Goal: Task Accomplishment & Management: Complete application form

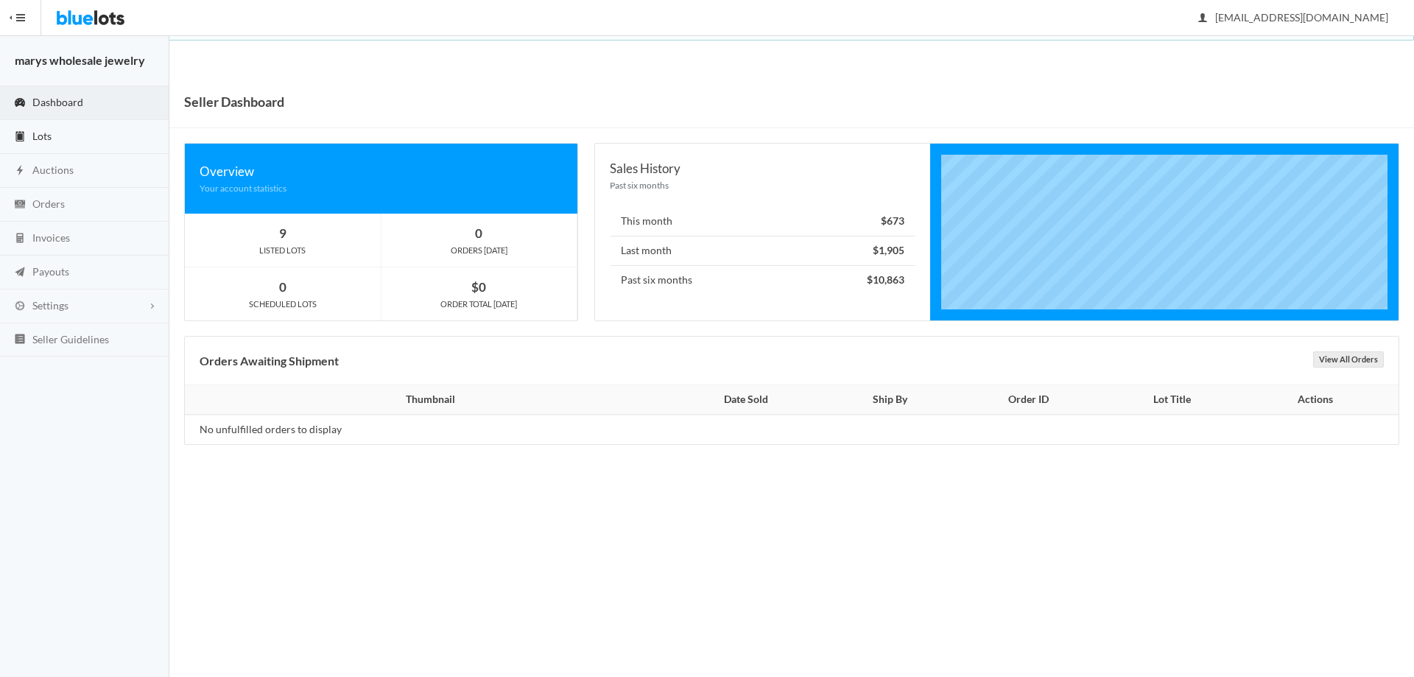
click at [56, 126] on link "Lots" at bounding box center [84, 137] width 169 height 34
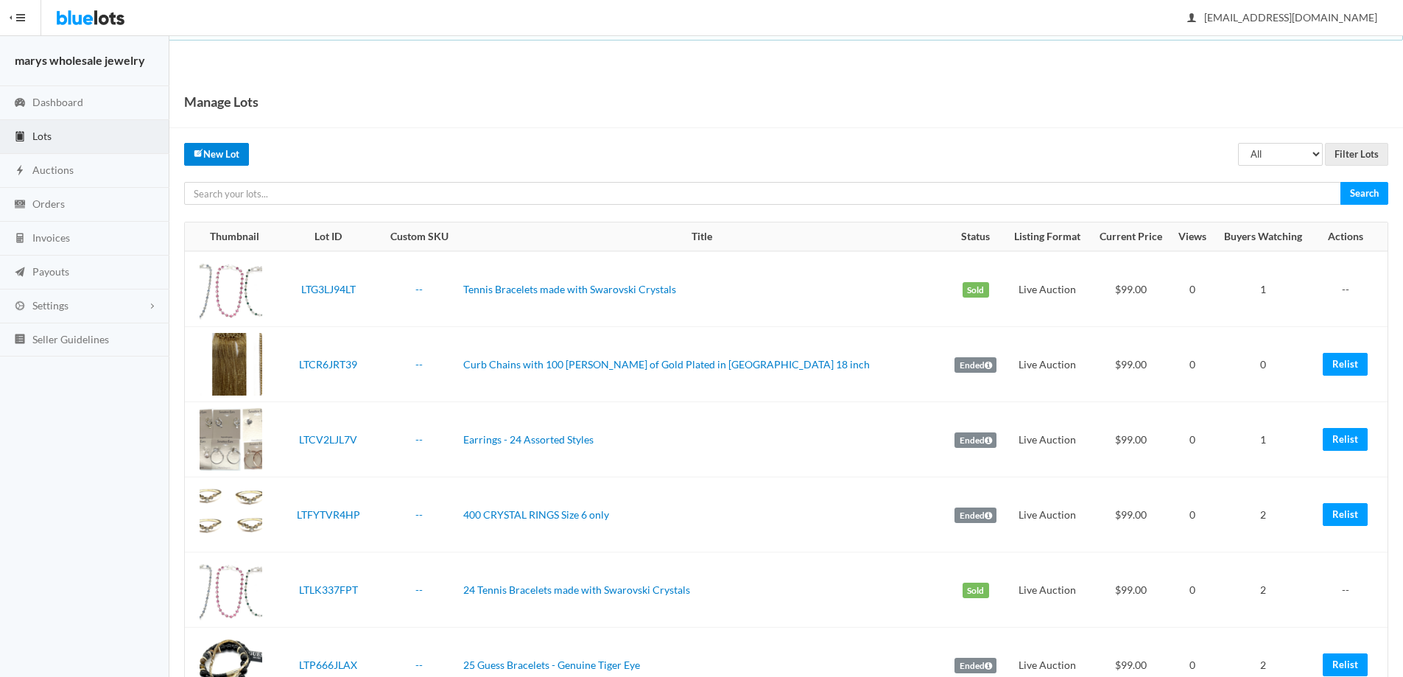
click at [219, 153] on link "New Lot" at bounding box center [216, 154] width 65 height 23
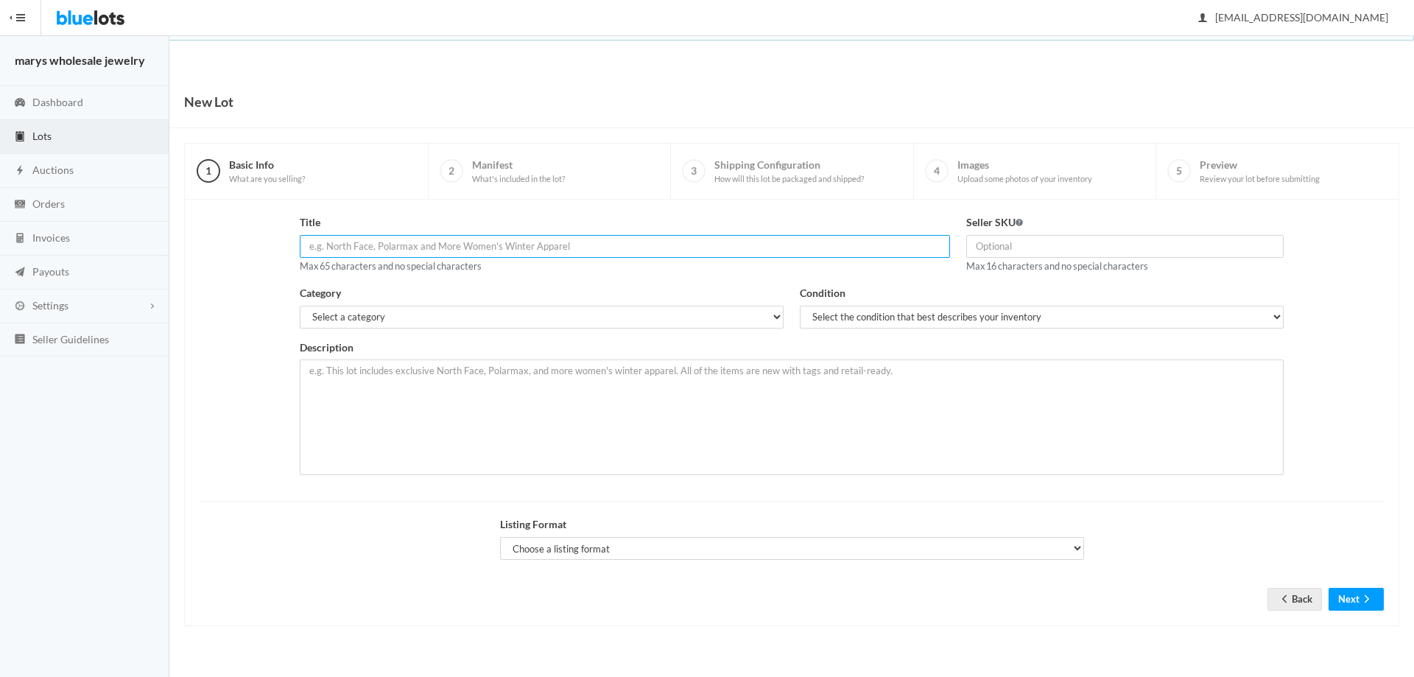
paste input "50 New [PERSON_NAME] and [PERSON_NAME] Gift Boxes for Bracelets"
click at [315, 242] on input "50 New [PERSON_NAME] and [PERSON_NAME] Gift Boxes for Bracelets" at bounding box center [625, 246] width 651 height 23
type input "100 New Alex and [PERSON_NAME] Gift Boxes for Bracelets"
click at [388, 311] on select "Select a category Electronics Clothing, Shoes & Accessories Appliances Home & G…" at bounding box center [542, 317] width 484 height 23
select select "9"
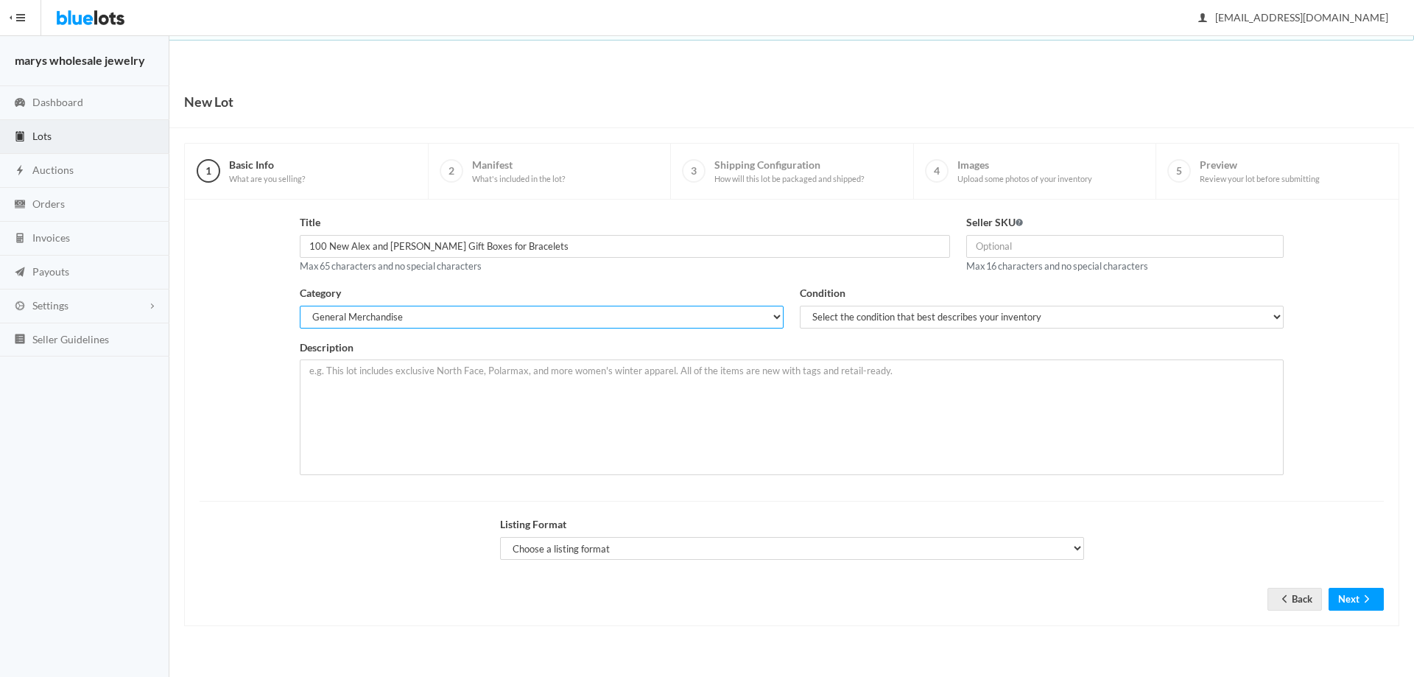
click at [300, 306] on select "Select a category Electronics Clothing, Shoes & Accessories Appliances Home & G…" at bounding box center [542, 317] width 484 height 23
click at [1057, 314] on select "Select the condition that best describes your inventory Brand New Shelf Pulls C…" at bounding box center [1042, 317] width 484 height 23
select select "1"
click at [800, 306] on select "Select the condition that best describes your inventory Brand New Shelf Pulls C…" at bounding box center [1042, 317] width 484 height 23
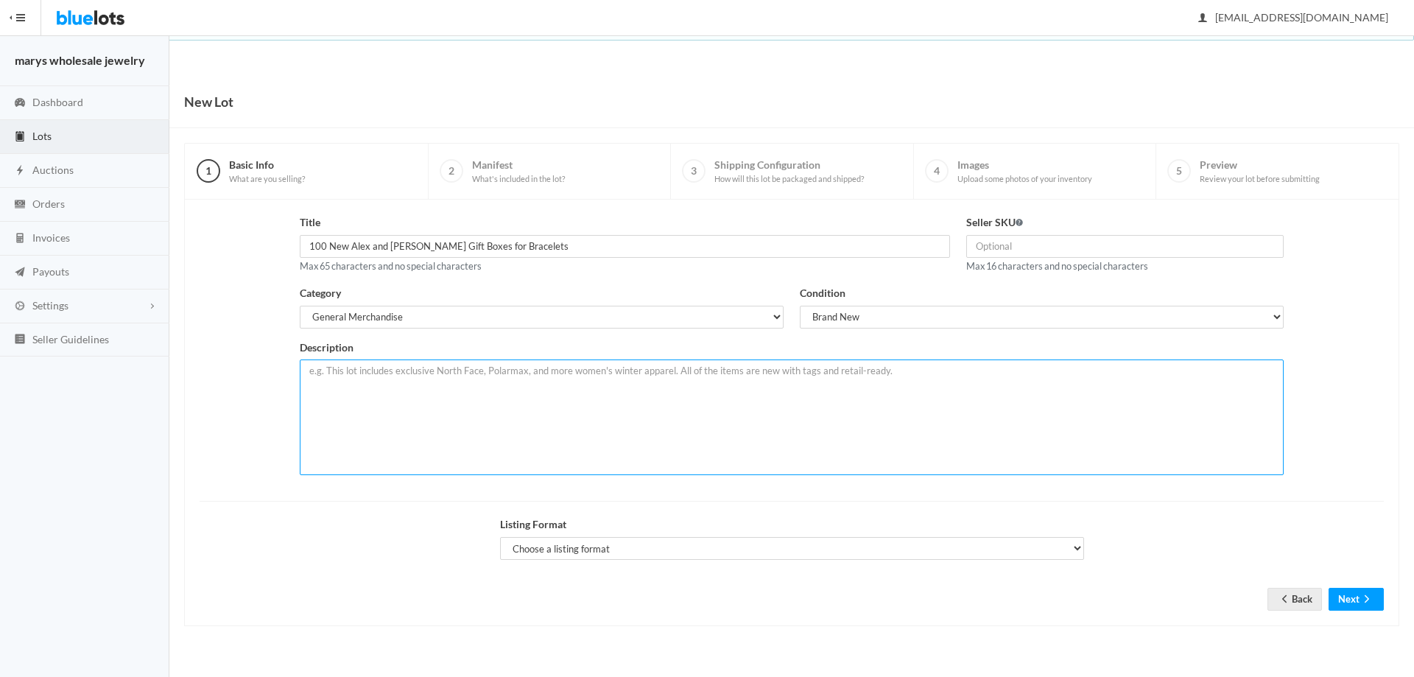
paste textarea "measurements: 3 inch high by 3 ¼ long by 1 ¾ wide BRAND NEW NEVER USED IN SEALE…"
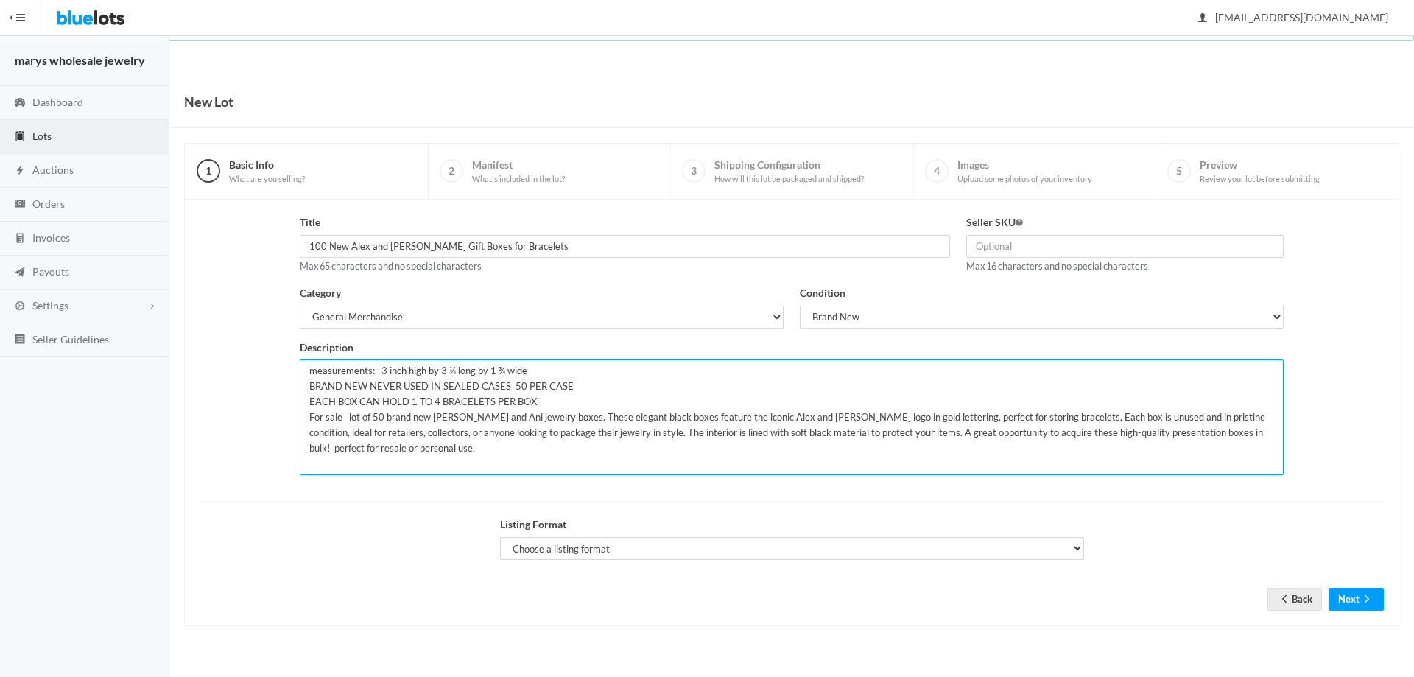
click at [312, 370] on textarea "measurements: 3 inch high by 3 ¼ long by 1 ¾ wide BRAND NEW NEVER USED IN SEALE…" at bounding box center [792, 417] width 984 height 116
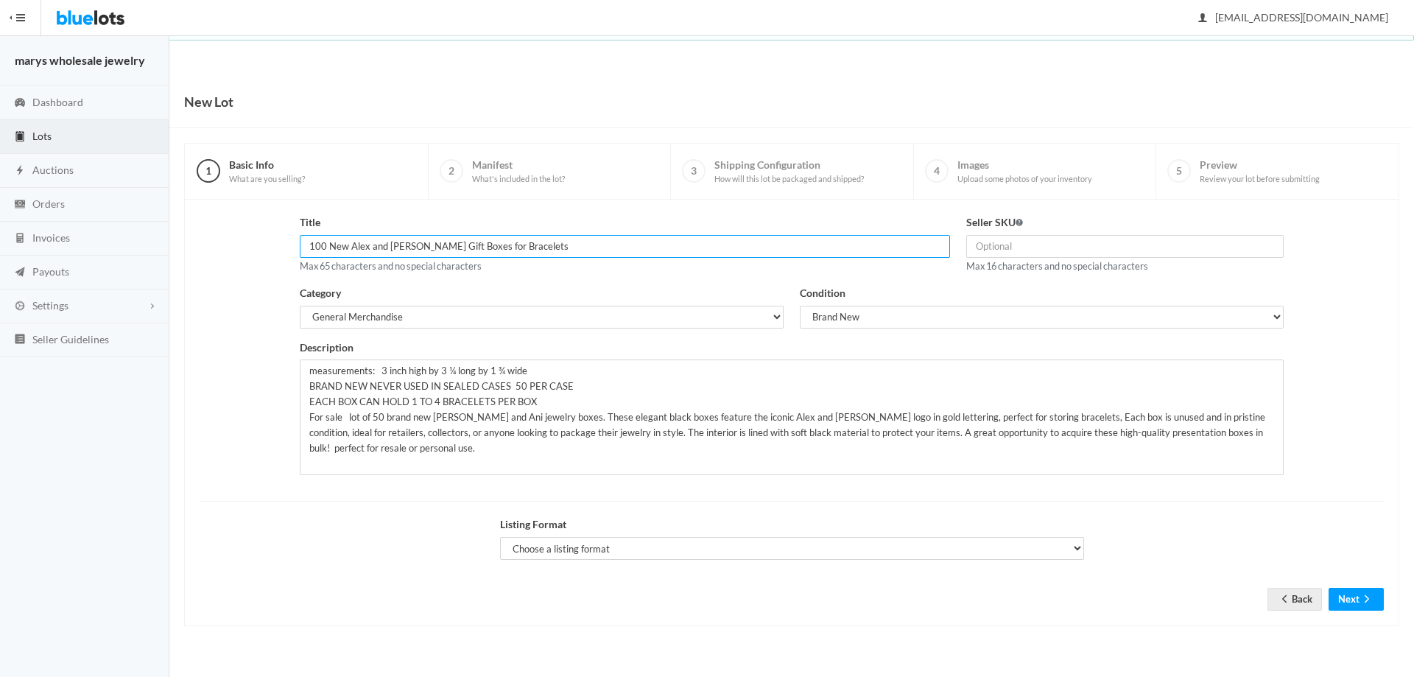
drag, startPoint x: 310, startPoint y: 245, endPoint x: 560, endPoint y: 235, distance: 249.9
click at [560, 235] on input "100 New Alex and Ani Black Gift Boxes for Bracelets" at bounding box center [625, 246] width 651 height 23
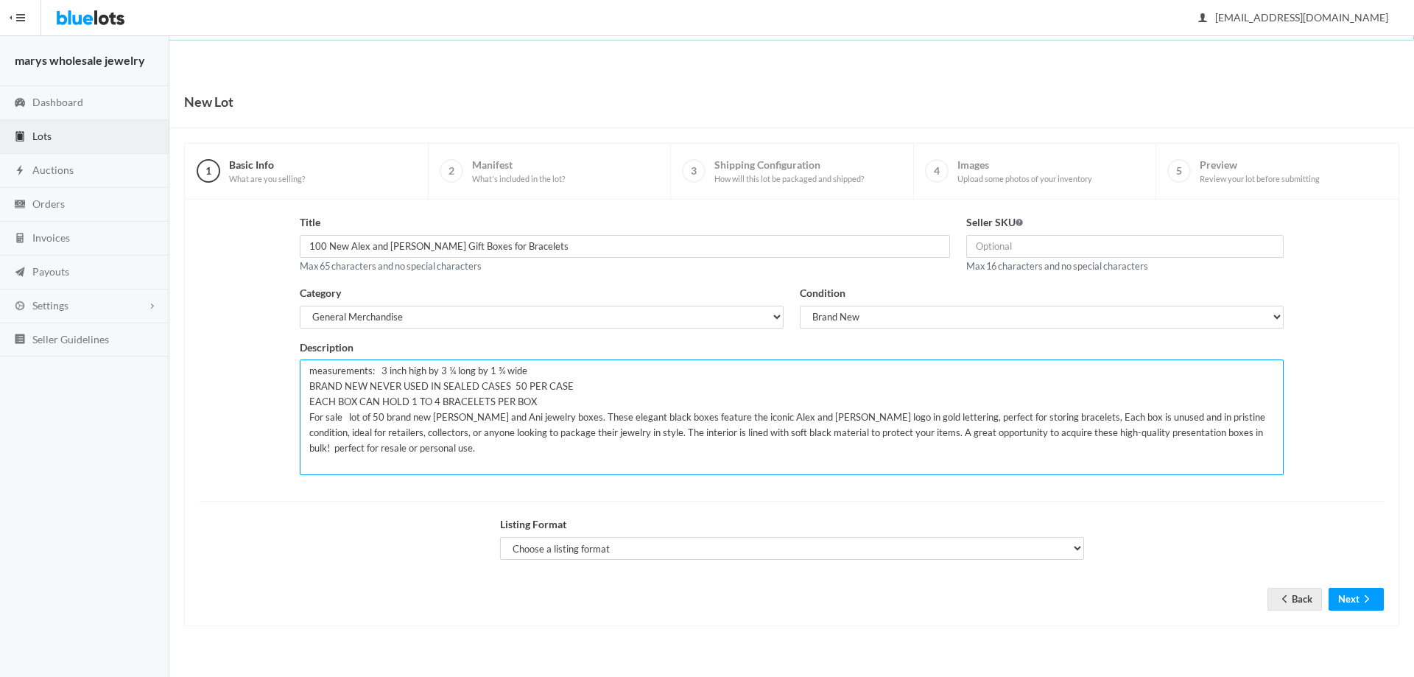
click at [308, 373] on textarea "measurements: 3 inch high by 3 ¼ long by 1 ¾ wide BRAND NEW NEVER USED IN SEALE…" at bounding box center [792, 417] width 984 height 116
click at [314, 373] on textarea "measurements: 3 inch high by 3 ¼ long by 1 ¾ wide BRAND NEW NEVER USED IN SEALE…" at bounding box center [792, 417] width 984 height 116
paste textarea "100 New Alex and Ani Black Gift Boxes for Bracelets"
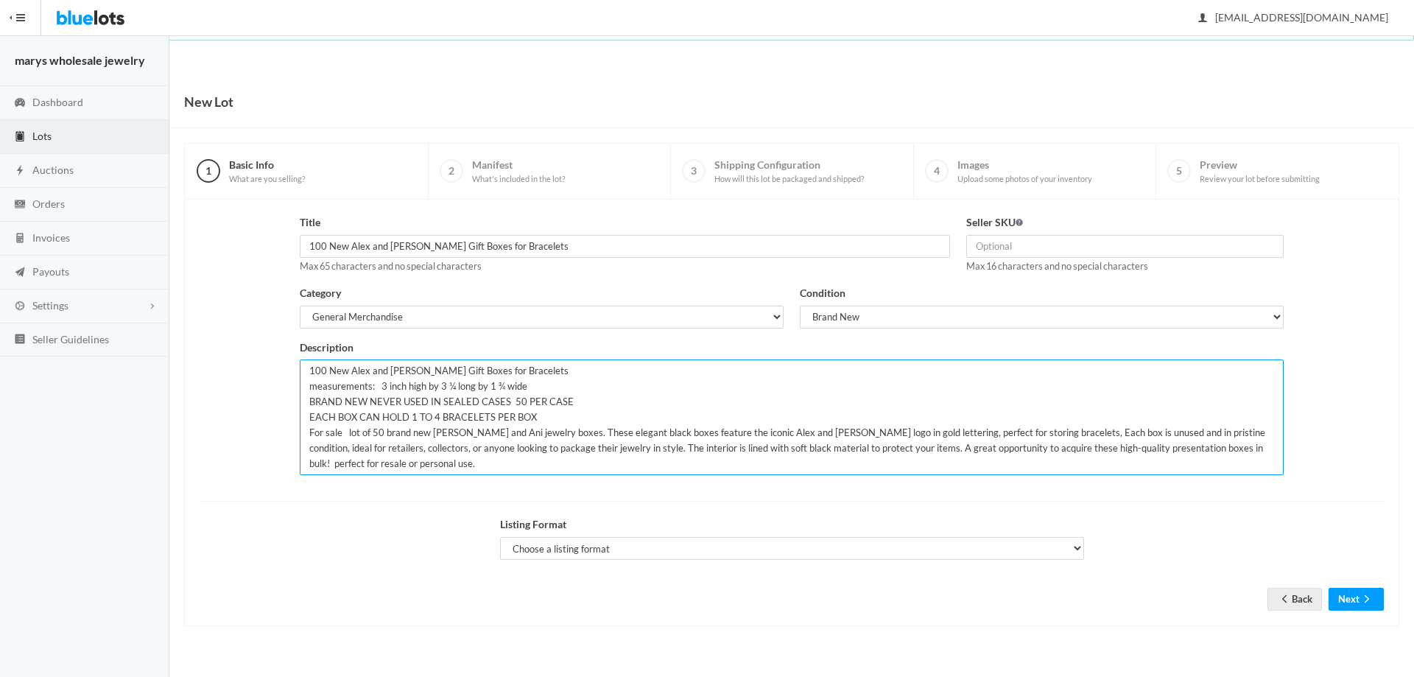
click at [407, 468] on textarea "100 New Alex and Ani Black Gift Boxes for Bracelets measurements: 3 inch high b…" at bounding box center [792, 417] width 984 height 116
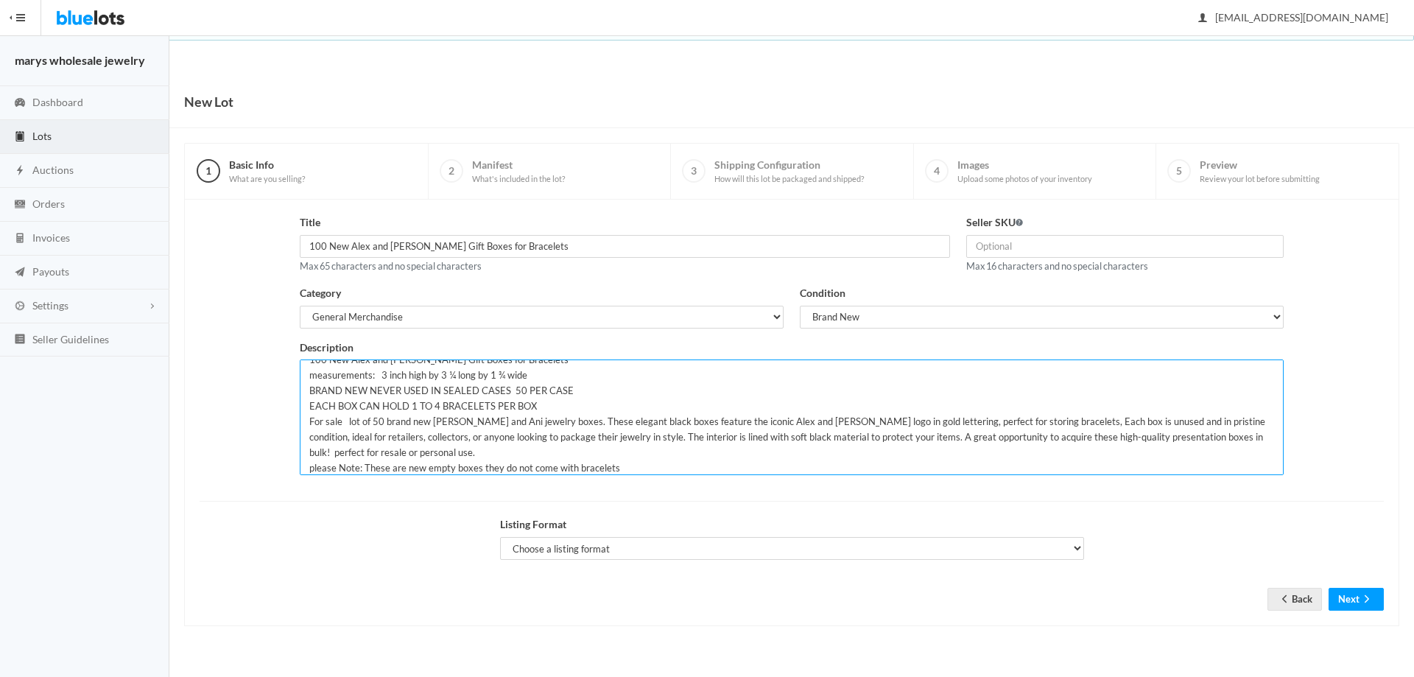
click at [314, 470] on textarea "100 New Alex and Ani Black Gift Boxes for Bracelets measurements: 3 inch high b…" at bounding box center [792, 417] width 984 height 116
type textarea "100 New Alex and Ani Black Gift Boxes for Bracelets measurements: 3 inch high b…"
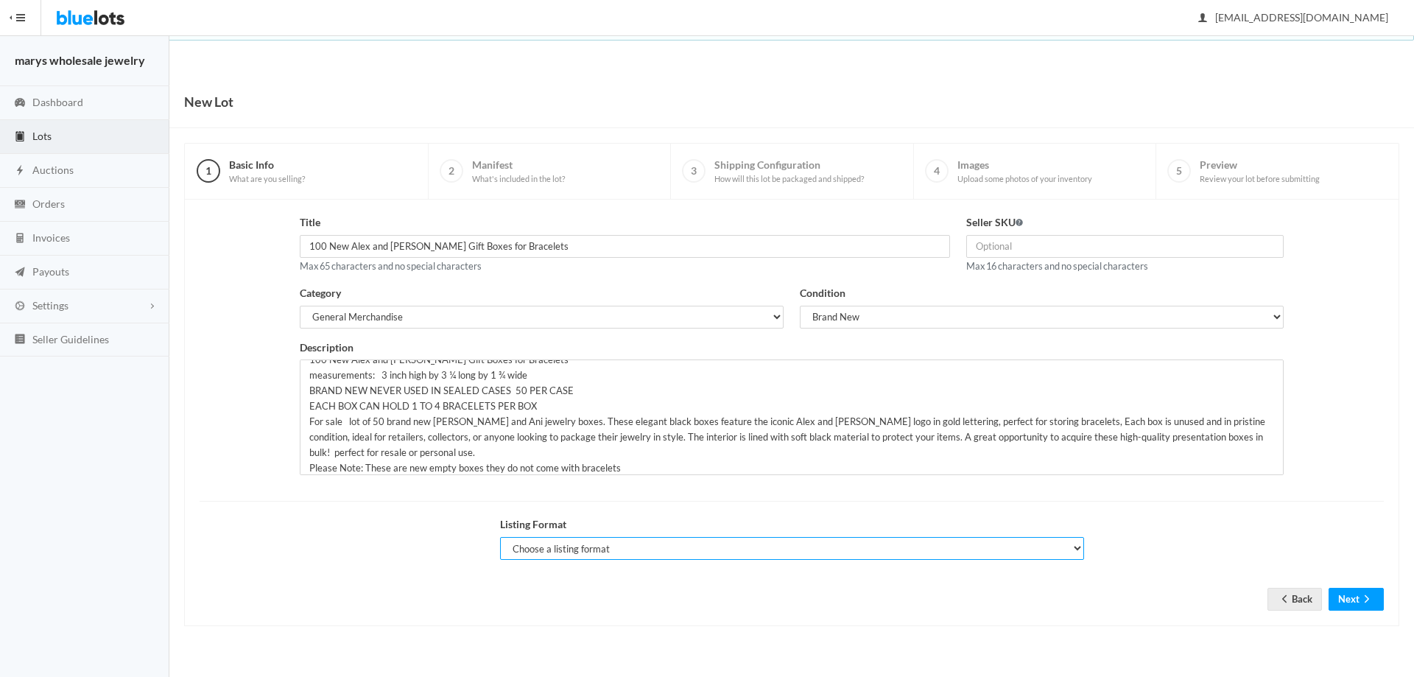
click at [628, 551] on select "Choose a listing format Auction Buy Now" at bounding box center [792, 548] width 584 height 23
select select "true"
click at [500, 537] on select "Choose a listing format Auction Buy Now" at bounding box center [792, 548] width 584 height 23
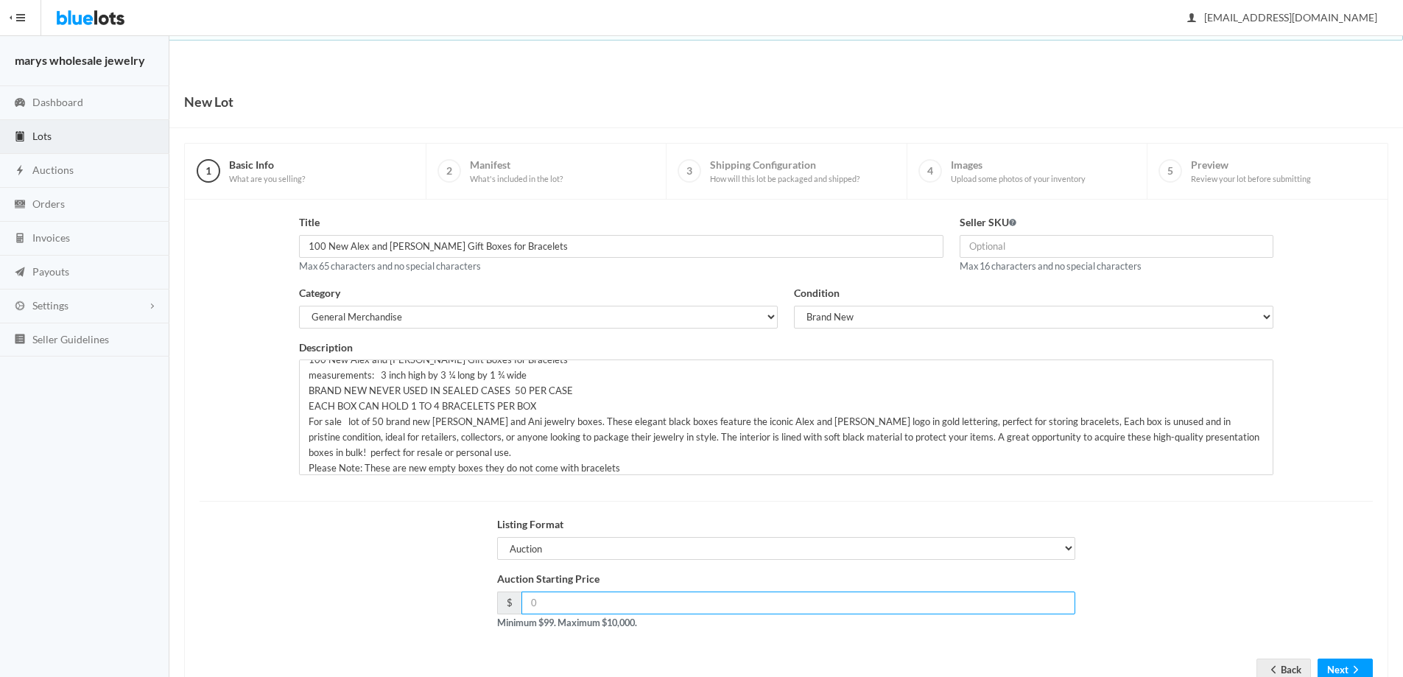
click at [579, 608] on input "number" at bounding box center [798, 602] width 555 height 23
type input "99.00"
click at [1346, 668] on button "Next" at bounding box center [1345, 669] width 55 height 23
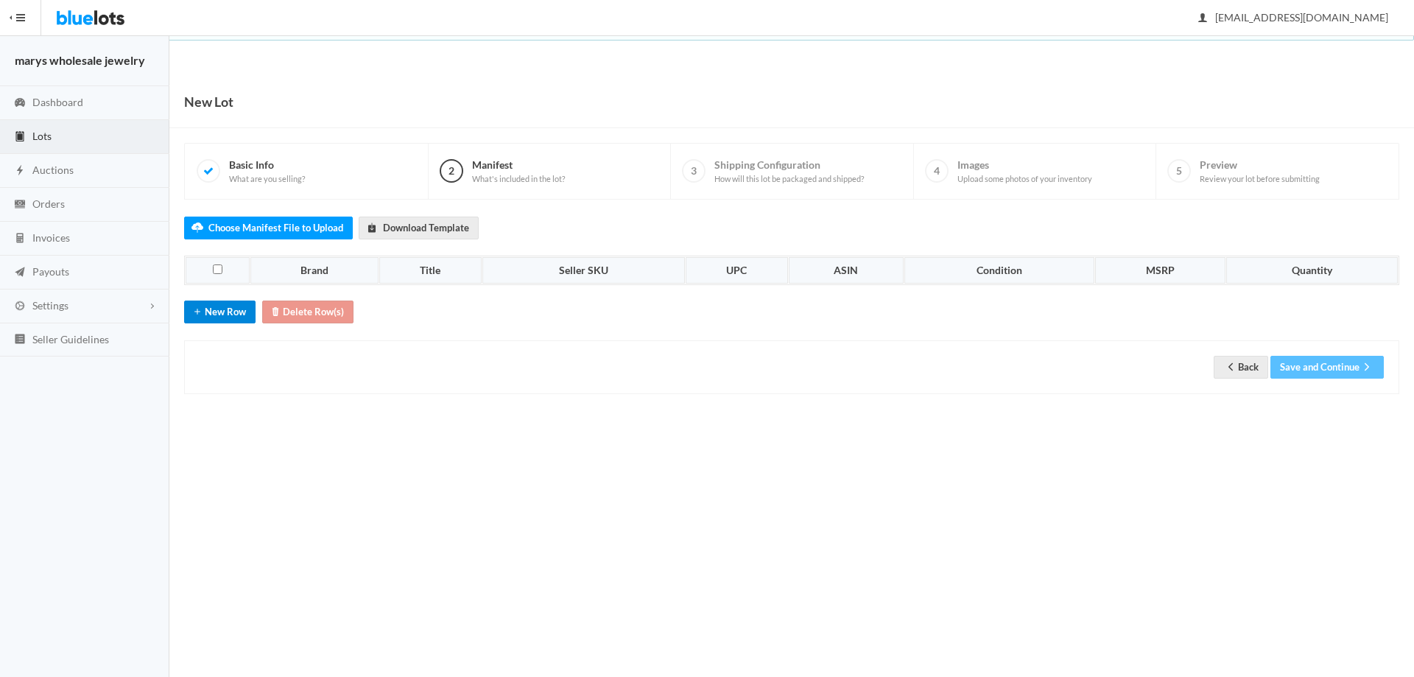
click at [236, 315] on button "New Row" at bounding box center [219, 311] width 71 height 23
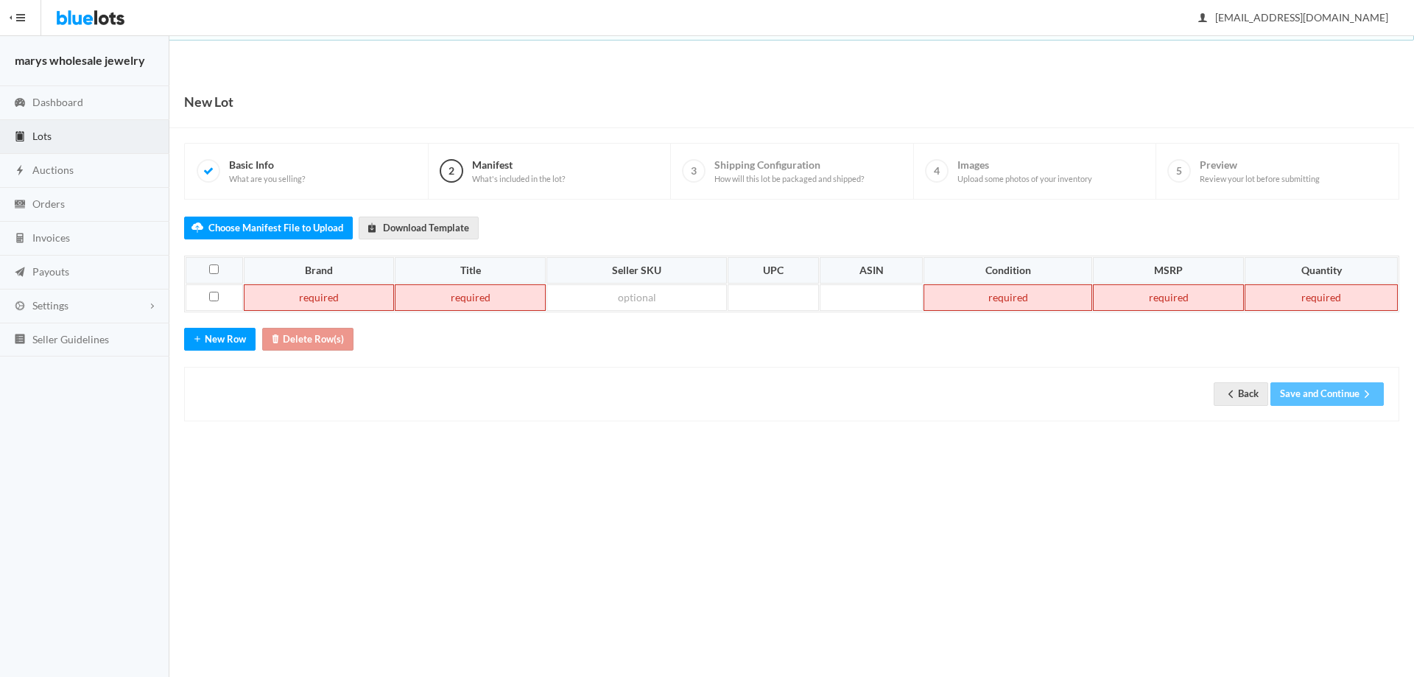
paste td
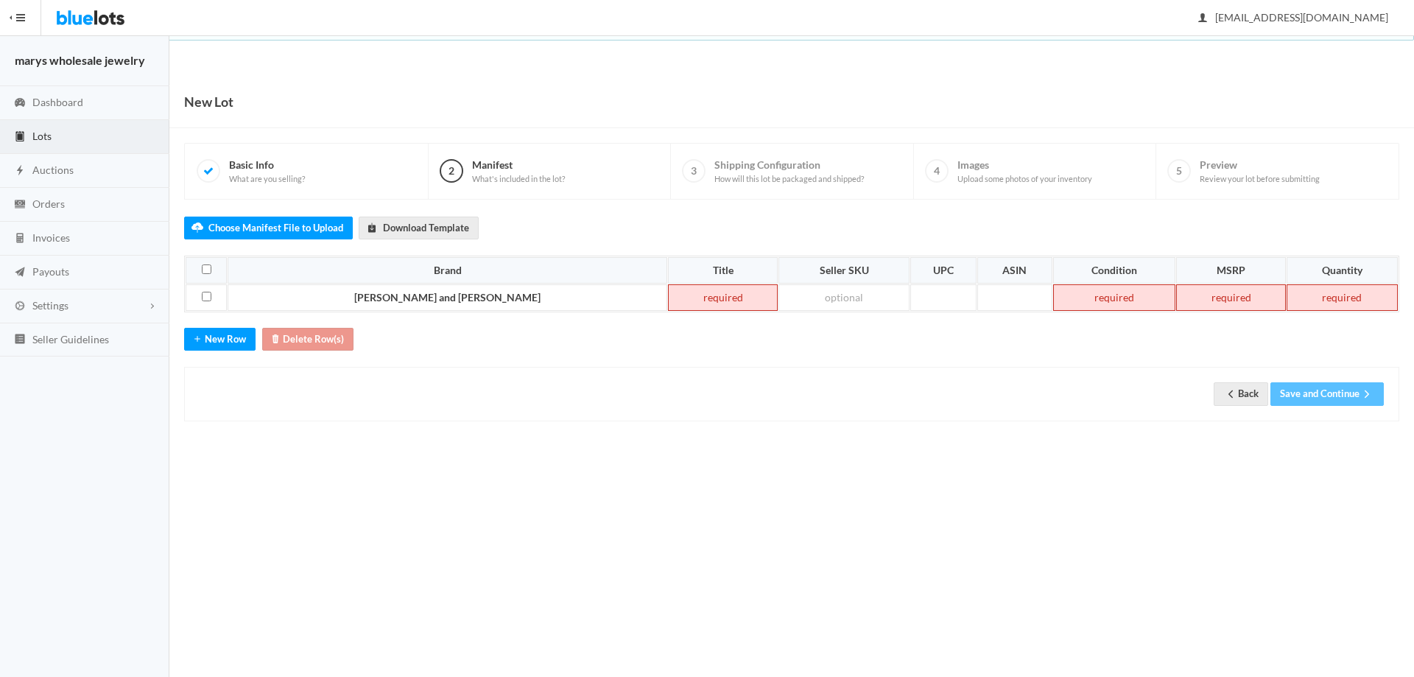
paste td
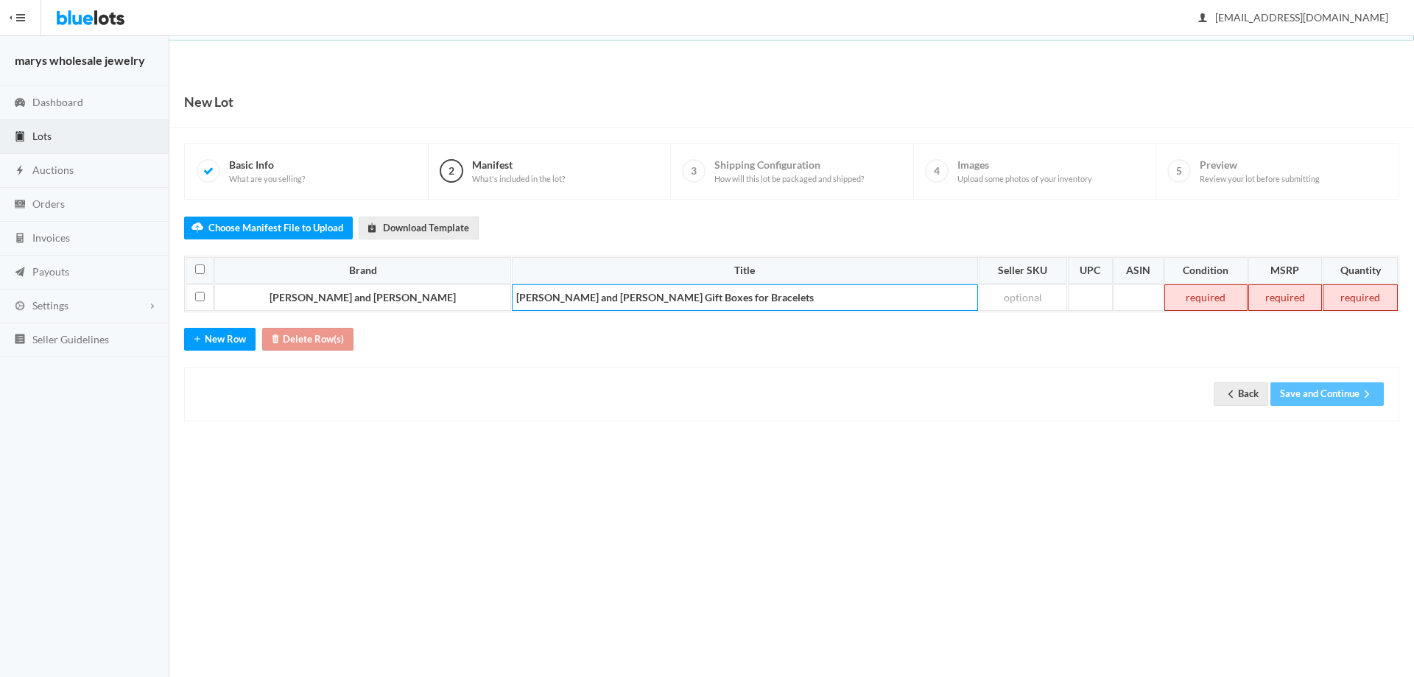
click at [1164, 298] on td at bounding box center [1205, 297] width 83 height 27
click at [1248, 303] on td at bounding box center [1285, 297] width 74 height 27
click at [1361, 300] on td at bounding box center [1360, 297] width 76 height 27
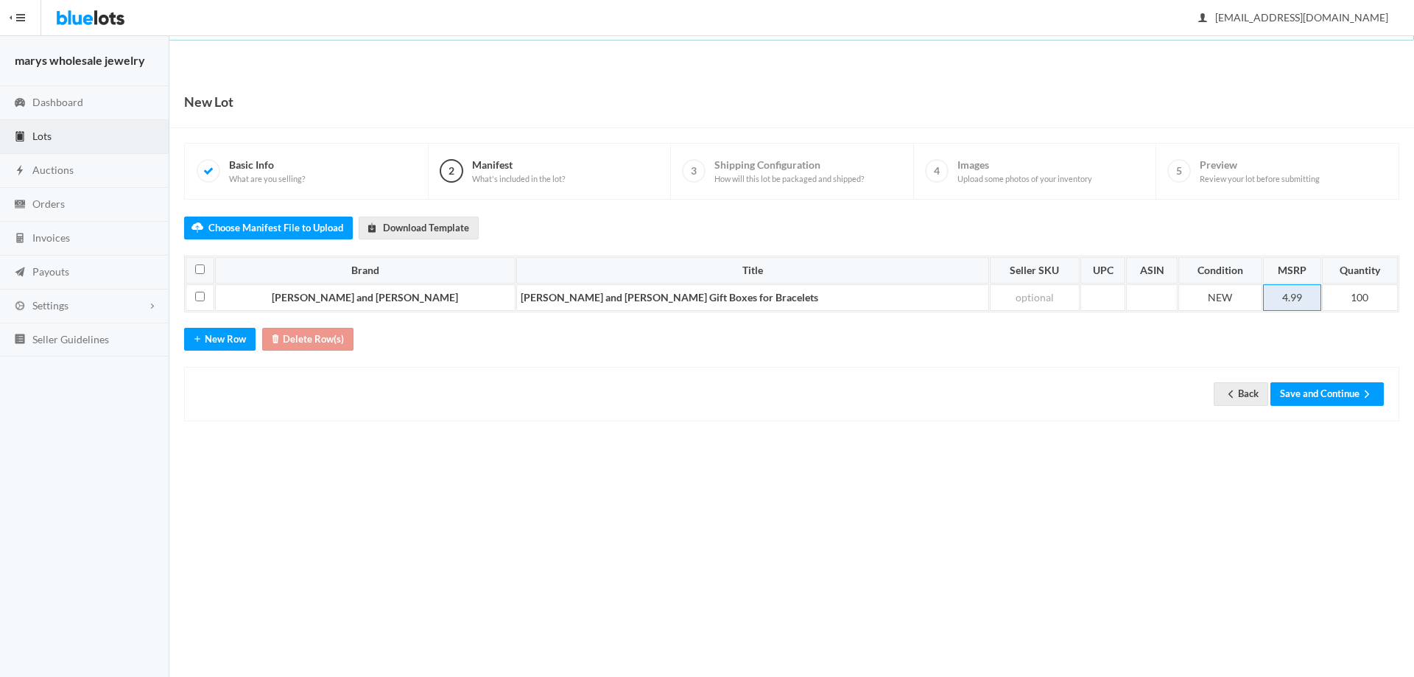
click at [1263, 300] on td "4.99" at bounding box center [1292, 297] width 58 height 27
click at [1339, 393] on button "Save and Continue" at bounding box center [1326, 393] width 113 height 23
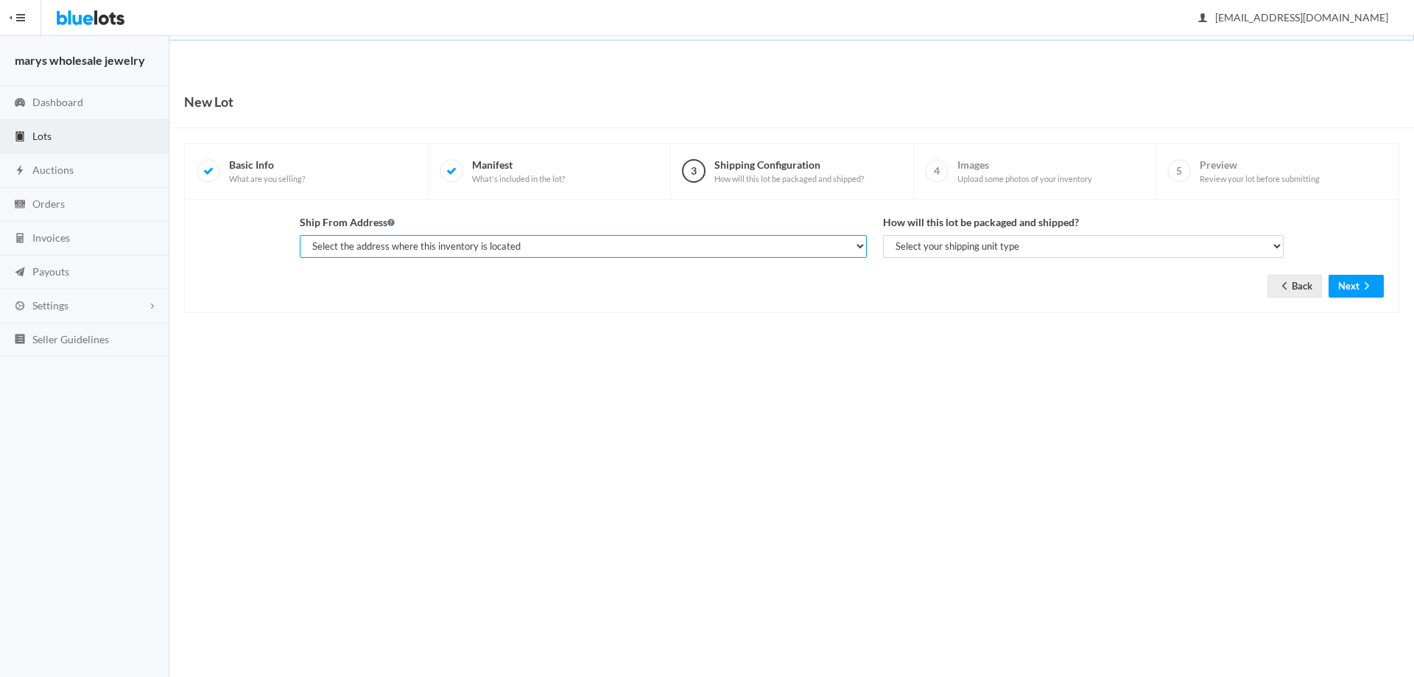
click at [574, 250] on select "Select the address where this inventory is located gerald kent, marys wholesale…" at bounding box center [583, 246] width 567 height 23
select select "19963"
click at [300, 235] on select "Select the address where this inventory is located gerald kent, marys wholesale…" at bounding box center [583, 246] width 567 height 23
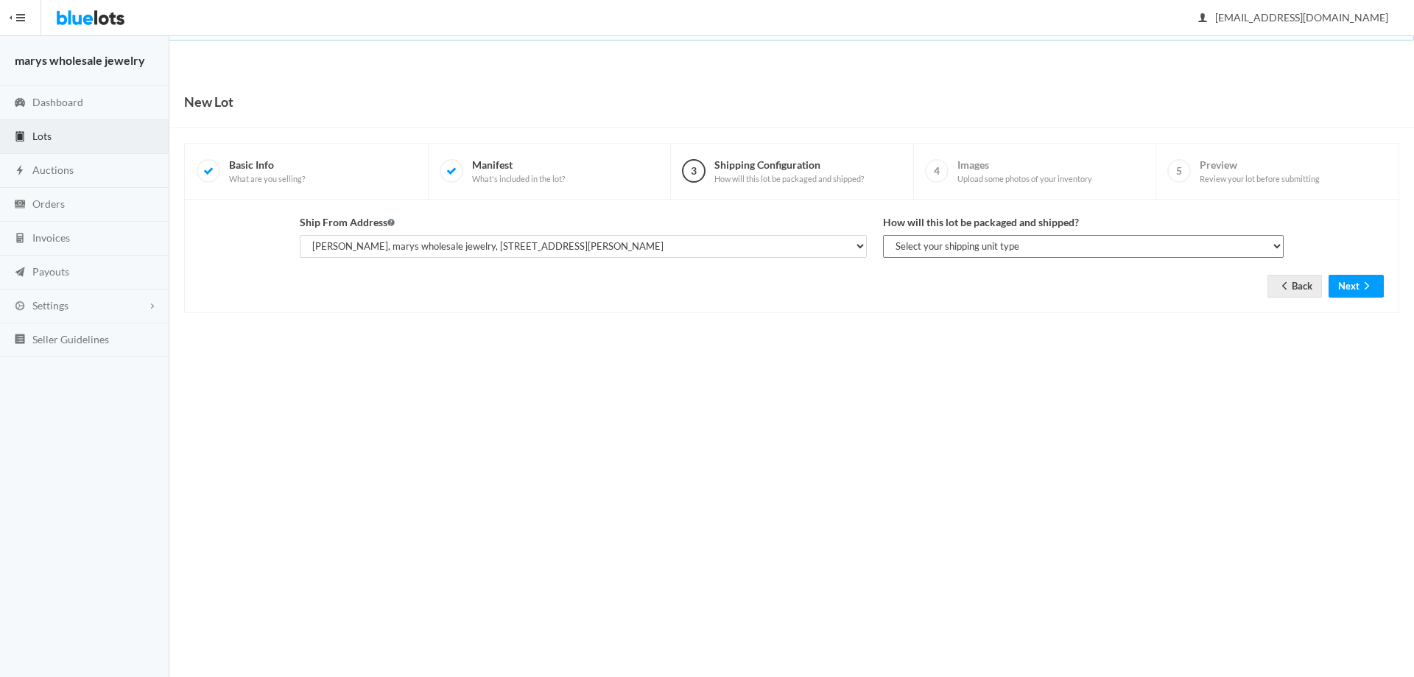
click at [1009, 247] on select "Select your shipping unit type Parcel Pallet Truckload" at bounding box center [1083, 246] width 401 height 23
select select "parcel"
click at [883, 235] on select "Select your shipping unit type Parcel Pallet Truckload" at bounding box center [1083, 246] width 401 height 23
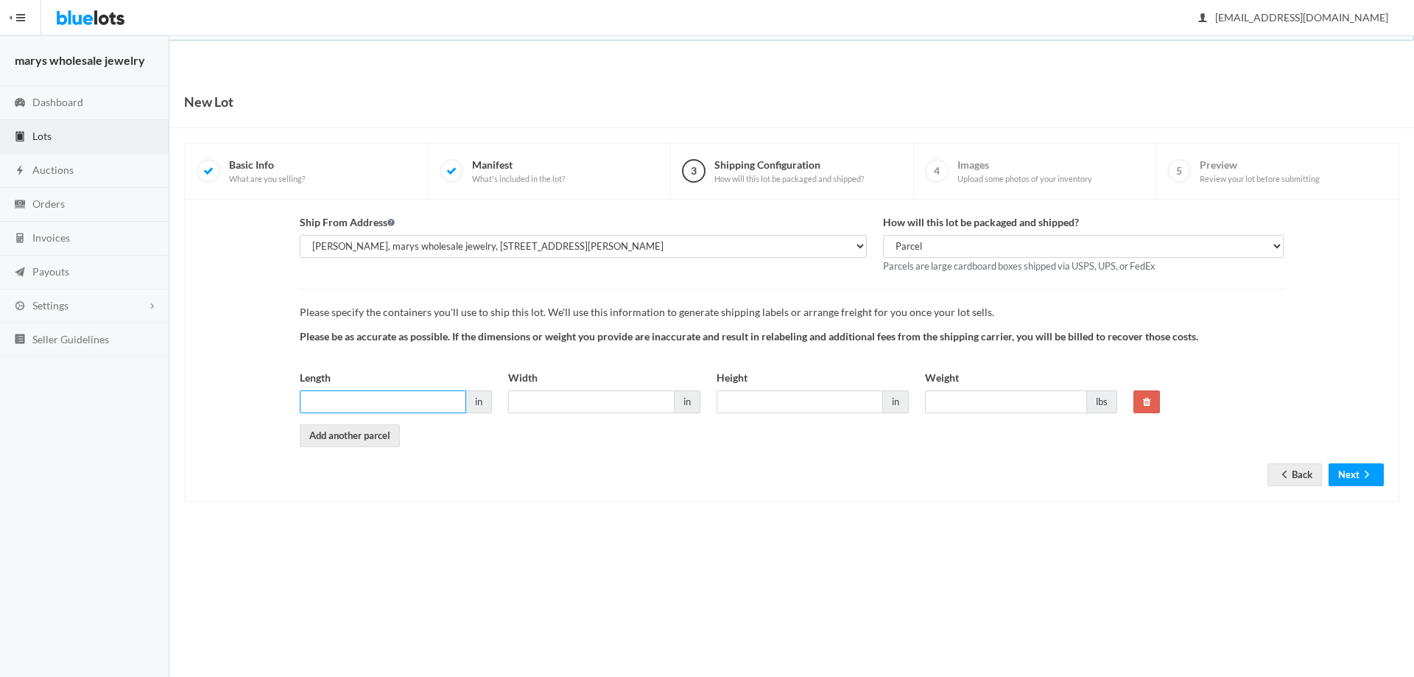
click at [331, 401] on input "Length" at bounding box center [383, 401] width 166 height 23
type input "15"
click at [556, 400] on input "Width" at bounding box center [591, 401] width 166 height 23
type input "15"
click at [753, 405] on input "Height" at bounding box center [800, 401] width 166 height 23
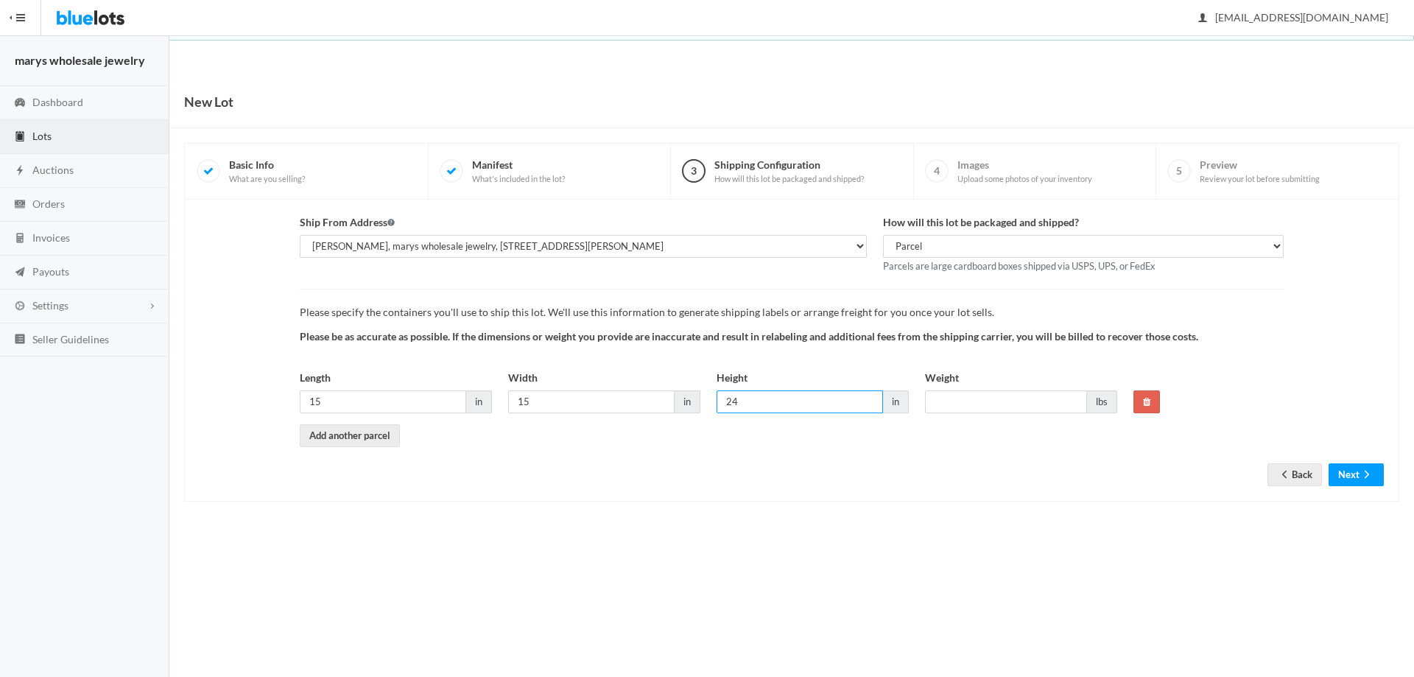
type input "24"
click at [336, 407] on input "15" at bounding box center [383, 401] width 166 height 23
type input "1"
type input "18"
click at [1005, 407] on input "Weight" at bounding box center [1006, 401] width 162 height 23
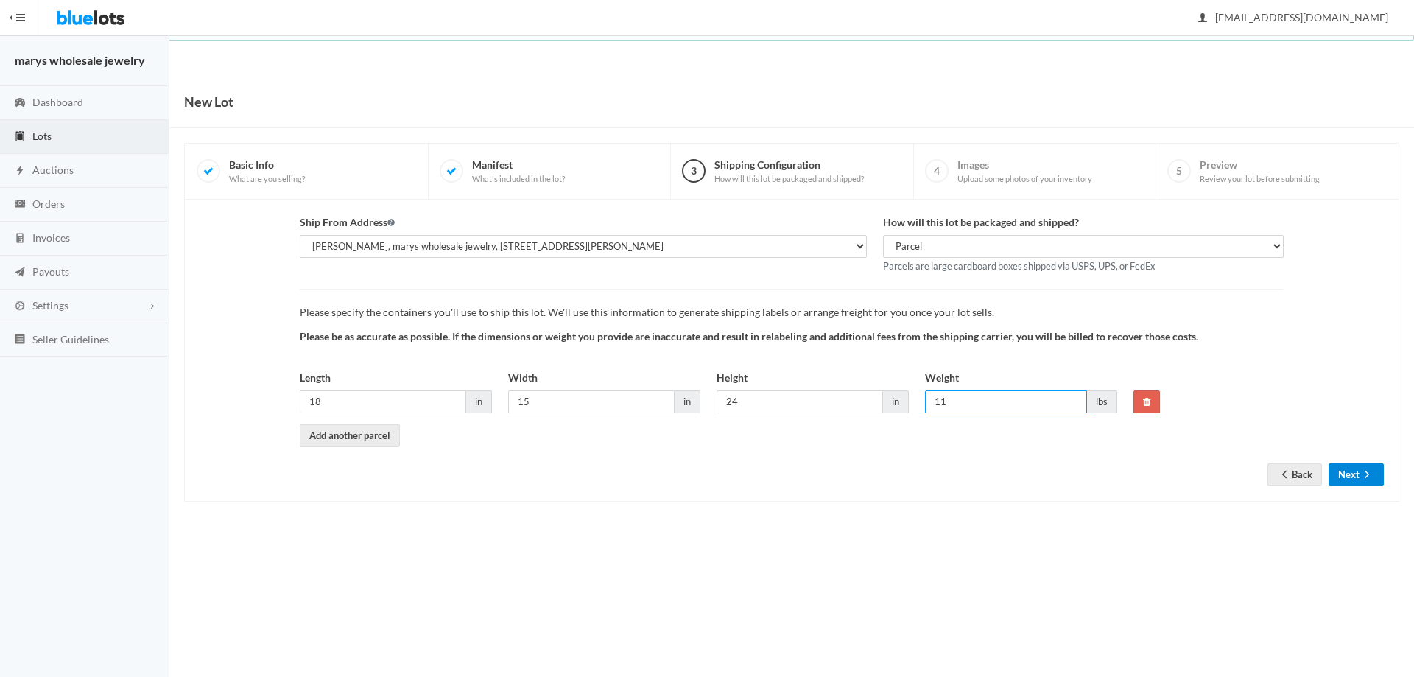
type input "11"
click at [1361, 478] on icon "arrow forward" at bounding box center [1367, 474] width 15 height 12
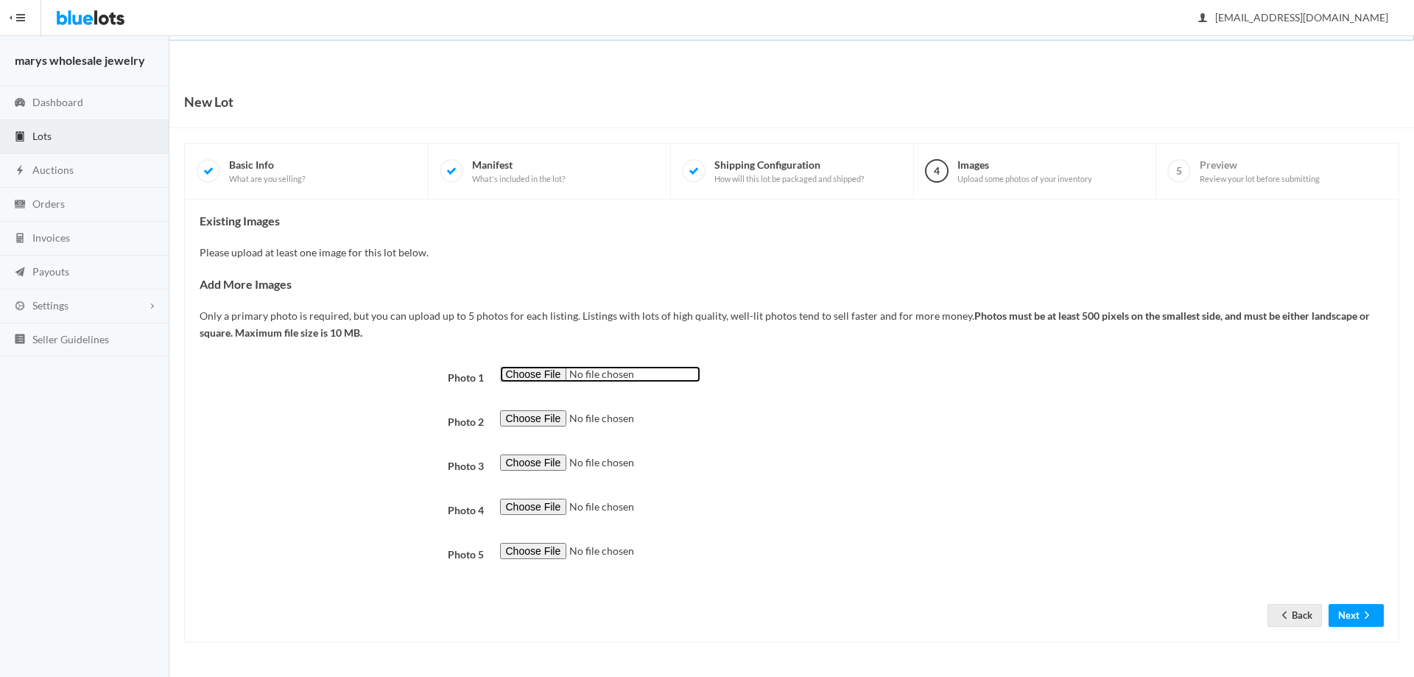
click at [524, 372] on input "file" at bounding box center [600, 374] width 200 height 17
type input "C:\fakepath\ALEX4.jpg"
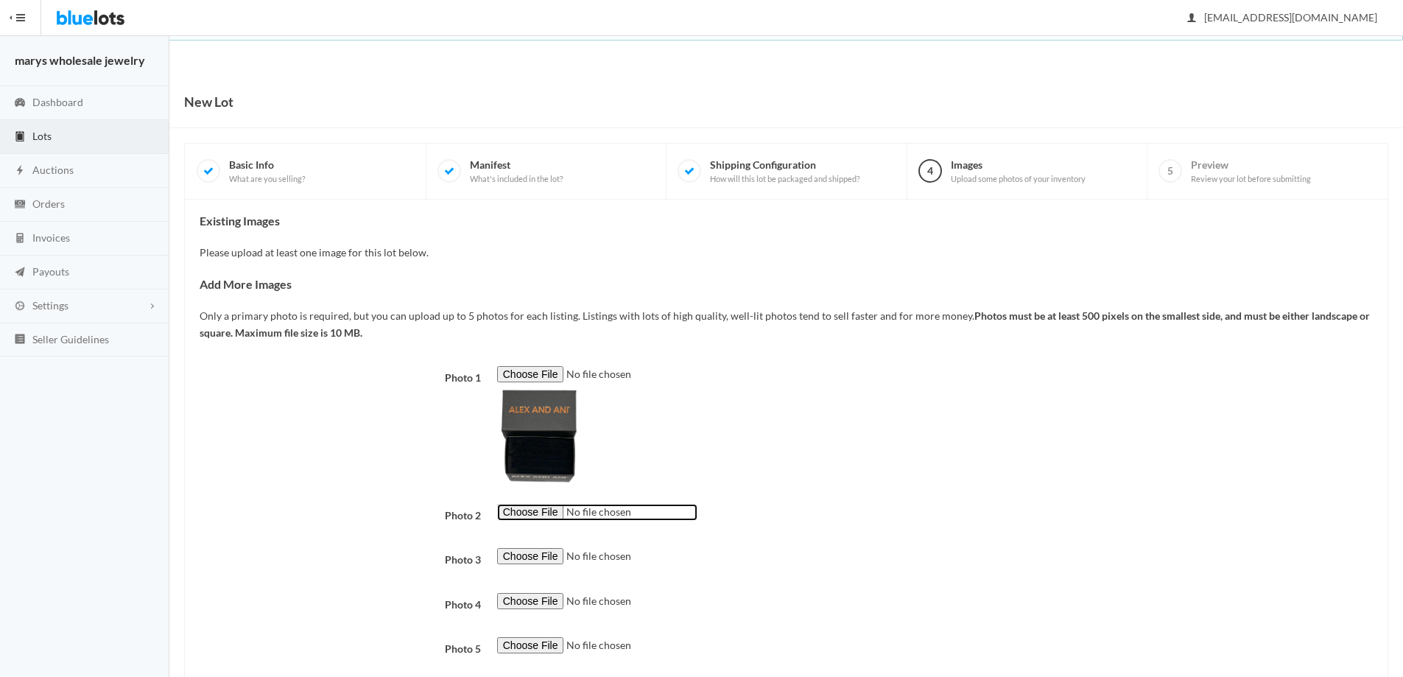
click at [525, 515] on input "file" at bounding box center [597, 512] width 200 height 17
type input "C:\fakepath\ALEX5.jpg"
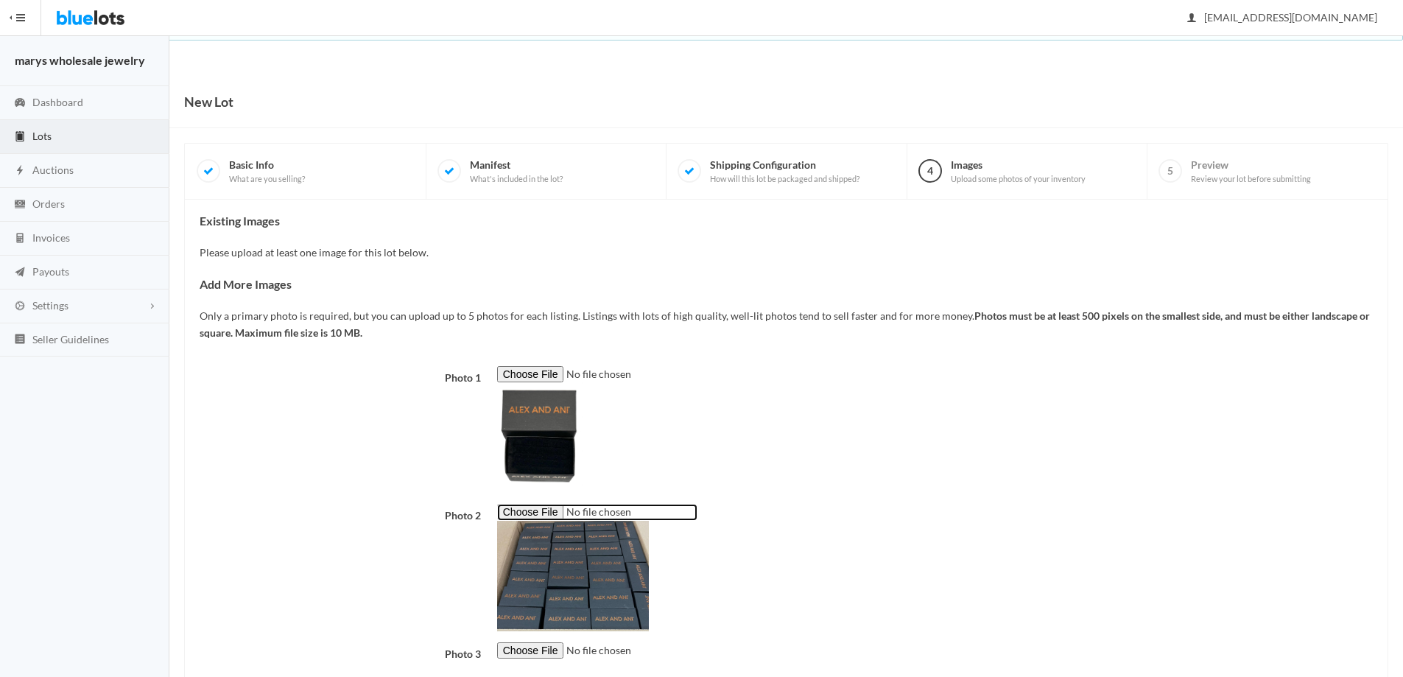
scroll to position [183, 0]
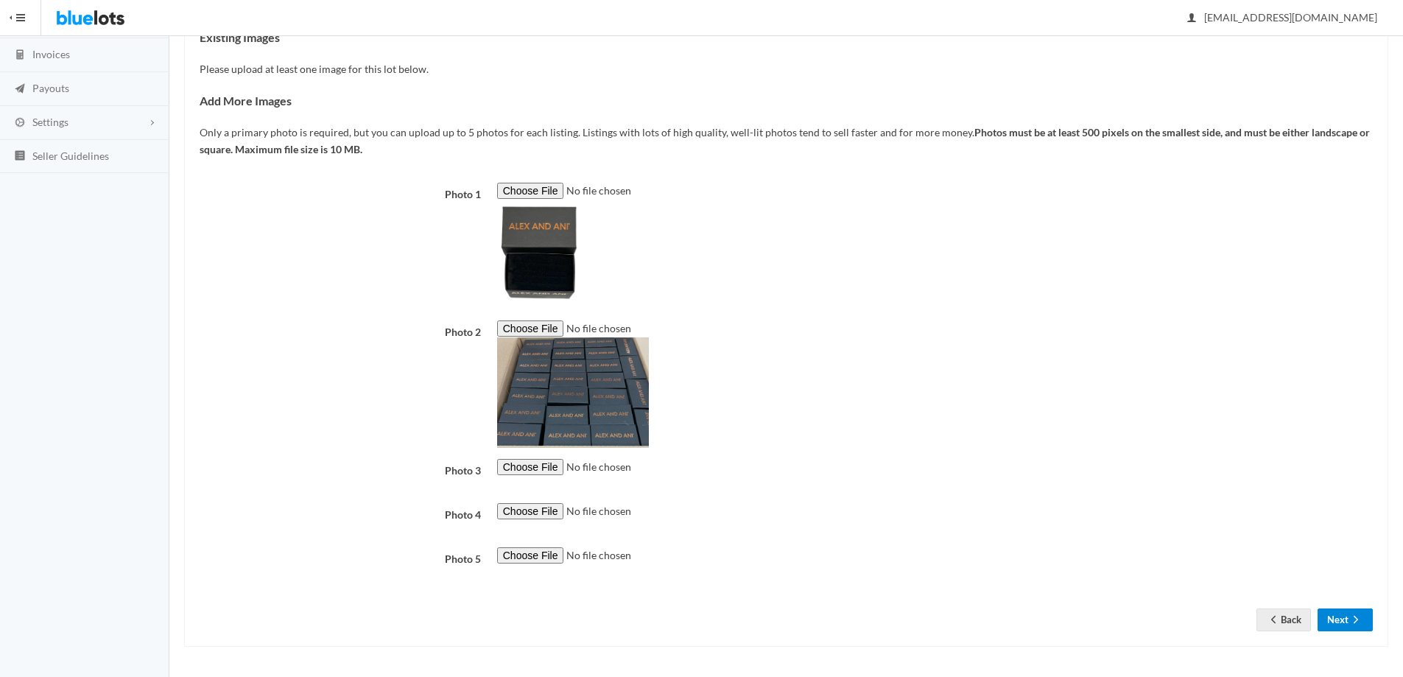
click at [1343, 616] on button "Next" at bounding box center [1345, 619] width 55 height 23
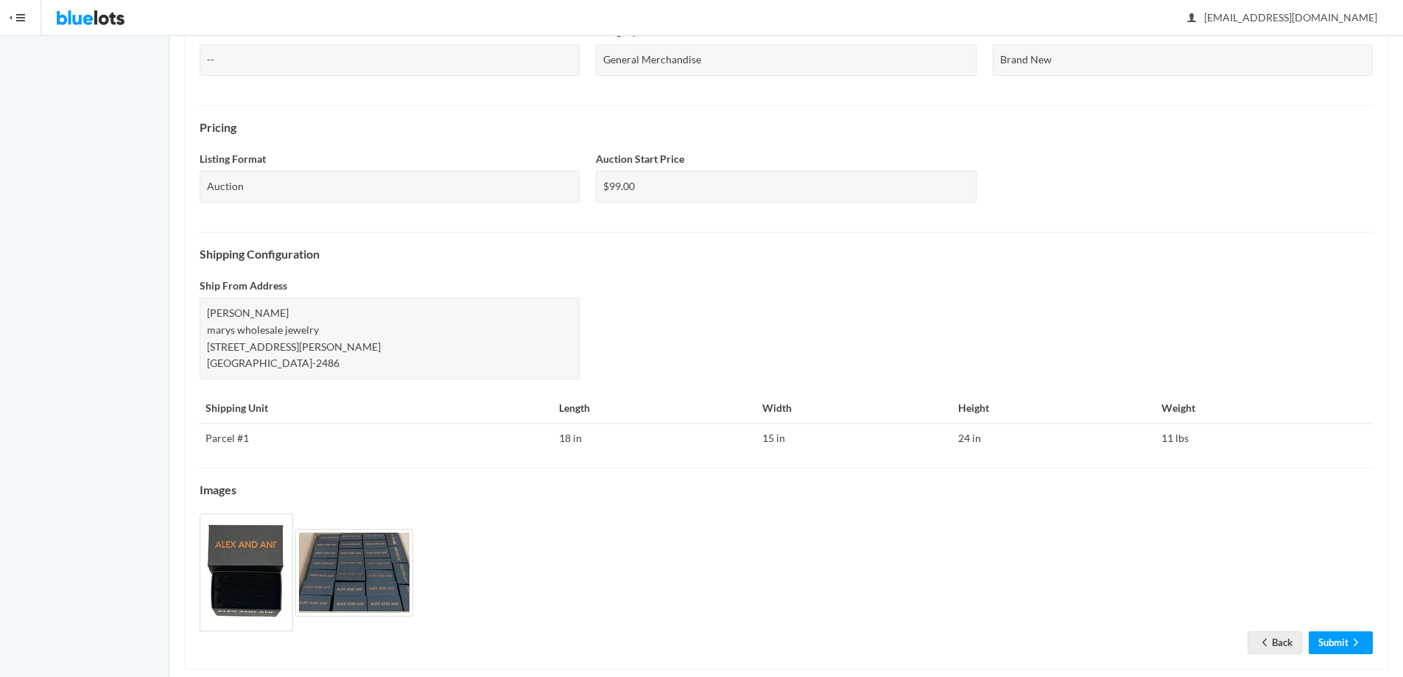
scroll to position [429, 0]
click at [1328, 630] on link "Submit" at bounding box center [1341, 641] width 64 height 23
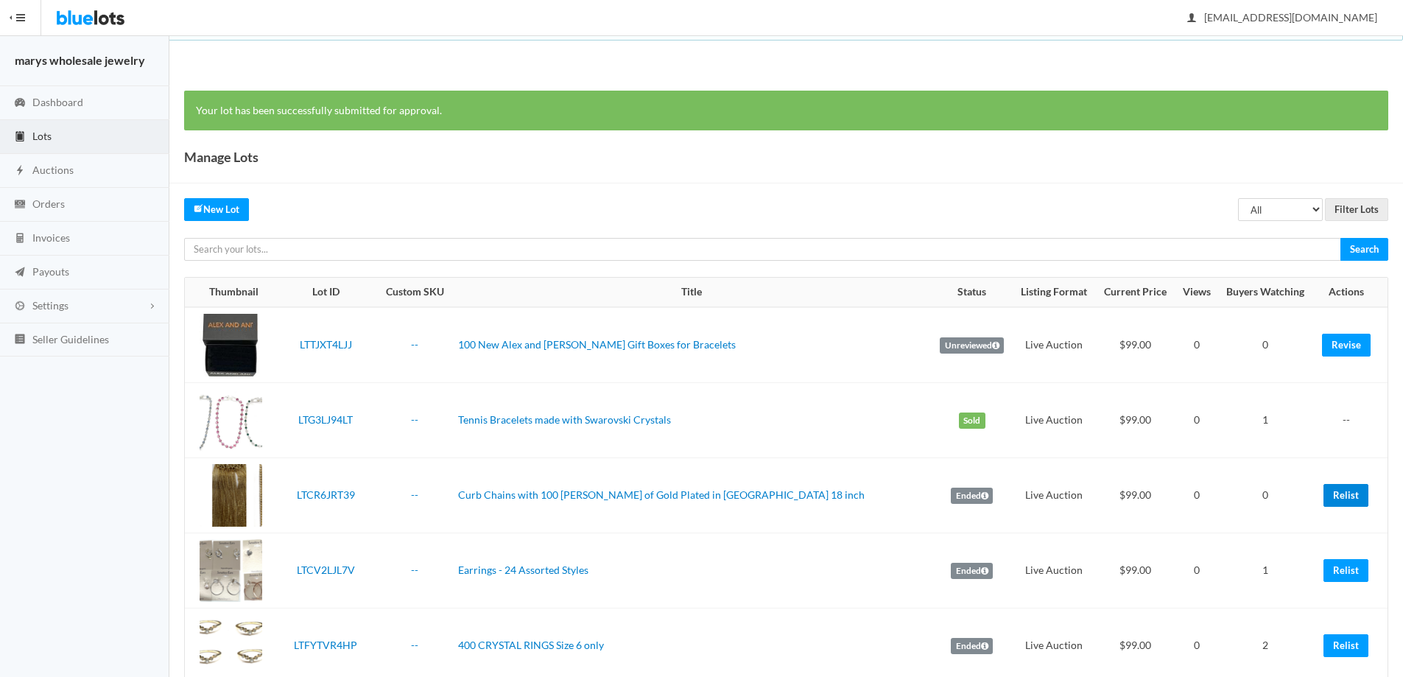
click at [1354, 496] on link "Relist" at bounding box center [1345, 495] width 45 height 23
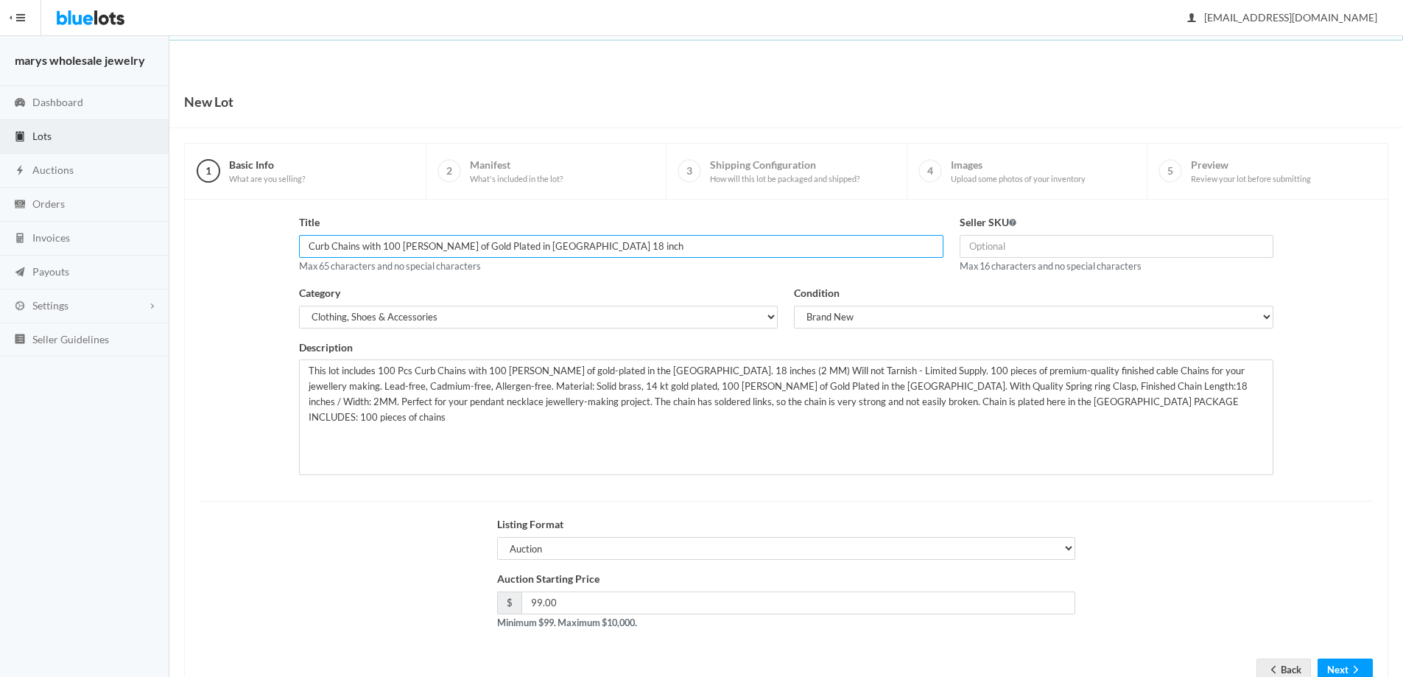
click at [308, 246] on input "Curb Chains with 100 Mills of Gold Plated in USA 18 inch" at bounding box center [621, 246] width 644 height 23
type input "100 Curb Chains with 100 [PERSON_NAME] of Gold Plated in [GEOGRAPHIC_DATA] 18 i…"
click at [1347, 668] on button "Next" at bounding box center [1345, 669] width 55 height 23
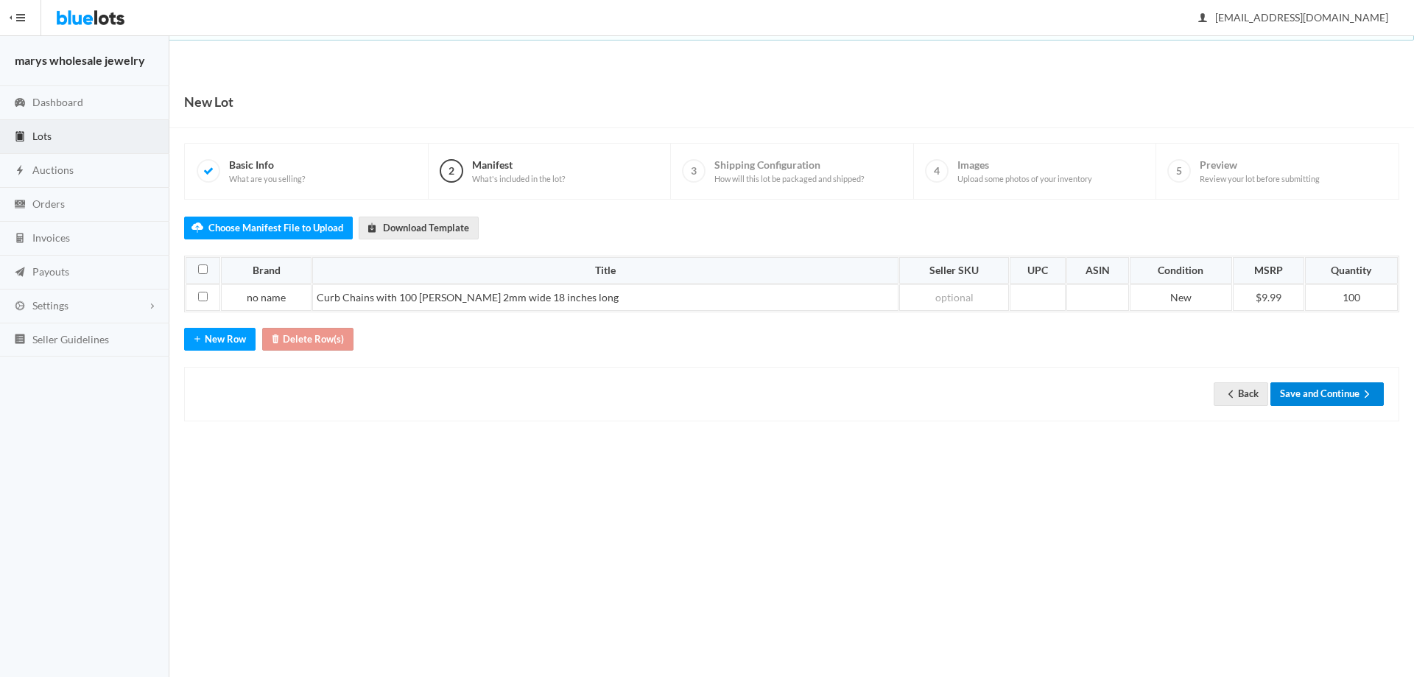
click at [1343, 391] on button "Save and Continue" at bounding box center [1326, 393] width 113 height 23
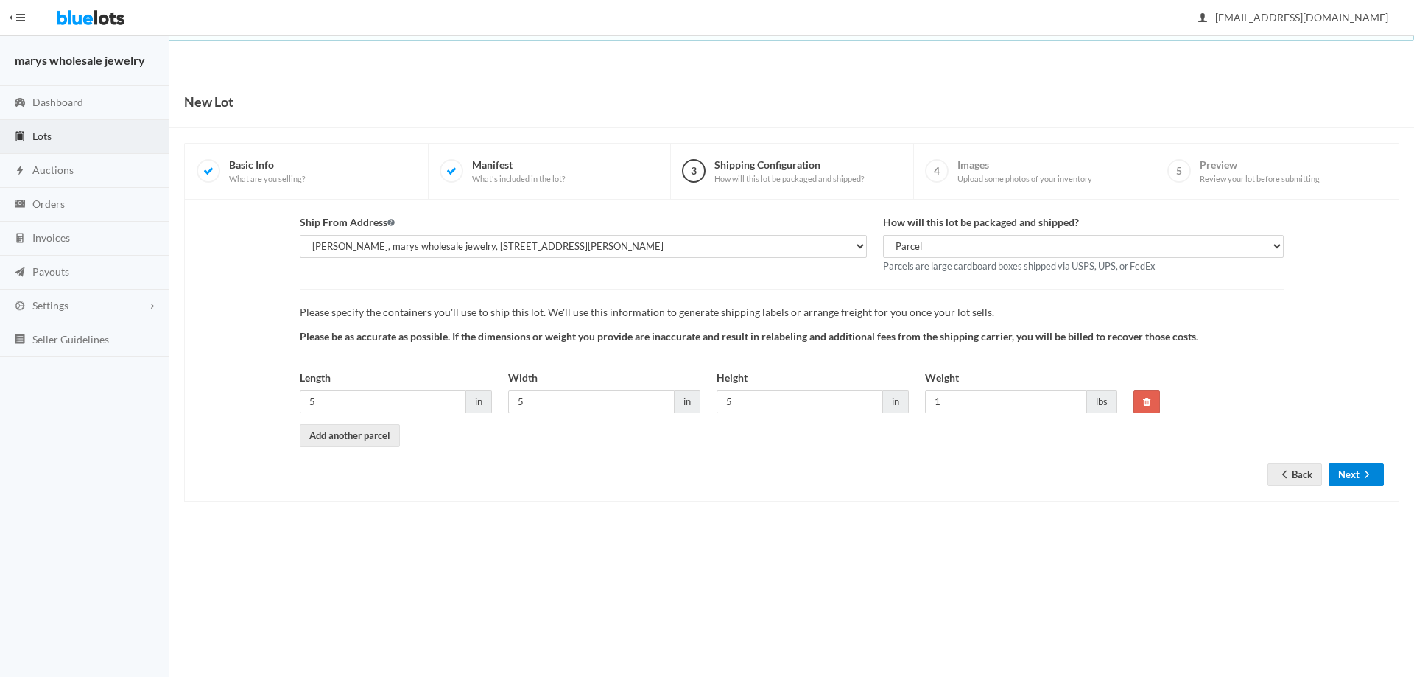
click at [1354, 485] on button "Next" at bounding box center [1356, 474] width 55 height 23
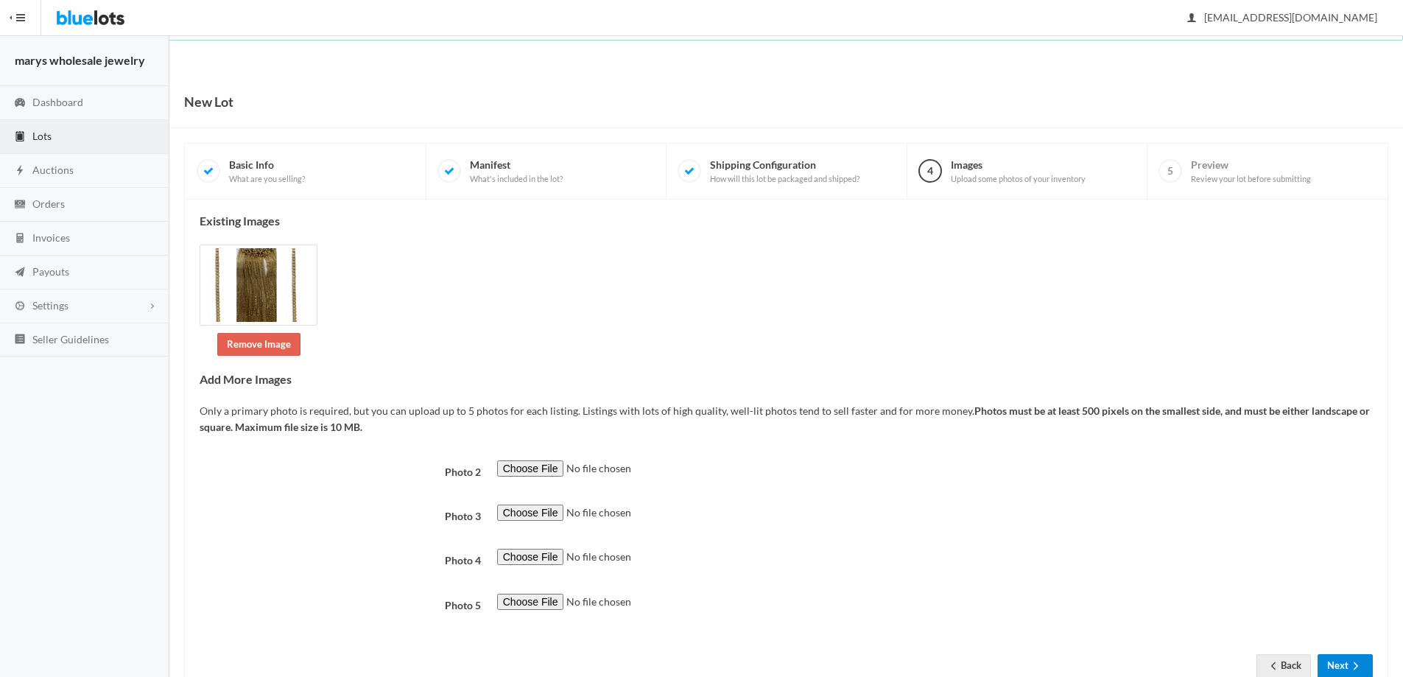
click at [1357, 668] on icon "arrow forward" at bounding box center [1355, 666] width 15 height 12
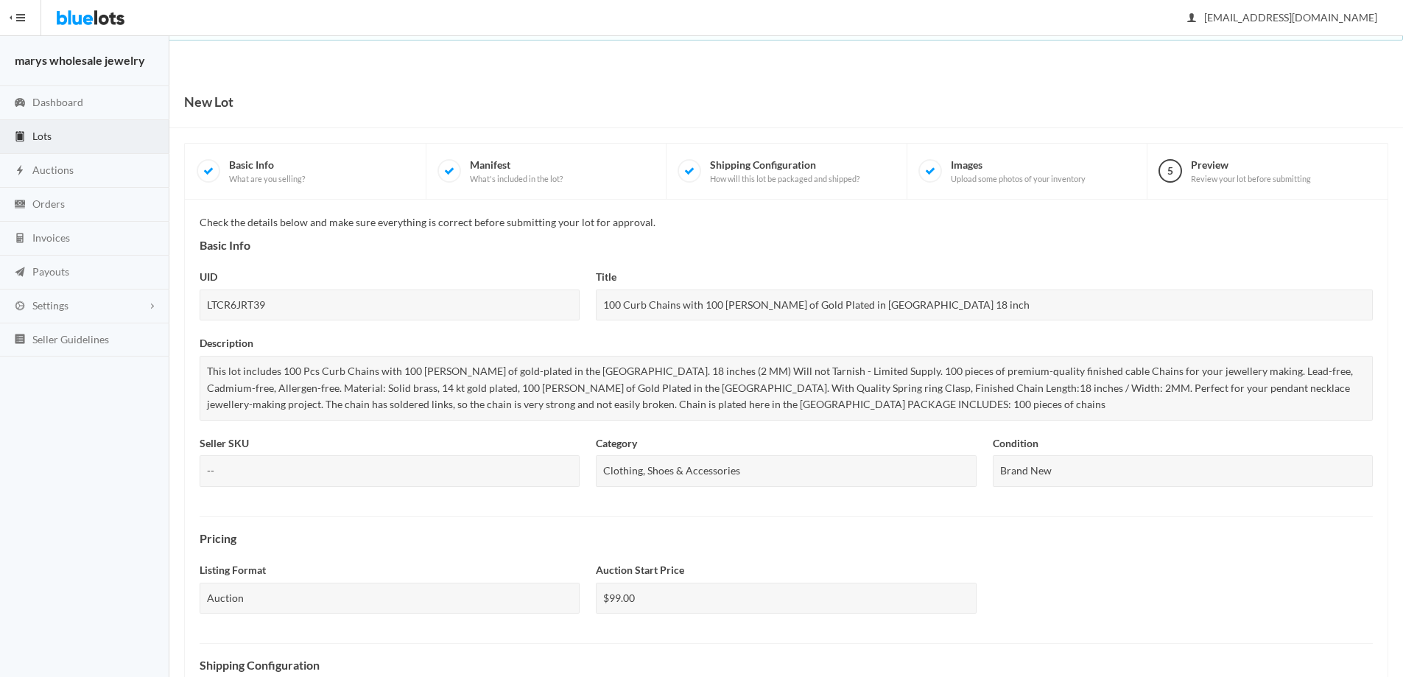
scroll to position [398, 0]
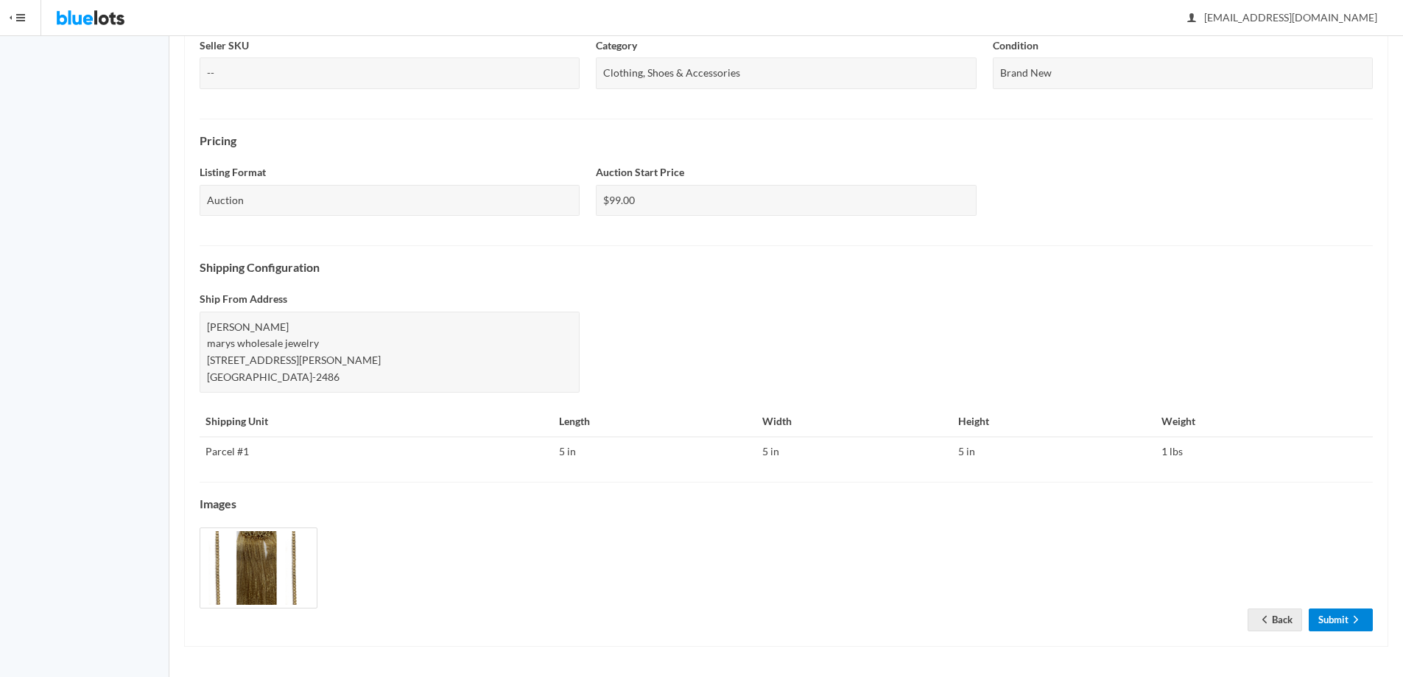
click at [1327, 622] on link "Submit" at bounding box center [1341, 619] width 64 height 23
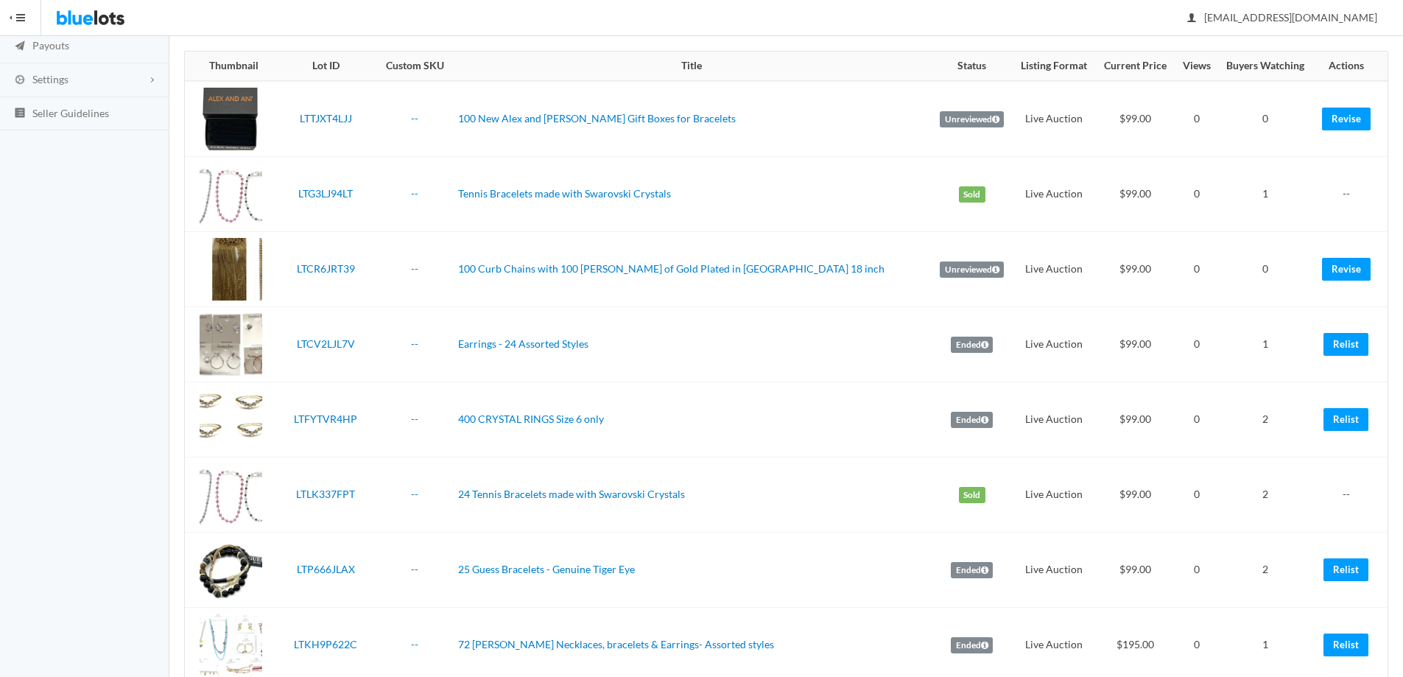
scroll to position [231, 0]
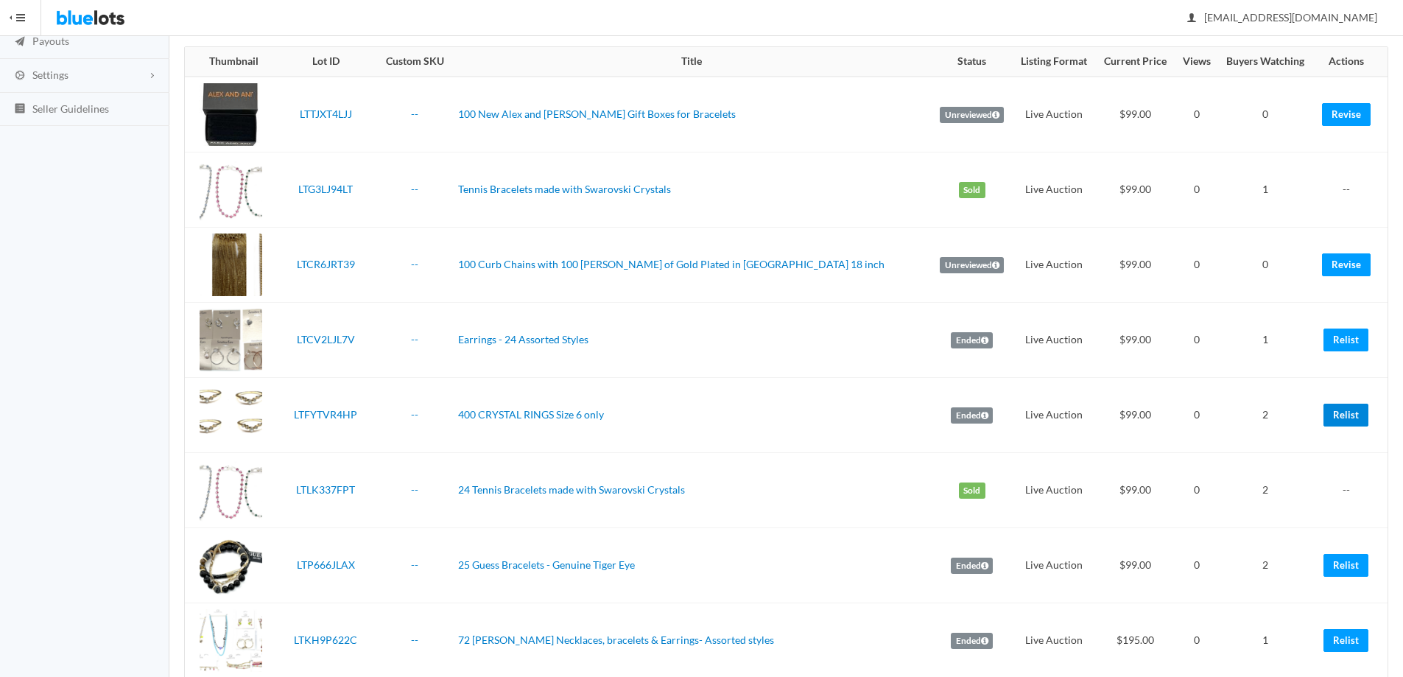
click at [1343, 418] on link "Relist" at bounding box center [1345, 415] width 45 height 23
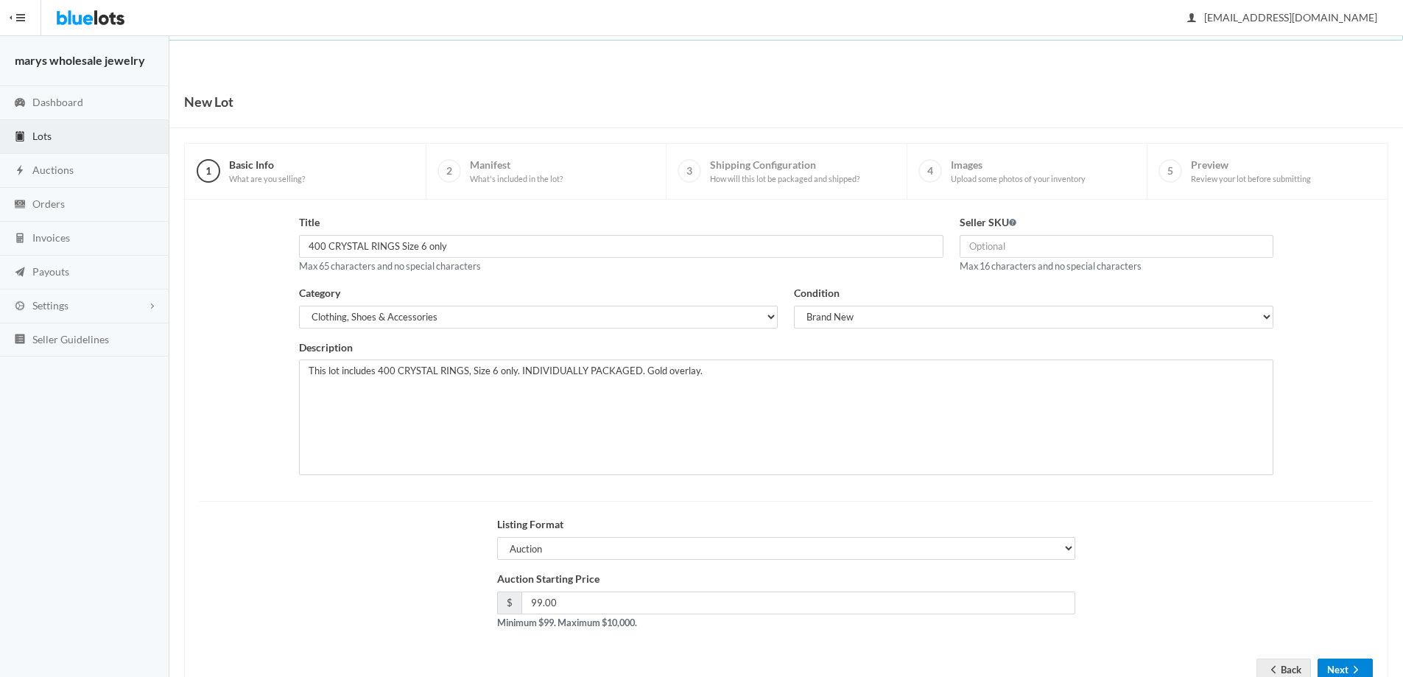
click at [1346, 665] on button "Next" at bounding box center [1345, 669] width 55 height 23
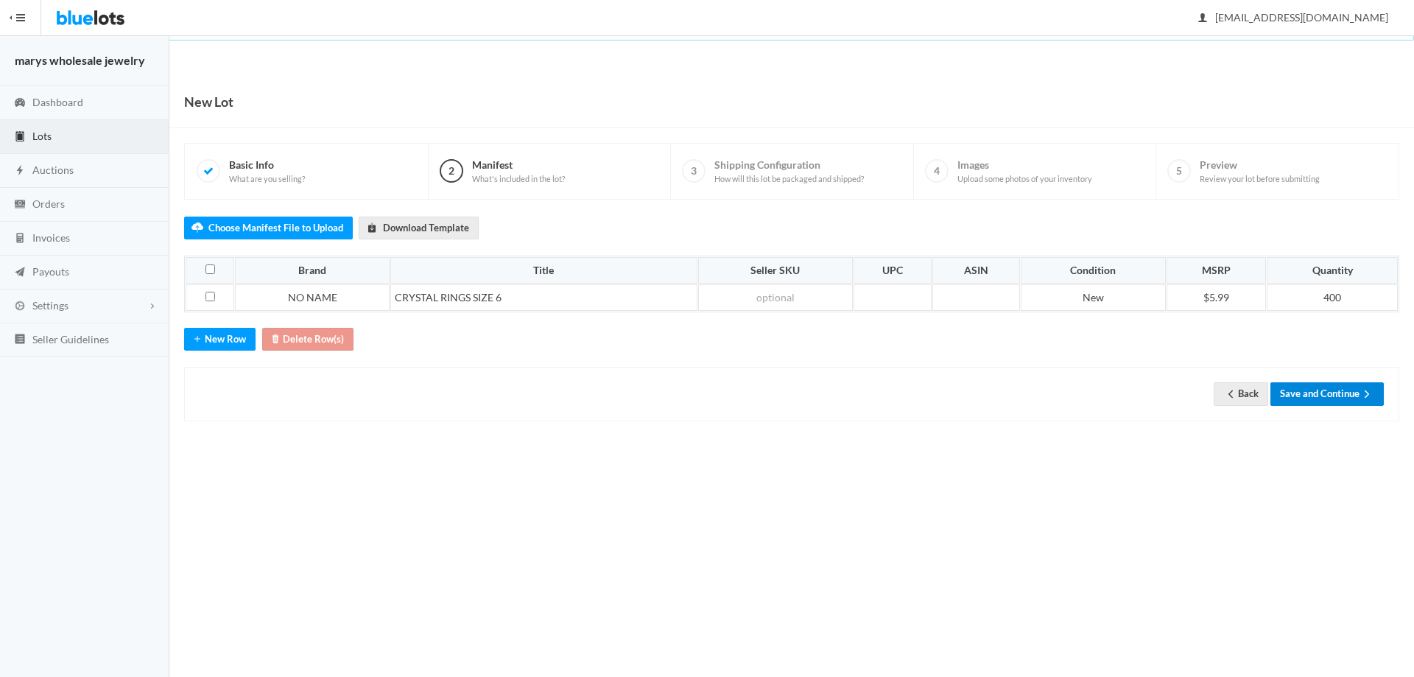
click at [1354, 387] on button "Save and Continue" at bounding box center [1326, 393] width 113 height 23
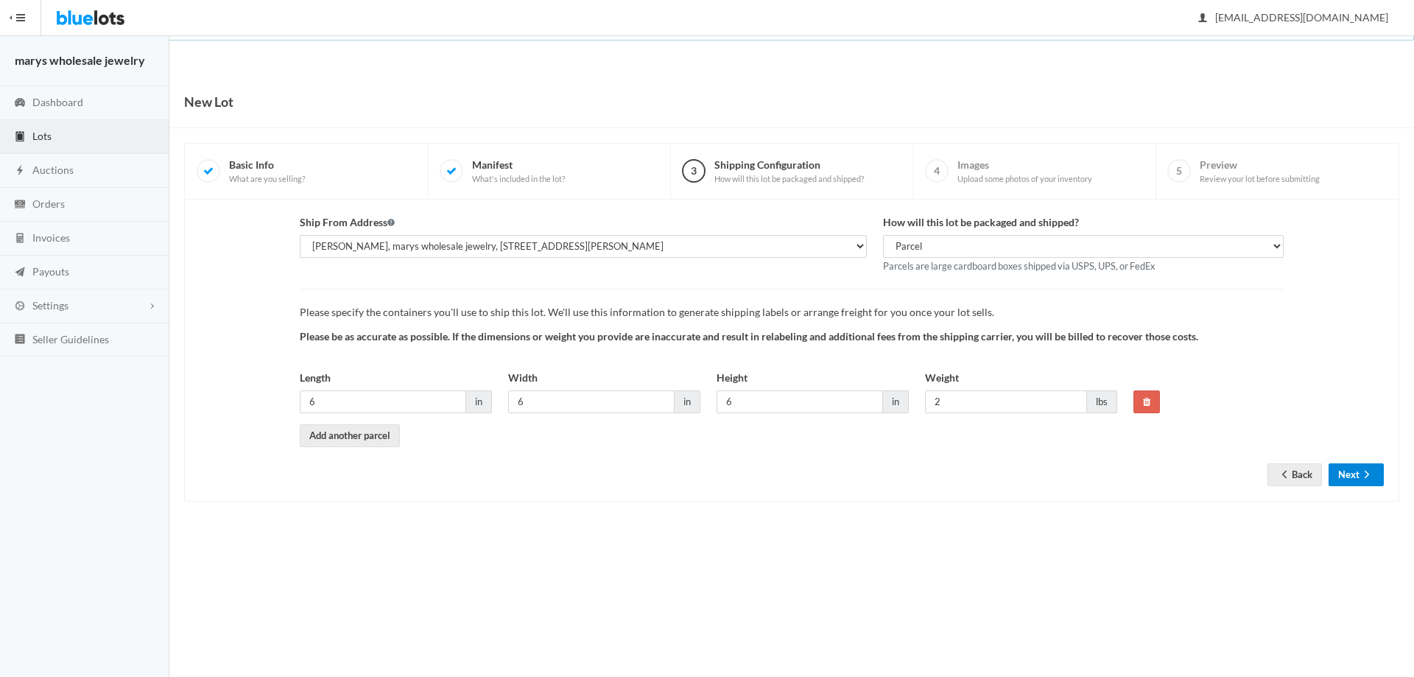
click at [1346, 480] on button "Next" at bounding box center [1356, 474] width 55 height 23
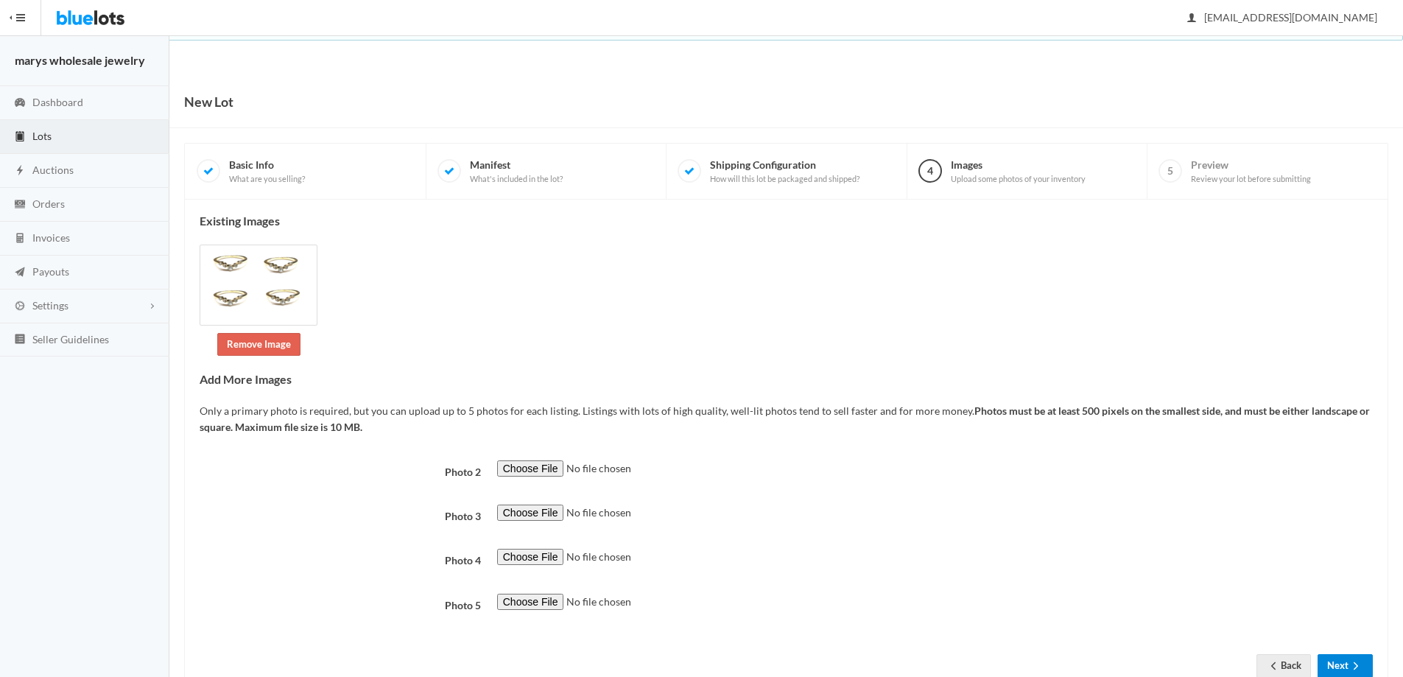
click at [1337, 666] on button "Next" at bounding box center [1345, 665] width 55 height 23
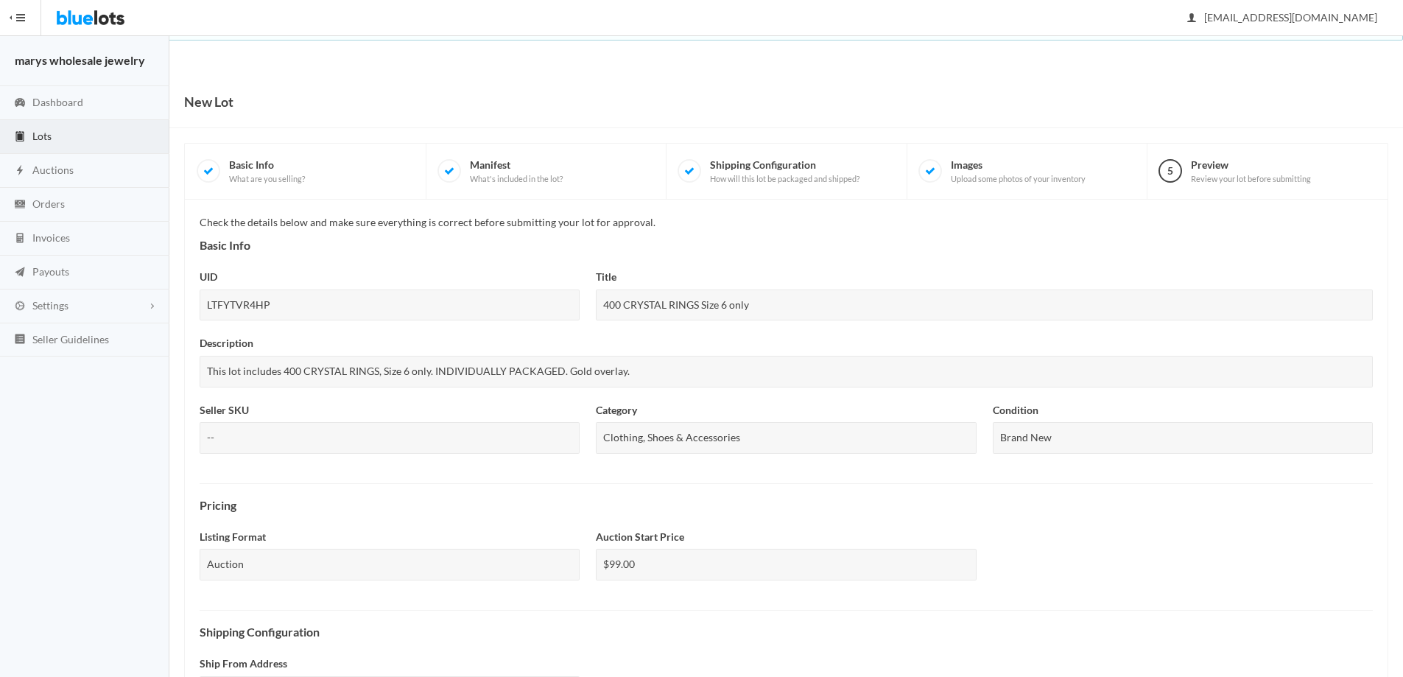
scroll to position [364, 0]
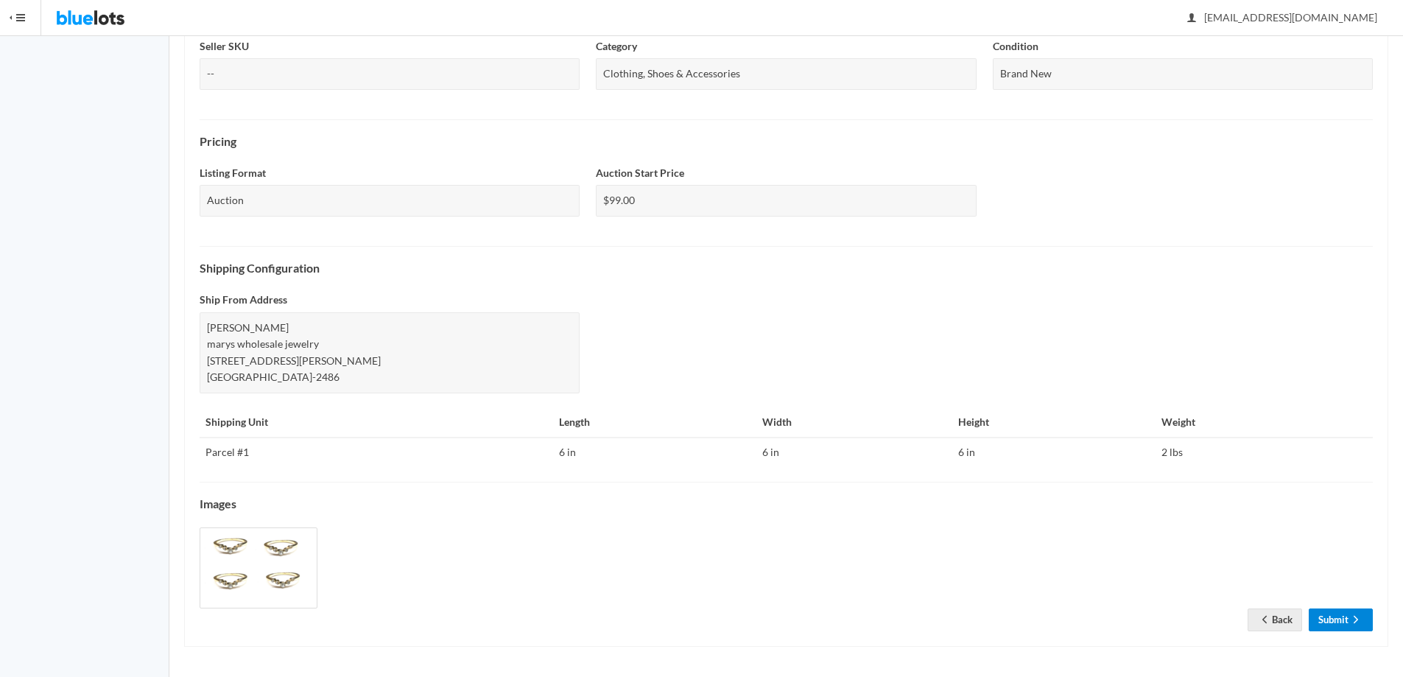
click at [1330, 618] on link "Submit" at bounding box center [1341, 619] width 64 height 23
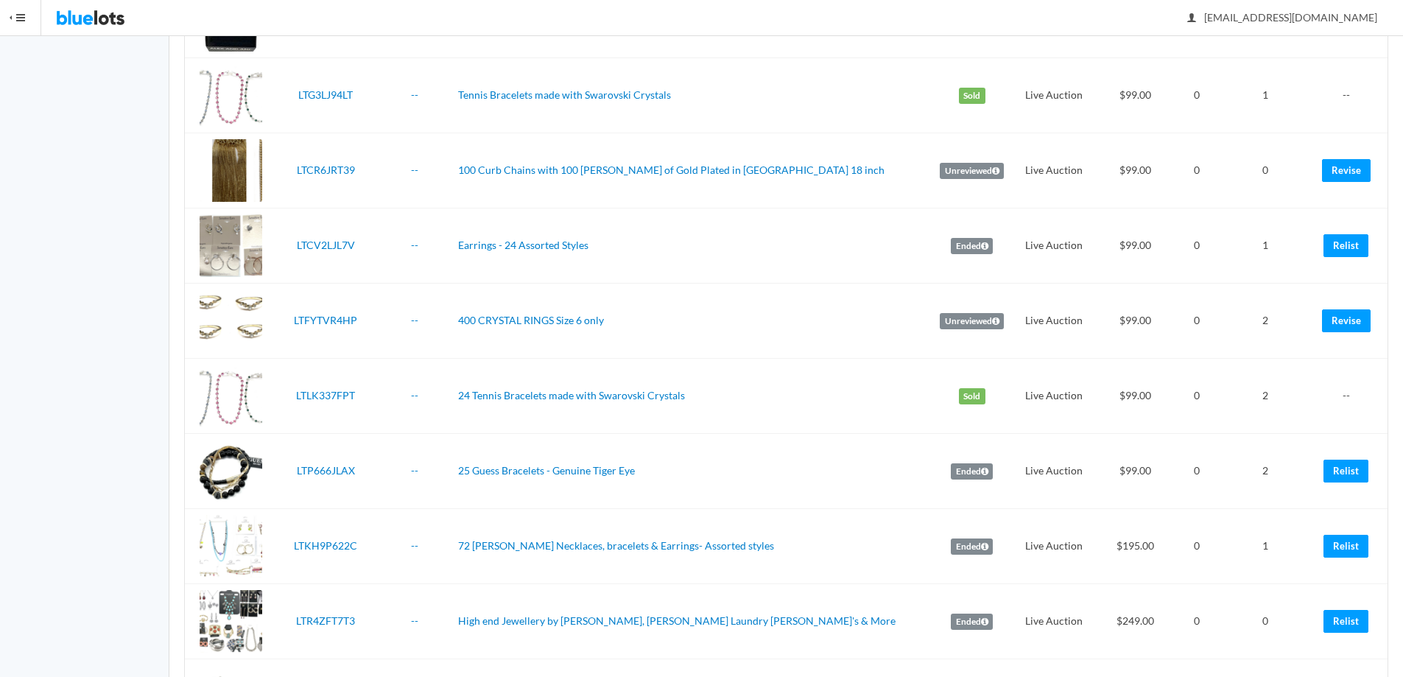
scroll to position [447, 0]
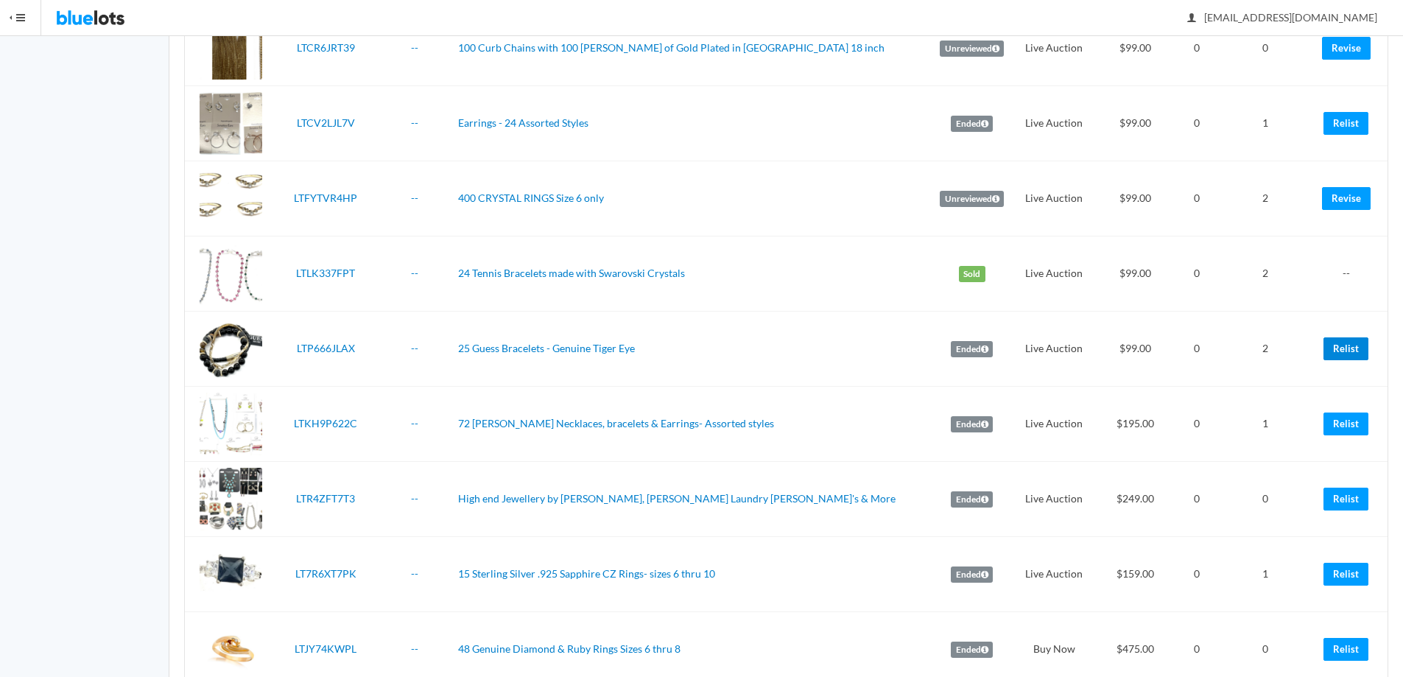
click at [1345, 348] on link "Relist" at bounding box center [1345, 348] width 45 height 23
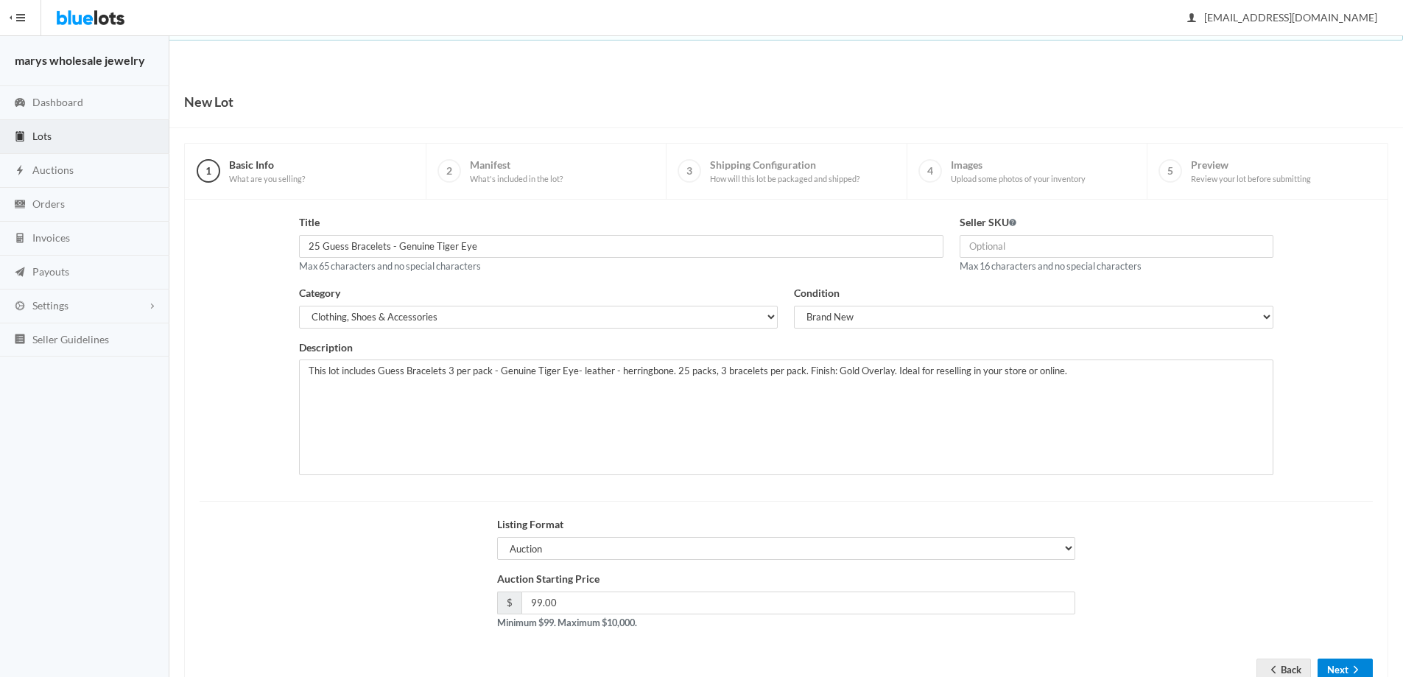
click at [1348, 666] on button "Next" at bounding box center [1345, 669] width 55 height 23
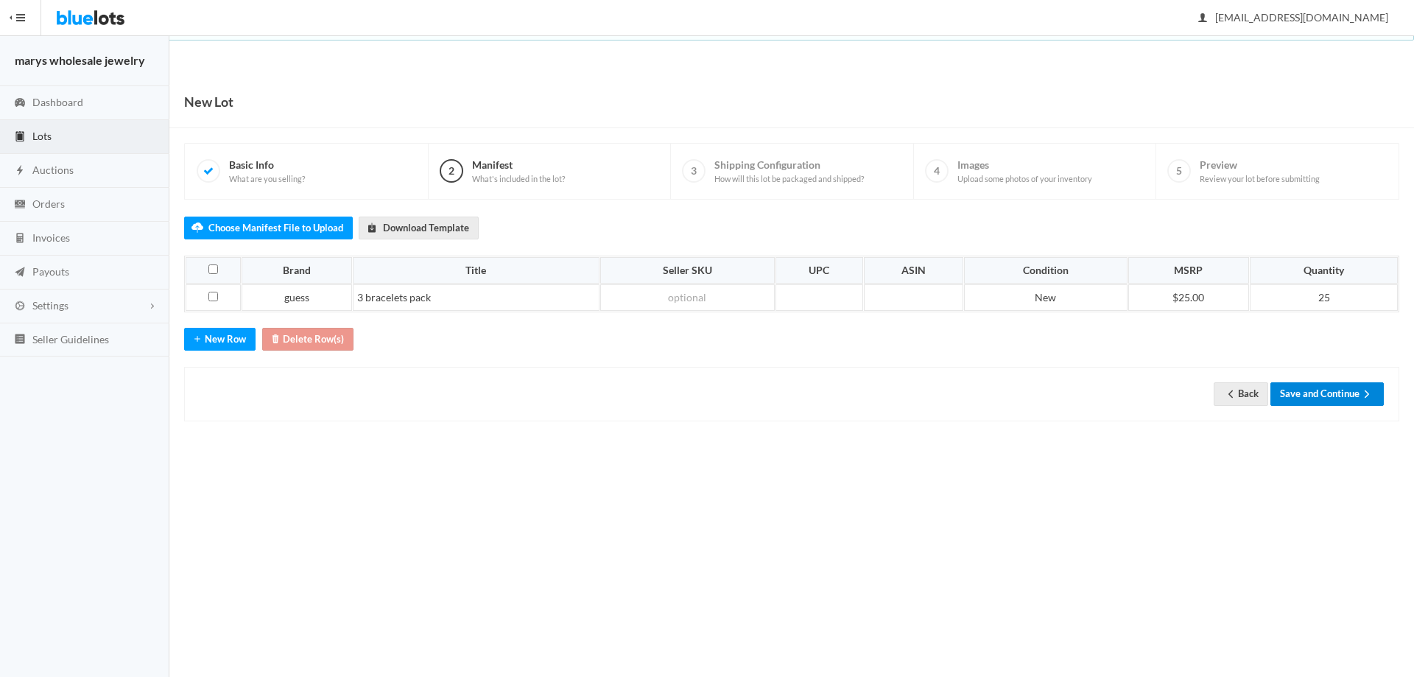
click at [1340, 393] on button "Save and Continue" at bounding box center [1326, 393] width 113 height 23
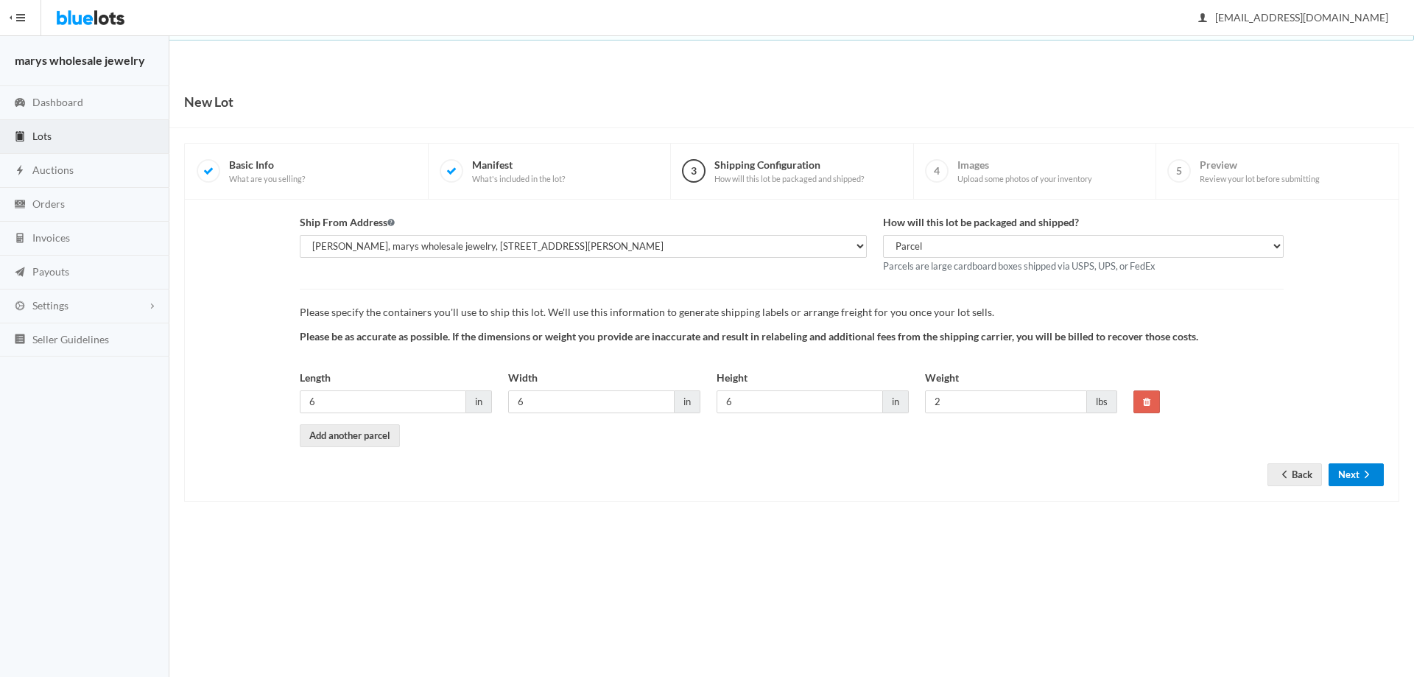
click at [1355, 474] on button "Next" at bounding box center [1356, 474] width 55 height 23
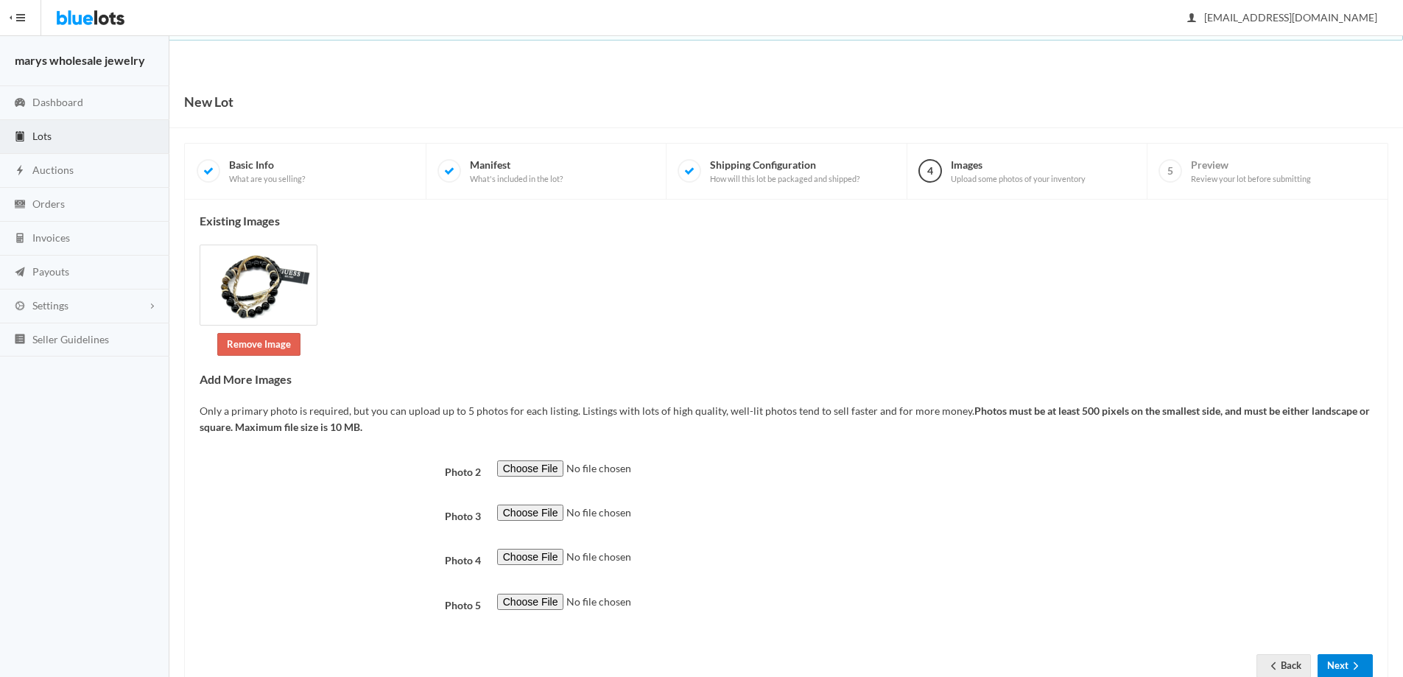
click at [1335, 664] on button "Next" at bounding box center [1345, 665] width 55 height 23
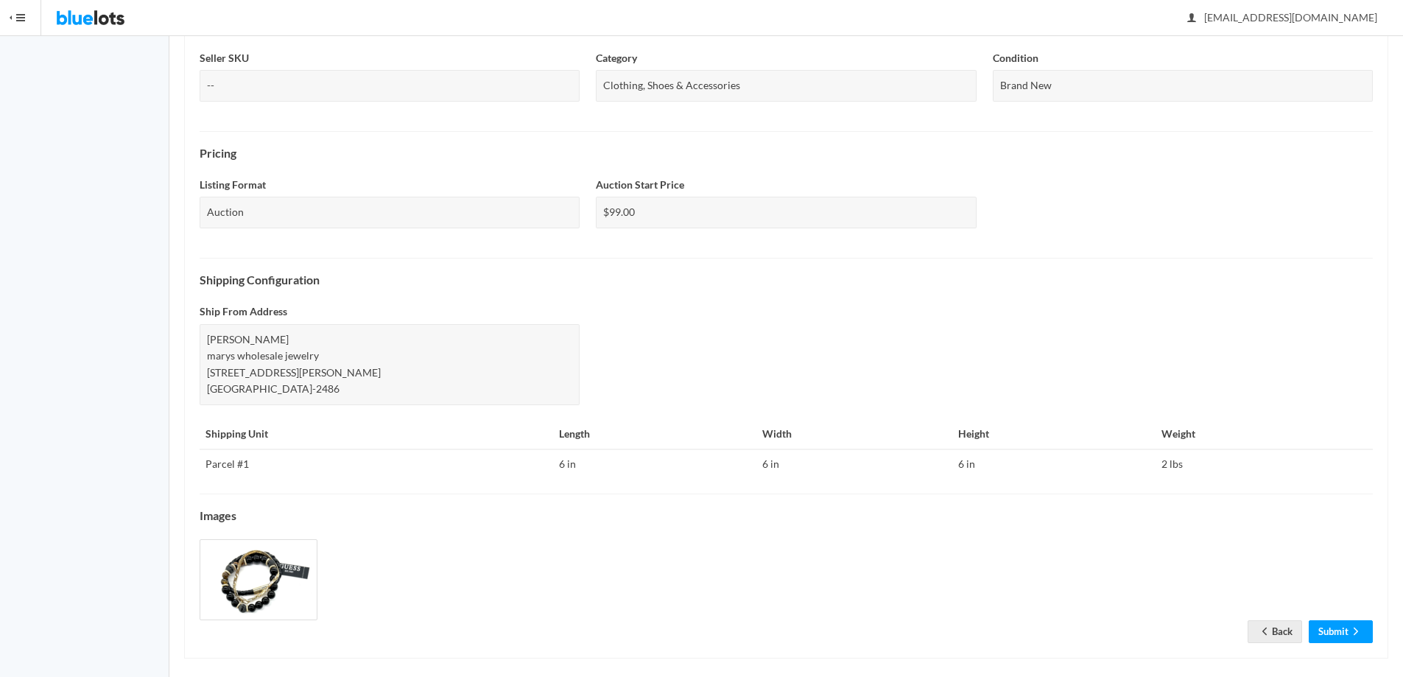
scroll to position [364, 0]
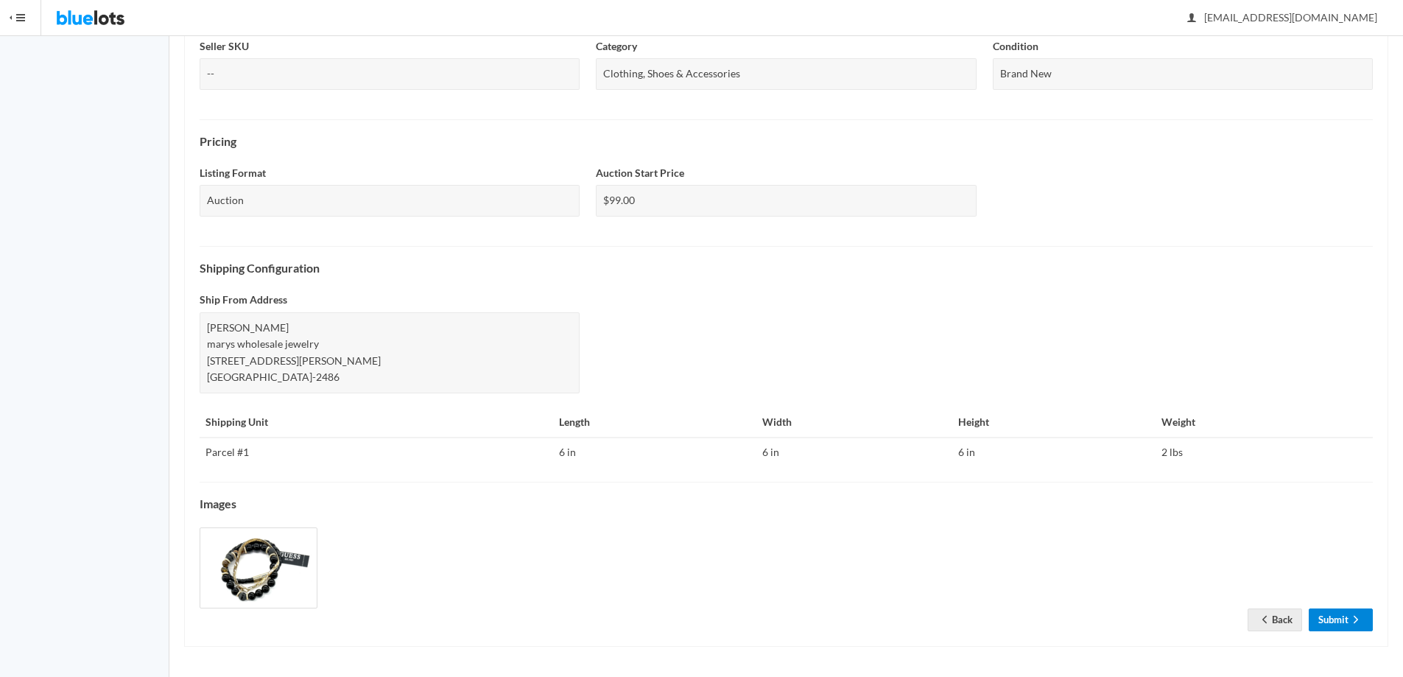
click at [1335, 619] on link "Submit" at bounding box center [1341, 619] width 64 height 23
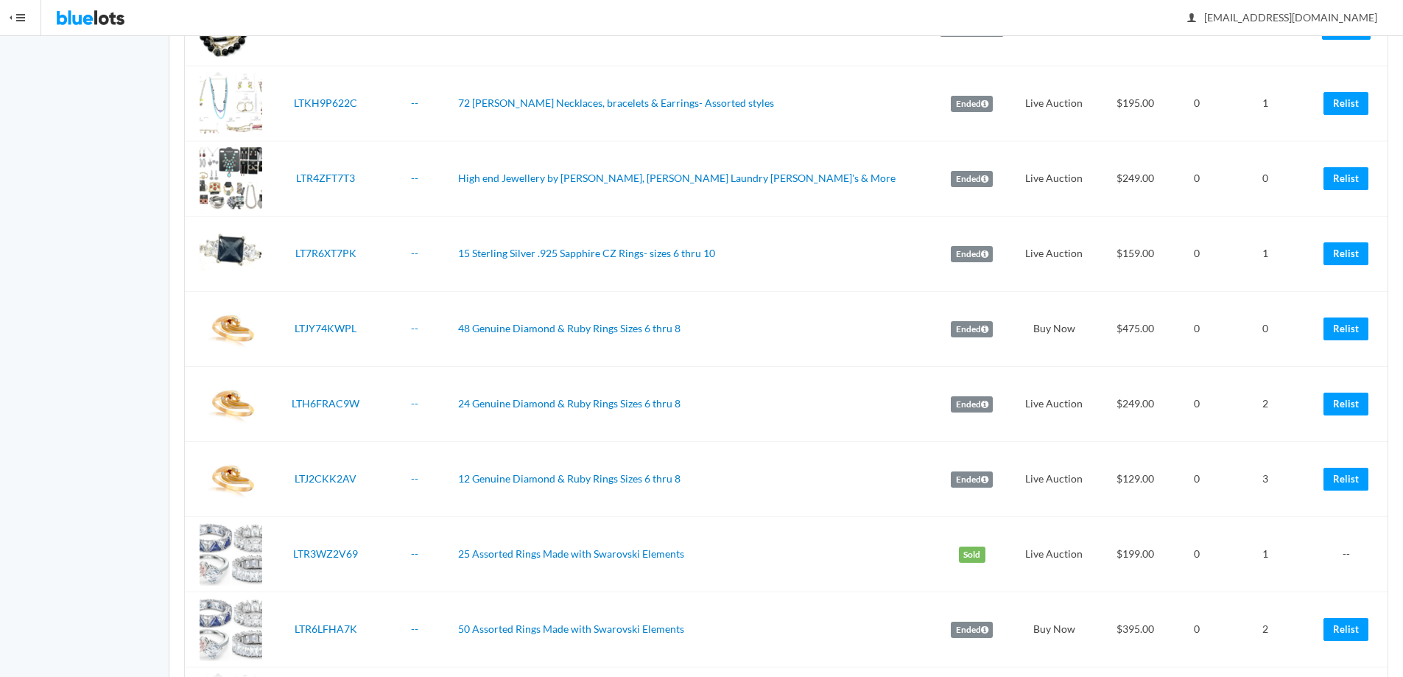
scroll to position [852, 0]
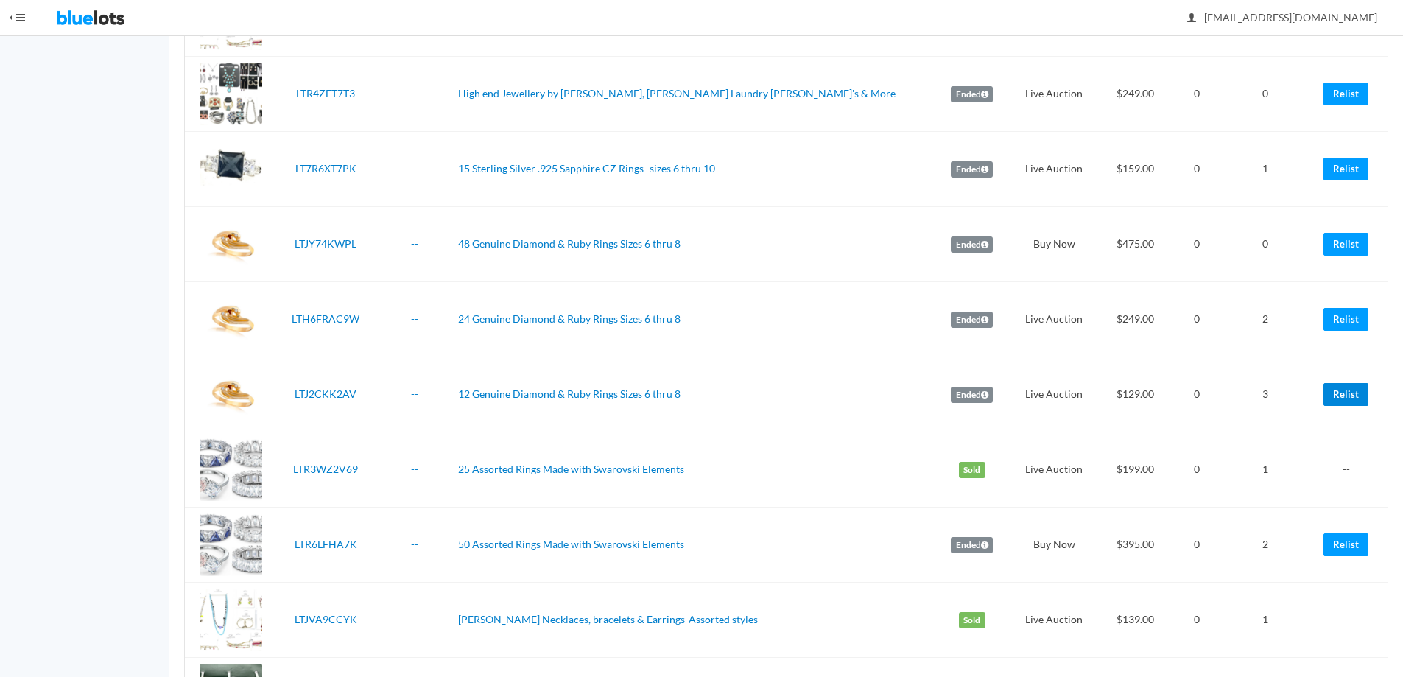
click at [1332, 397] on link "Relist" at bounding box center [1345, 394] width 45 height 23
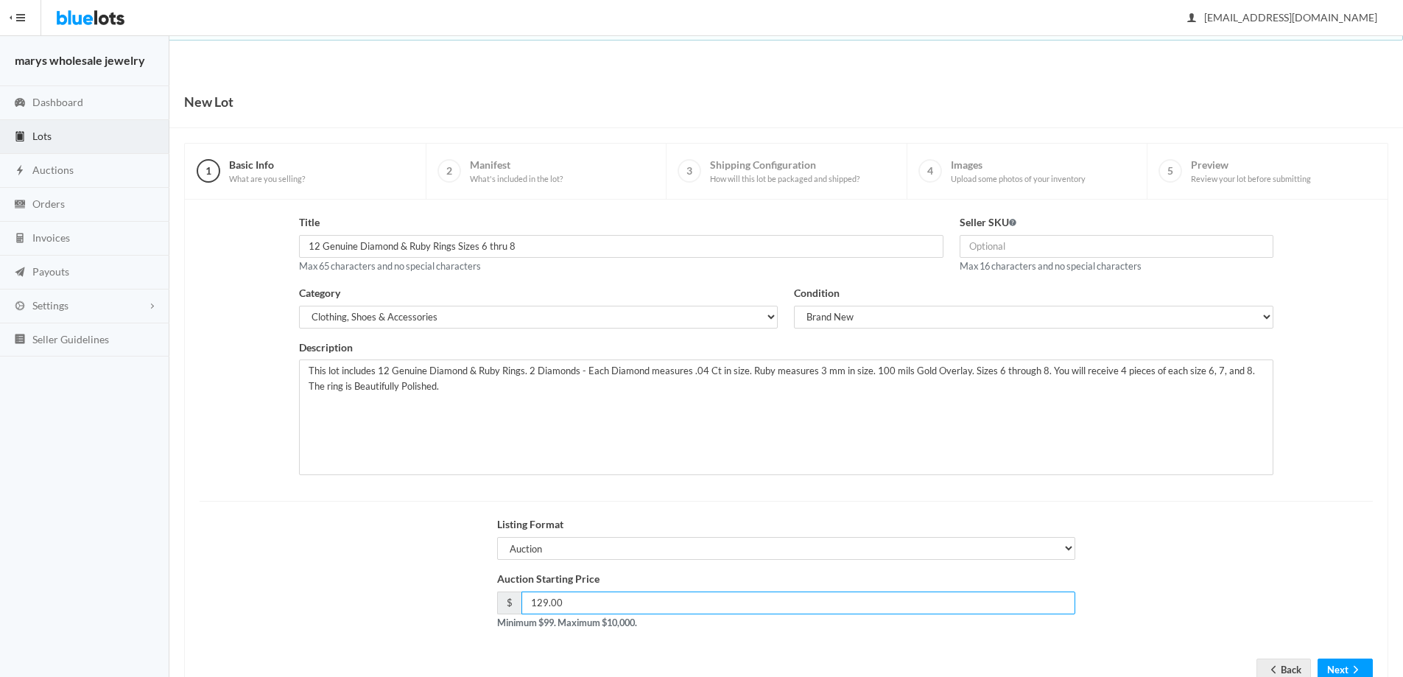
click at [544, 604] on input "129.00" at bounding box center [798, 602] width 555 height 23
type input "109.00"
click at [1340, 668] on button "Next" at bounding box center [1345, 669] width 55 height 23
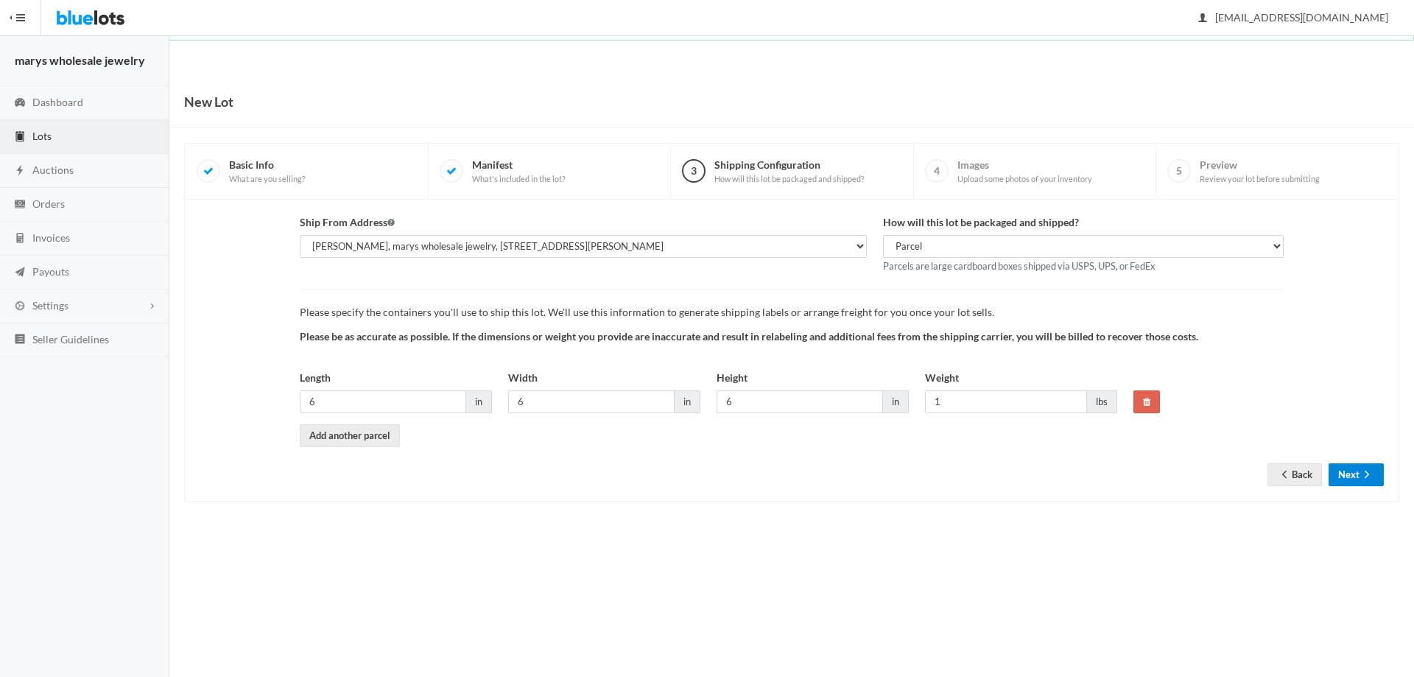
click at [1360, 473] on icon "arrow forward" at bounding box center [1367, 474] width 15 height 12
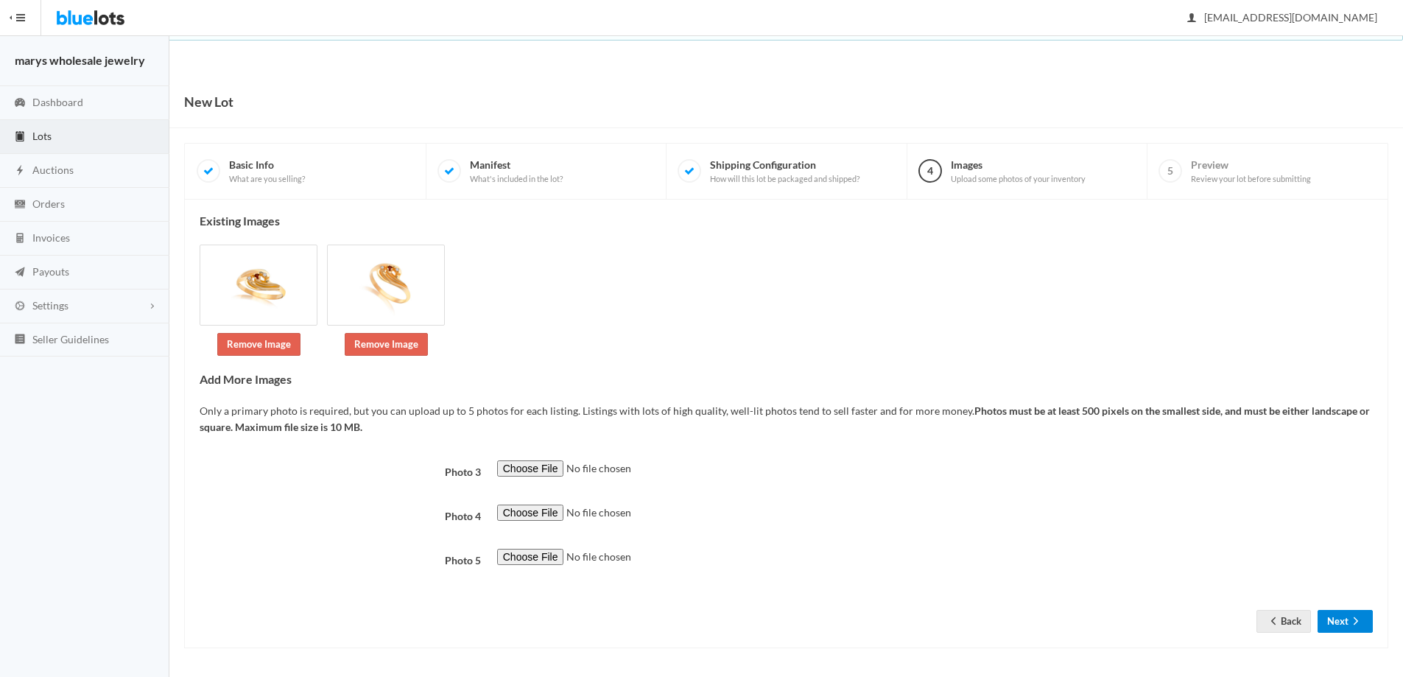
click at [1352, 615] on icon "arrow forward" at bounding box center [1355, 621] width 15 height 12
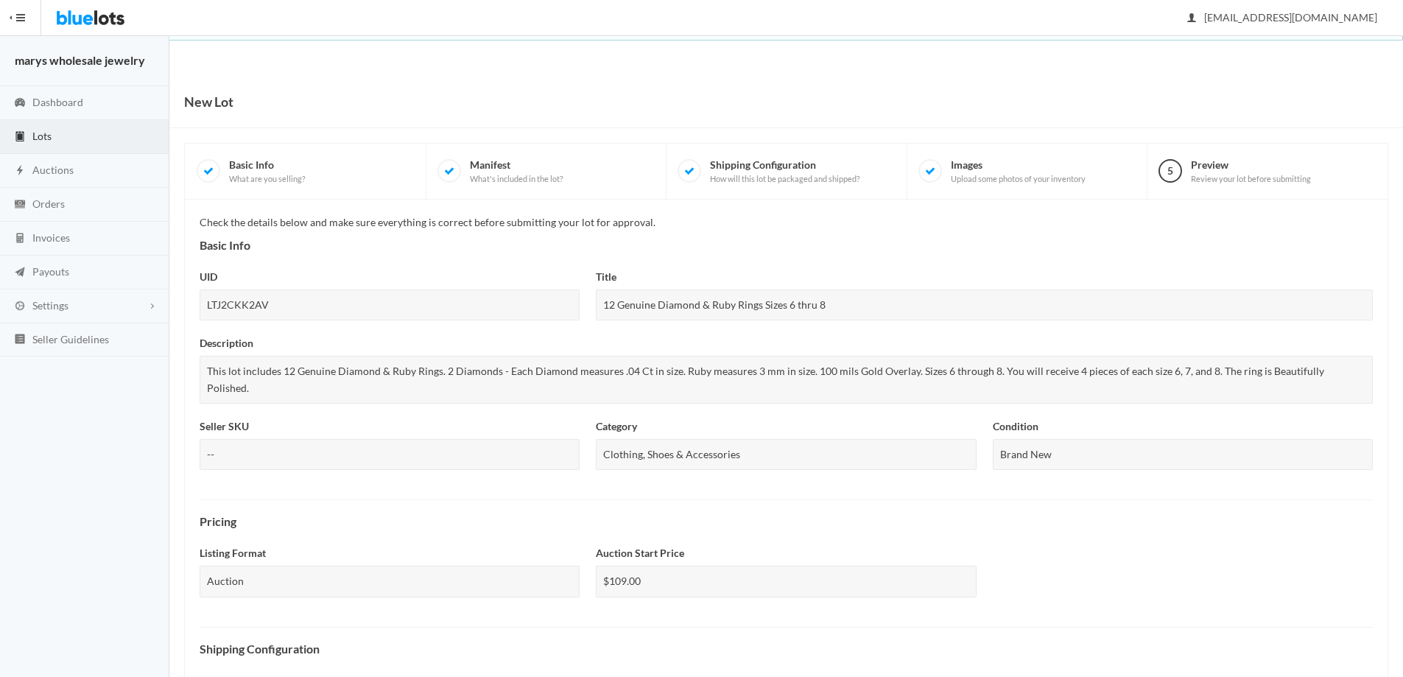
scroll to position [364, 0]
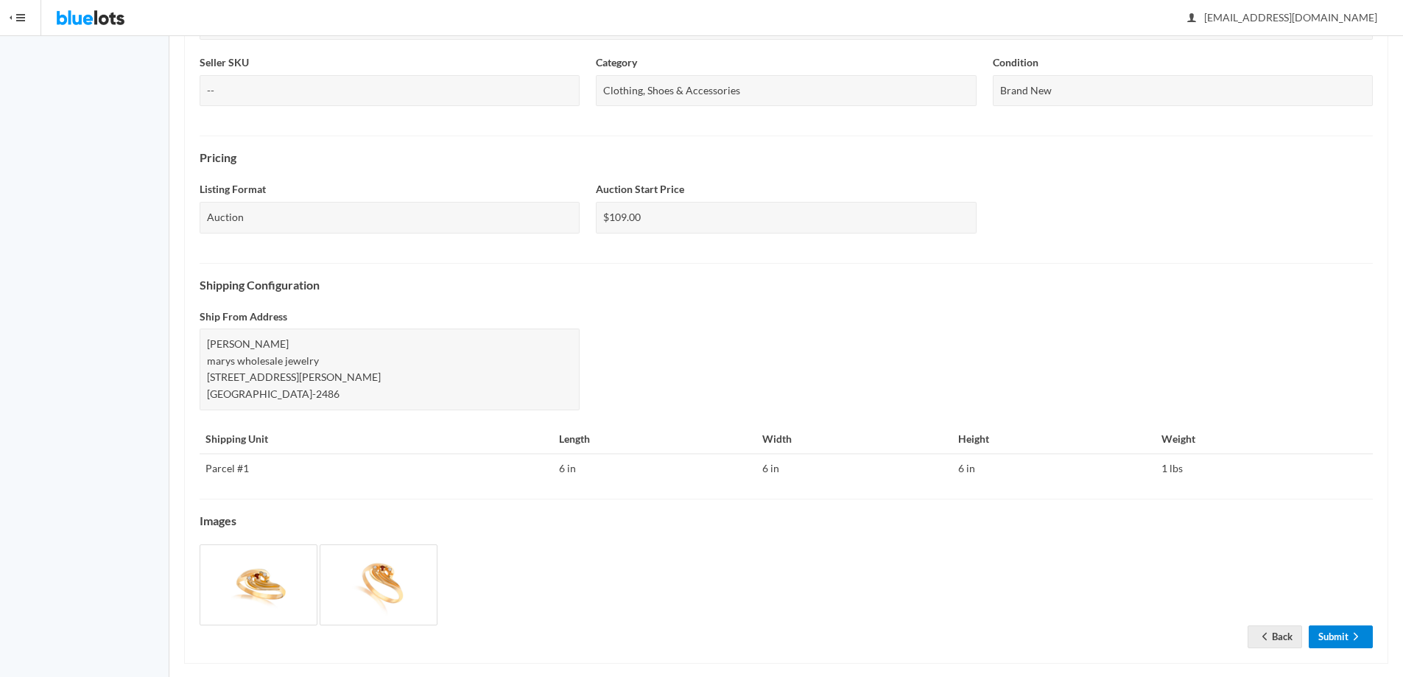
click at [1336, 625] on link "Submit" at bounding box center [1341, 636] width 64 height 23
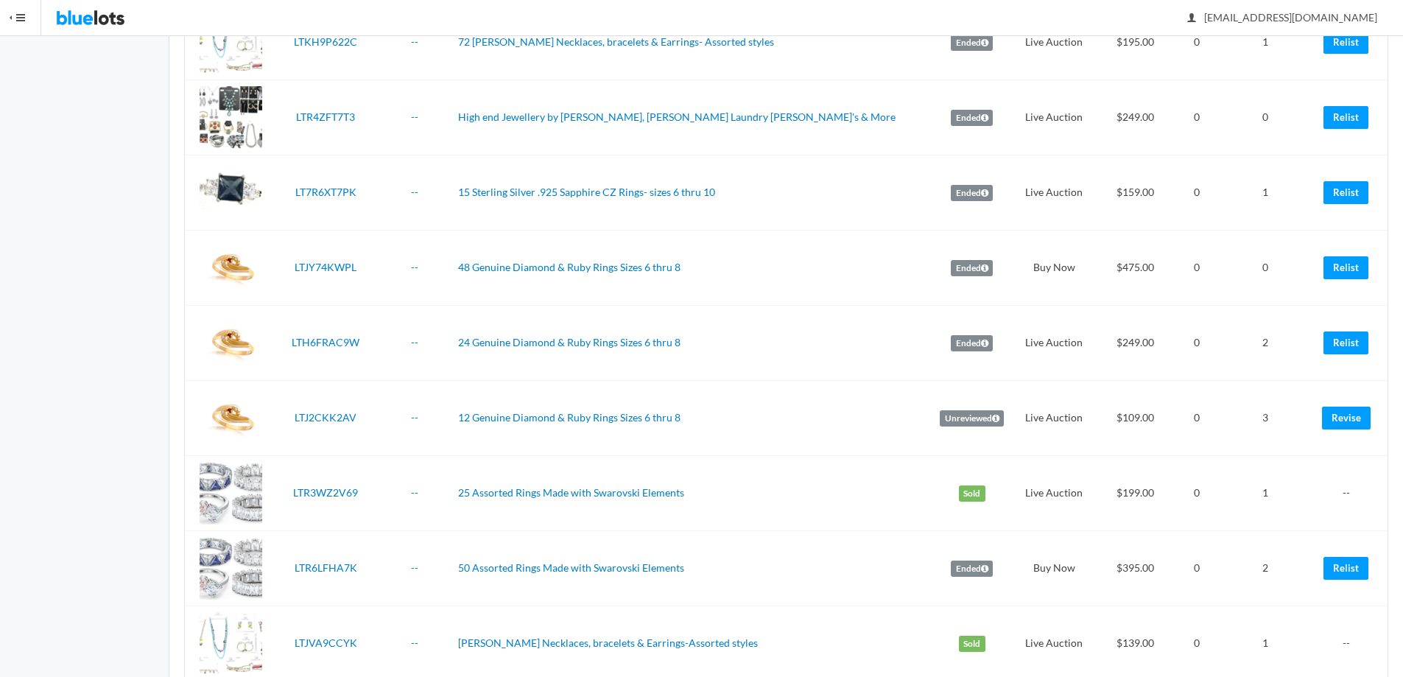
scroll to position [833, 0]
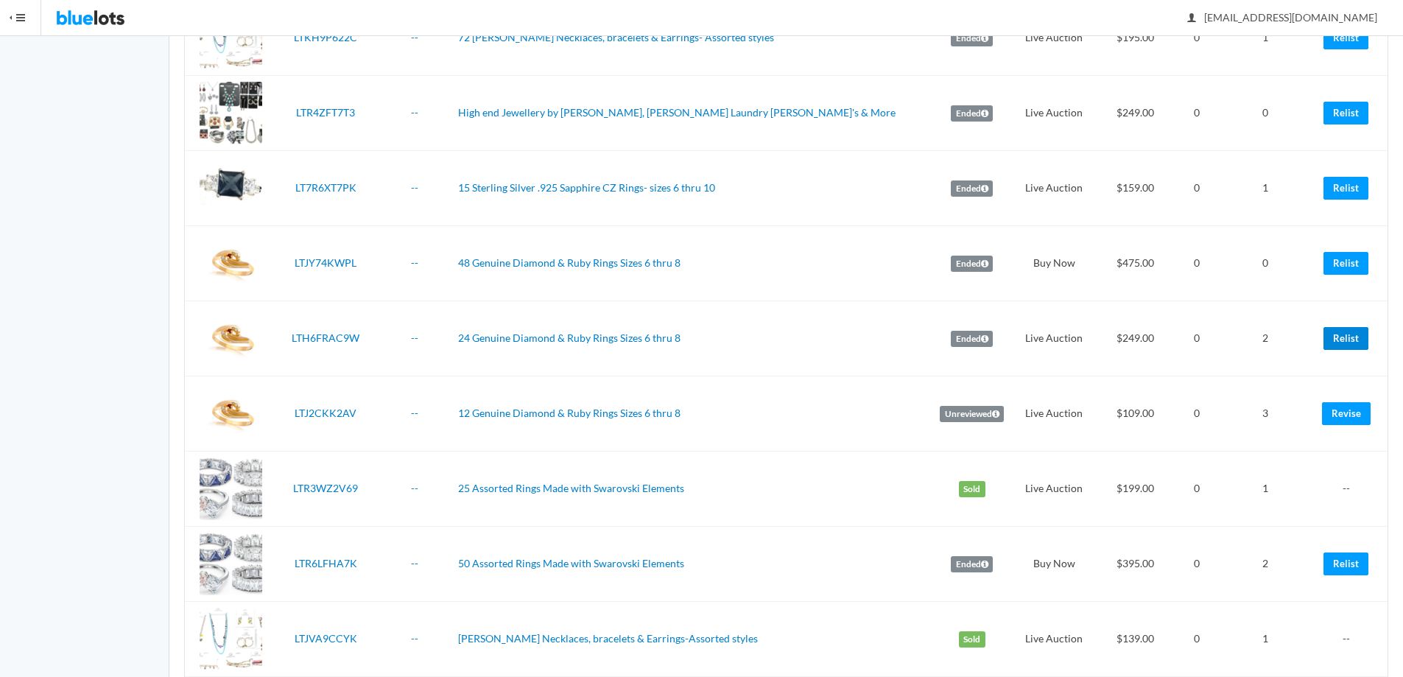
click at [1339, 333] on link "Relist" at bounding box center [1345, 338] width 45 height 23
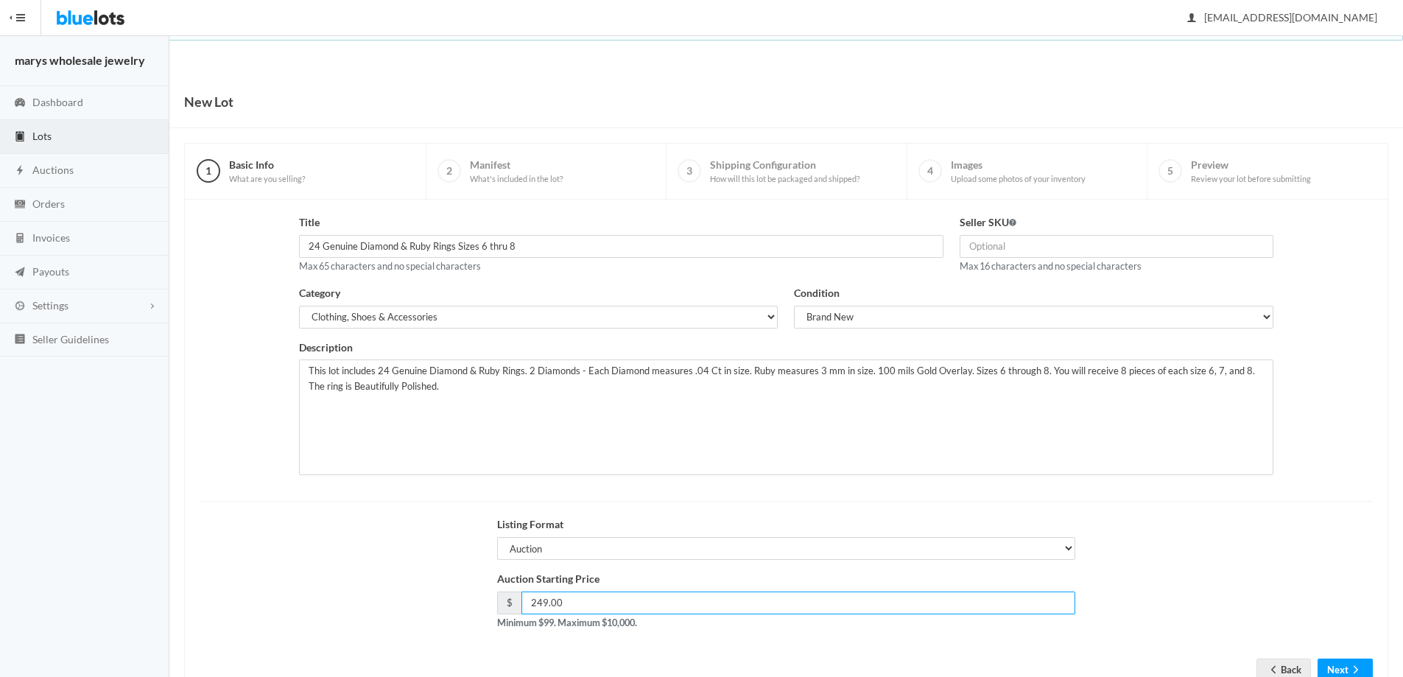
click at [543, 597] on input "249.00" at bounding box center [798, 602] width 555 height 23
type input "199.00"
click at [1332, 664] on button "Next" at bounding box center [1345, 669] width 55 height 23
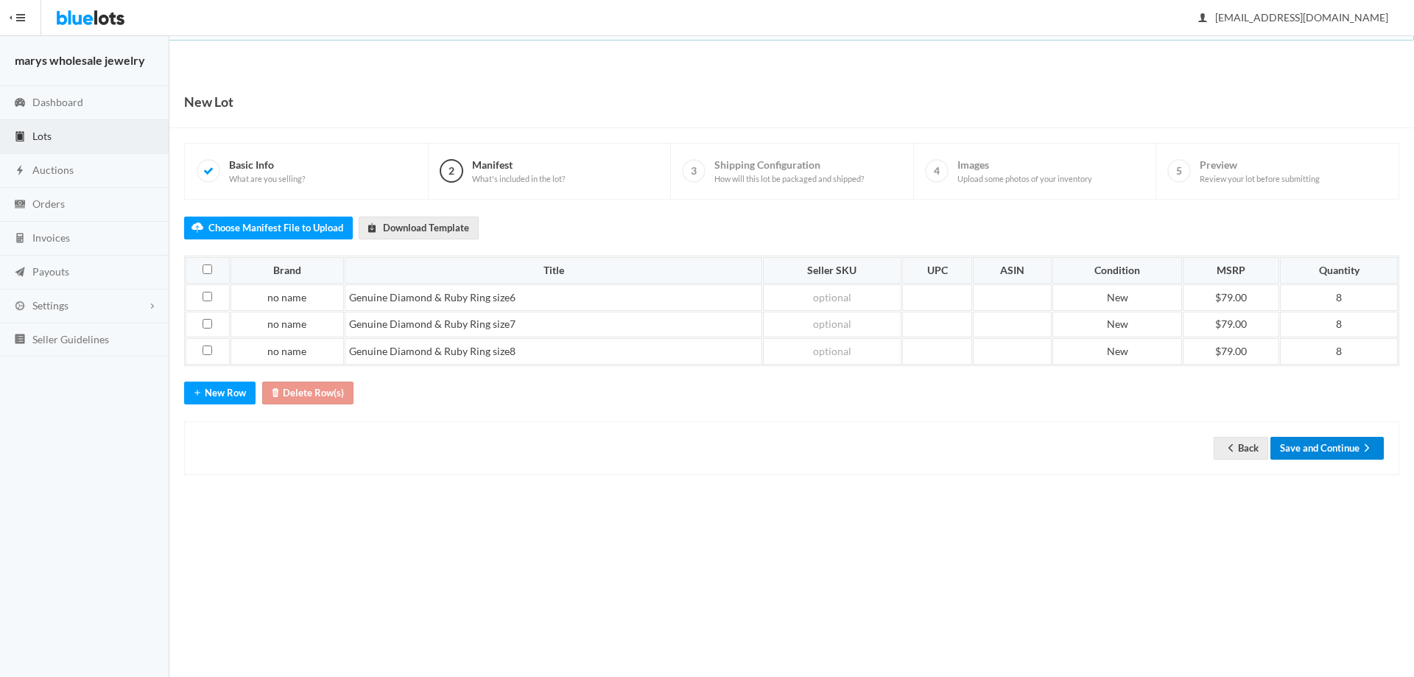
click at [1346, 439] on button "Save and Continue" at bounding box center [1326, 448] width 113 height 23
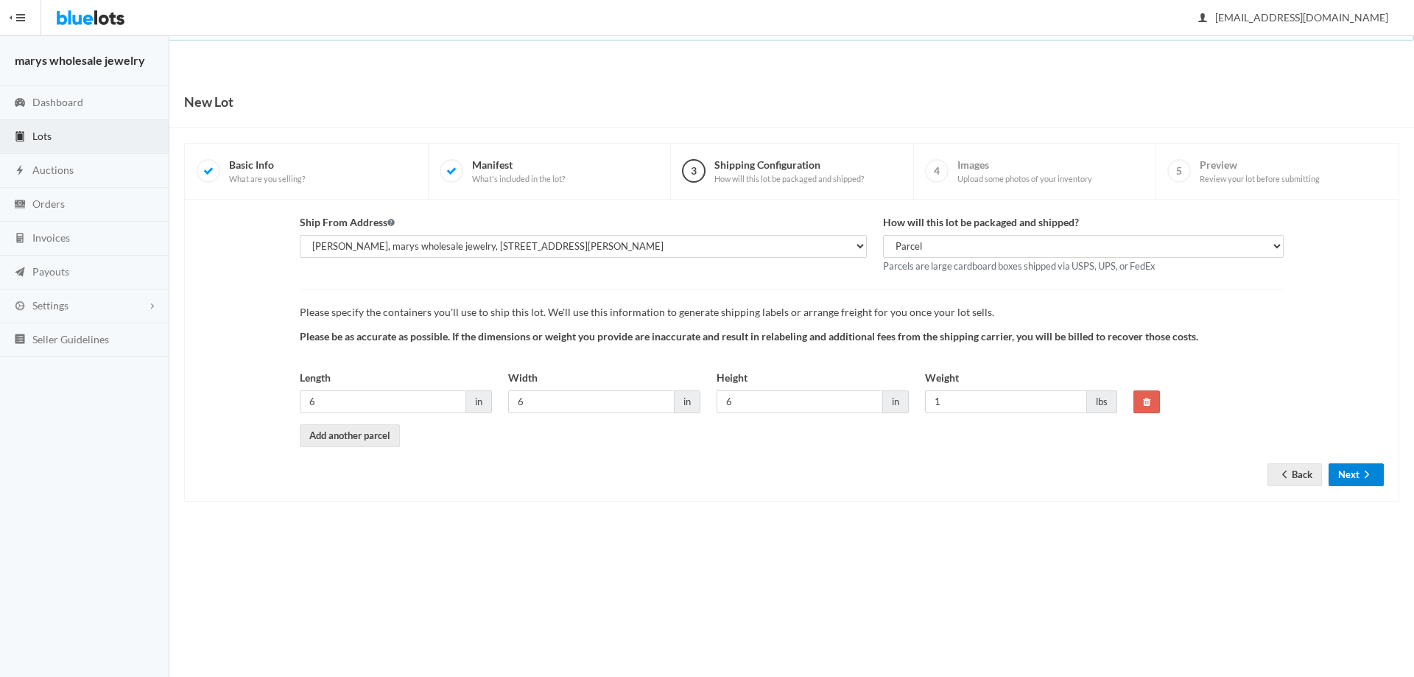
click at [1364, 477] on icon "arrow forward" at bounding box center [1367, 474] width 15 height 12
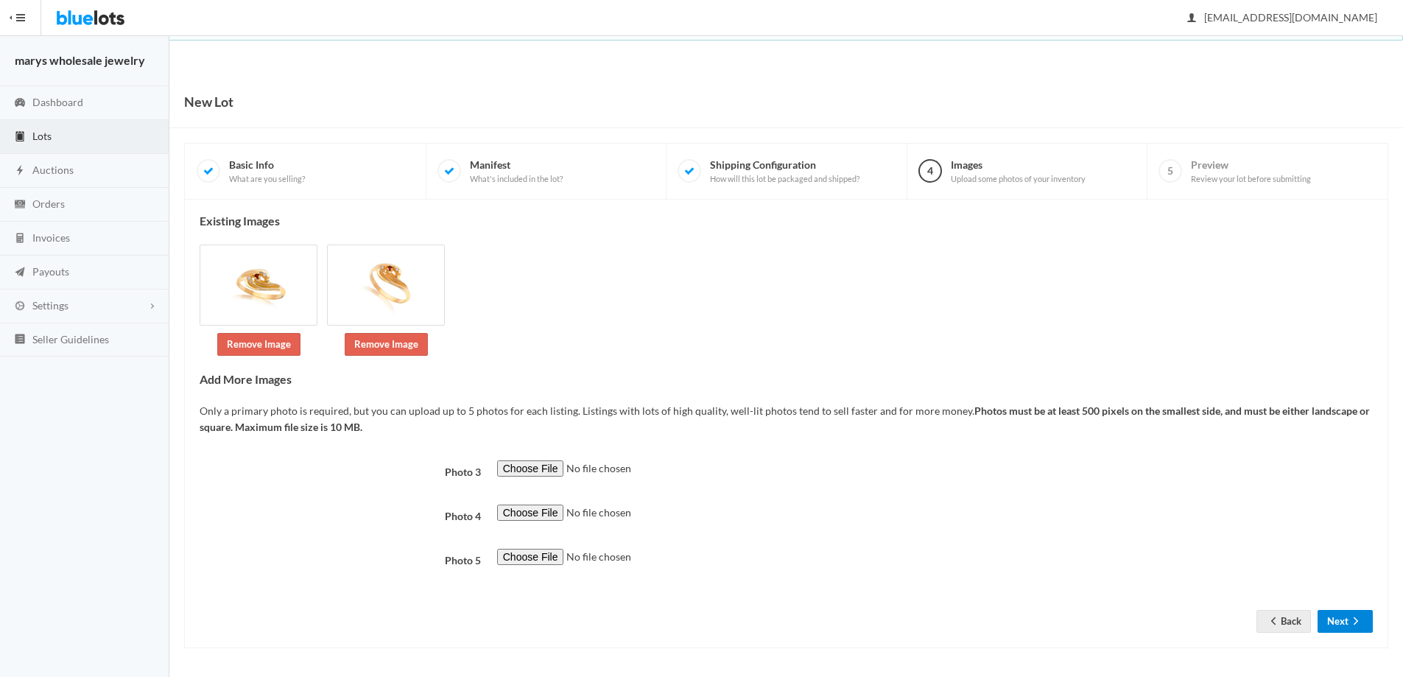
click at [1343, 628] on button "Next" at bounding box center [1345, 621] width 55 height 23
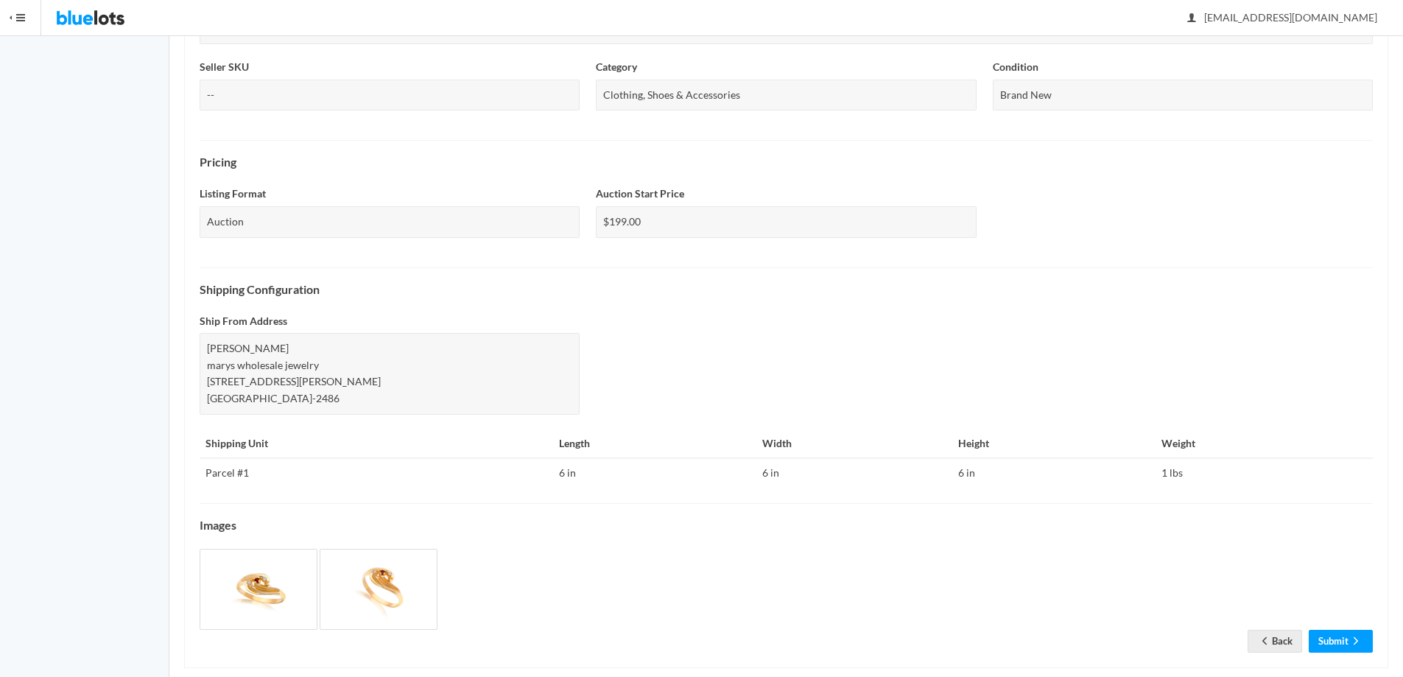
scroll to position [360, 0]
click at [1329, 629] on link "Submit" at bounding box center [1341, 640] width 64 height 23
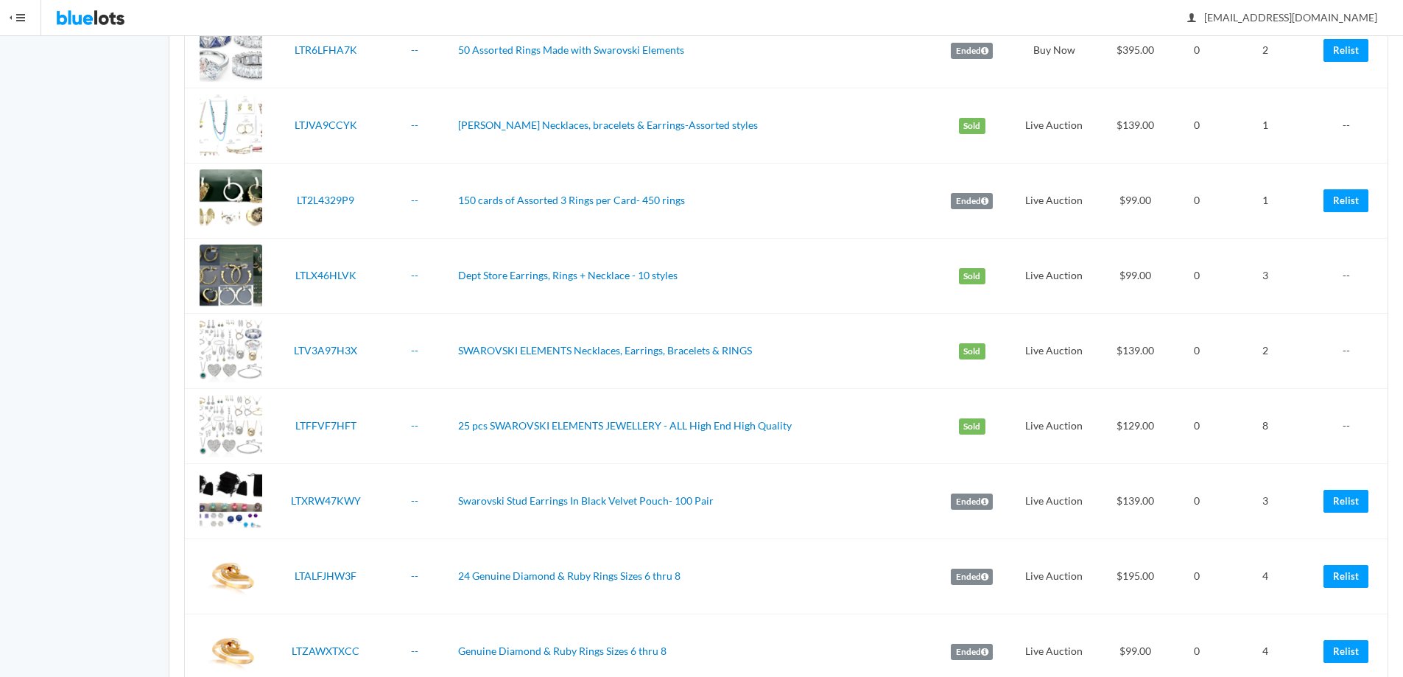
scroll to position [1521, 0]
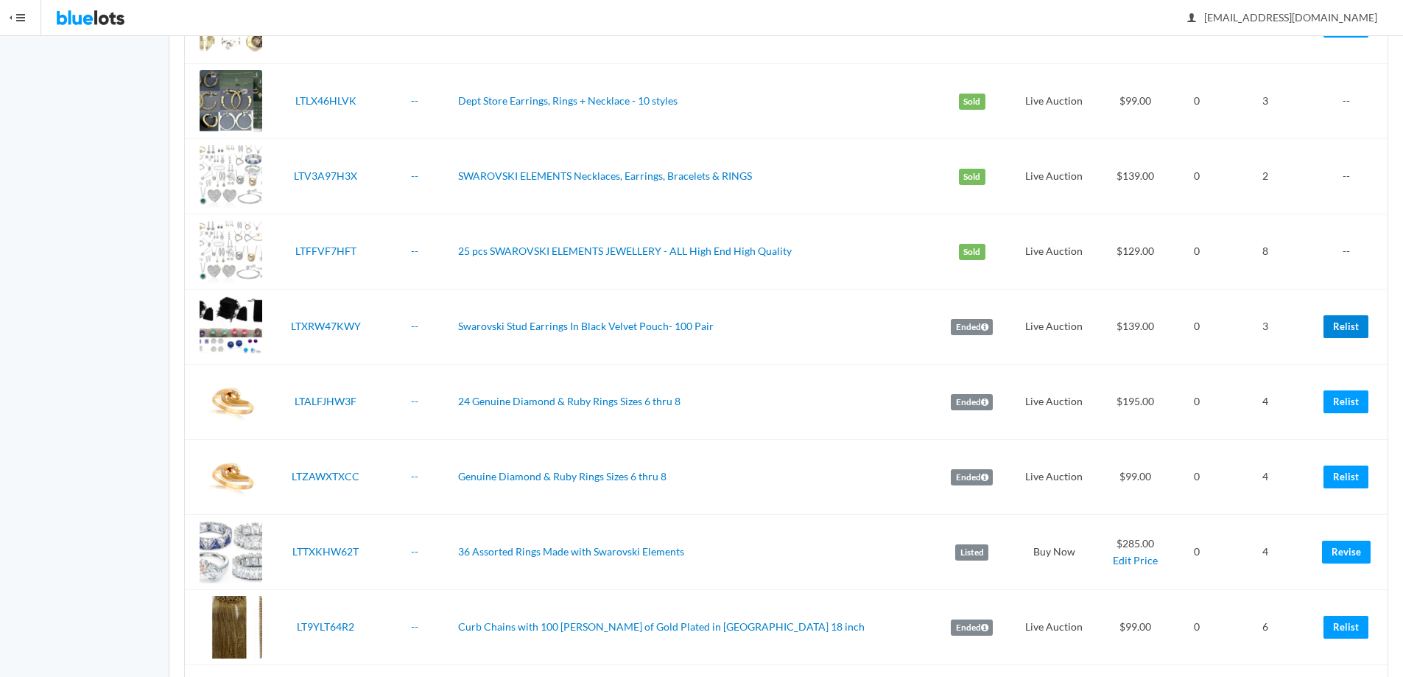
click at [1344, 323] on link "Relist" at bounding box center [1345, 326] width 45 height 23
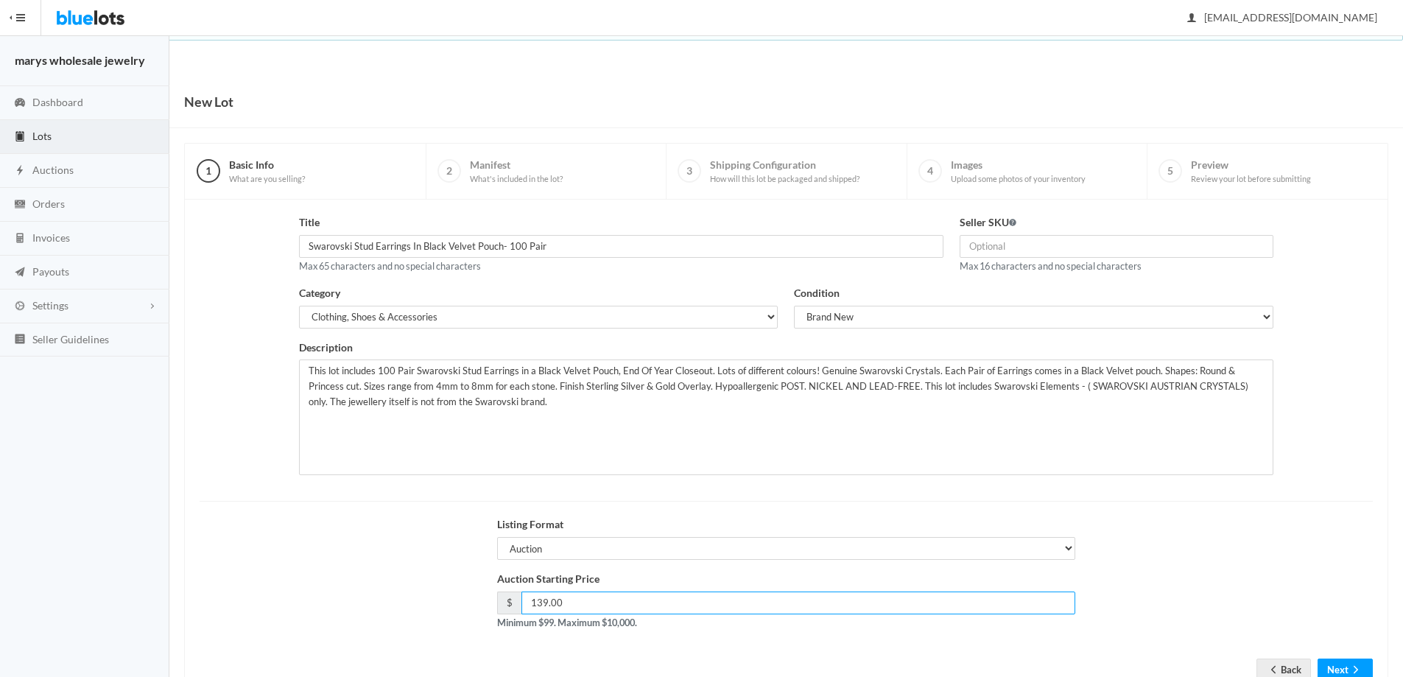
click at [540, 602] on input "139.00" at bounding box center [798, 602] width 555 height 23
type input "129.00"
click at [1346, 664] on button "Next" at bounding box center [1345, 669] width 55 height 23
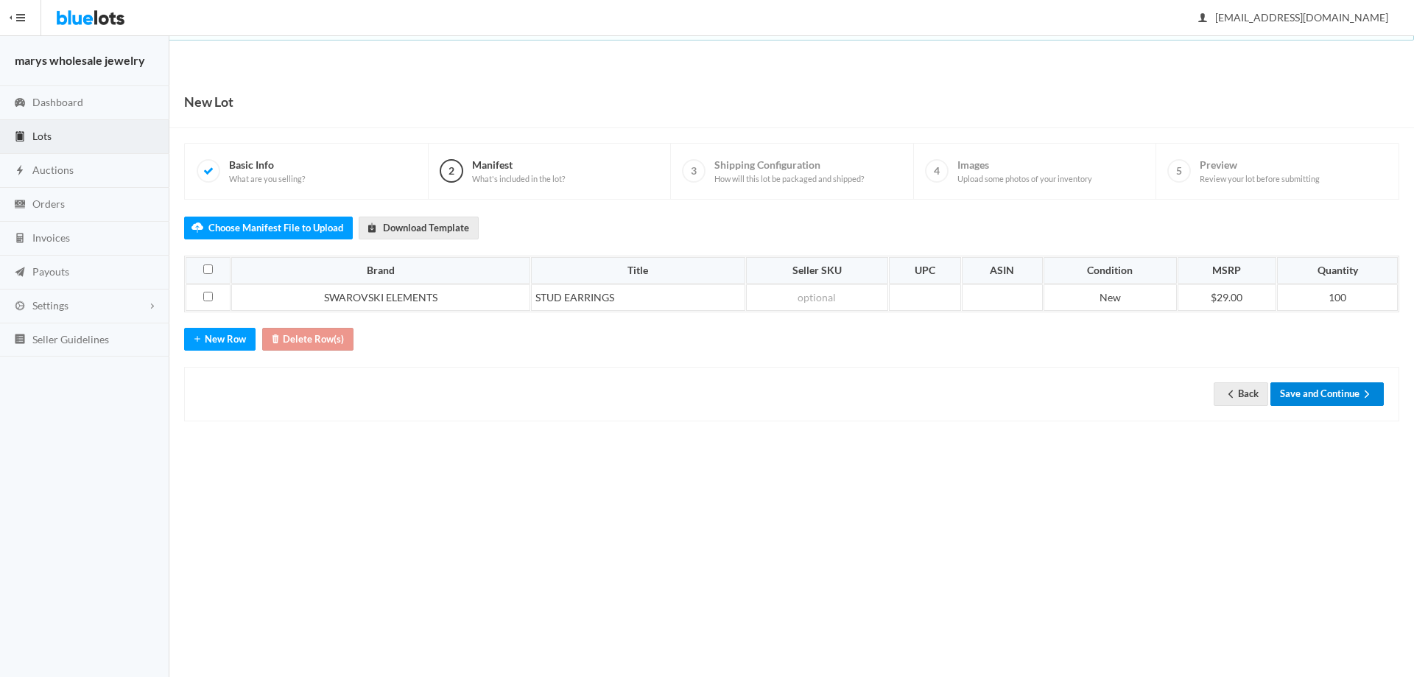
click at [1343, 393] on button "Save and Continue" at bounding box center [1326, 393] width 113 height 23
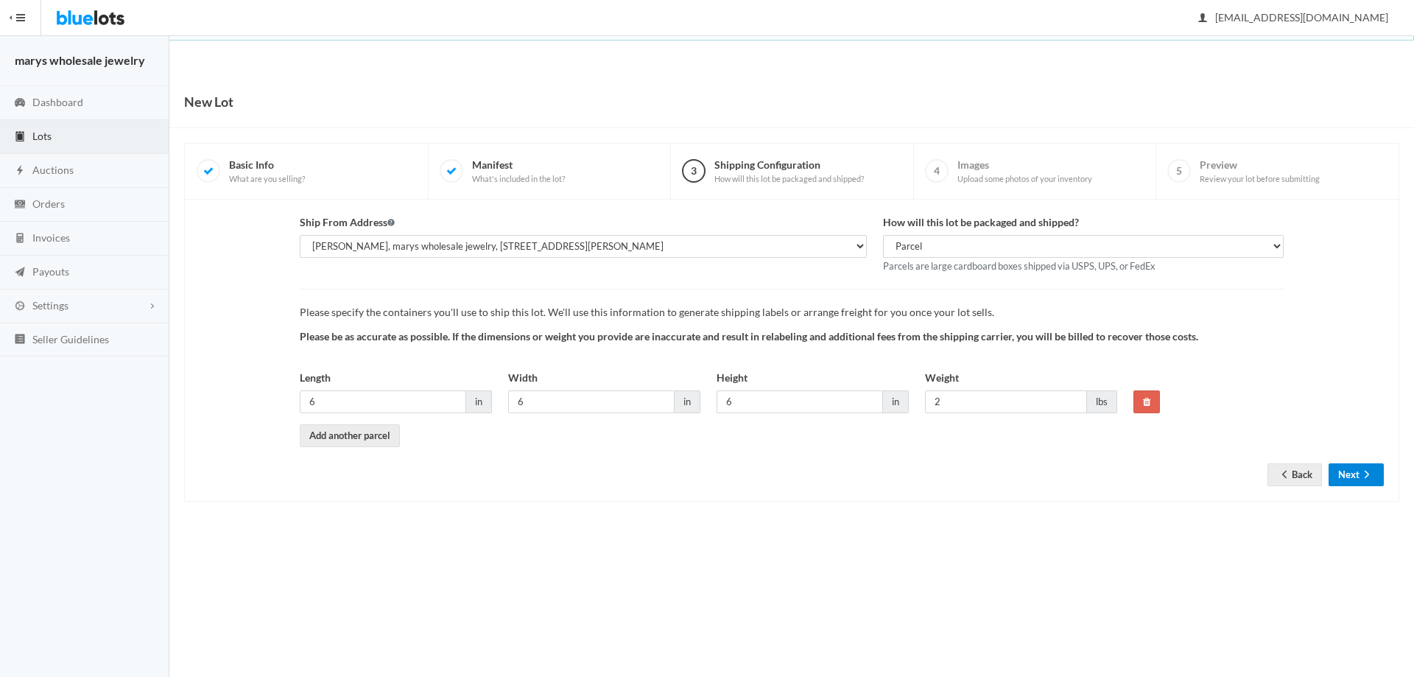
click at [1335, 480] on button "Next" at bounding box center [1356, 474] width 55 height 23
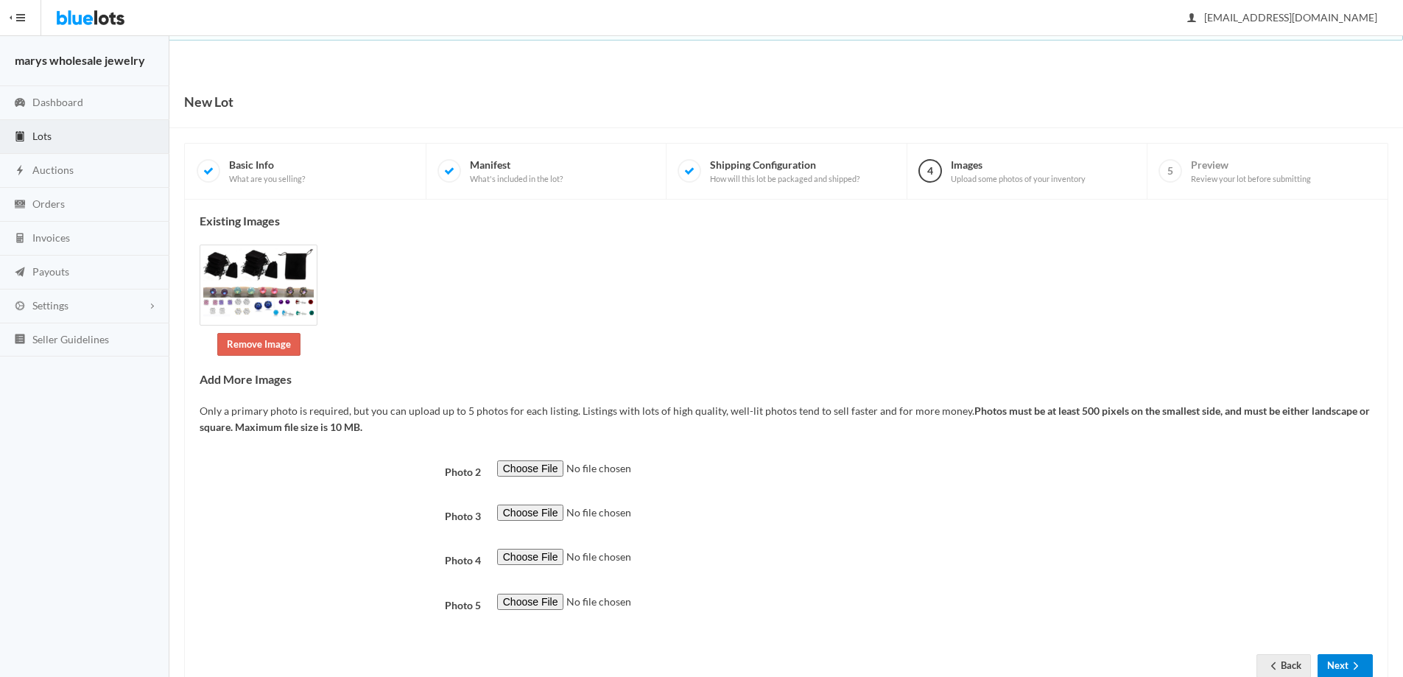
click at [1346, 664] on button "Next" at bounding box center [1345, 665] width 55 height 23
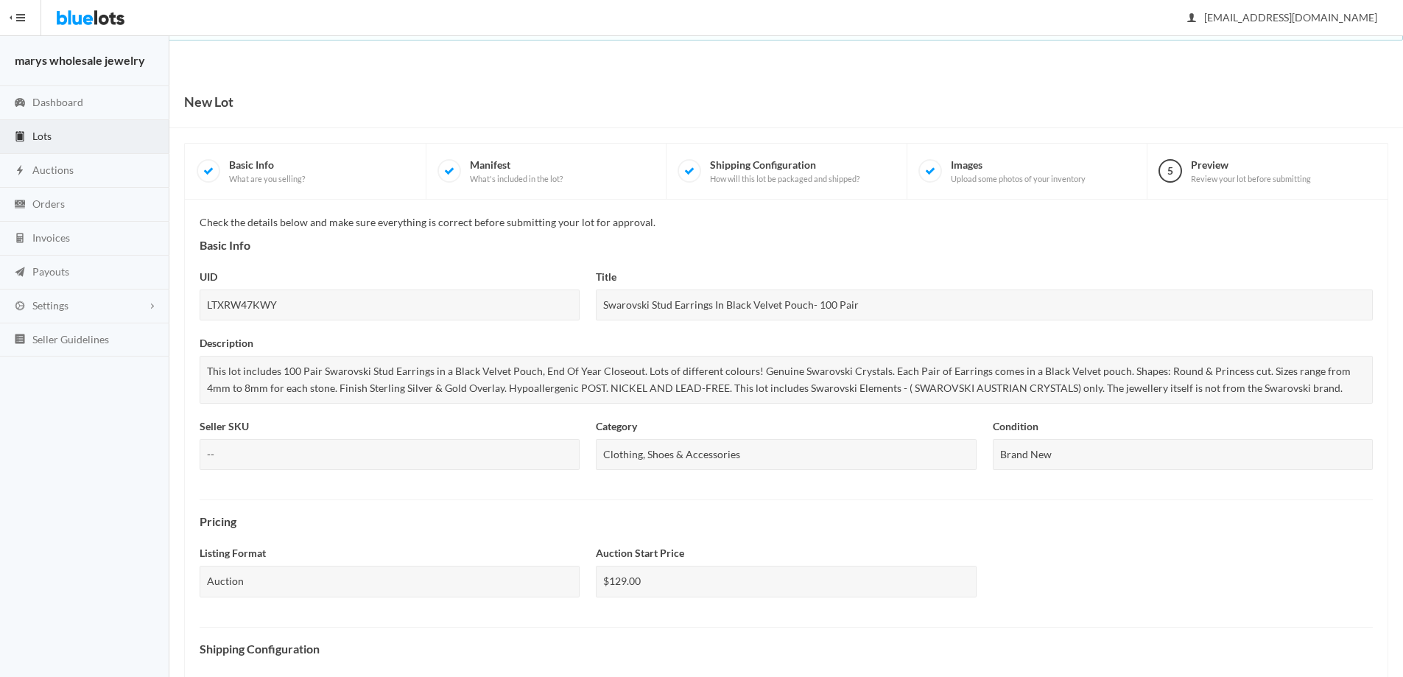
scroll to position [381, 0]
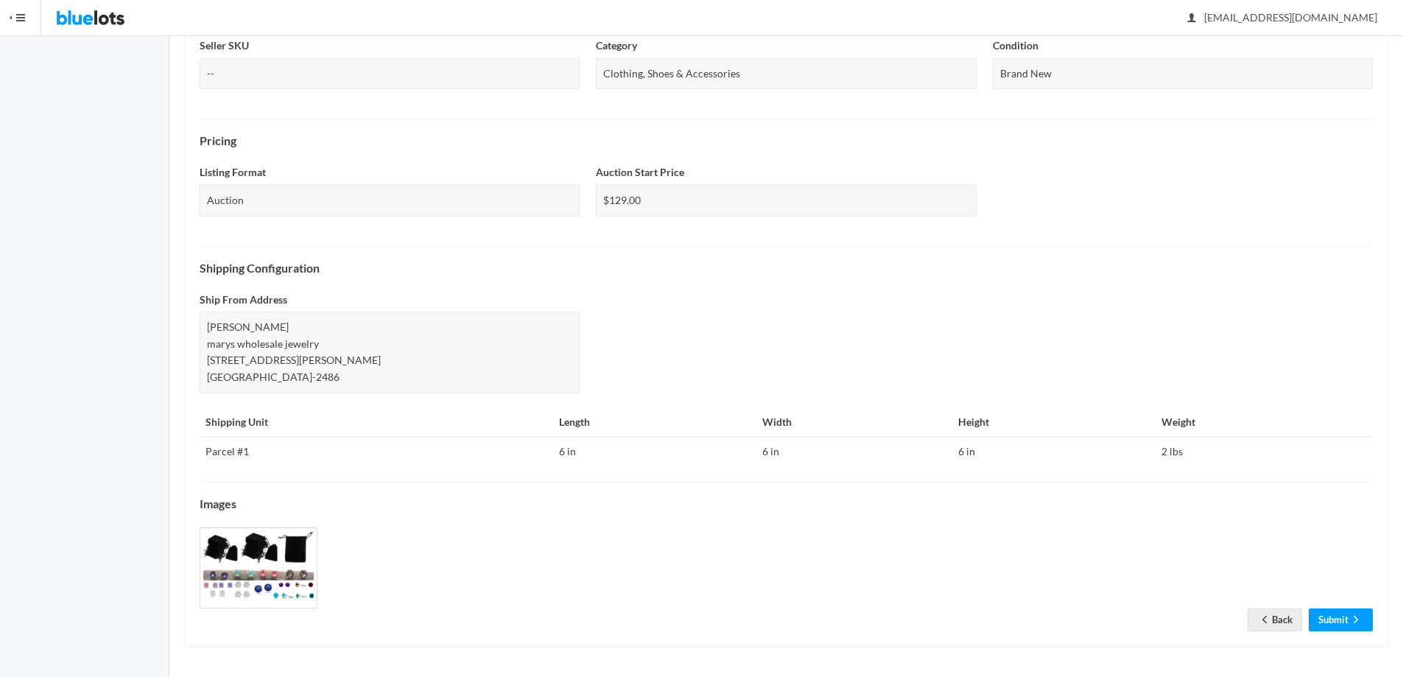
drag, startPoint x: 1407, startPoint y: 346, endPoint x: 1371, endPoint y: 642, distance: 298.3
click at [1348, 620] on icon "arrow forward" at bounding box center [1355, 619] width 15 height 12
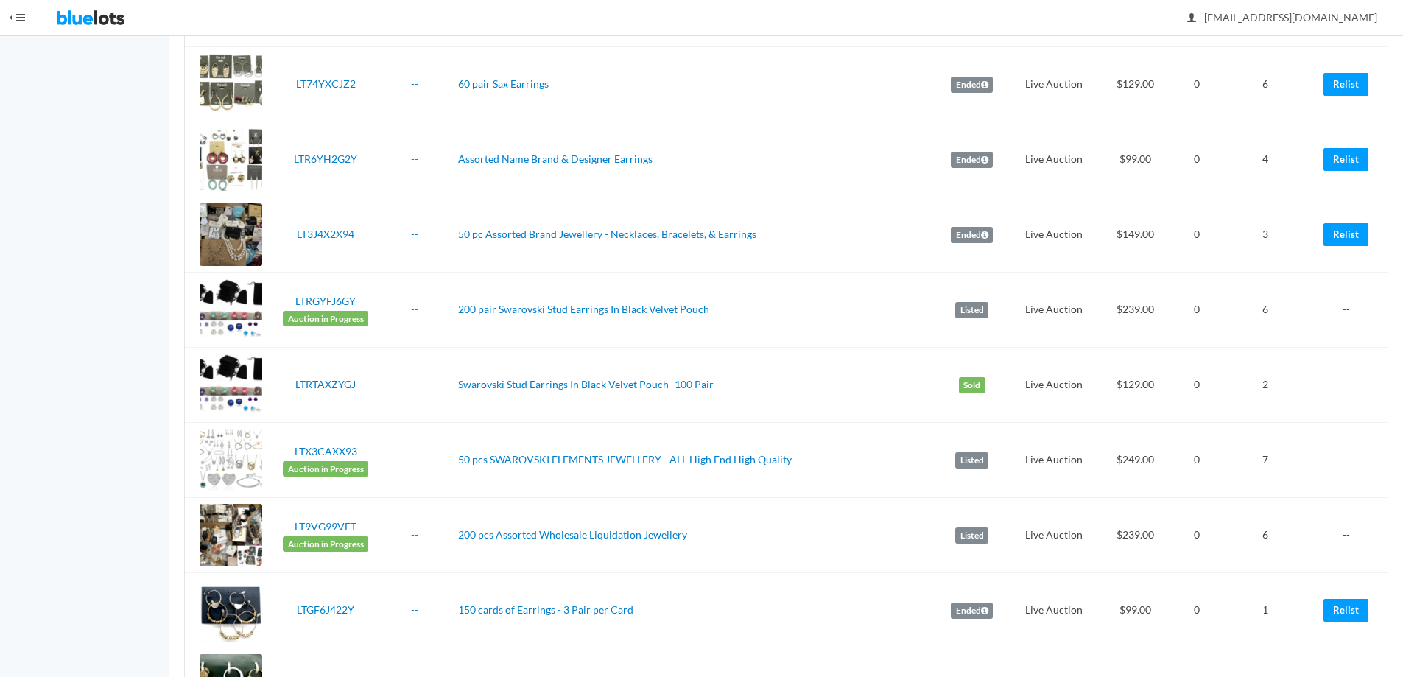
scroll to position [2778, 0]
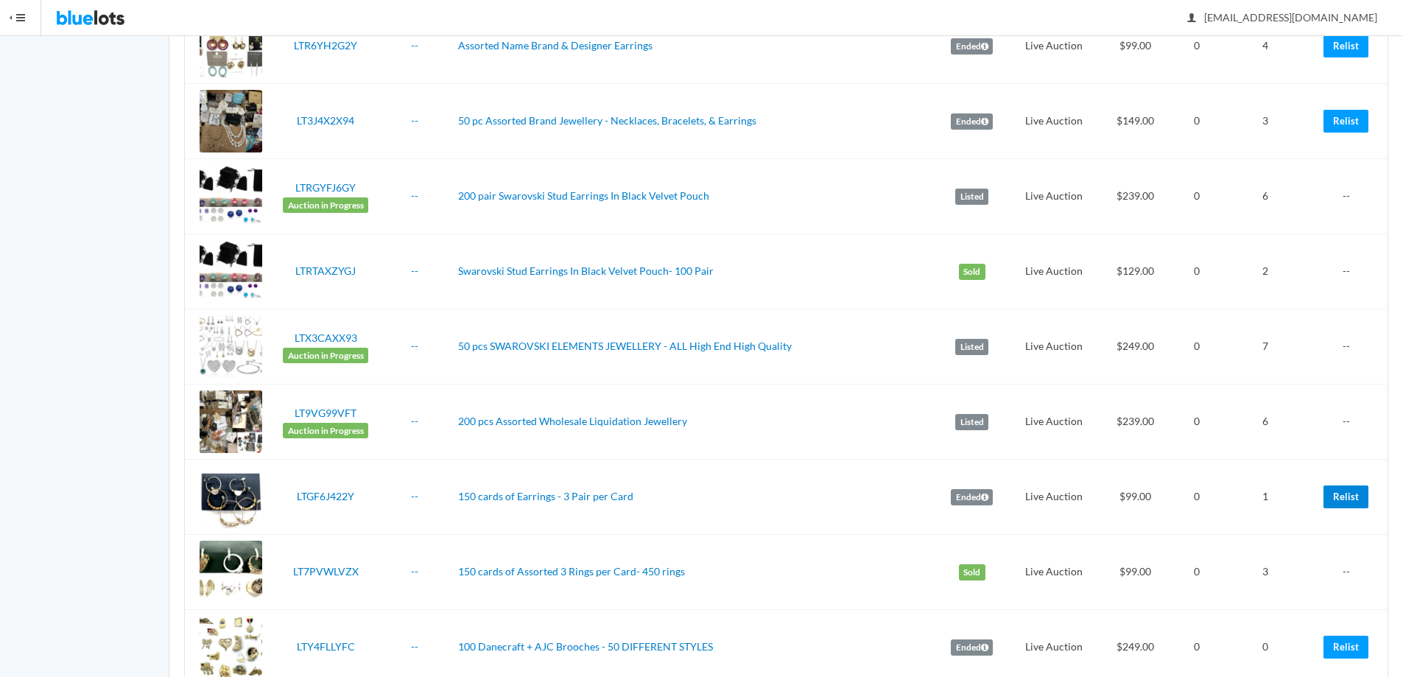
drag, startPoint x: 1348, startPoint y: 496, endPoint x: 776, endPoint y: 51, distance: 725.3
click at [1348, 496] on link "Relist" at bounding box center [1345, 496] width 45 height 23
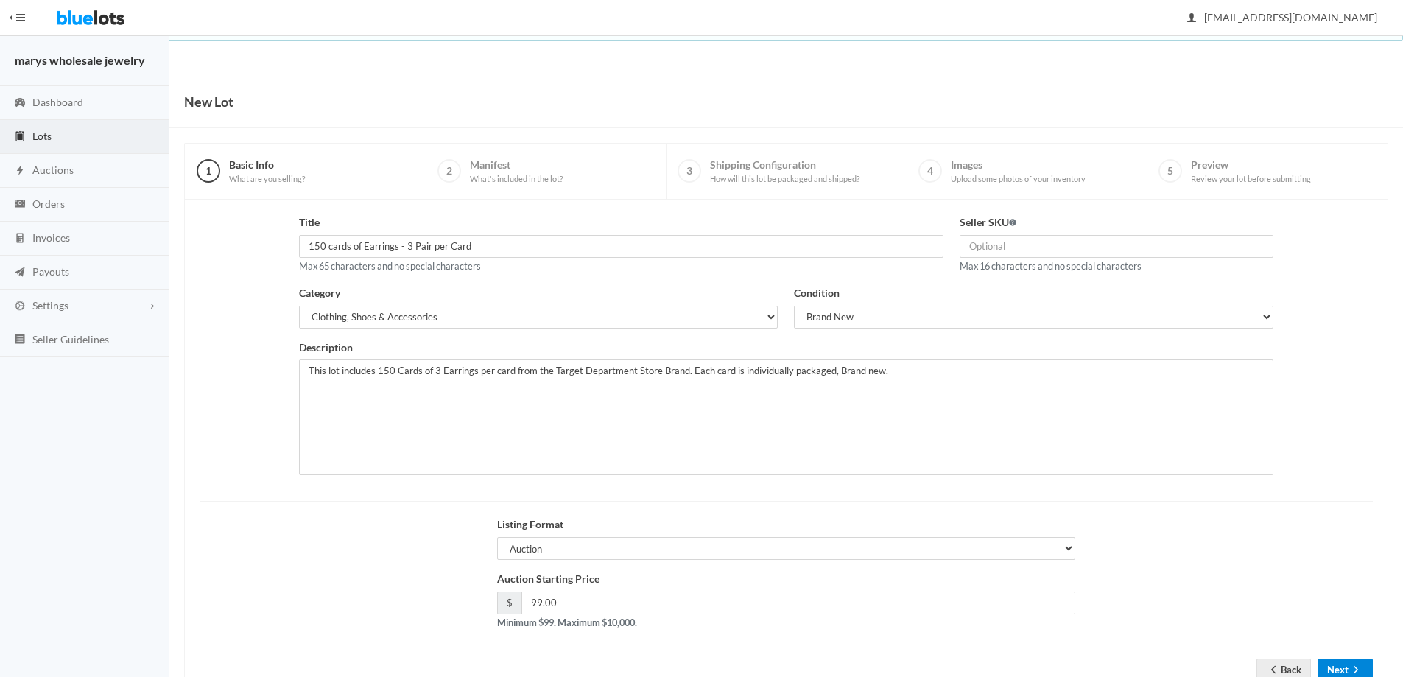
click at [1344, 670] on button "Next" at bounding box center [1345, 669] width 55 height 23
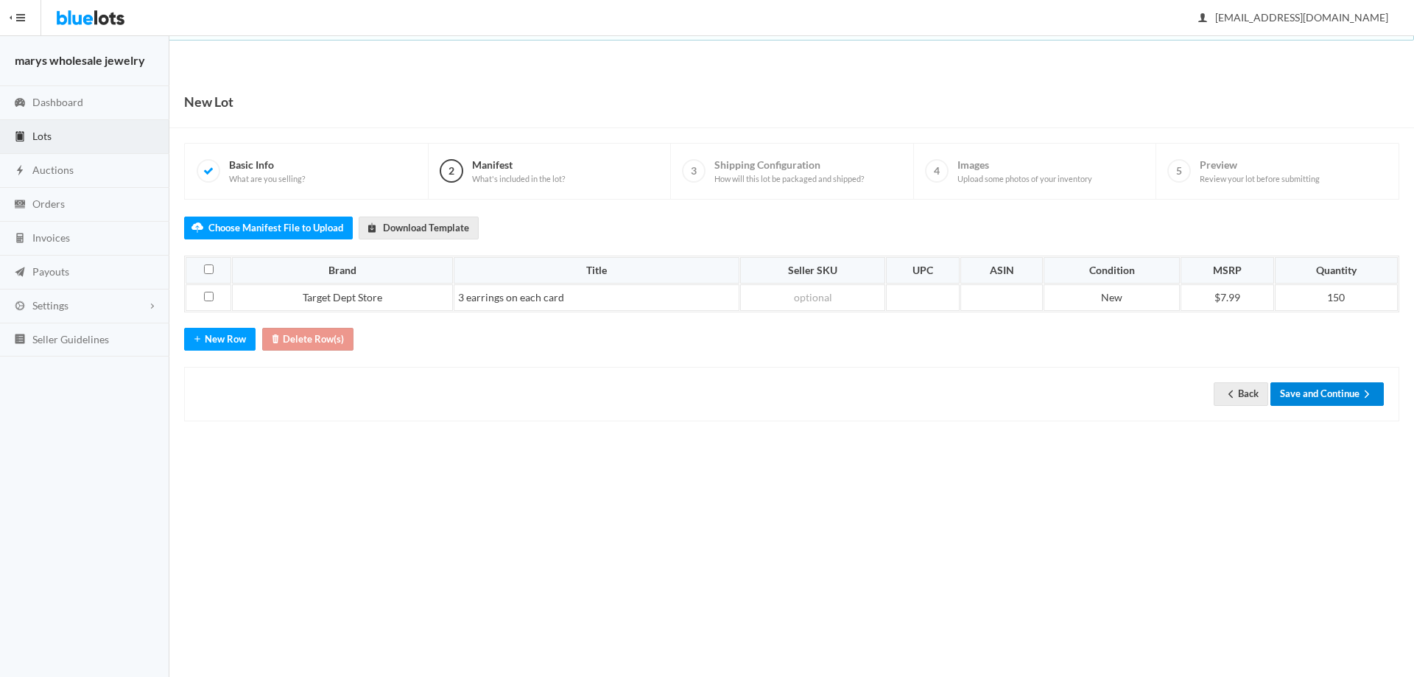
click at [1365, 398] on icon "arrow forward" at bounding box center [1367, 394] width 15 height 12
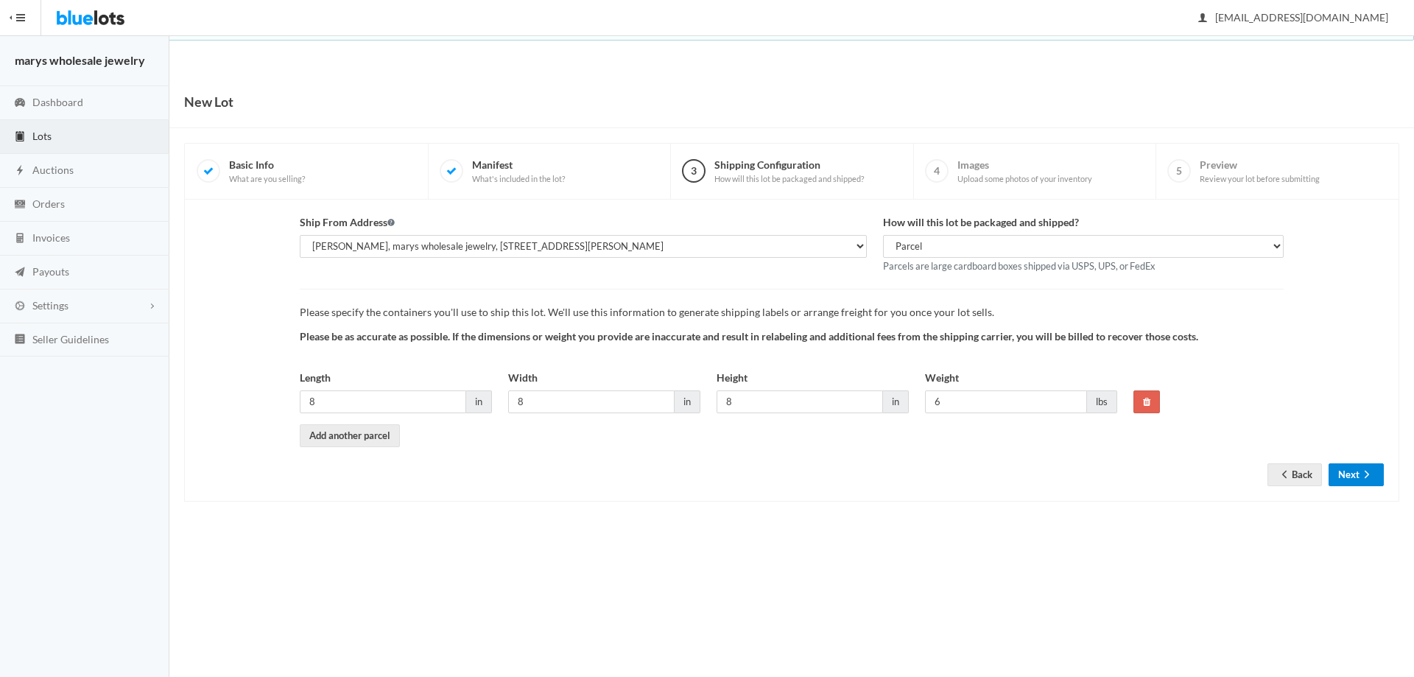
click at [1348, 471] on button "Next" at bounding box center [1356, 474] width 55 height 23
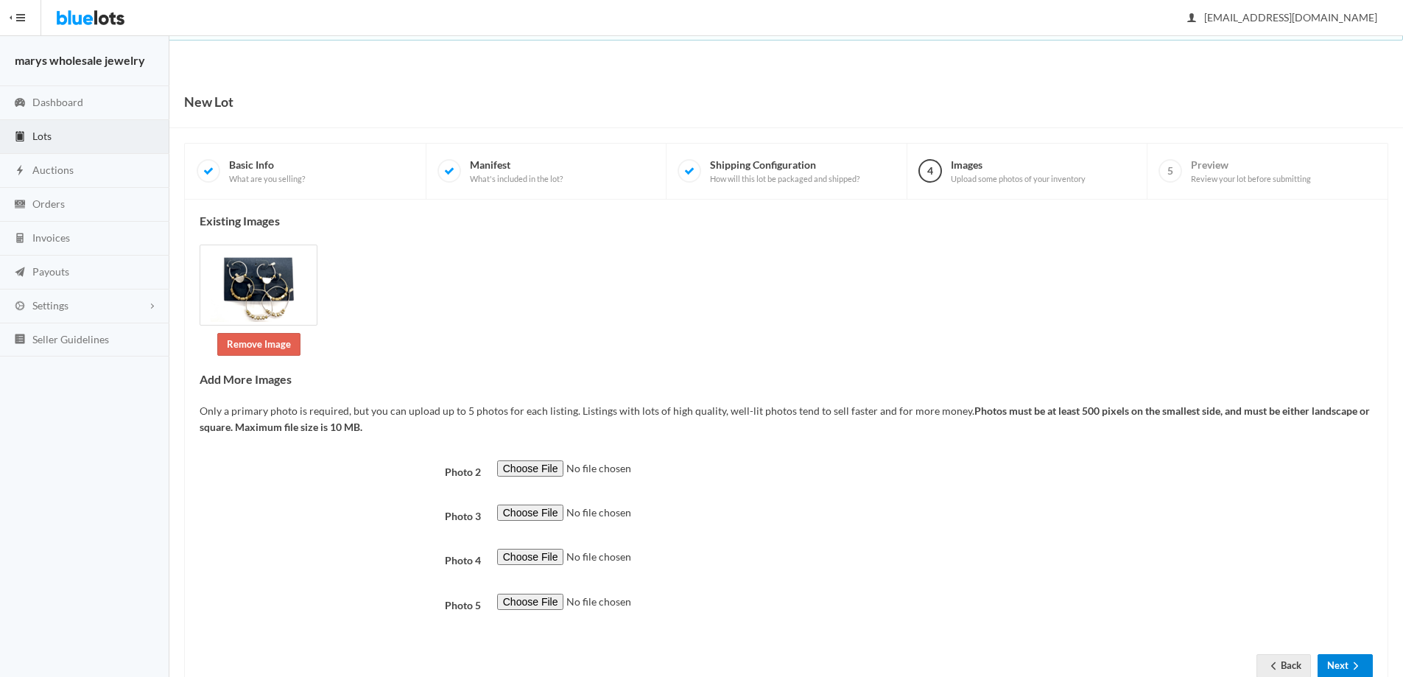
click at [1333, 664] on button "Next" at bounding box center [1345, 665] width 55 height 23
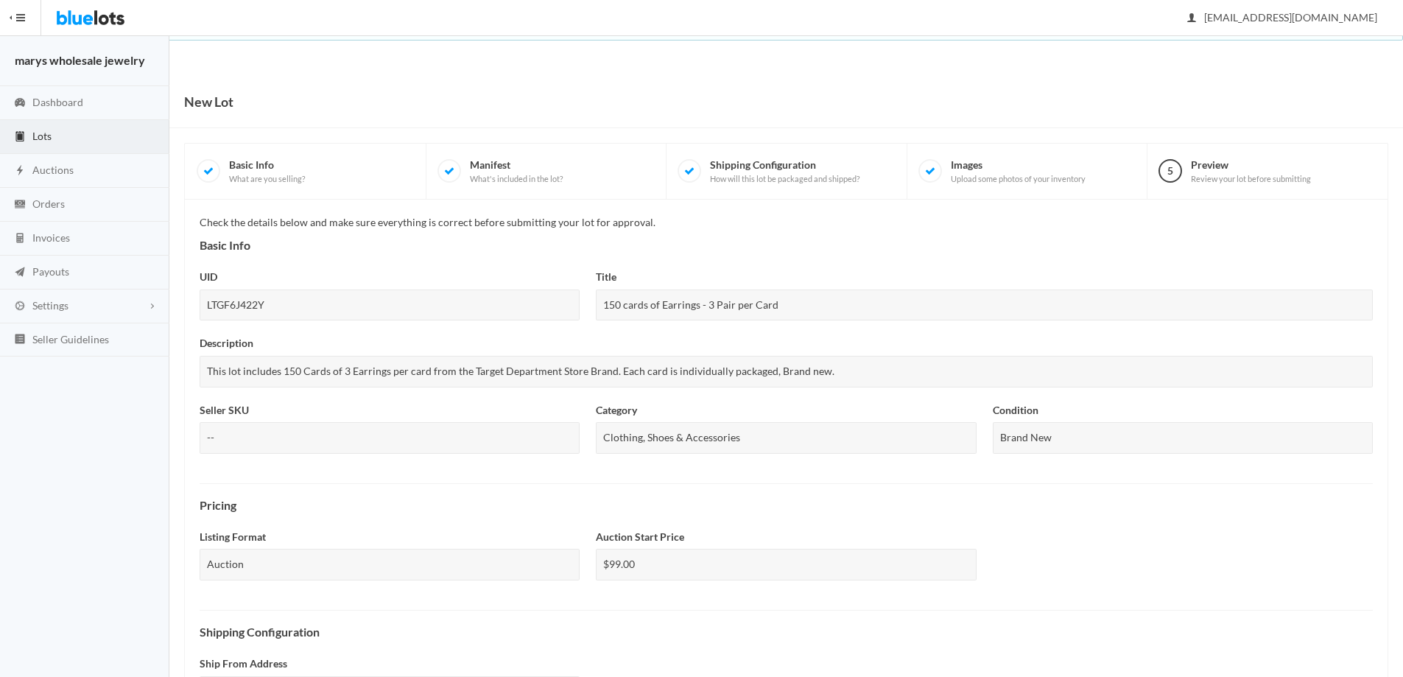
scroll to position [364, 0]
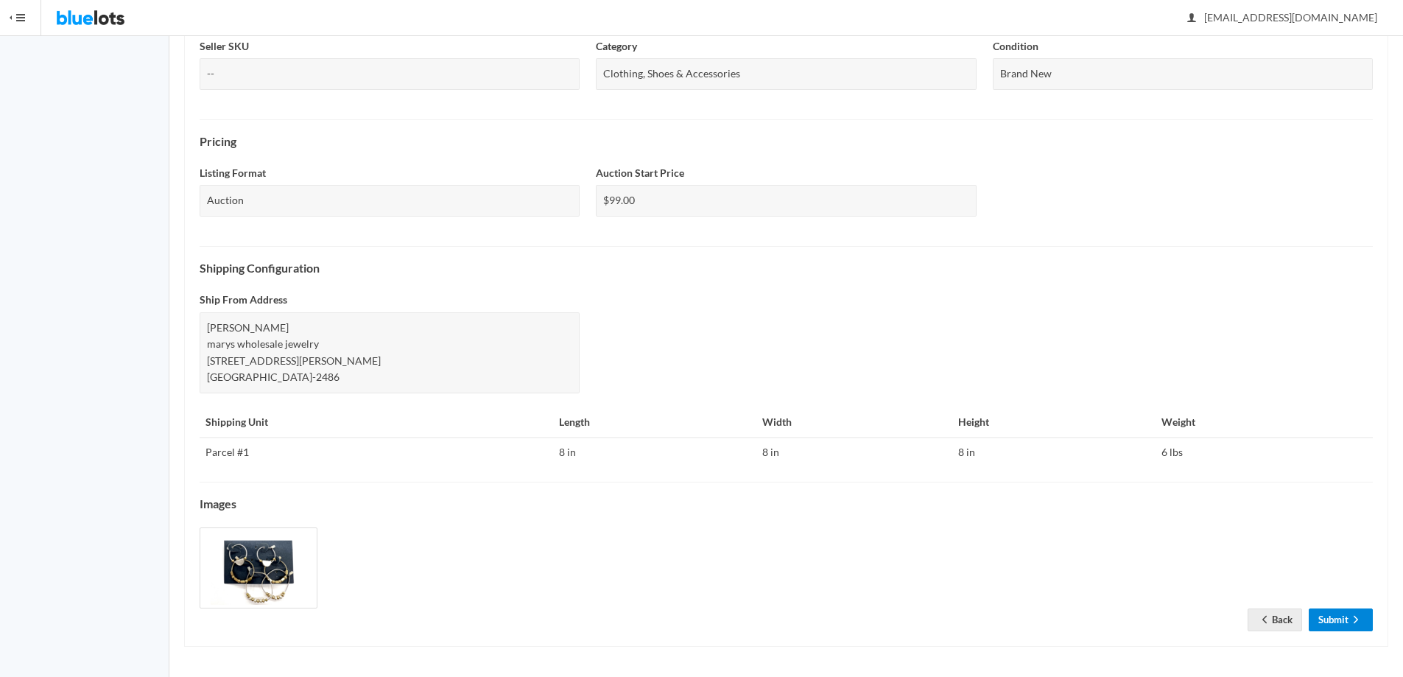
click at [1332, 613] on link "Submit" at bounding box center [1341, 619] width 64 height 23
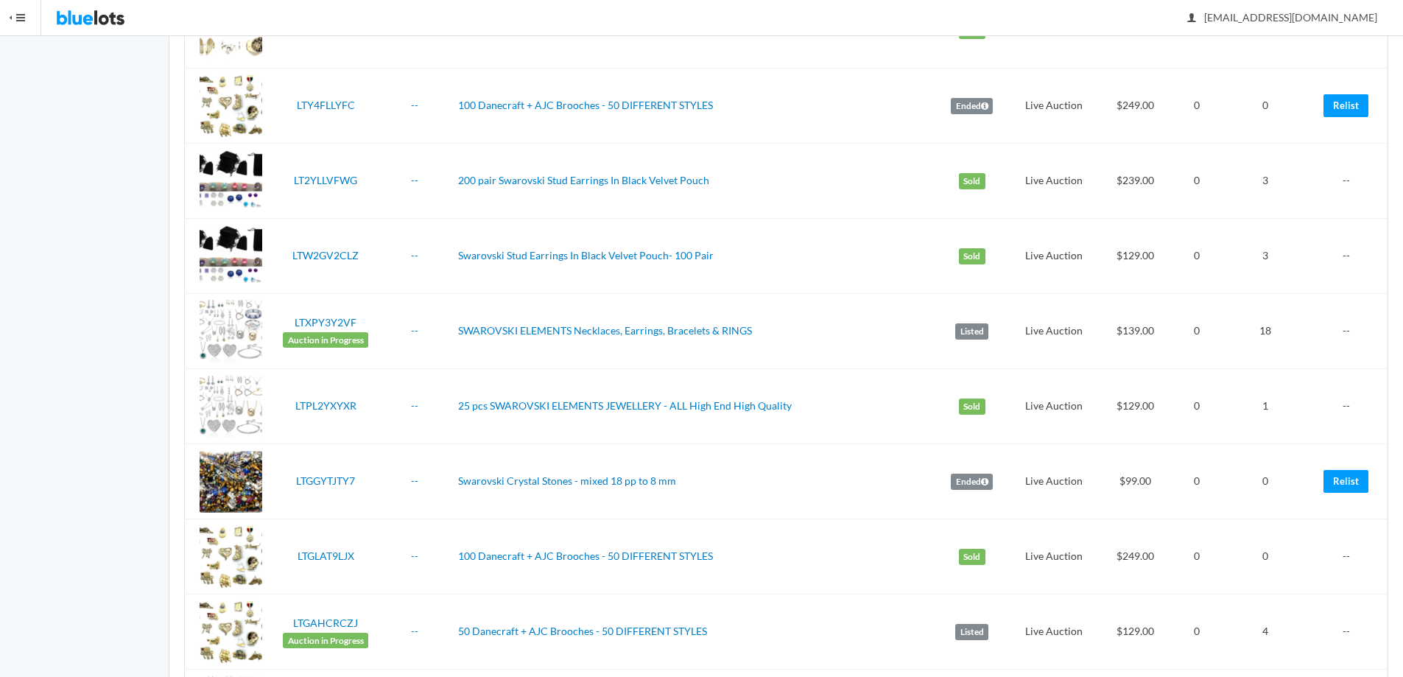
scroll to position [3479, 0]
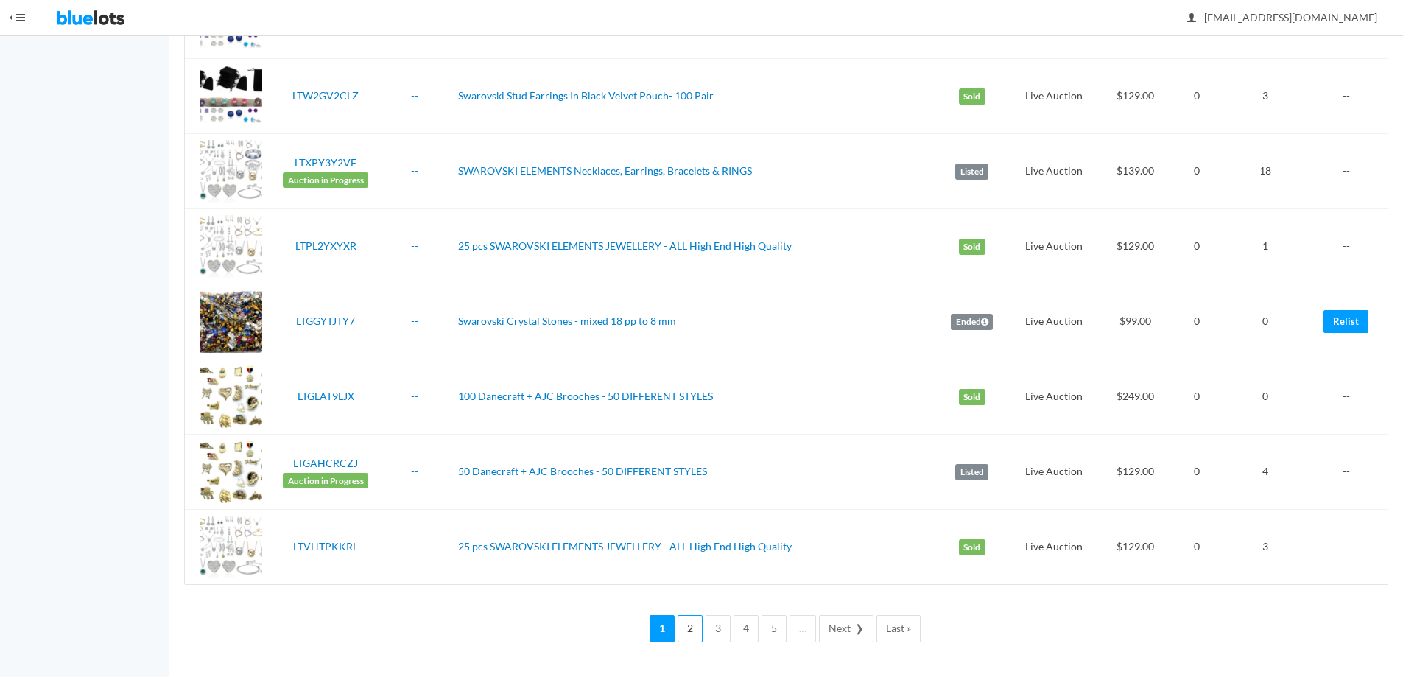
click at [690, 630] on link "2" at bounding box center [690, 628] width 25 height 27
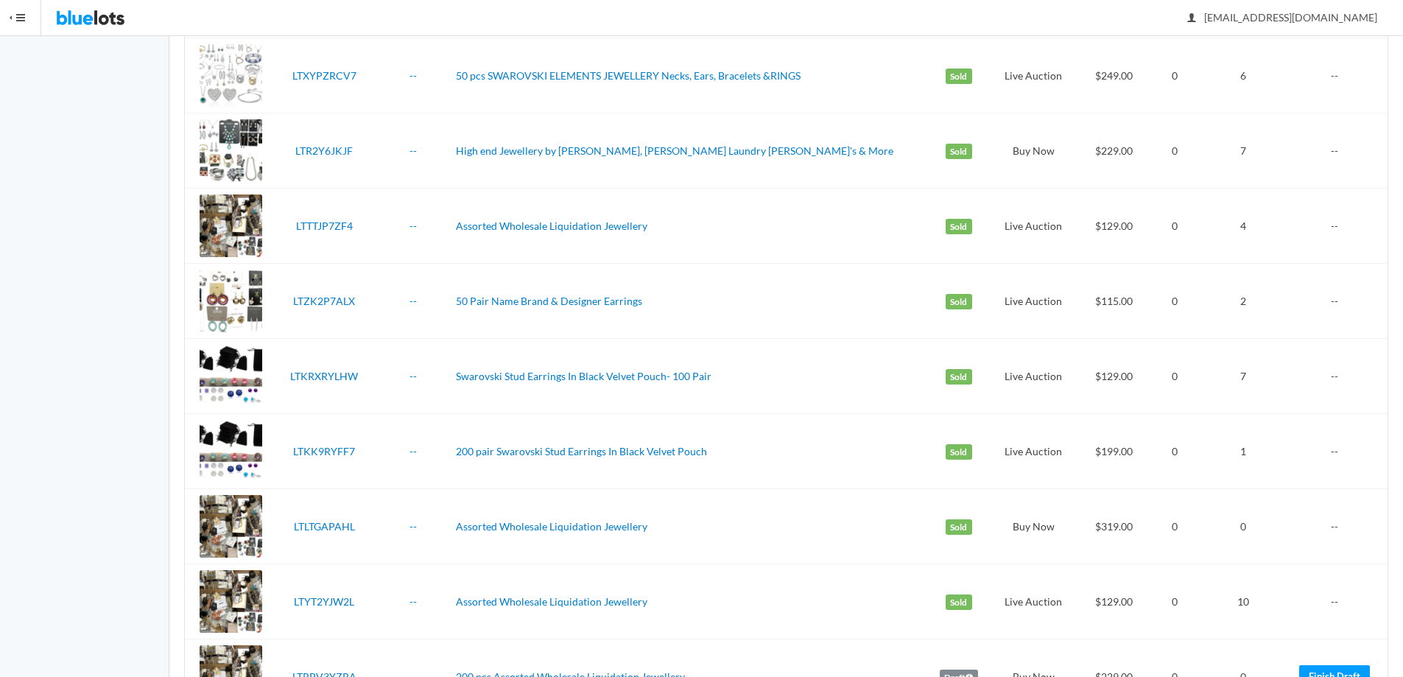
scroll to position [3424, 0]
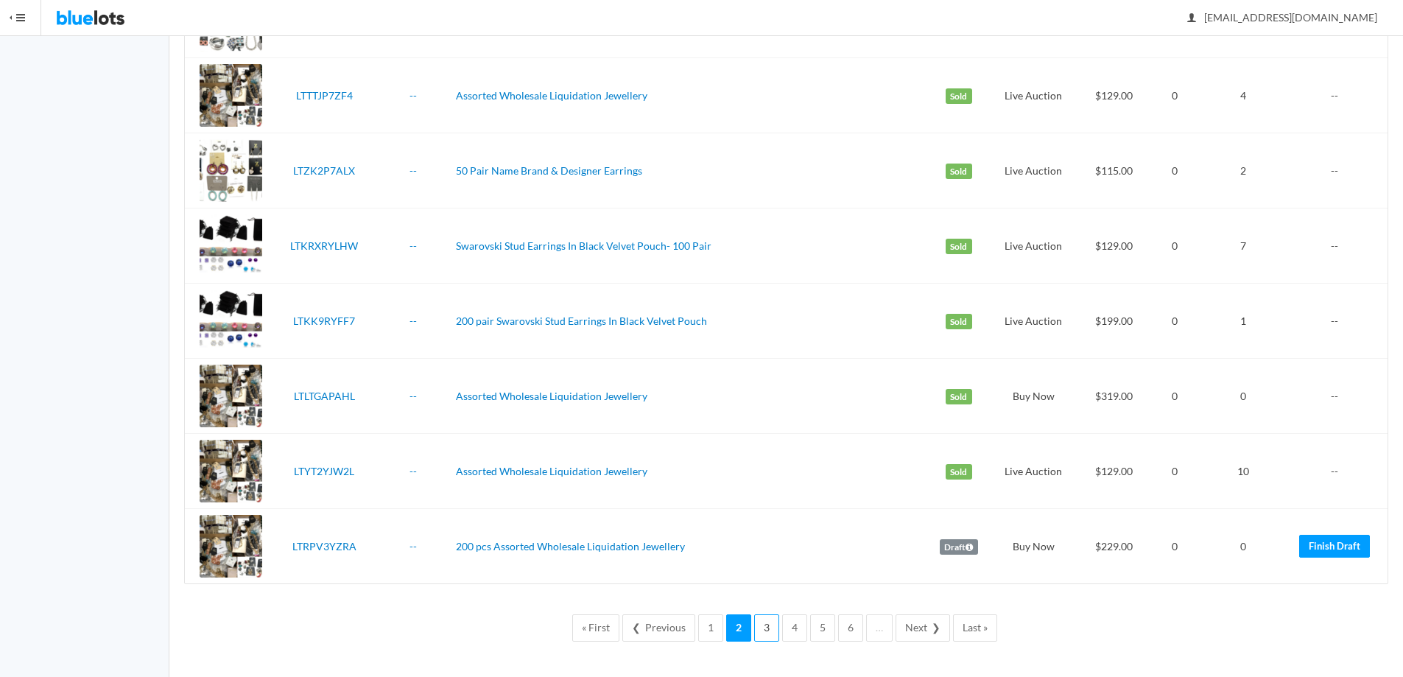
click at [769, 629] on link "3" at bounding box center [766, 627] width 25 height 27
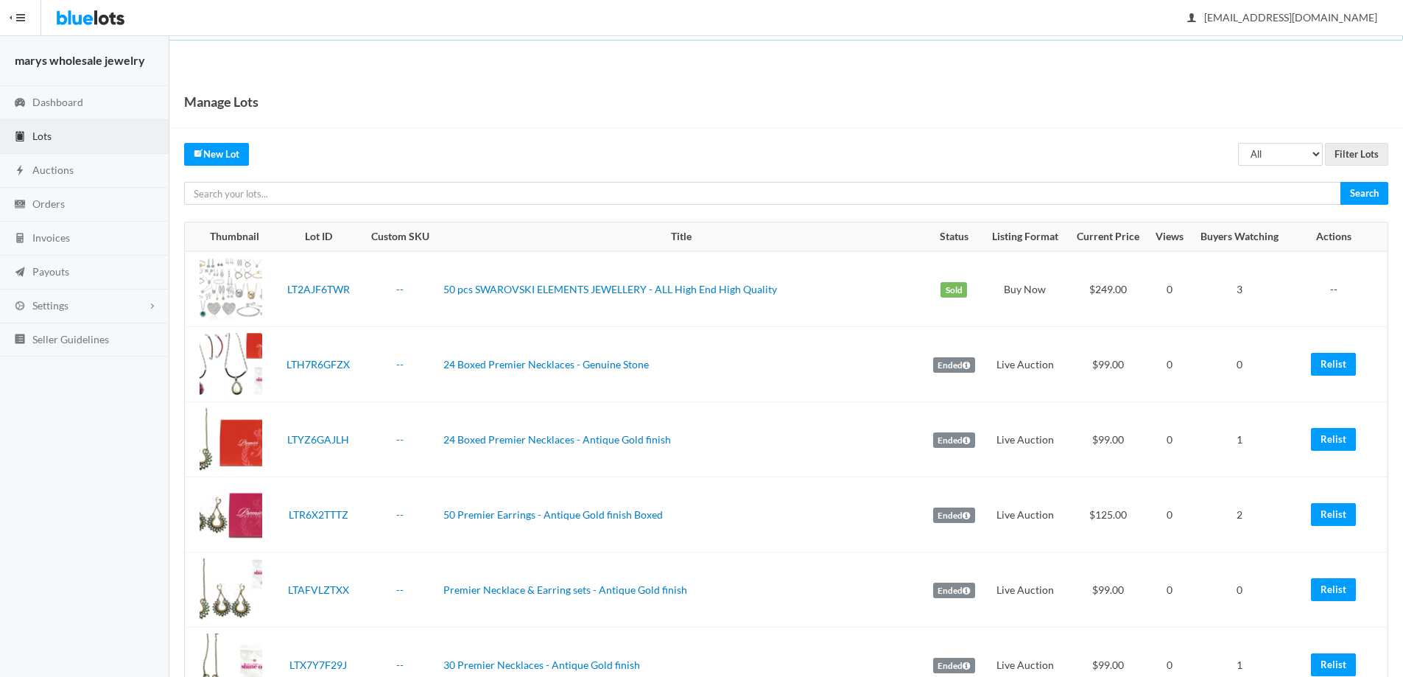
drag, startPoint x: 1413, startPoint y: 85, endPoint x: 1413, endPoint y: -88, distance: 173.1
click at [1402, 0] on html "Bluelots is for sale. If you are interested in purchasing the business, please …" at bounding box center [701, 338] width 1403 height 677
click at [60, 169] on span "Auctions" at bounding box center [52, 169] width 41 height 13
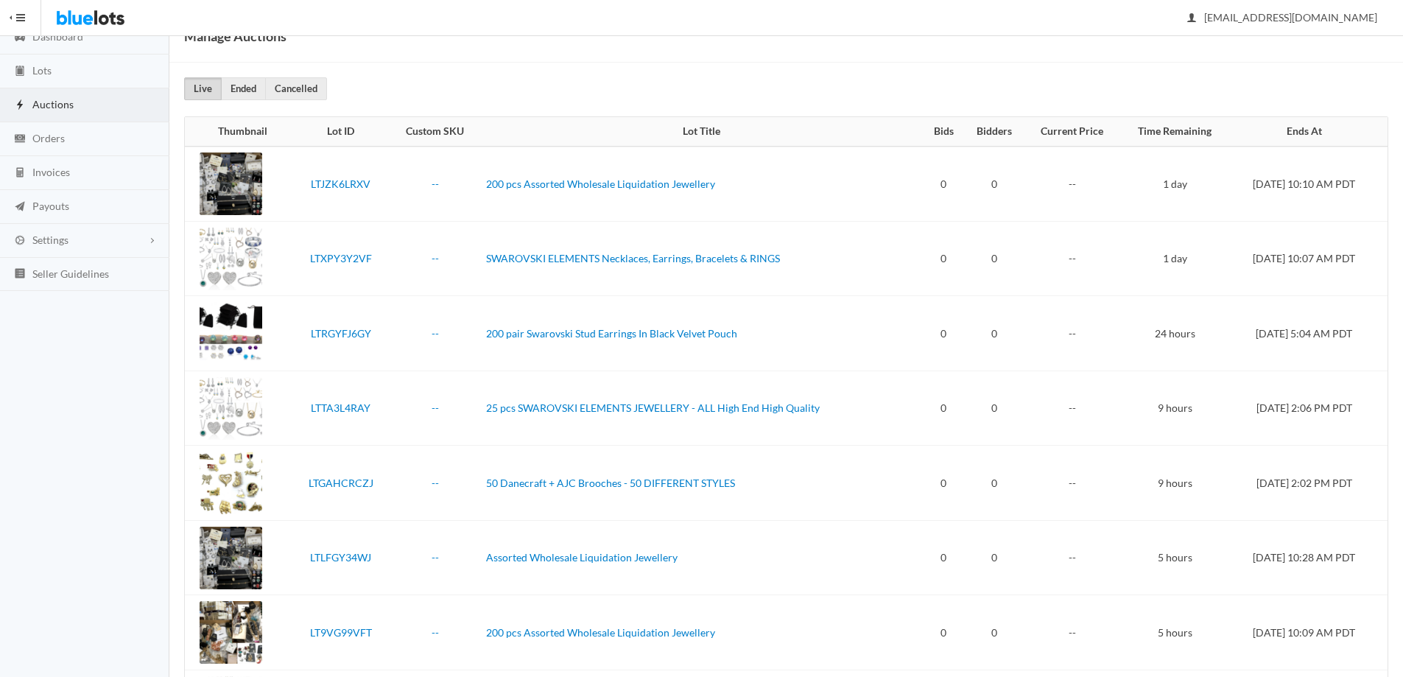
scroll to position [21, 0]
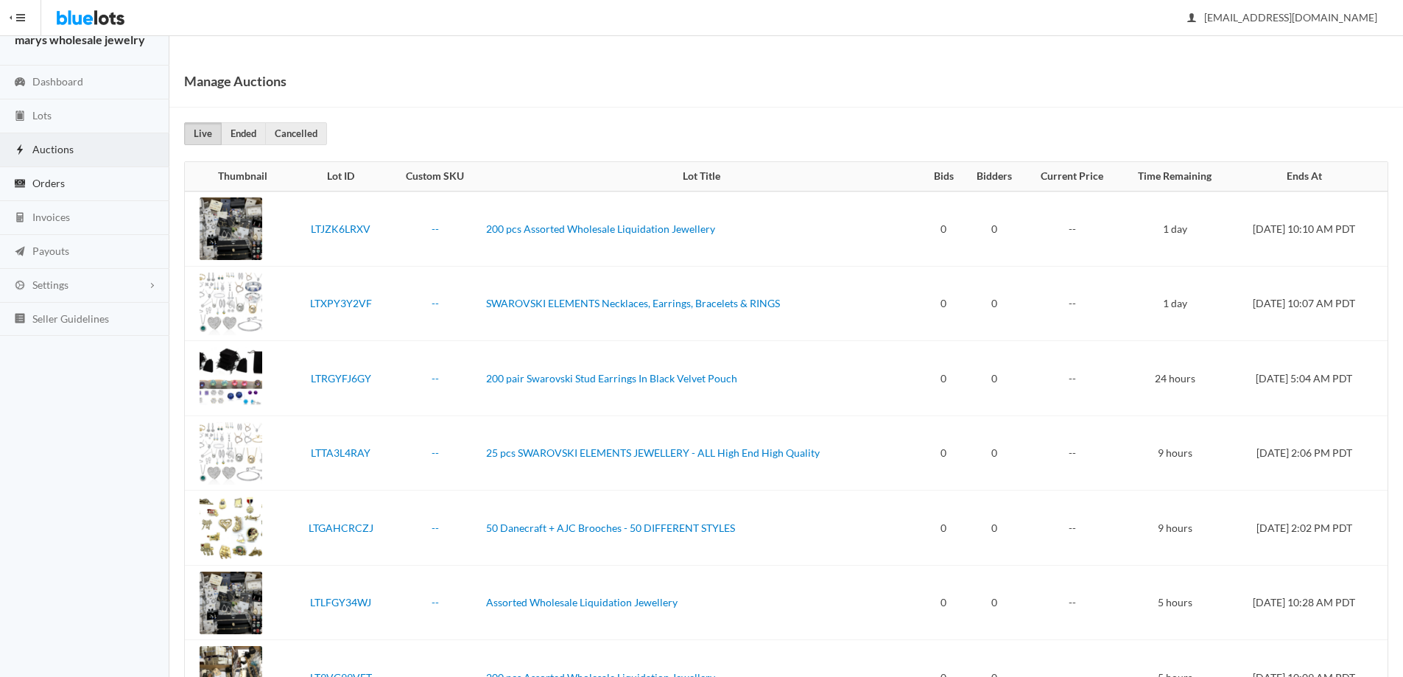
click at [74, 181] on link "Orders" at bounding box center [84, 184] width 169 height 34
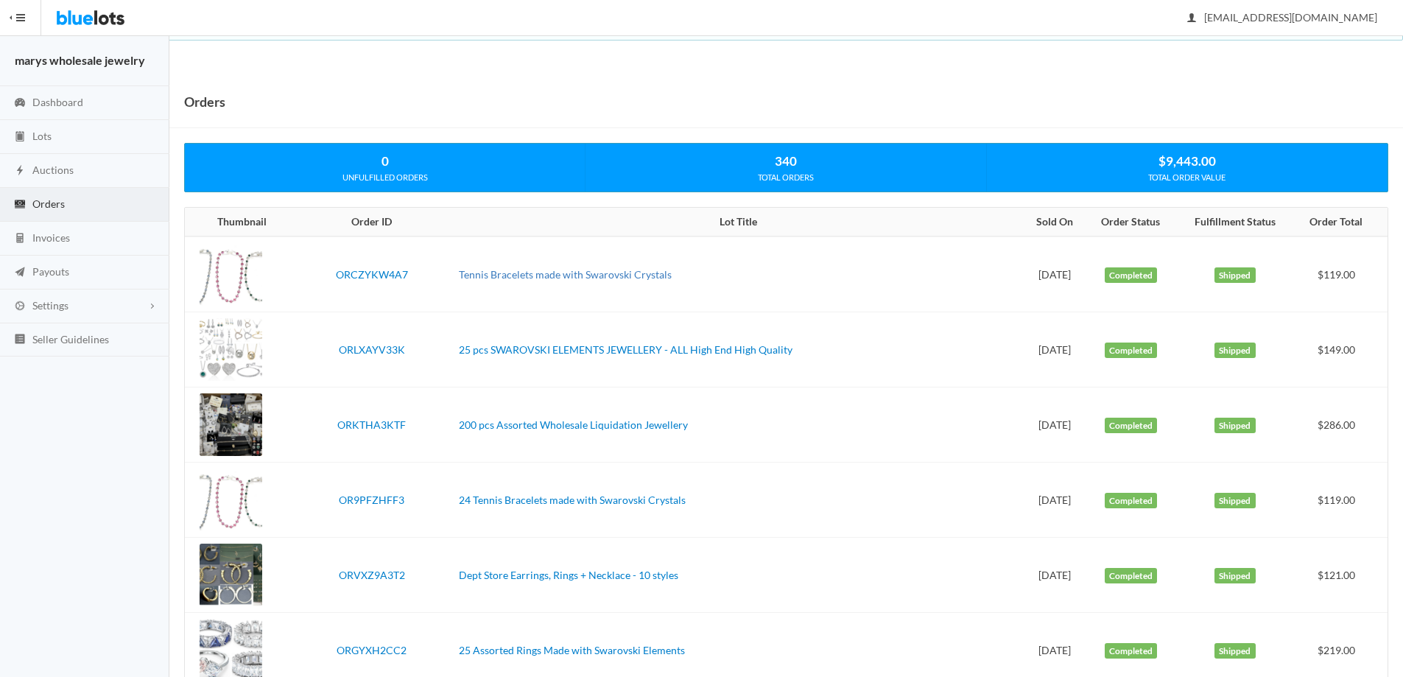
click at [473, 273] on link "Tennis Bracelets made with Swarovski Crystals" at bounding box center [565, 274] width 213 height 13
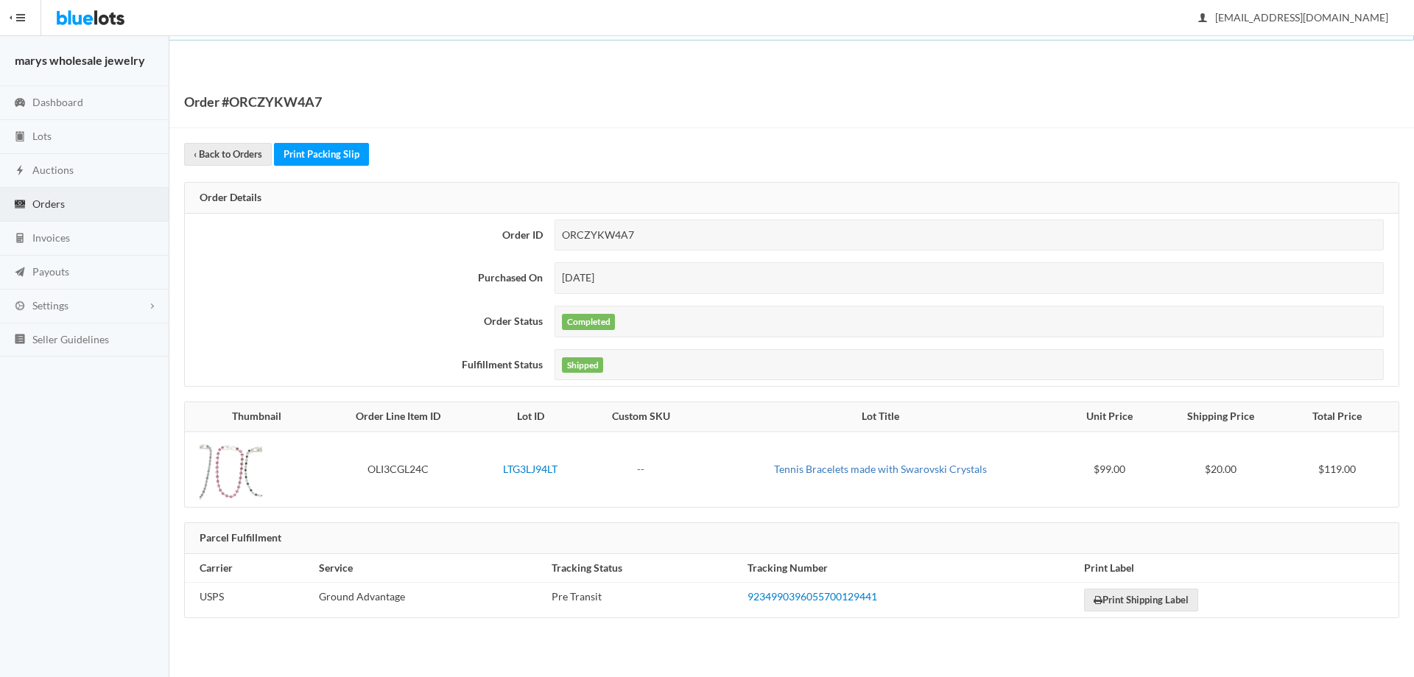
click at [837, 465] on link "Tennis Bracelets made with Swarovski Crystals" at bounding box center [880, 469] width 213 height 13
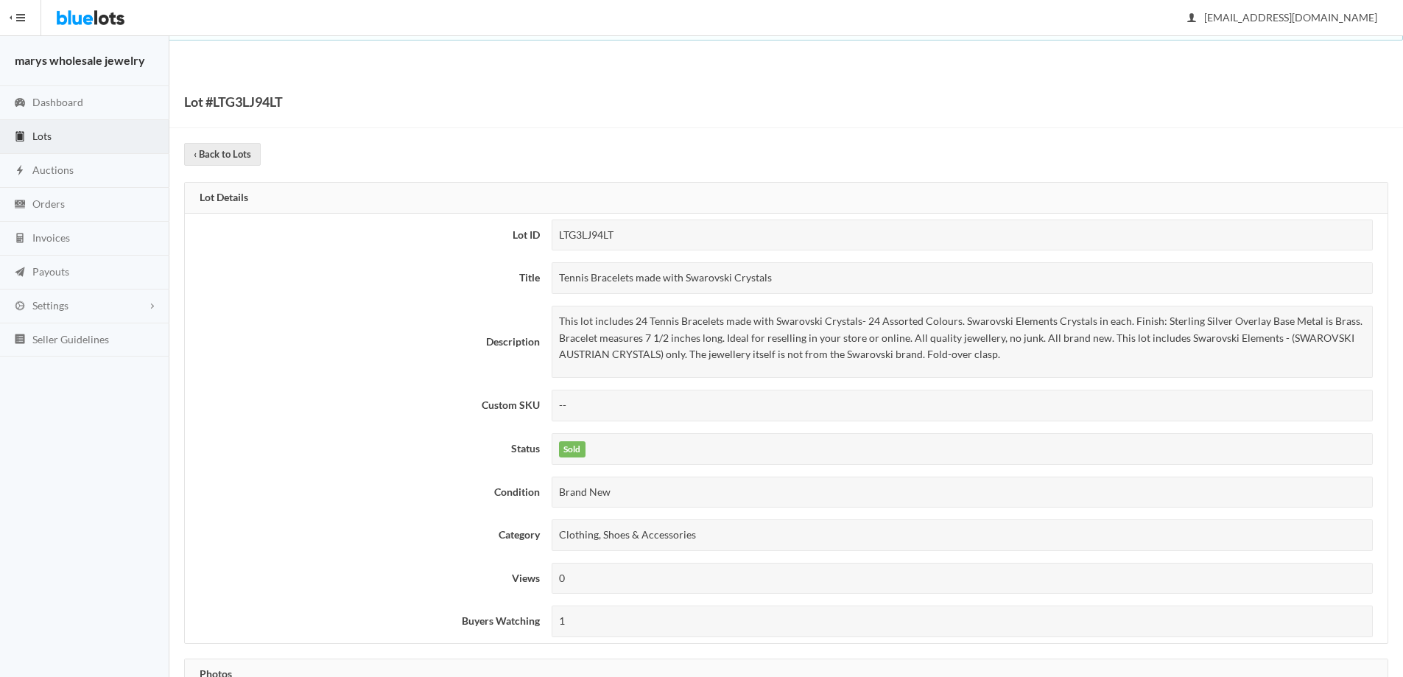
drag, startPoint x: 559, startPoint y: 274, endPoint x: 811, endPoint y: 266, distance: 252.0
click at [811, 266] on div "Tennis Bracelets made with Swarovski Crystals" at bounding box center [962, 278] width 821 height 32
copy div "Tennis Bracelets made with Swarovski Crystals"
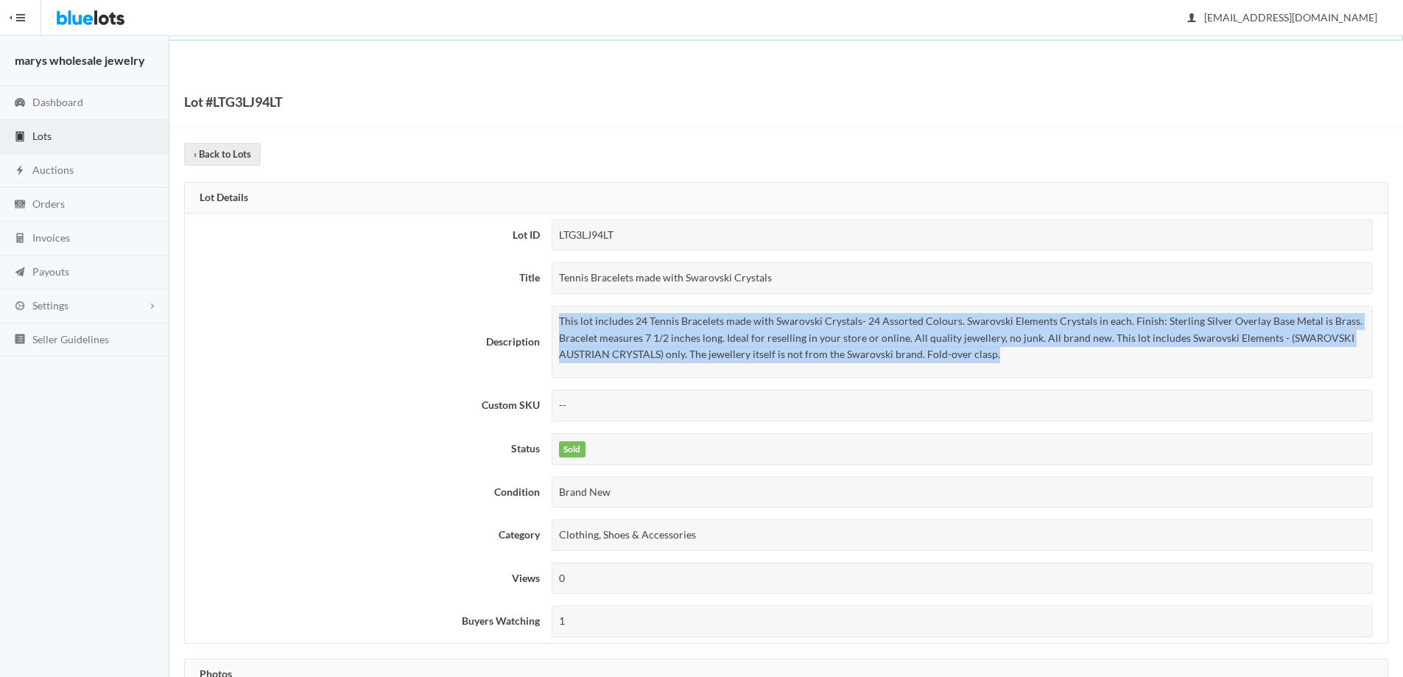
drag, startPoint x: 560, startPoint y: 320, endPoint x: 1041, endPoint y: 347, distance: 482.4
click at [1041, 347] on p "This lot includes 24 Tennis Bracelets made with Swarovski Crystals- 24 Assorted…" at bounding box center [962, 338] width 806 height 50
copy p "This lot includes 24 Tennis Bracelets made with Swarovski Crystals- 24 Assorted…"
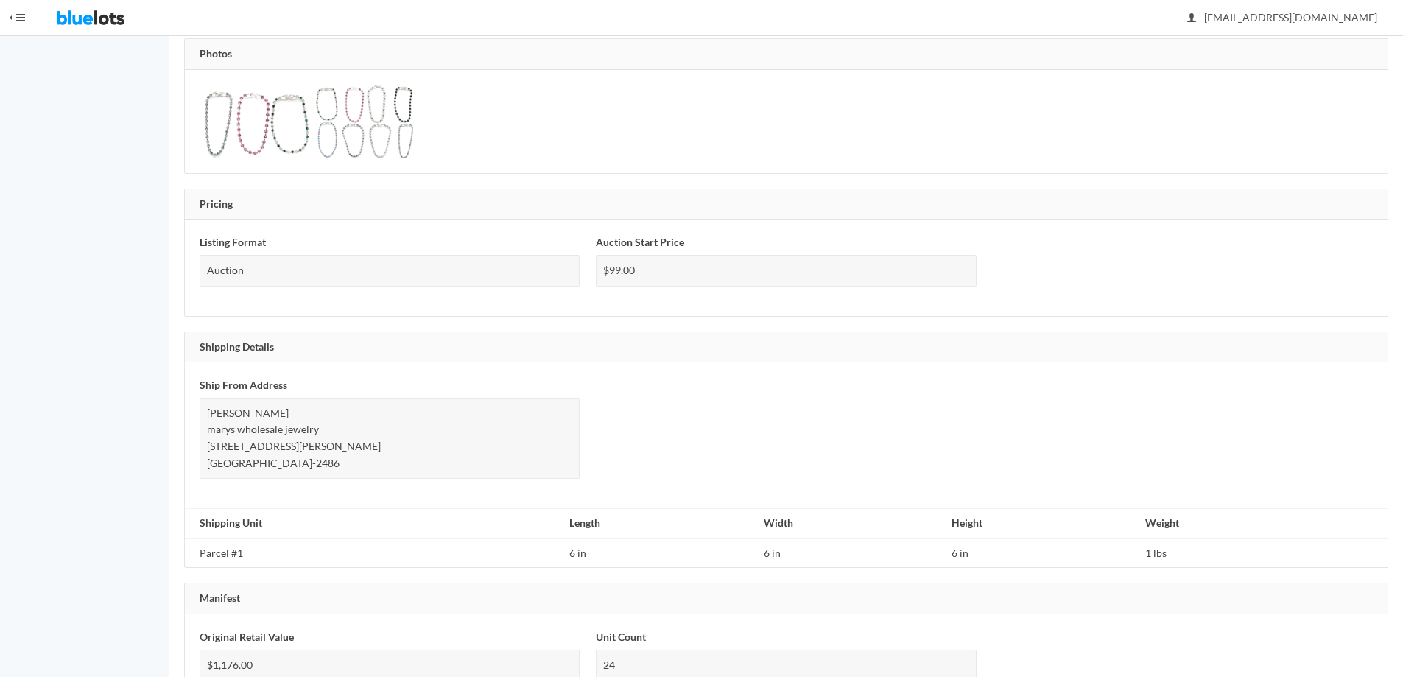
scroll to position [742, 0]
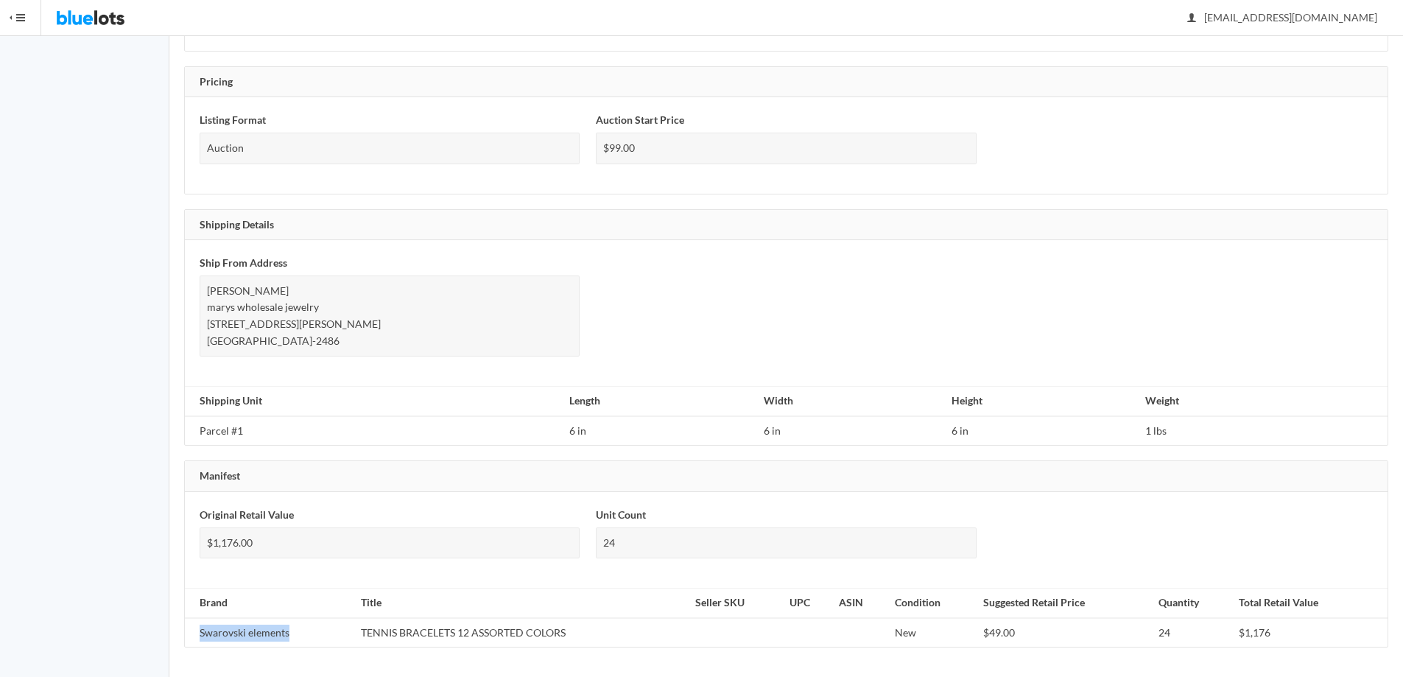
drag, startPoint x: 198, startPoint y: 630, endPoint x: 295, endPoint y: 637, distance: 96.8
click at [295, 637] on td "Swarovski elements" at bounding box center [270, 632] width 170 height 29
copy td "Swarovski elements"
drag, startPoint x: 360, startPoint y: 632, endPoint x: 611, endPoint y: 623, distance: 251.3
click at [611, 623] on td "TENNIS BRACELETS 12 ASSORTED COLORS" at bounding box center [522, 632] width 334 height 29
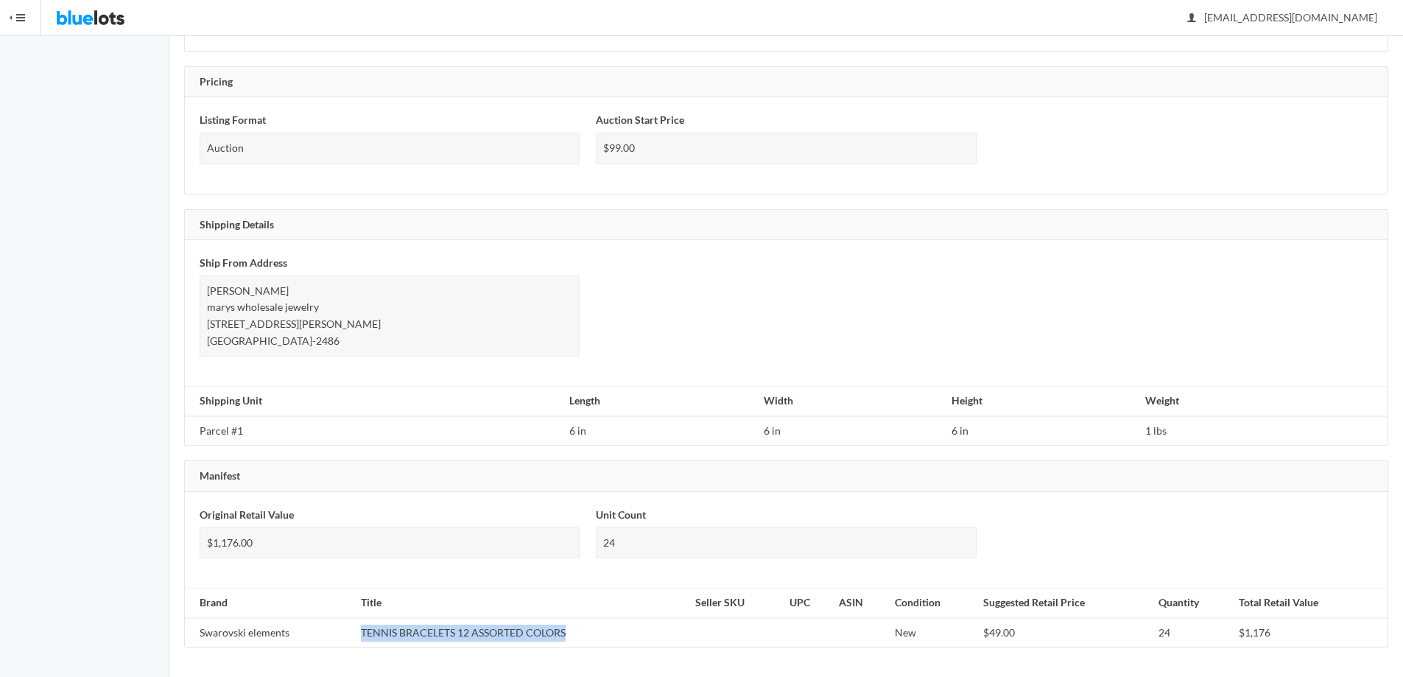
copy td "TENNIS BRACELETS 12 ASSORTED COLORS"
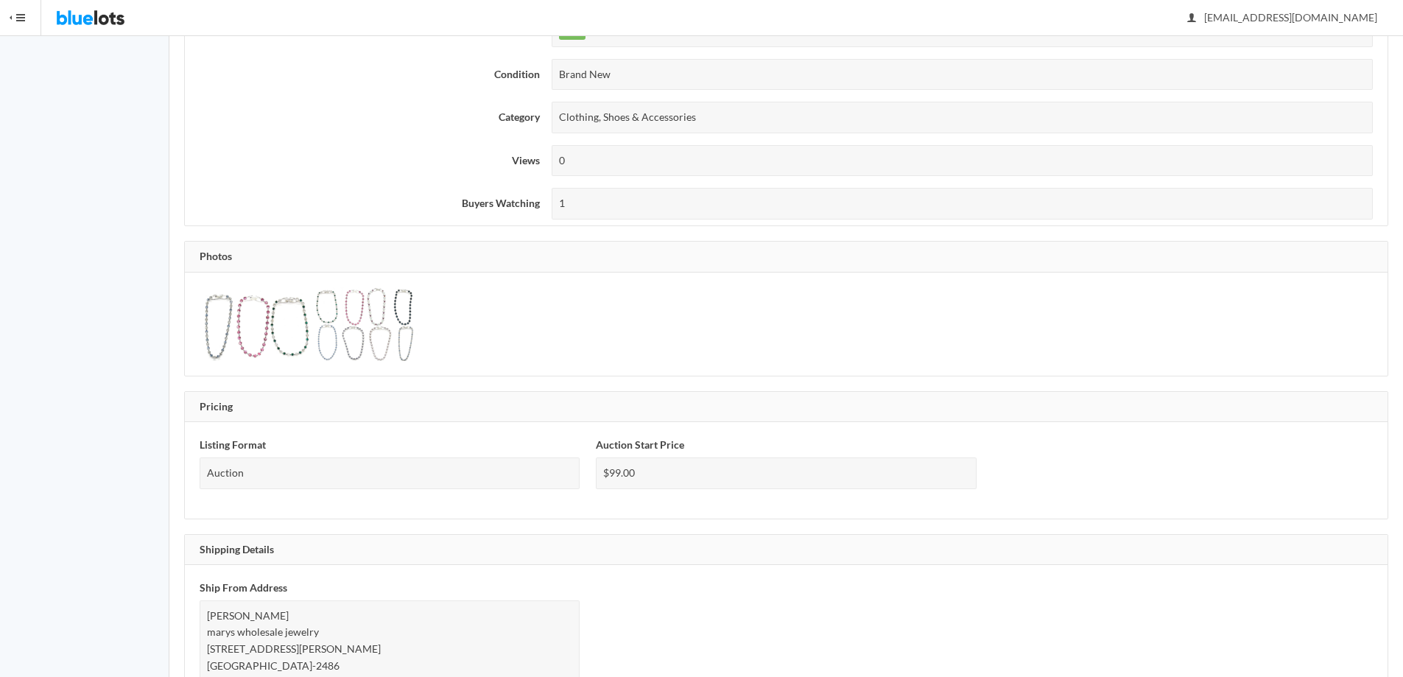
scroll to position [419, 0]
click at [275, 326] on img at bounding box center [255, 323] width 110 height 74
click at [351, 326] on img at bounding box center [367, 323] width 110 height 74
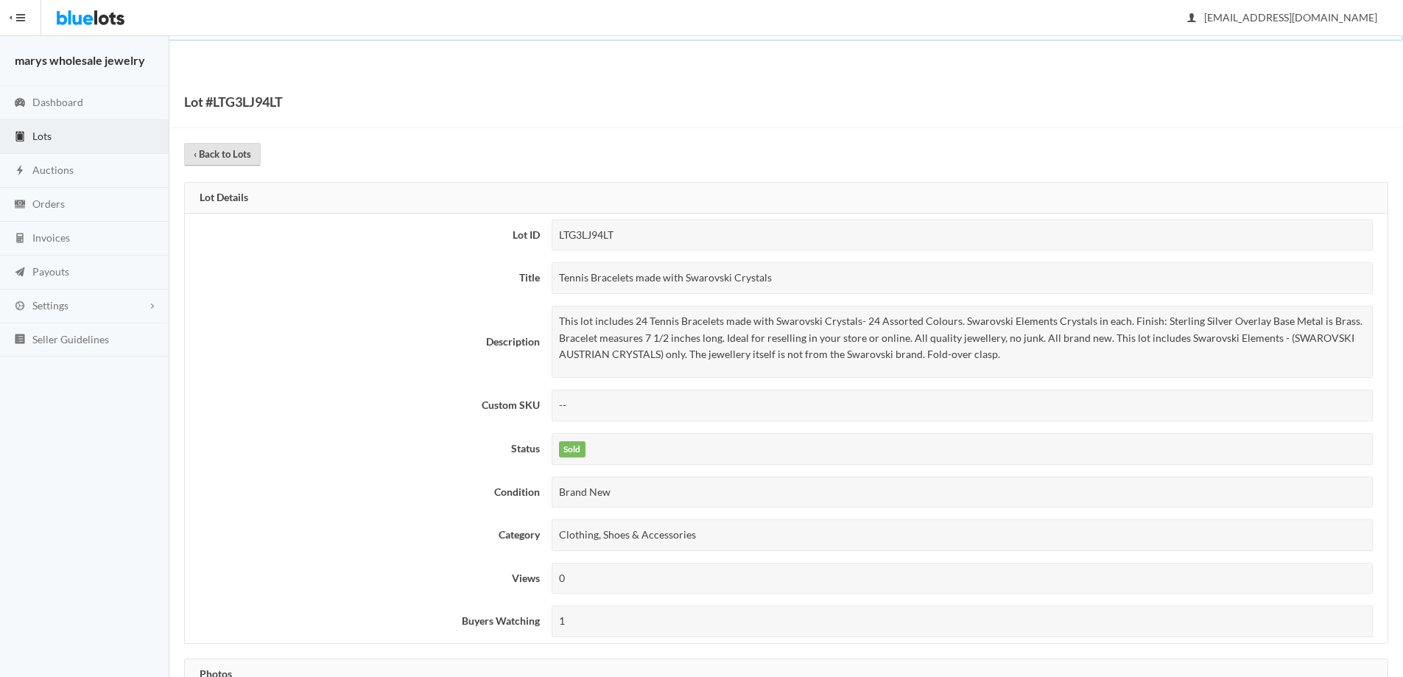
click at [248, 157] on link "‹ Back to Lots" at bounding box center [222, 154] width 77 height 23
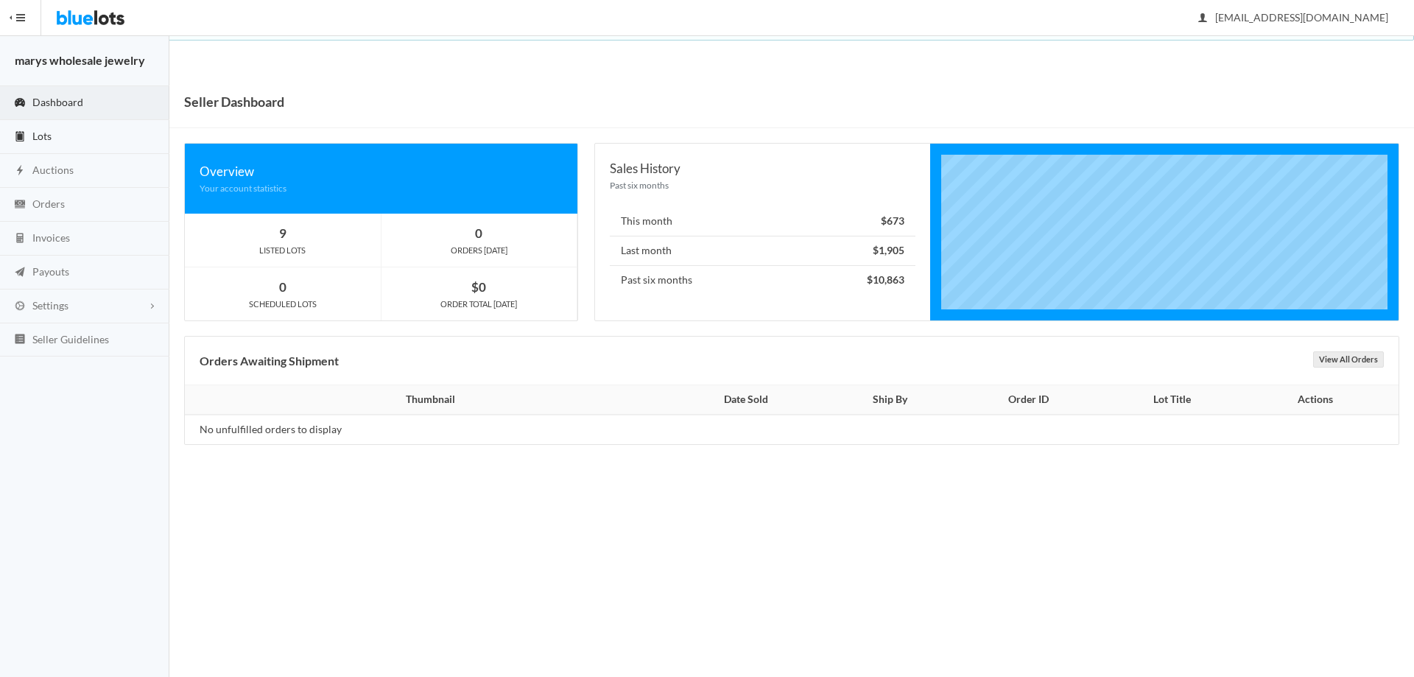
click at [39, 132] on span "Lots" at bounding box center [41, 136] width 19 height 13
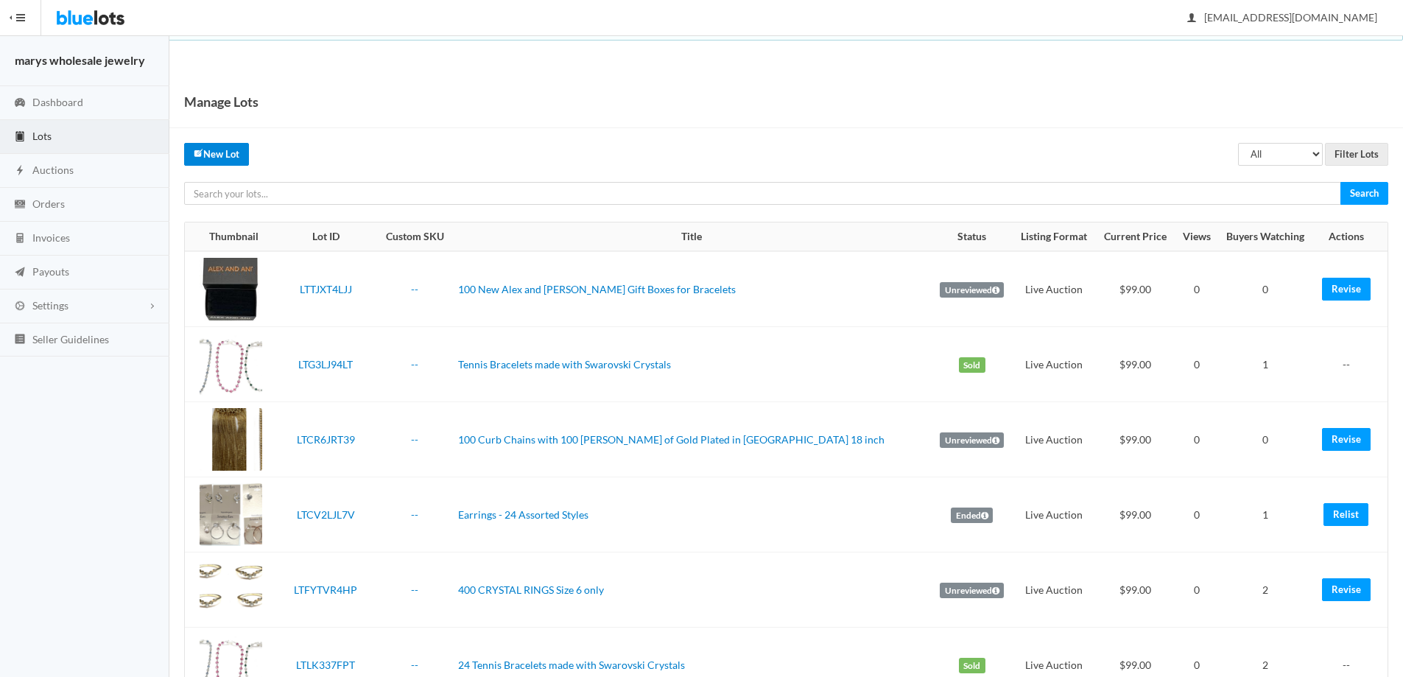
drag, startPoint x: 219, startPoint y: 159, endPoint x: 229, endPoint y: 159, distance: 9.6
click at [219, 160] on link "New Lot" at bounding box center [216, 154] width 65 height 23
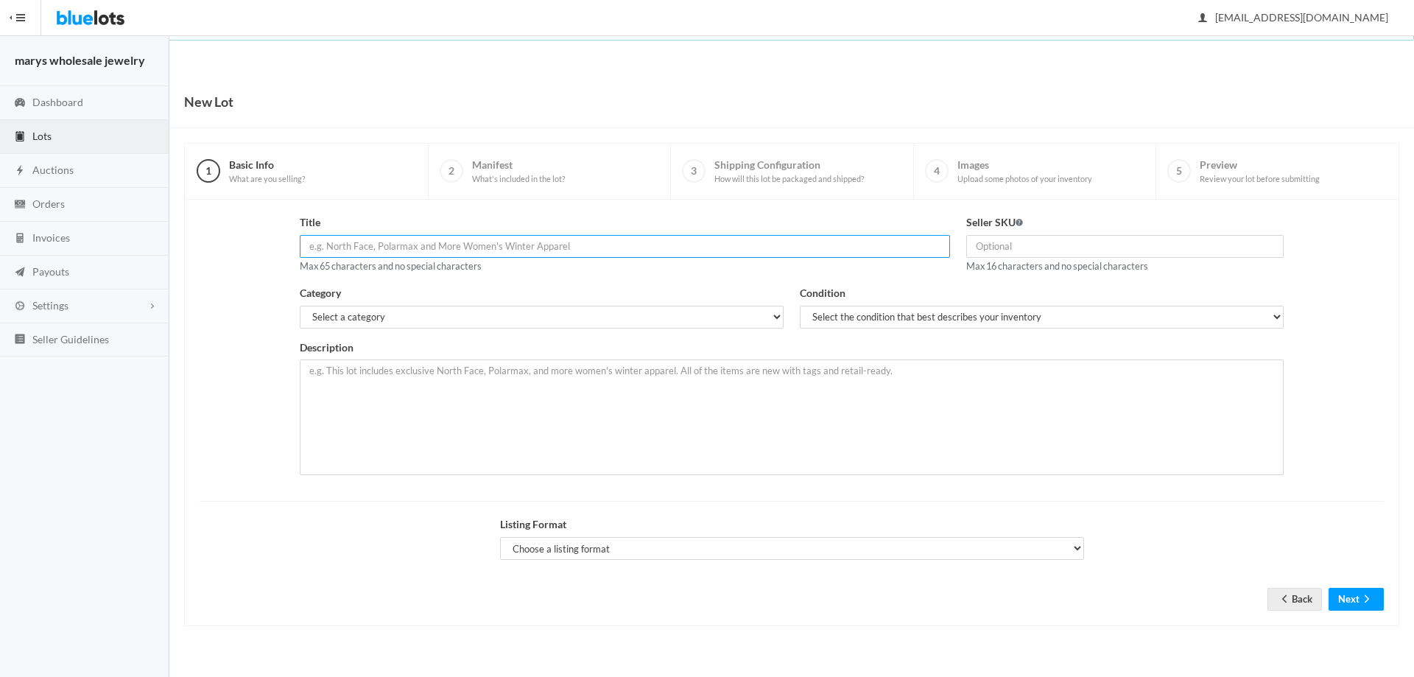
paste input "Tennis Bracelets made with Swarovski Crystals"
click at [303, 245] on input "Tennis Bracelets made with Swarovski Crystals" at bounding box center [625, 246] width 651 height 23
type input "24 Tennis Bracelets made with Swarovski Crystals"
click at [926, 317] on select "Select the condition that best describes your inventory Brand New Shelf Pulls C…" at bounding box center [1042, 317] width 484 height 23
select select "1"
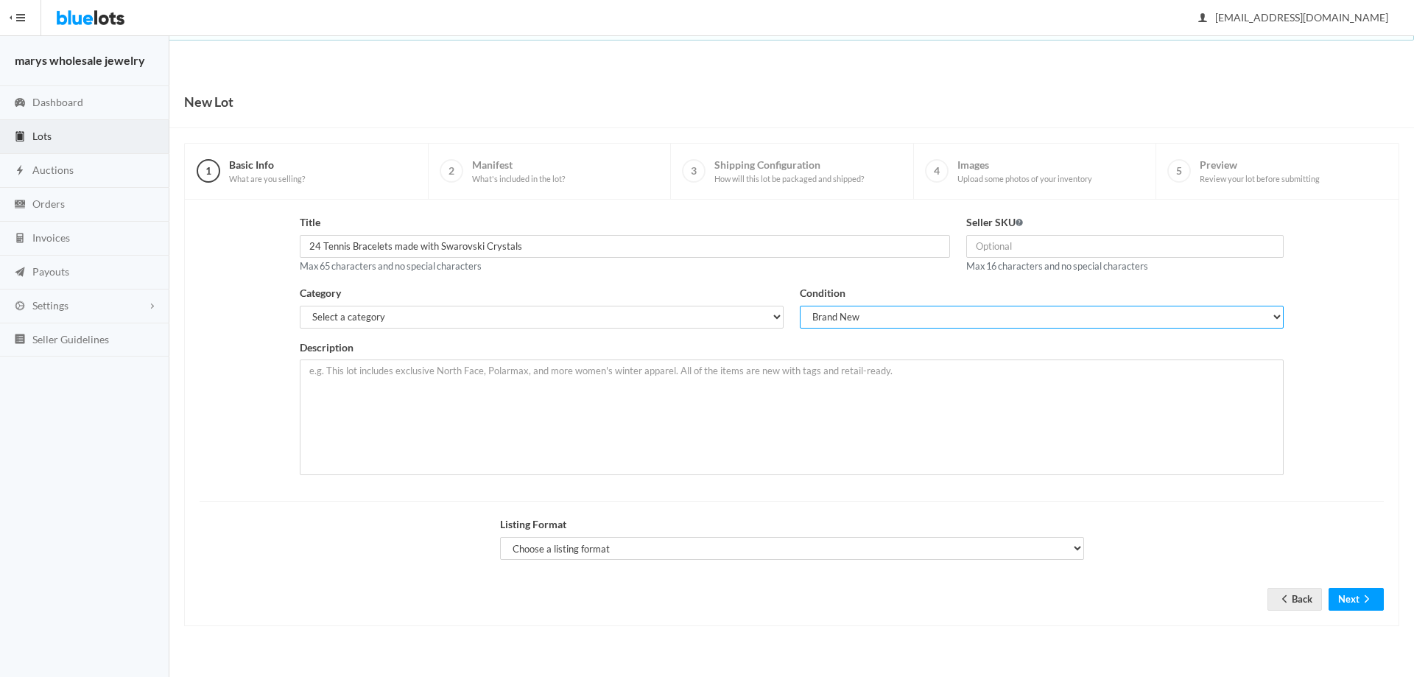
click at [800, 306] on select "Select the condition that best describes your inventory Brand New Shelf Pulls C…" at bounding box center [1042, 317] width 484 height 23
click at [521, 314] on select "Select a category Electronics Clothing, Shoes & Accessories Appliances Home & G…" at bounding box center [542, 317] width 484 height 23
select select "2"
click at [300, 306] on select "Select a category Electronics Clothing, Shoes & Accessories Appliances Home & G…" at bounding box center [542, 317] width 484 height 23
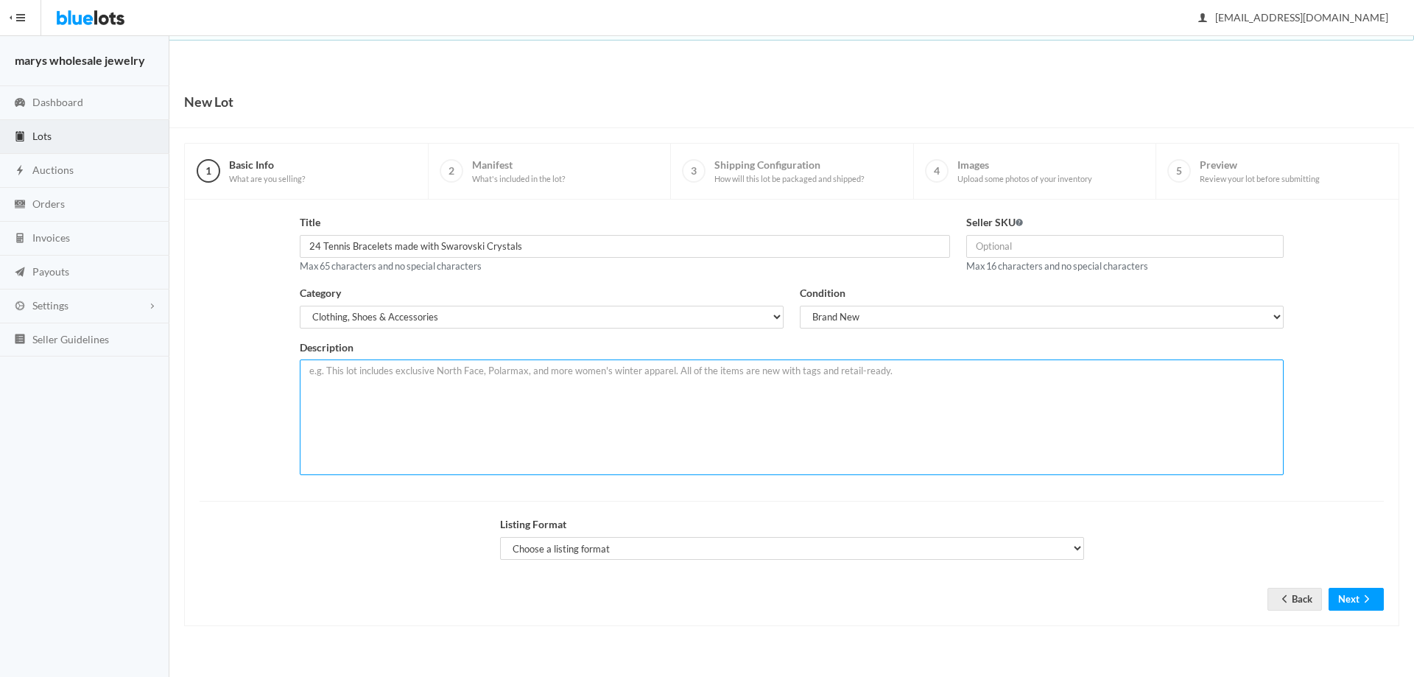
paste textarea "This lot includes 24 Tennis Bracelets made with Swarovski Crystals- 24 Assorted…"
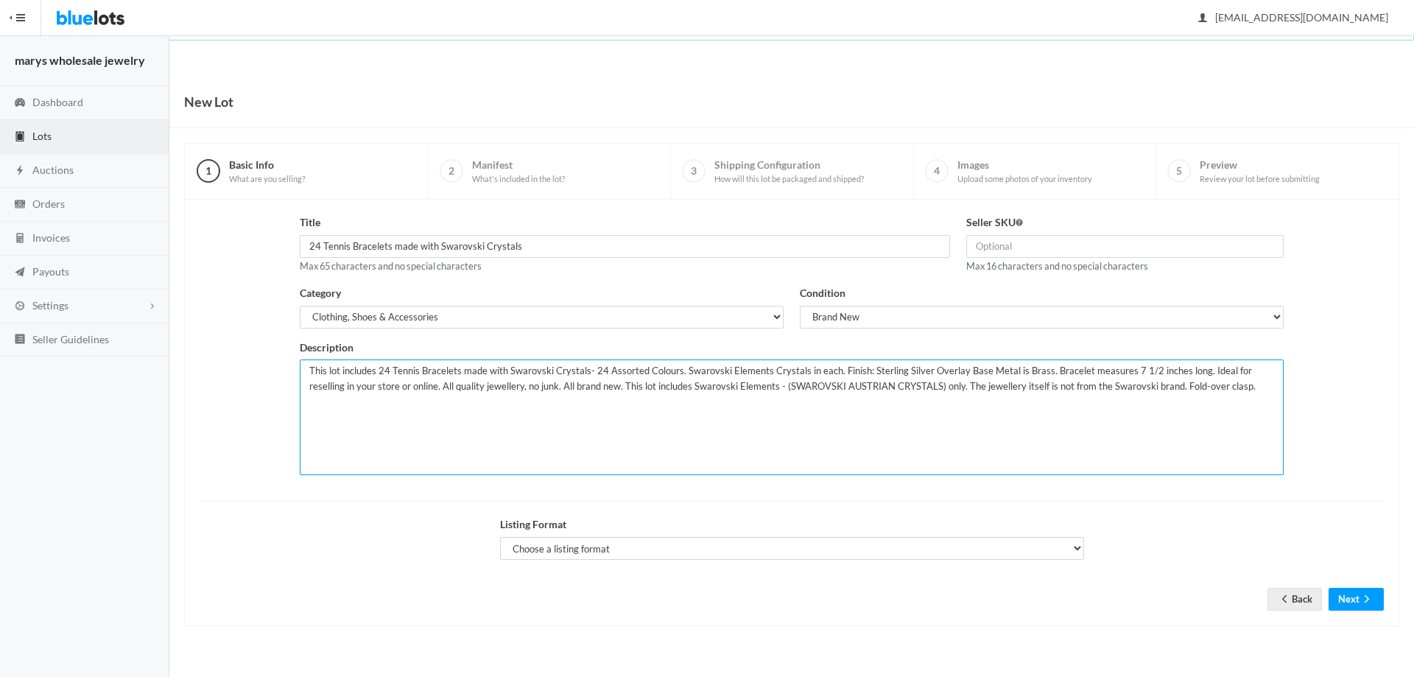
type textarea "This lot includes 24 Tennis Bracelets made with Swarovski Crystals- 24 Assorted…"
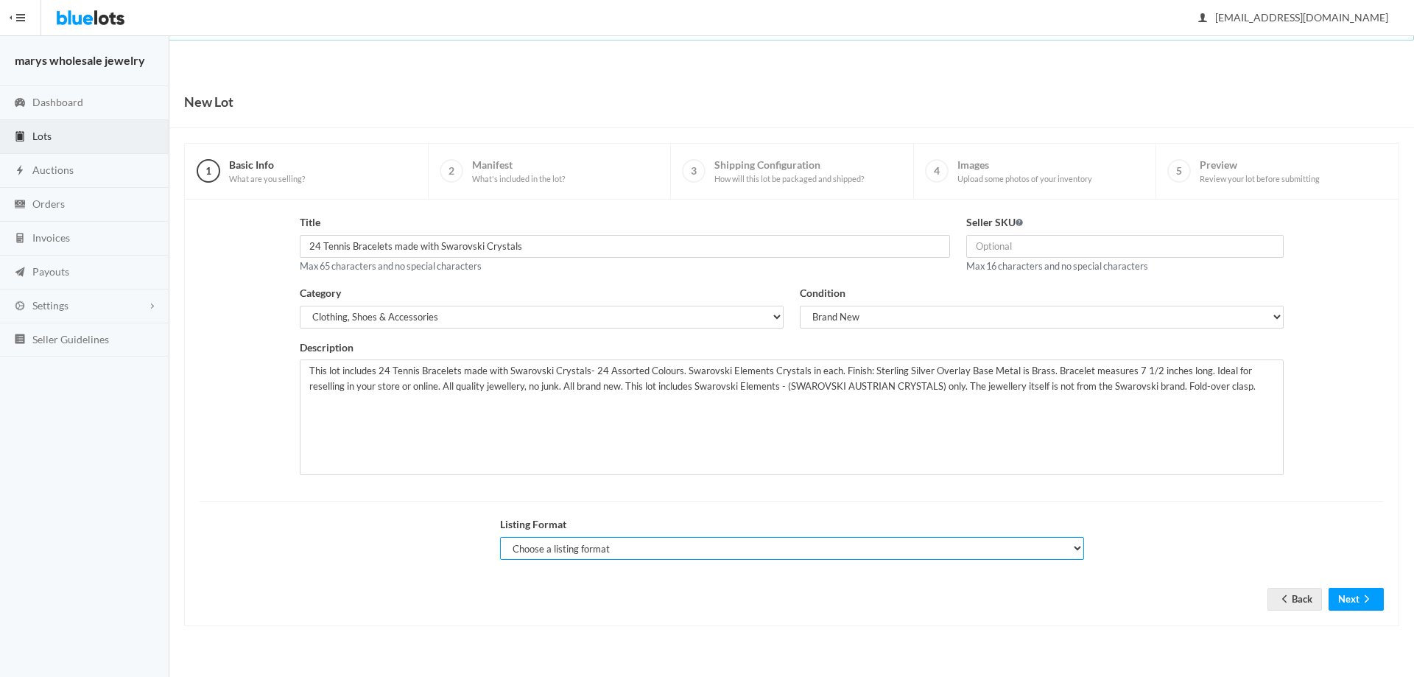
click at [657, 550] on select "Choose a listing format Auction Buy Now" at bounding box center [792, 548] width 584 height 23
select select "true"
click at [500, 537] on select "Choose a listing format Auction Buy Now" at bounding box center [792, 548] width 584 height 23
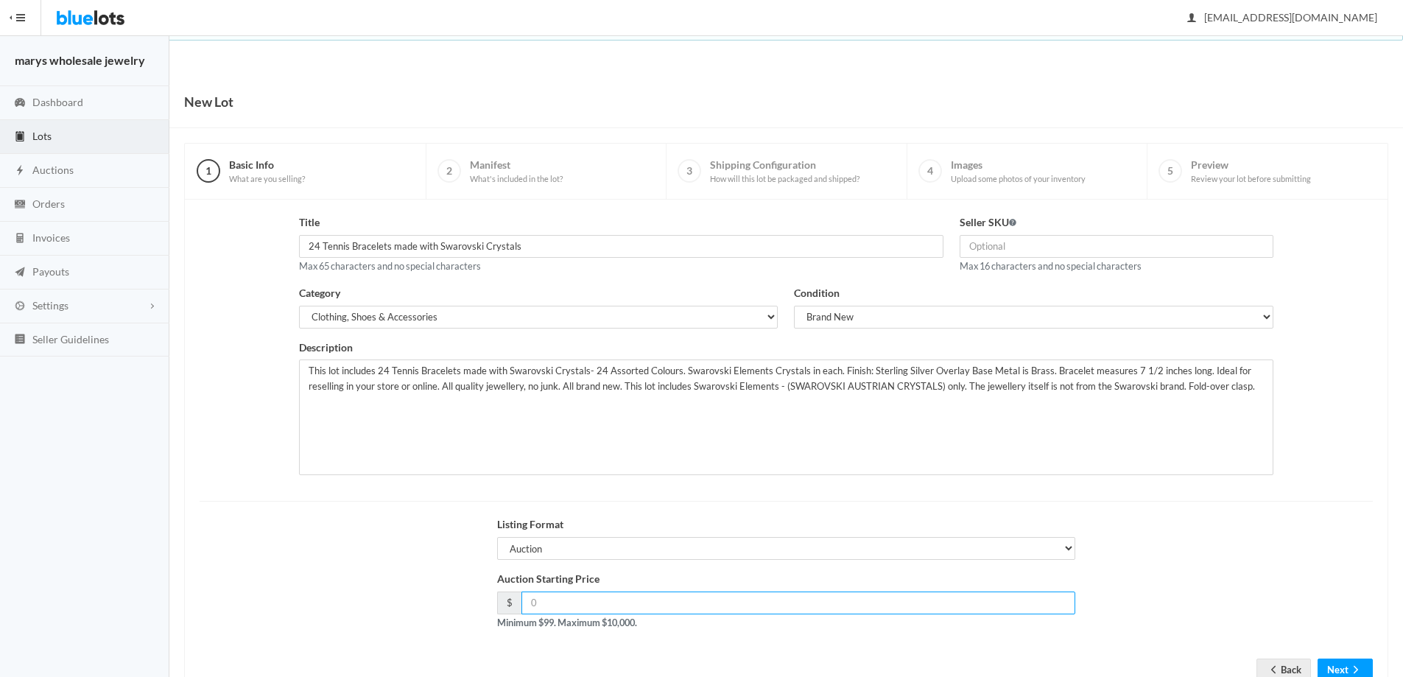
click at [622, 601] on input "number" at bounding box center [798, 602] width 555 height 23
type input "99.00"
click at [1339, 667] on button "Next" at bounding box center [1345, 669] width 55 height 23
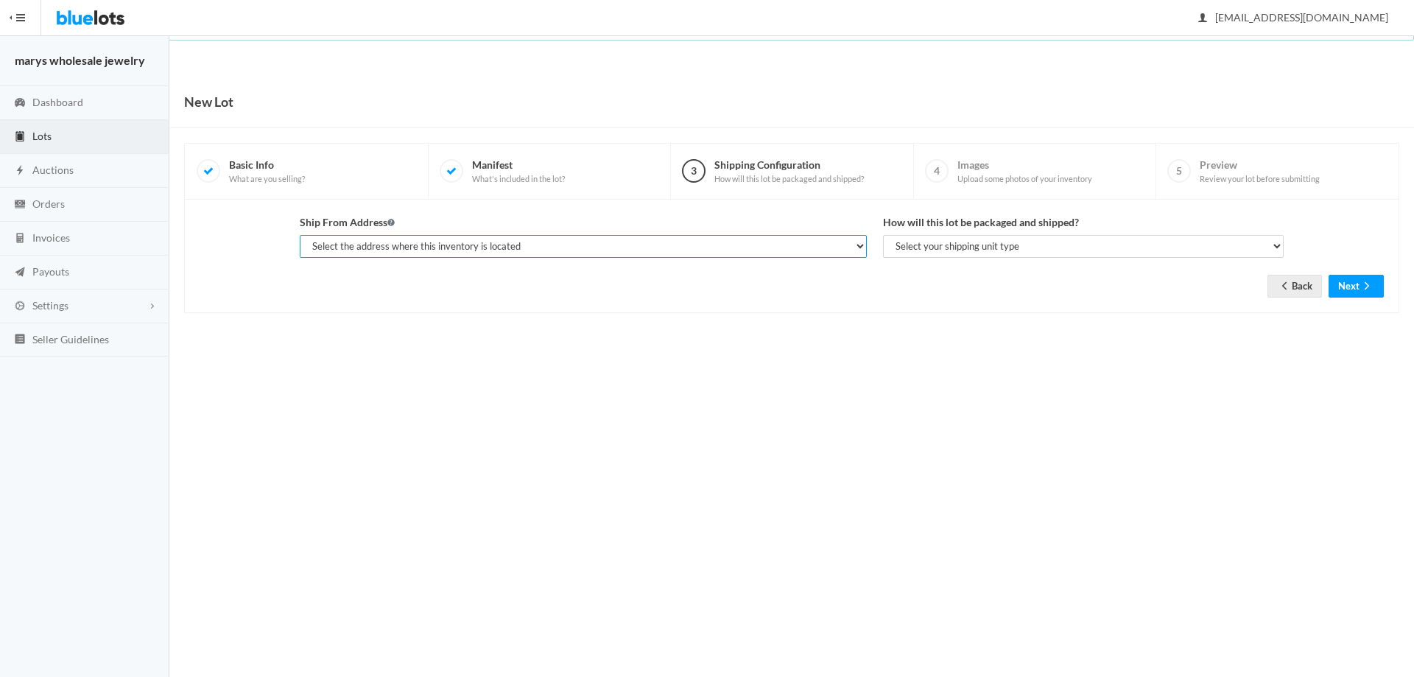
click at [577, 257] on div "Ship From Address Select the address where this inventory is located [PERSON_NA…" at bounding box center [792, 236] width 1000 height 44
select select "19963"
click at [300, 235] on select "Select the address where this inventory is located [PERSON_NAME], marys wholesa…" at bounding box center [583, 246] width 567 height 23
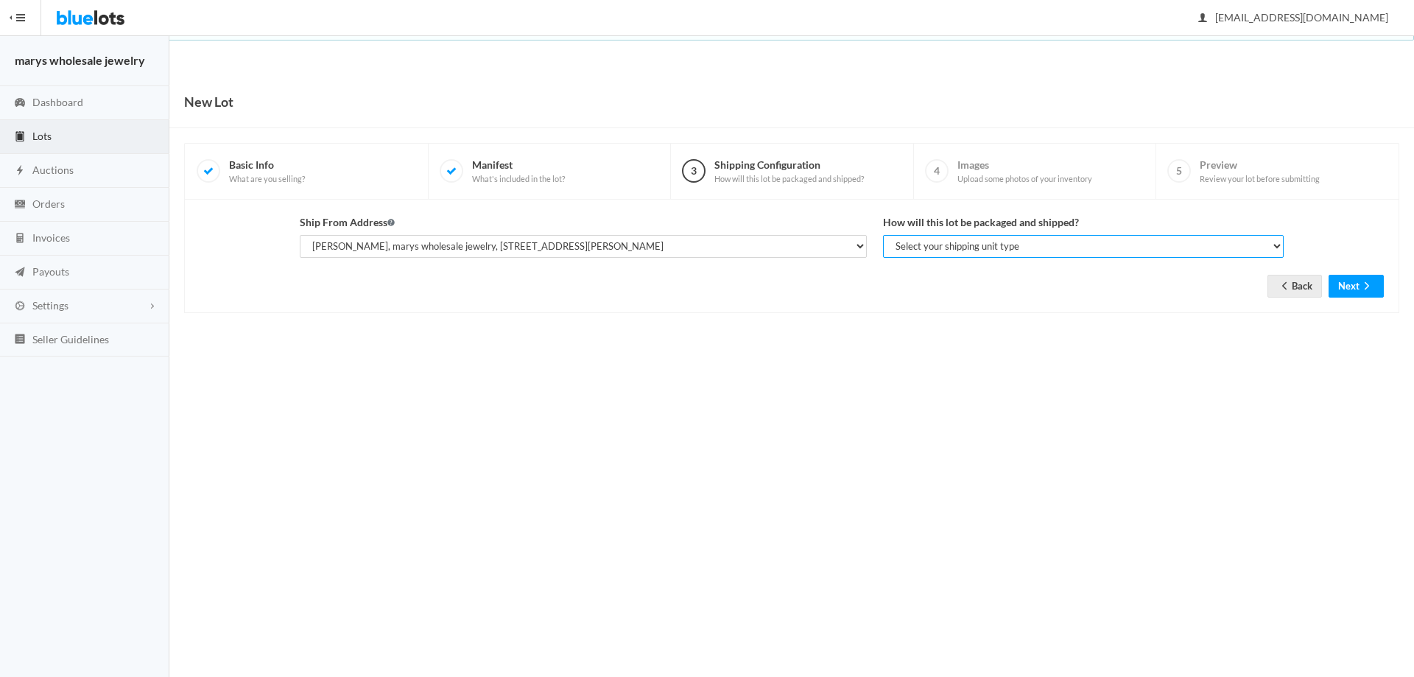
click at [949, 245] on select "Select your shipping unit type Parcel Pallet Truckload" at bounding box center [1083, 246] width 401 height 23
select select "parcel"
click at [883, 235] on select "Select your shipping unit type Parcel Pallet Truckload" at bounding box center [1083, 246] width 401 height 23
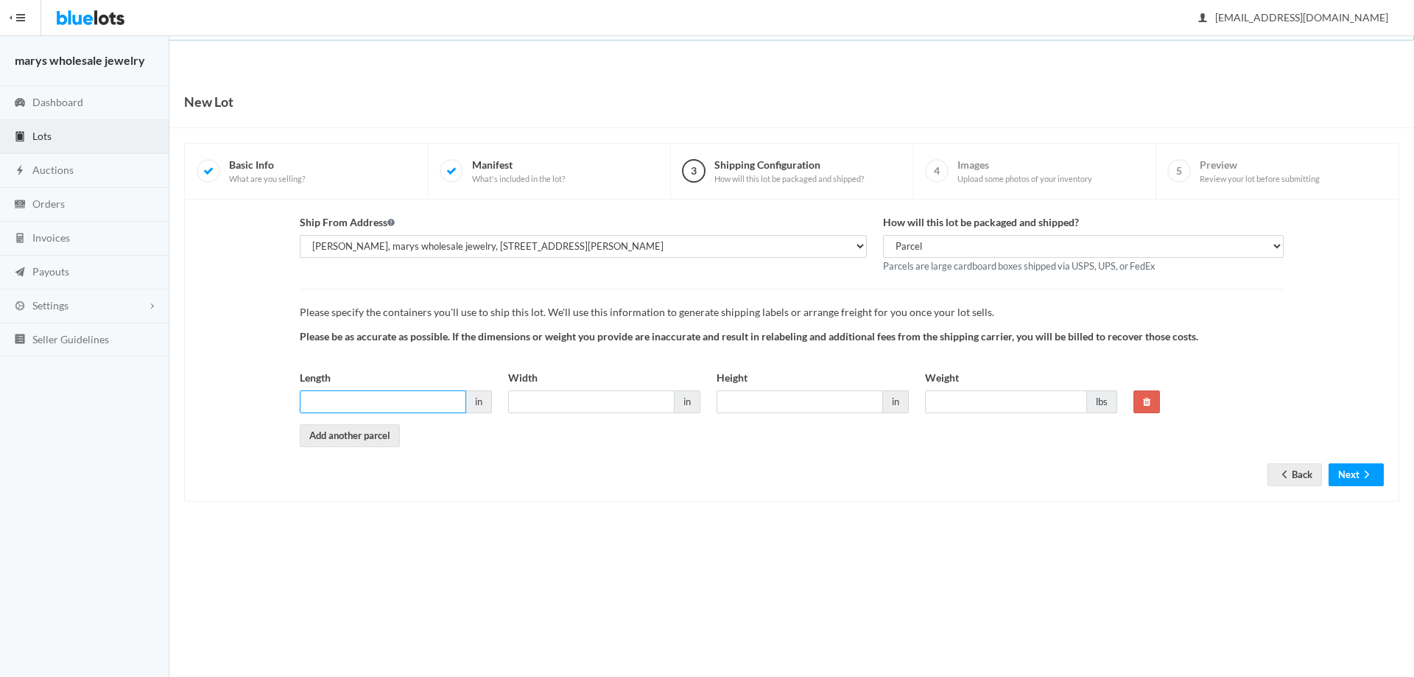
click at [426, 406] on input "Length" at bounding box center [383, 401] width 166 height 23
type input "6"
click at [591, 401] on input "Width" at bounding box center [591, 401] width 166 height 23
type input "6"
click at [750, 400] on input "Height" at bounding box center [800, 401] width 166 height 23
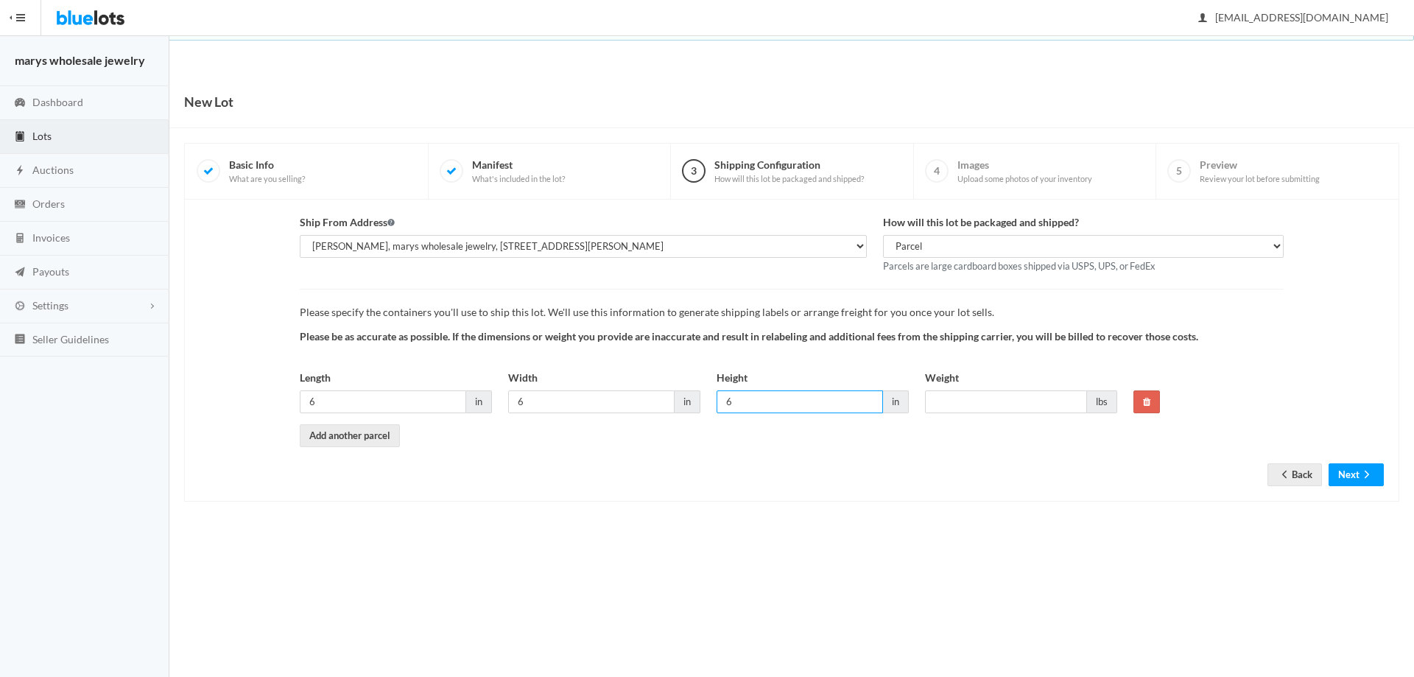
type input "6"
click at [1001, 404] on input "Weight" at bounding box center [1006, 401] width 162 height 23
type input "1"
click at [1357, 471] on button "Next" at bounding box center [1356, 474] width 55 height 23
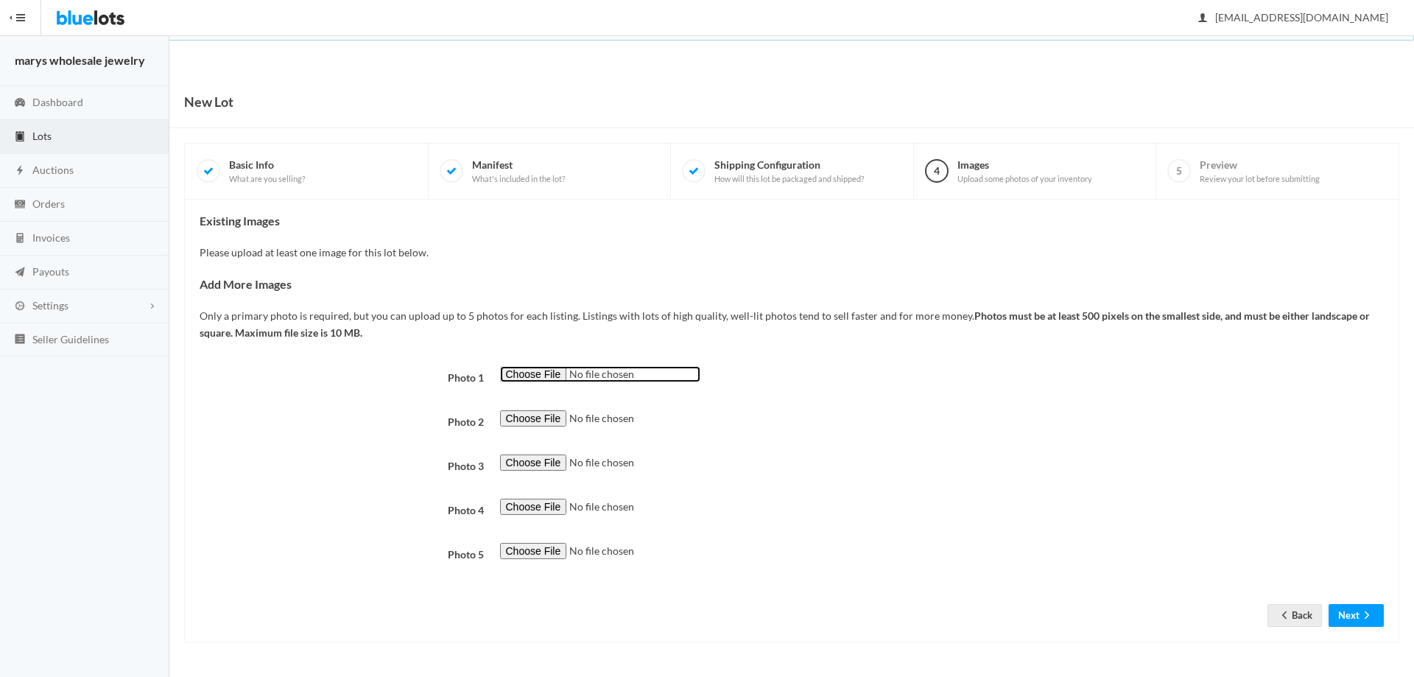
click at [532, 376] on input "file" at bounding box center [600, 374] width 200 height 17
type input "C:\fakepath\SE57.png"
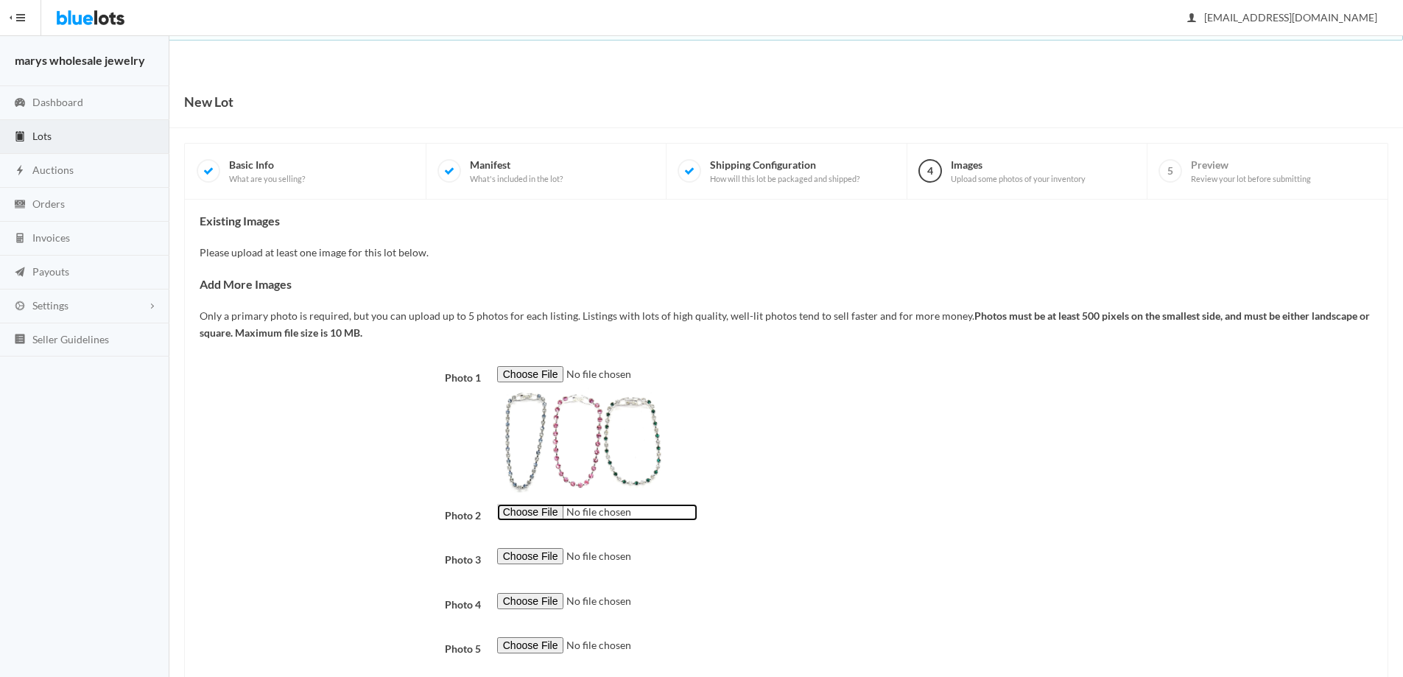
click at [541, 515] on input "file" at bounding box center [597, 512] width 200 height 17
type input "C:\fakepath\SE58.png"
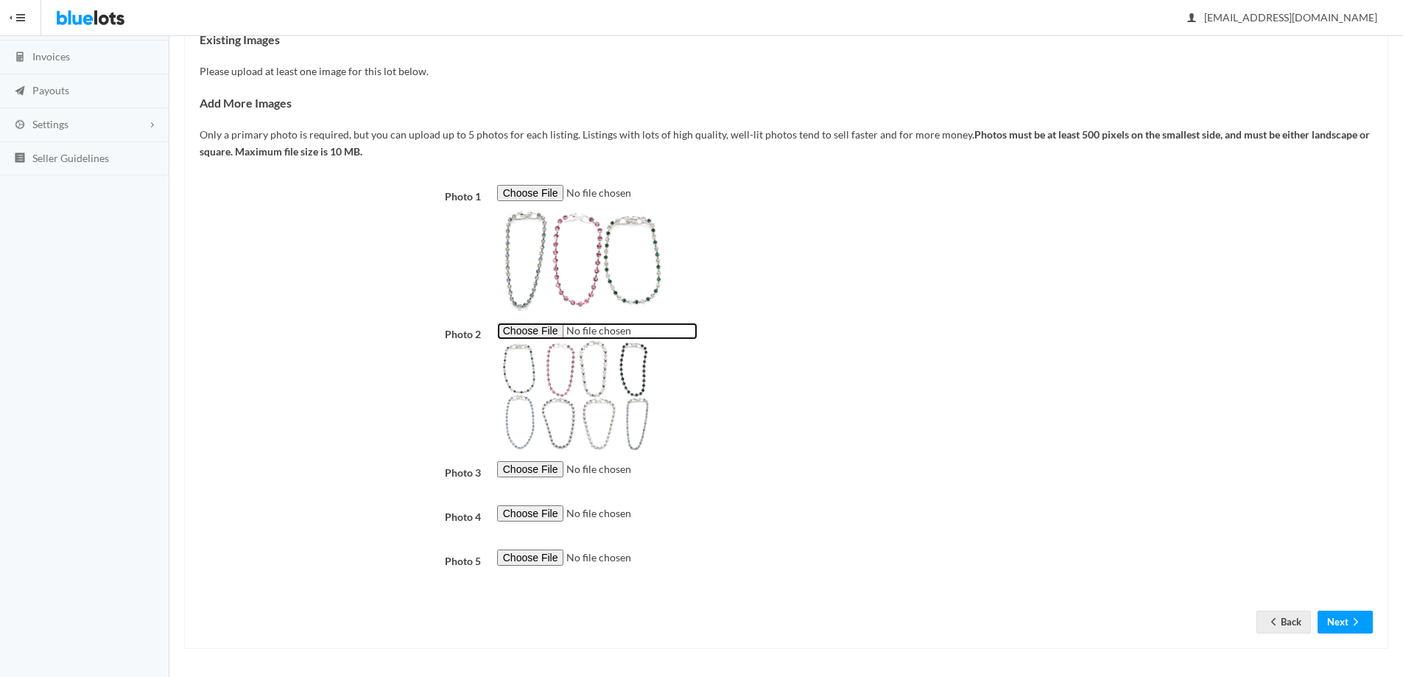
scroll to position [183, 0]
click at [1350, 621] on icon "arrow forward" at bounding box center [1355, 619] width 15 height 12
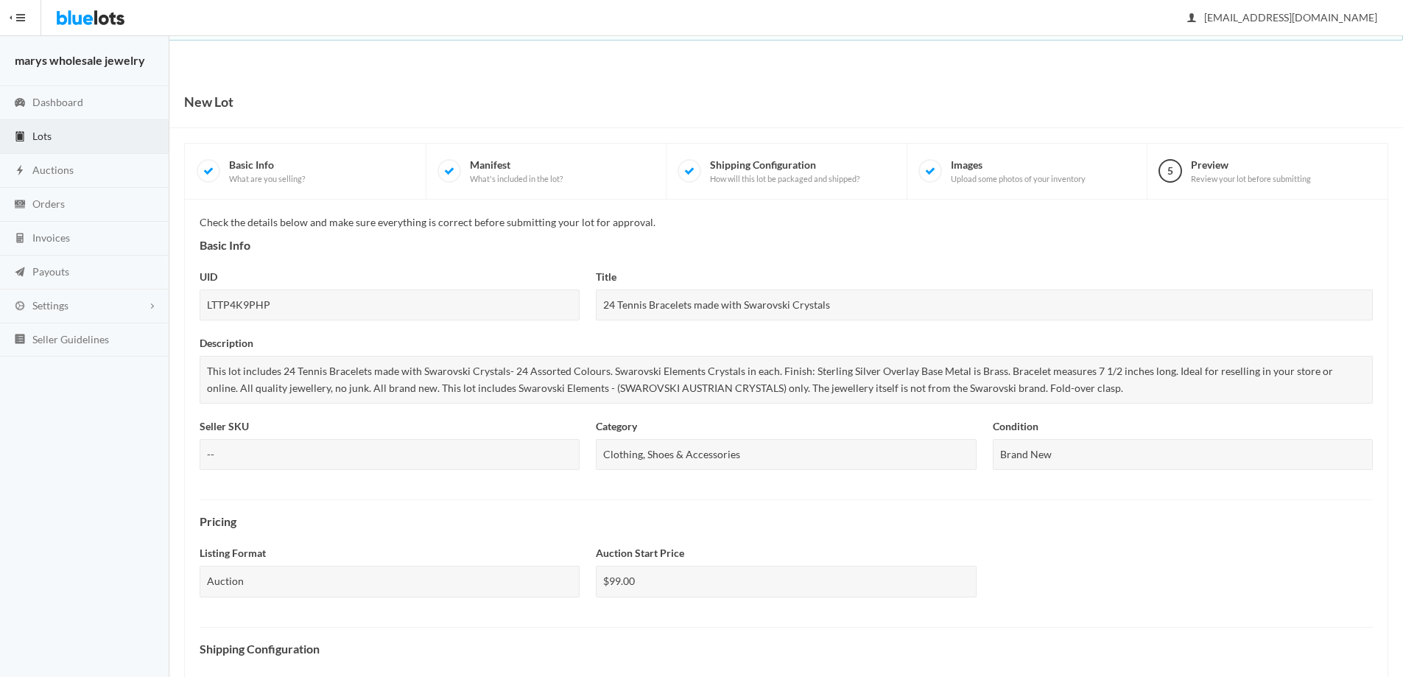
scroll to position [381, 0]
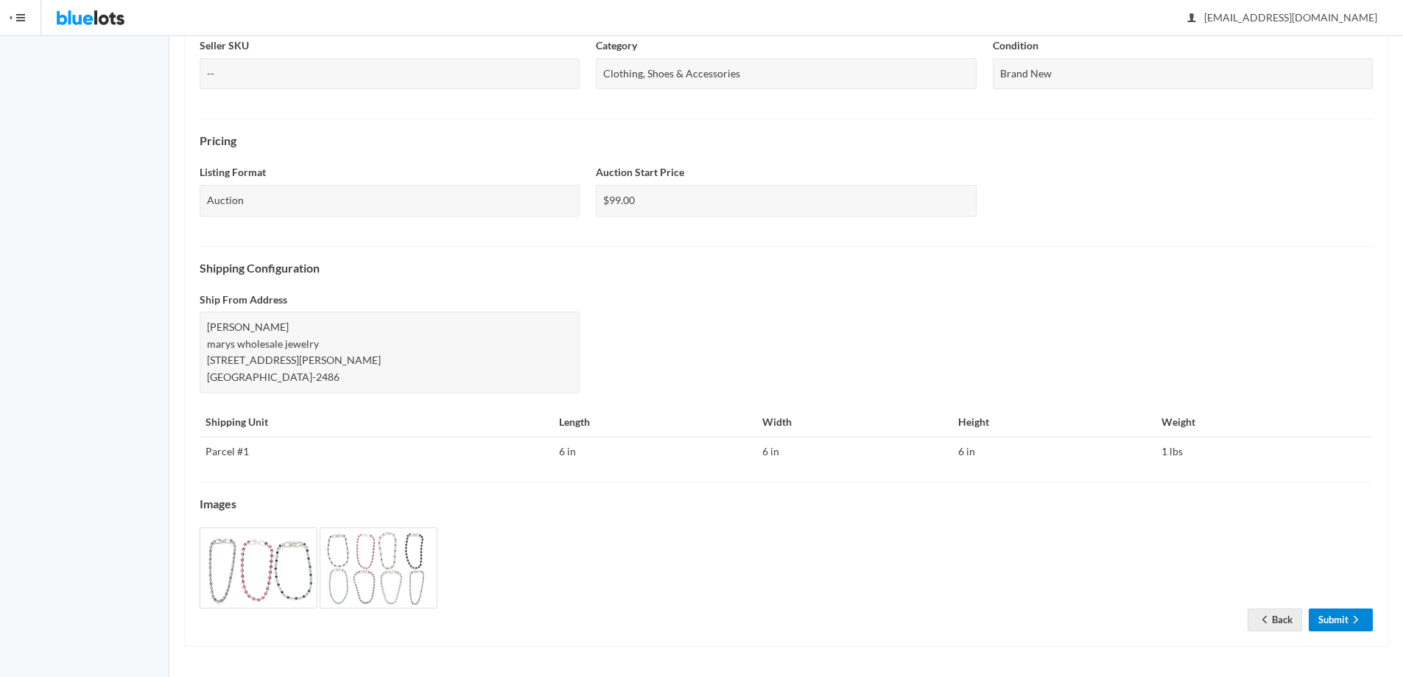
click at [1336, 620] on link "Submit" at bounding box center [1341, 619] width 64 height 23
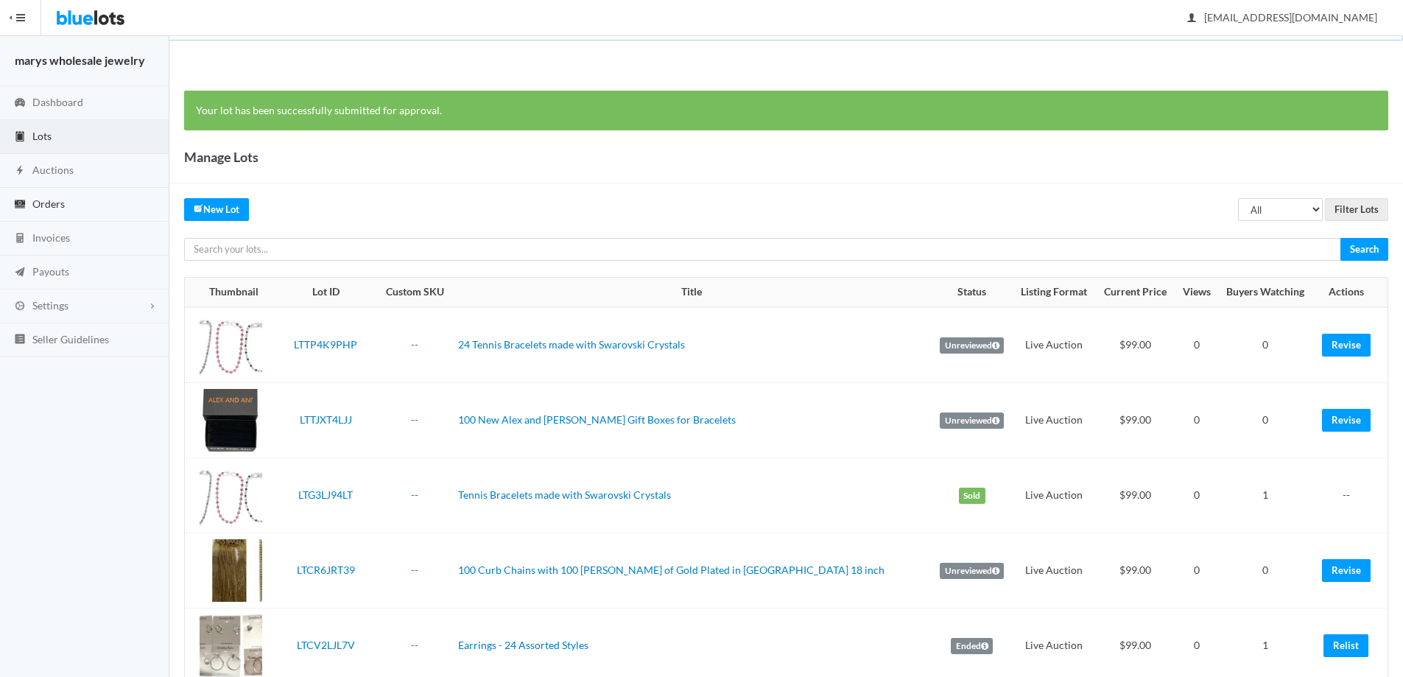
click at [52, 201] on span "Orders" at bounding box center [48, 203] width 32 height 13
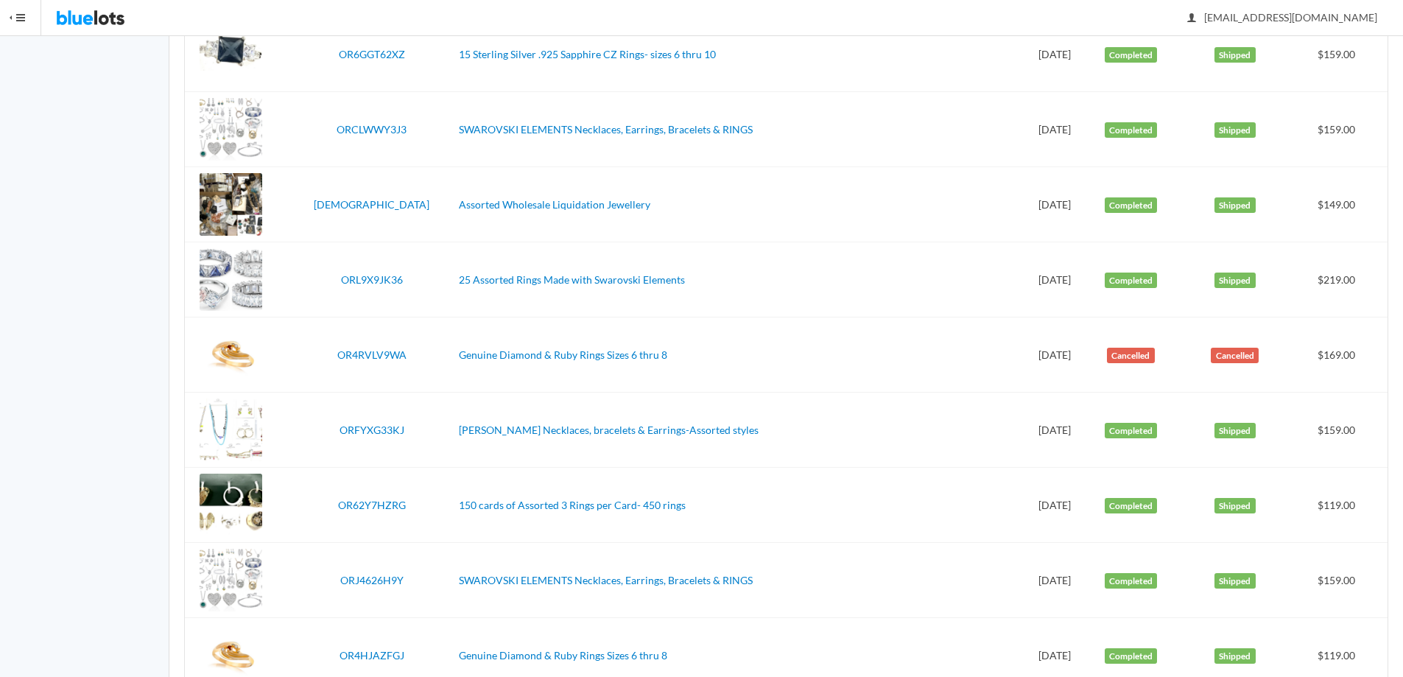
scroll to position [485, 0]
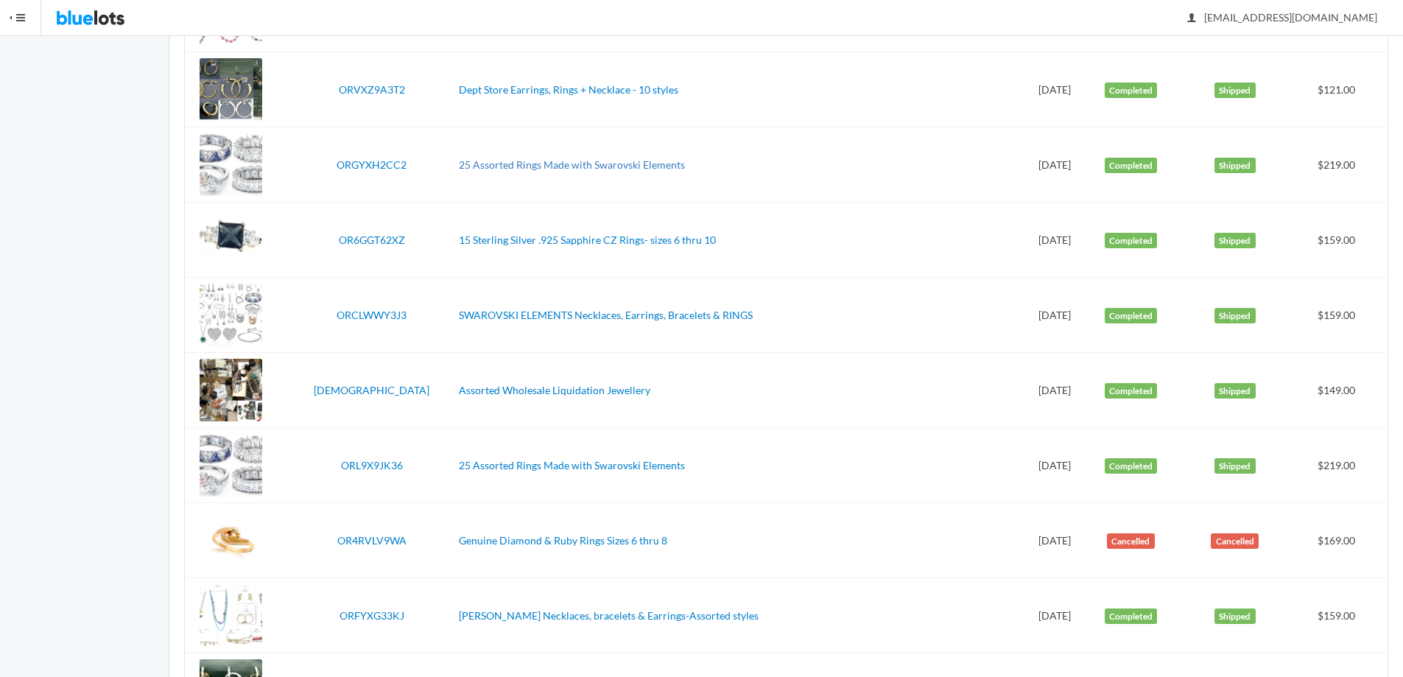
click at [602, 162] on link "25 Assorted Rings Made with Swarovski Elements" at bounding box center [572, 164] width 226 height 13
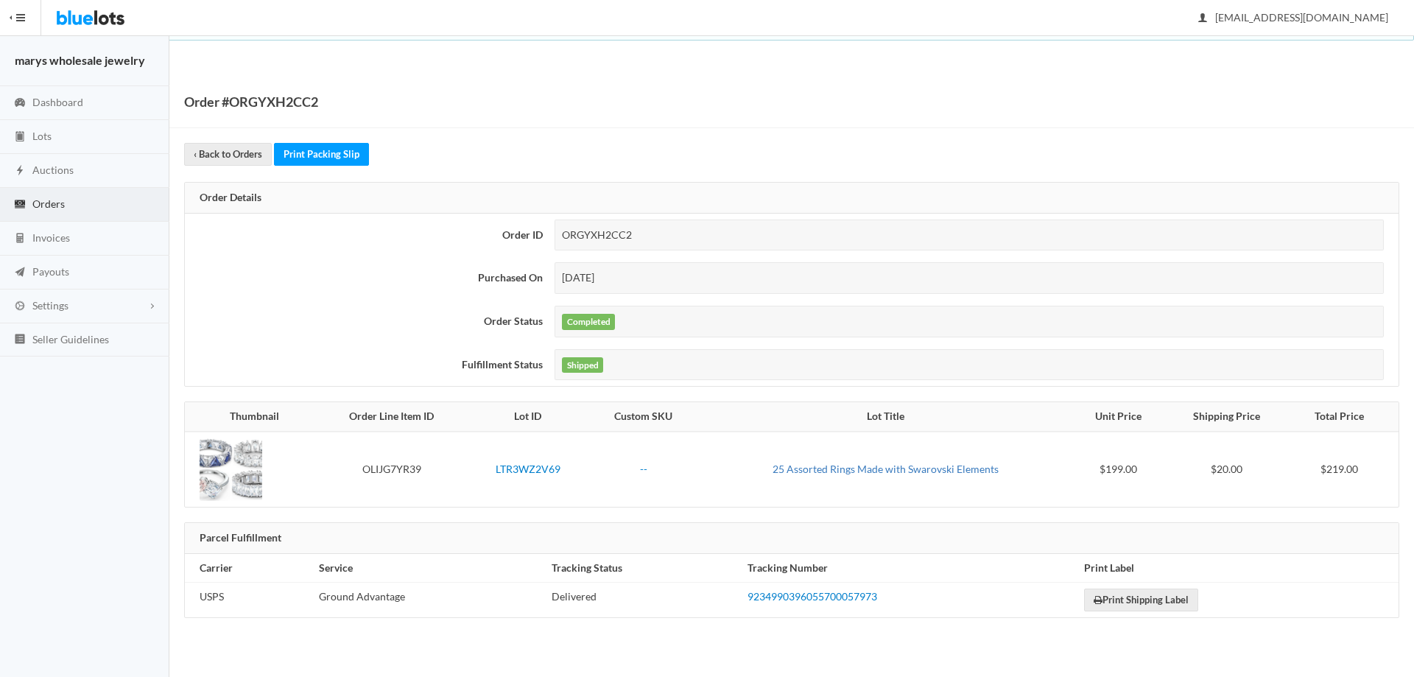
click at [935, 469] on link "25 Assorted Rings Made with Swarovski Elements" at bounding box center [886, 469] width 226 height 13
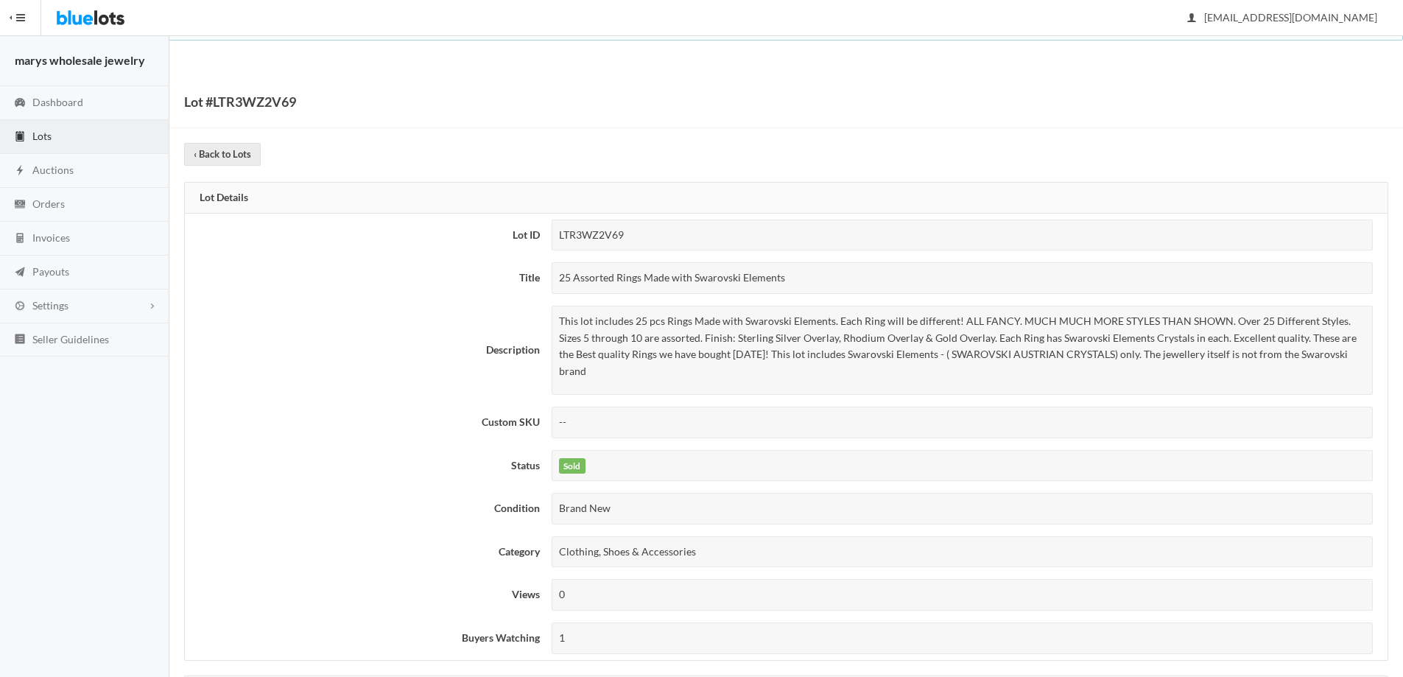
drag, startPoint x: 552, startPoint y: 278, endPoint x: 816, endPoint y: 275, distance: 264.4
click at [819, 275] on div "25 Assorted Rings Made with Swarovski Elements" at bounding box center [962, 278] width 821 height 32
copy div "25 Assorted Rings Made with Swarovski Elements"
drag, startPoint x: 561, startPoint y: 317, endPoint x: 1362, endPoint y: 353, distance: 801.4
click at [1362, 353] on p "This lot includes 25 pcs Rings Made with Swarovski Elements. Each Ring will be …" at bounding box center [962, 346] width 806 height 66
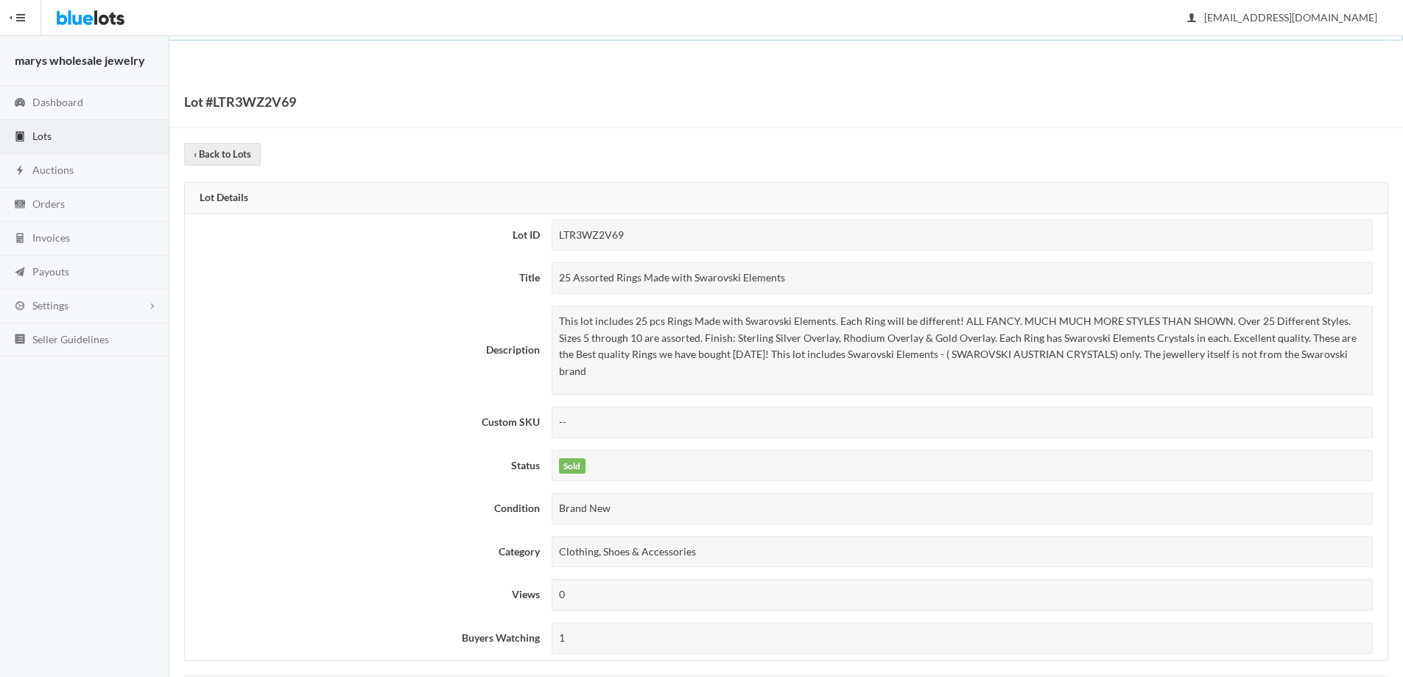
copy p "This lot includes 25 pcs Rings Made with Swarovski Elements. Each Ring will be …"
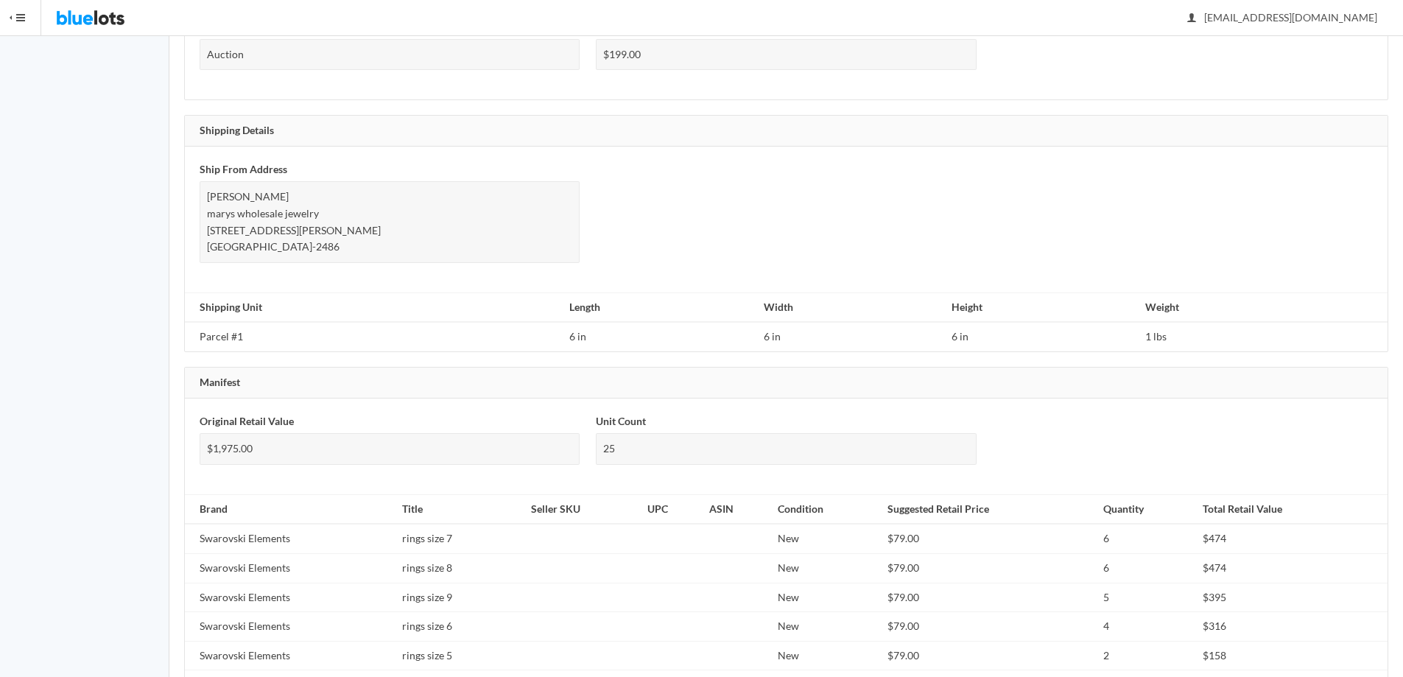
scroll to position [888, 0]
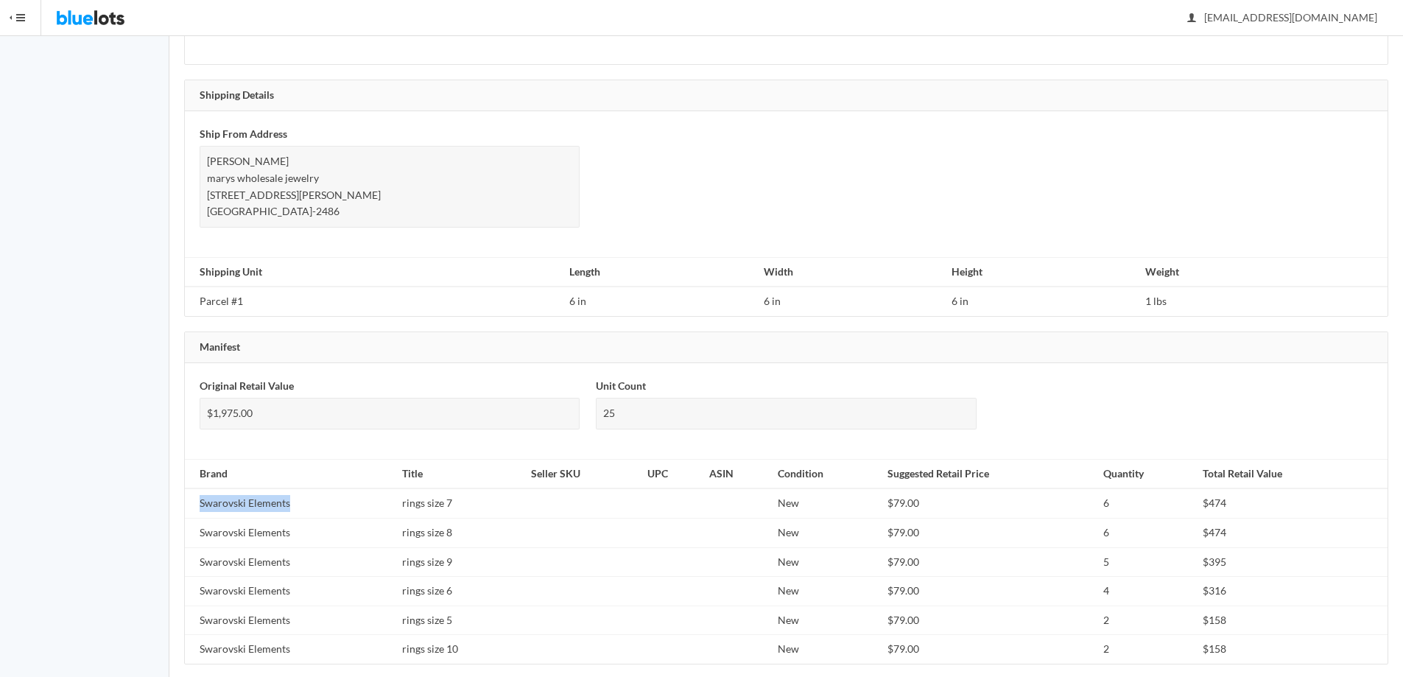
drag, startPoint x: 198, startPoint y: 490, endPoint x: 325, endPoint y: 487, distance: 126.7
click at [325, 488] on td "Swarovski Elements" at bounding box center [290, 502] width 211 height 29
copy td "Swarovski Elements"
drag, startPoint x: 397, startPoint y: 488, endPoint x: 474, endPoint y: 485, distance: 76.7
click at [474, 488] on td "rings size 7" at bounding box center [460, 502] width 129 height 29
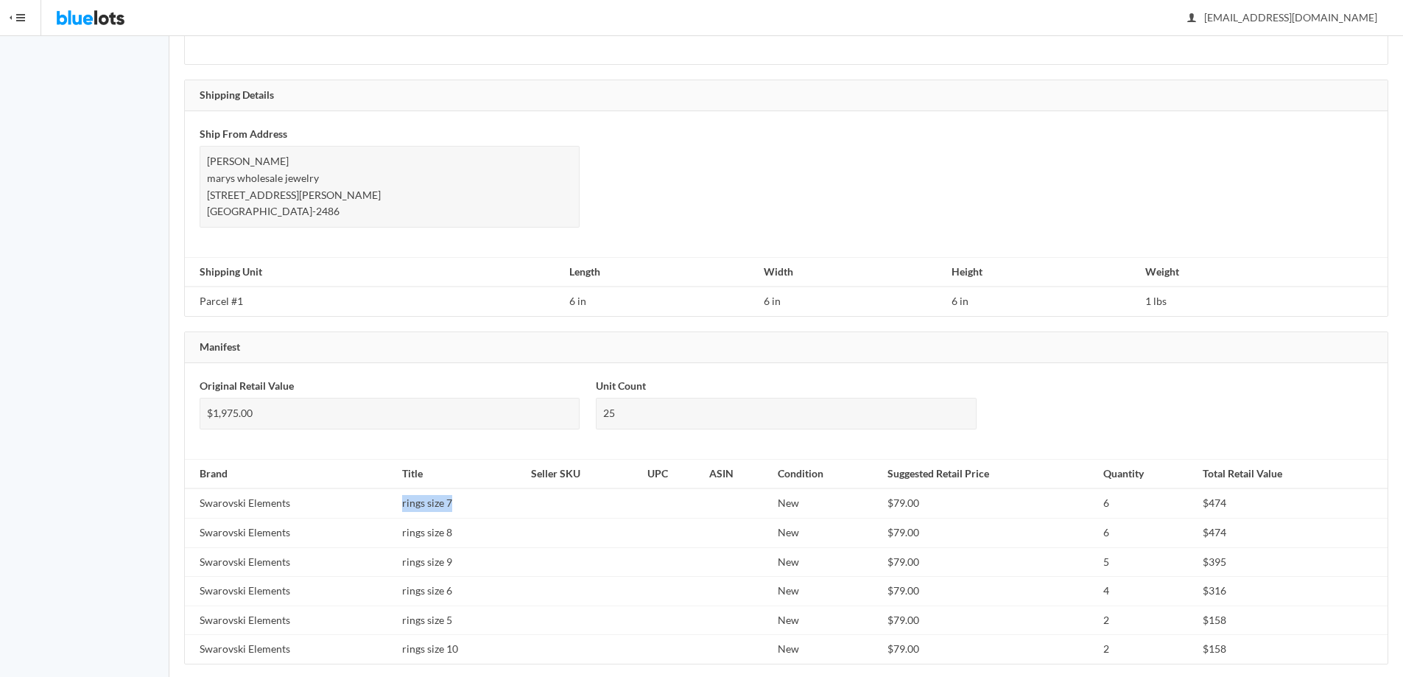
copy td "rings size 7"
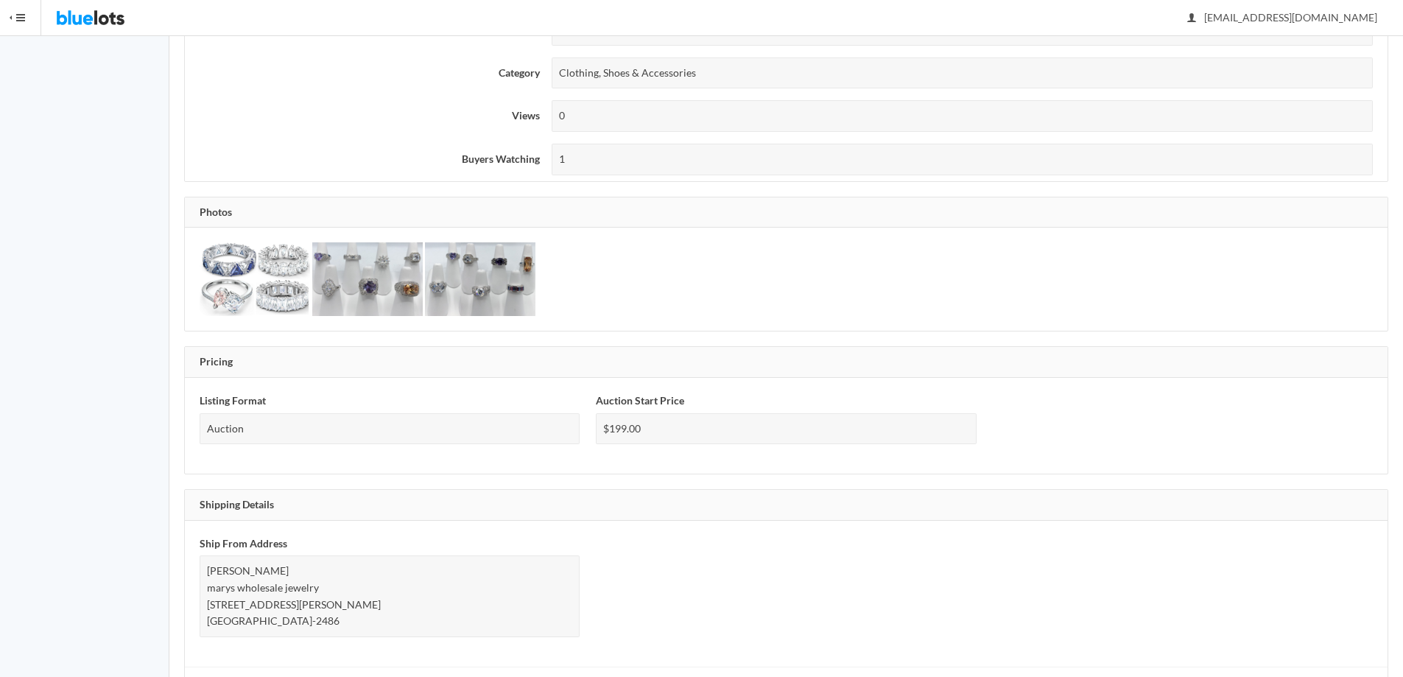
scroll to position [475, 0]
click at [232, 281] on img at bounding box center [255, 283] width 110 height 74
click at [395, 289] on img at bounding box center [367, 283] width 110 height 74
click at [497, 281] on img at bounding box center [480, 283] width 110 height 74
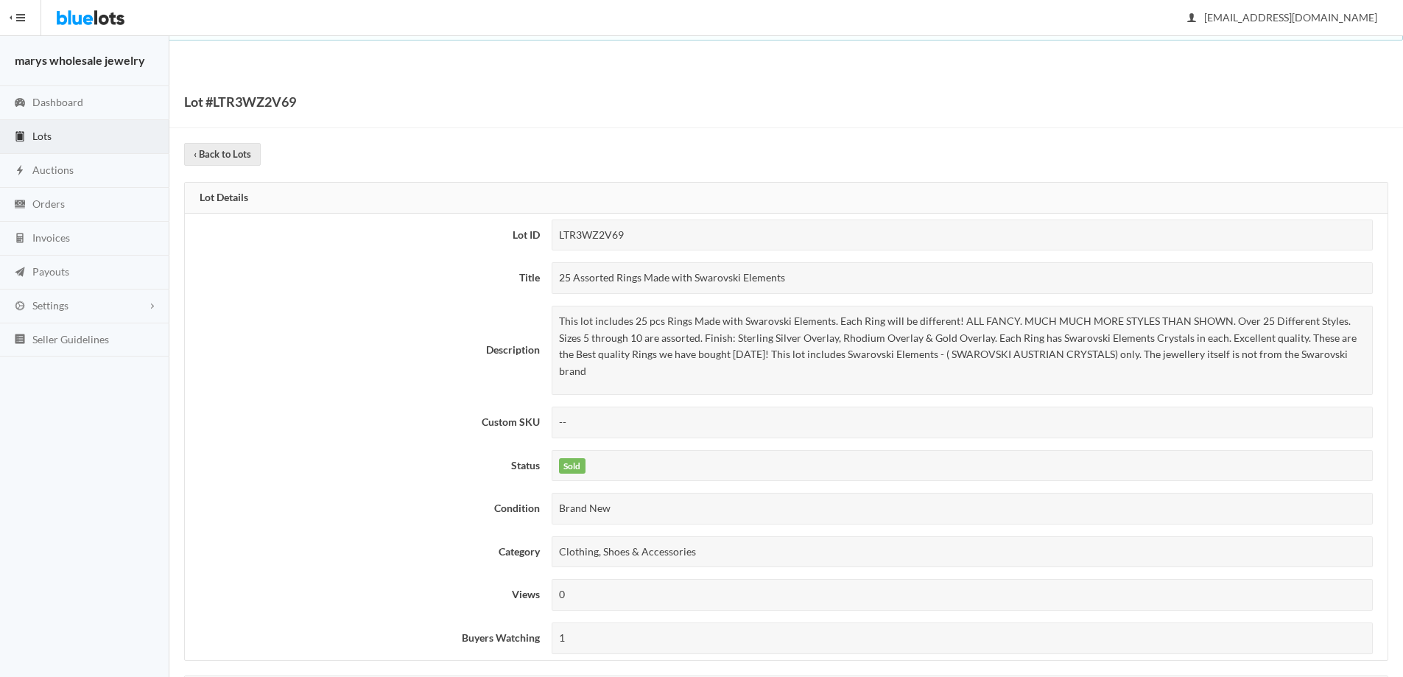
drag, startPoint x: 560, startPoint y: 278, endPoint x: 800, endPoint y: 275, distance: 239.4
click at [800, 275] on div "25 Assorted Rings Made with Swarovski Elements" at bounding box center [962, 278] width 821 height 32
copy div "25 Assorted Rings Made with Swarovski Elements"
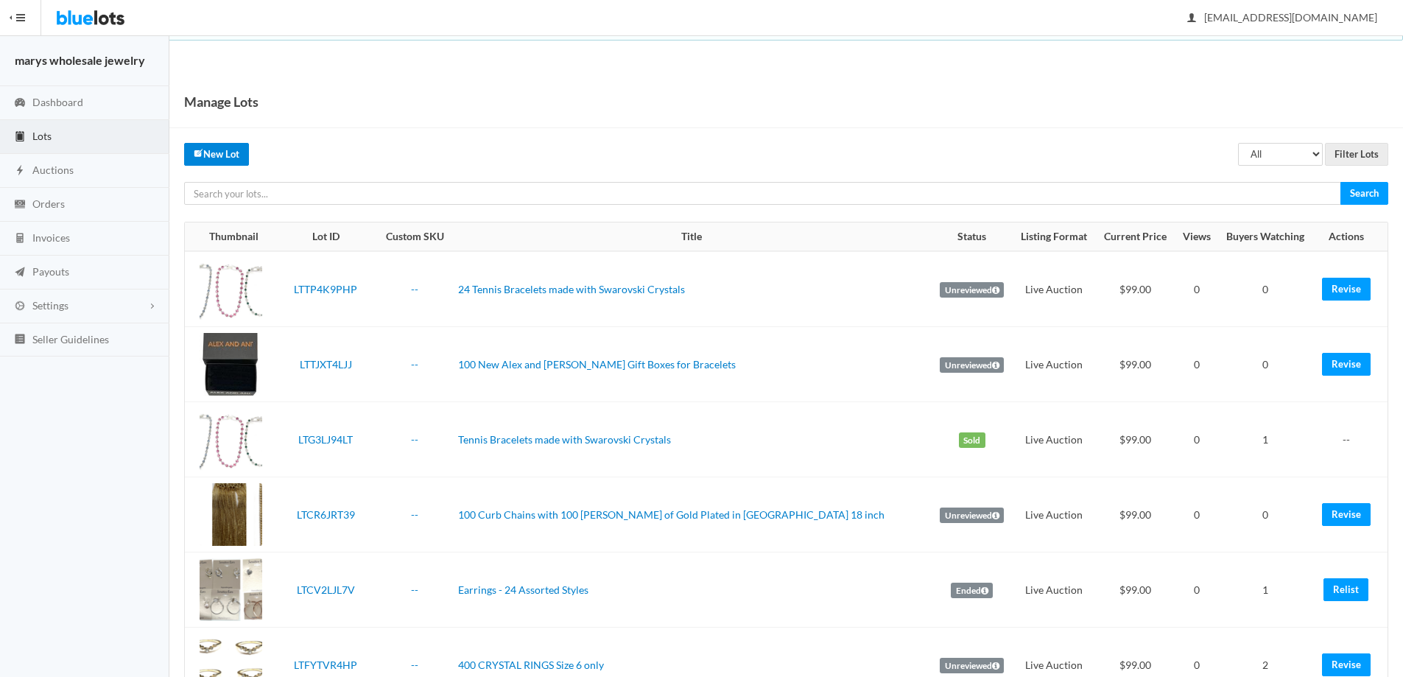
click at [235, 148] on link "New Lot" at bounding box center [216, 154] width 65 height 23
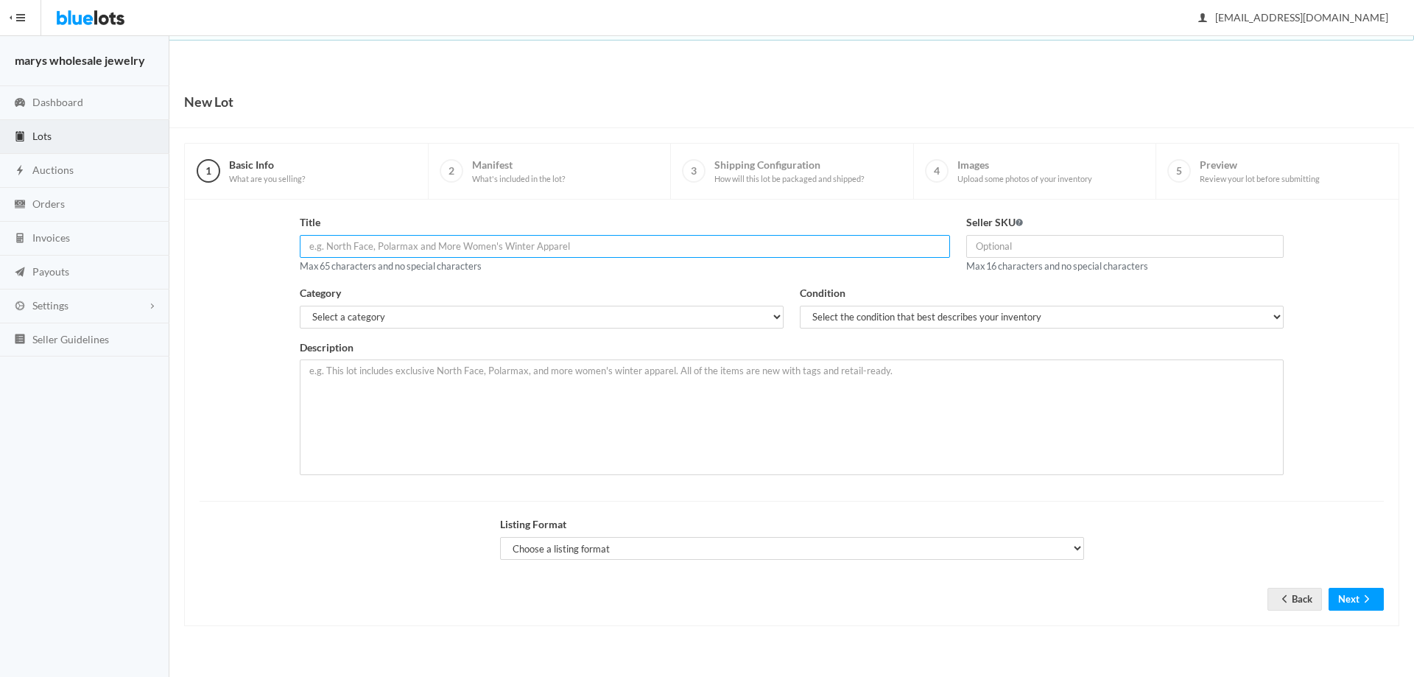
paste input "25 Assorted Rings Made with Swarovski Elements"
type input "25 Assorted Rings Made with Swarovski Elements"
click at [408, 311] on select "Select a category Electronics Clothing, Shoes & Accessories Appliances Home & G…" at bounding box center [542, 317] width 484 height 23
select select "2"
click at [300, 306] on select "Select a category Electronics Clothing, Shoes & Accessories Appliances Home & G…" at bounding box center [542, 317] width 484 height 23
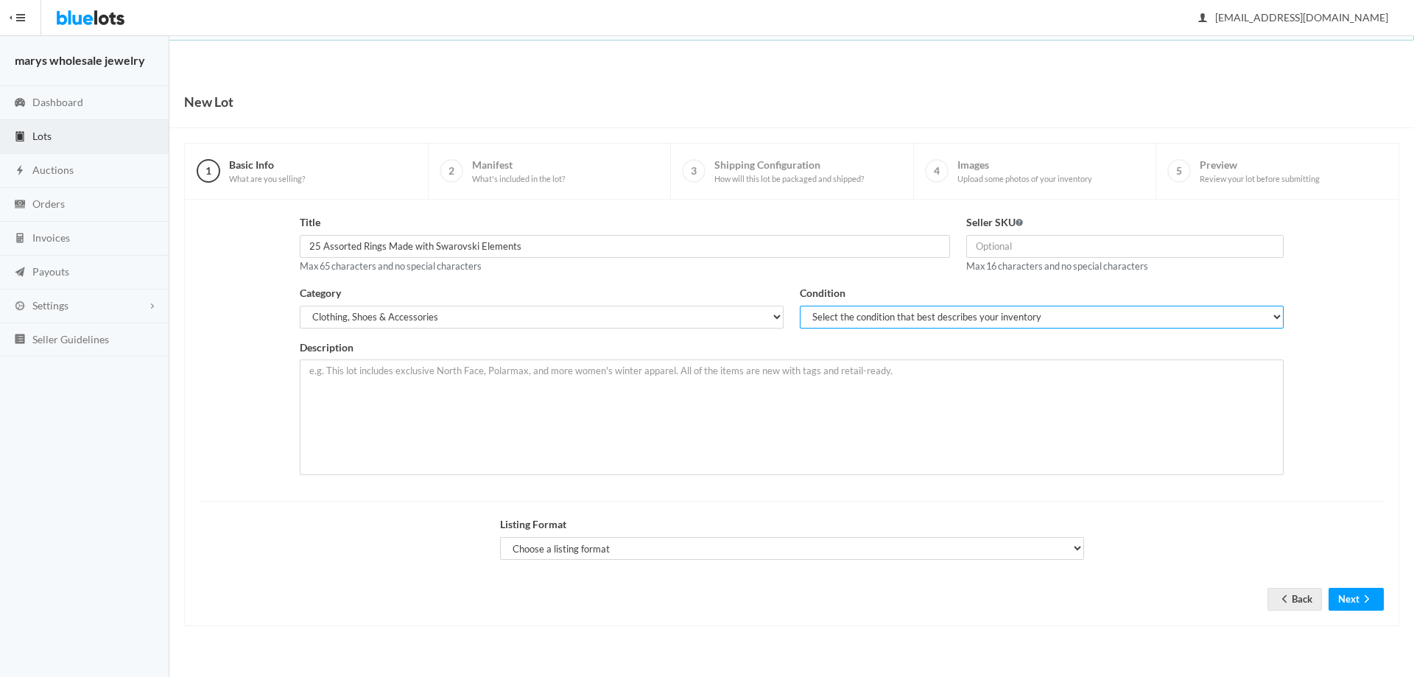
click at [837, 314] on select "Select the condition that best describes your inventory Brand New Shelf Pulls C…" at bounding box center [1042, 317] width 484 height 23
select select "1"
click at [800, 306] on select "Select the condition that best describes your inventory Brand New Shelf Pulls C…" at bounding box center [1042, 317] width 484 height 23
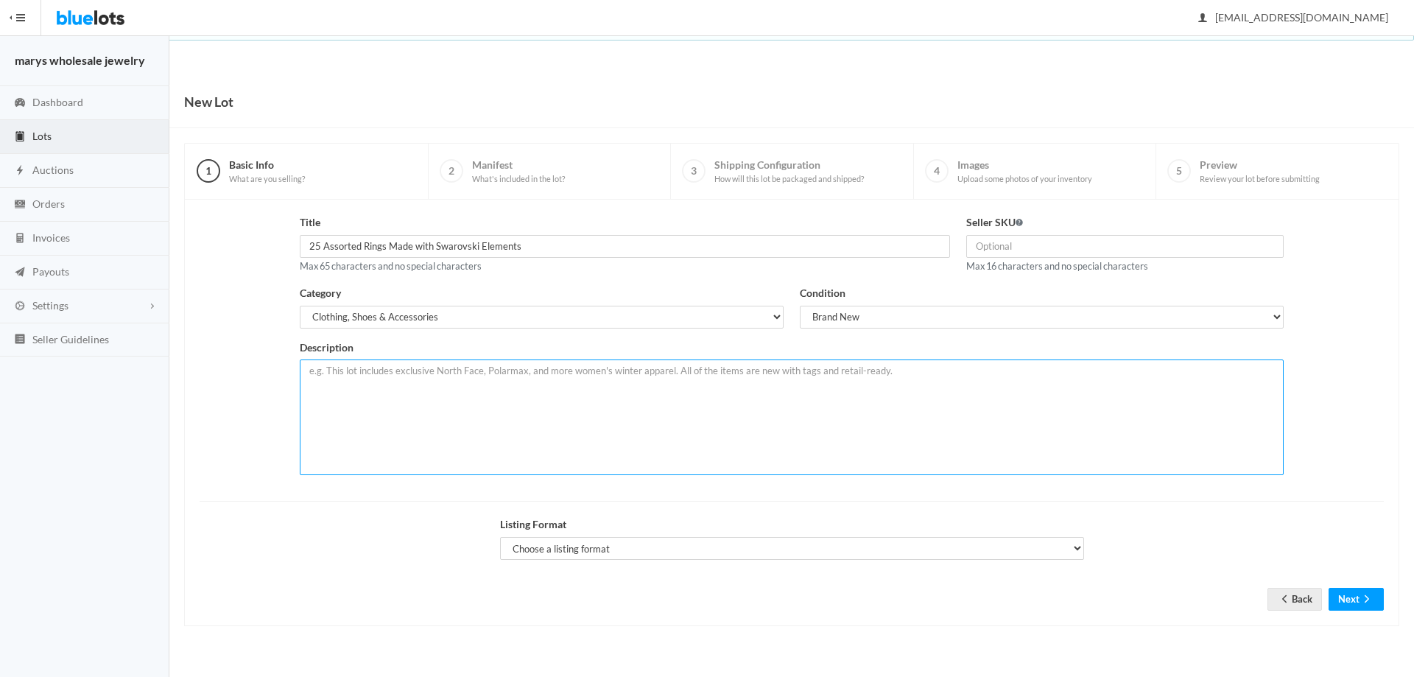
paste textarea "This lot includes 25 pcs Rings Made with Swarovski Elements. Each Ring will be …"
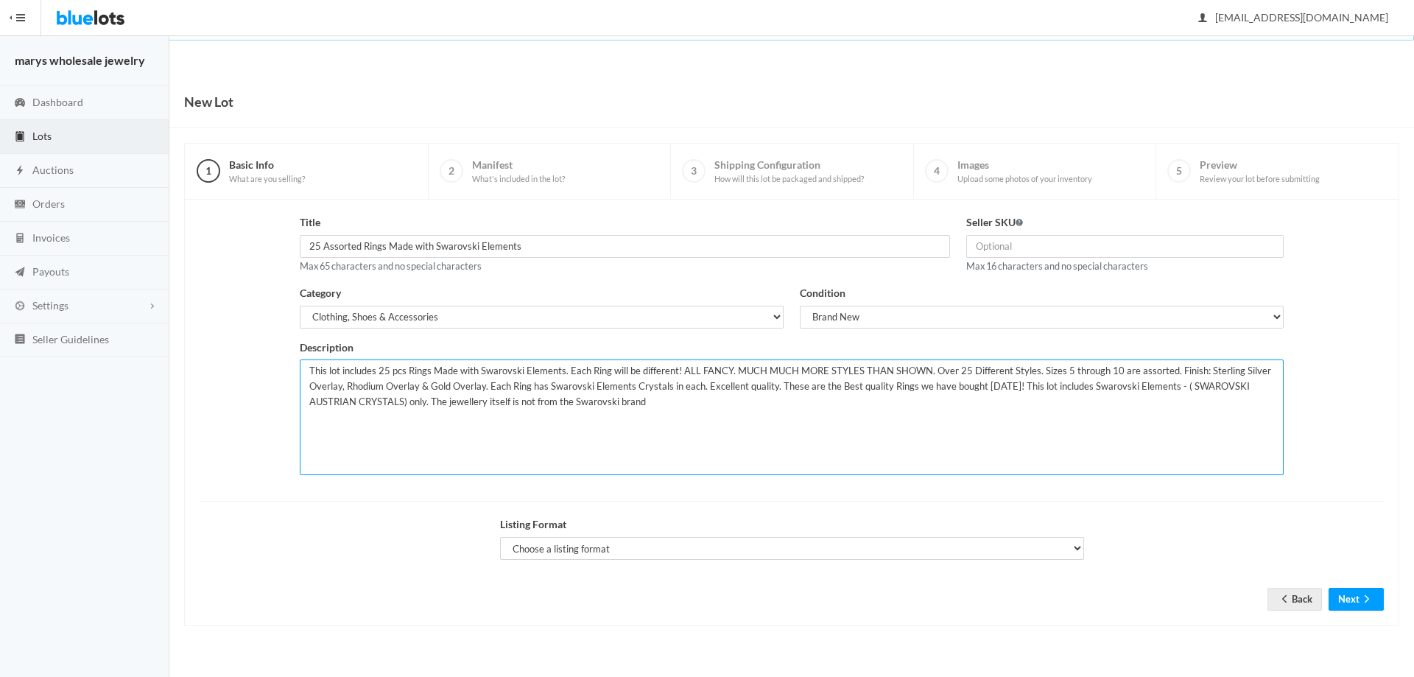
type textarea "This lot includes 25 pcs Rings Made with Swarovski Elements. Each Ring will be …"
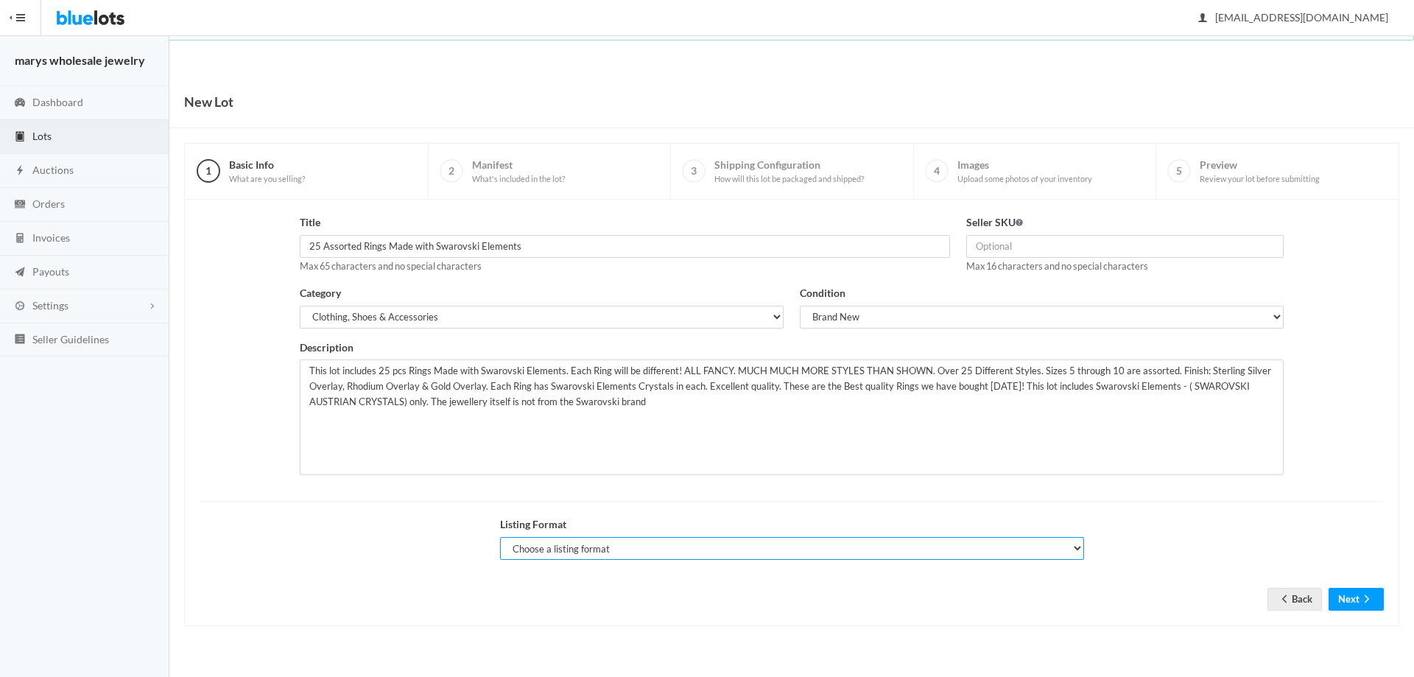
click at [588, 547] on select "Choose a listing format Auction Buy Now" at bounding box center [792, 548] width 584 height 23
select select "true"
click at [500, 537] on select "Choose a listing format Auction Buy Now" at bounding box center [792, 548] width 584 height 23
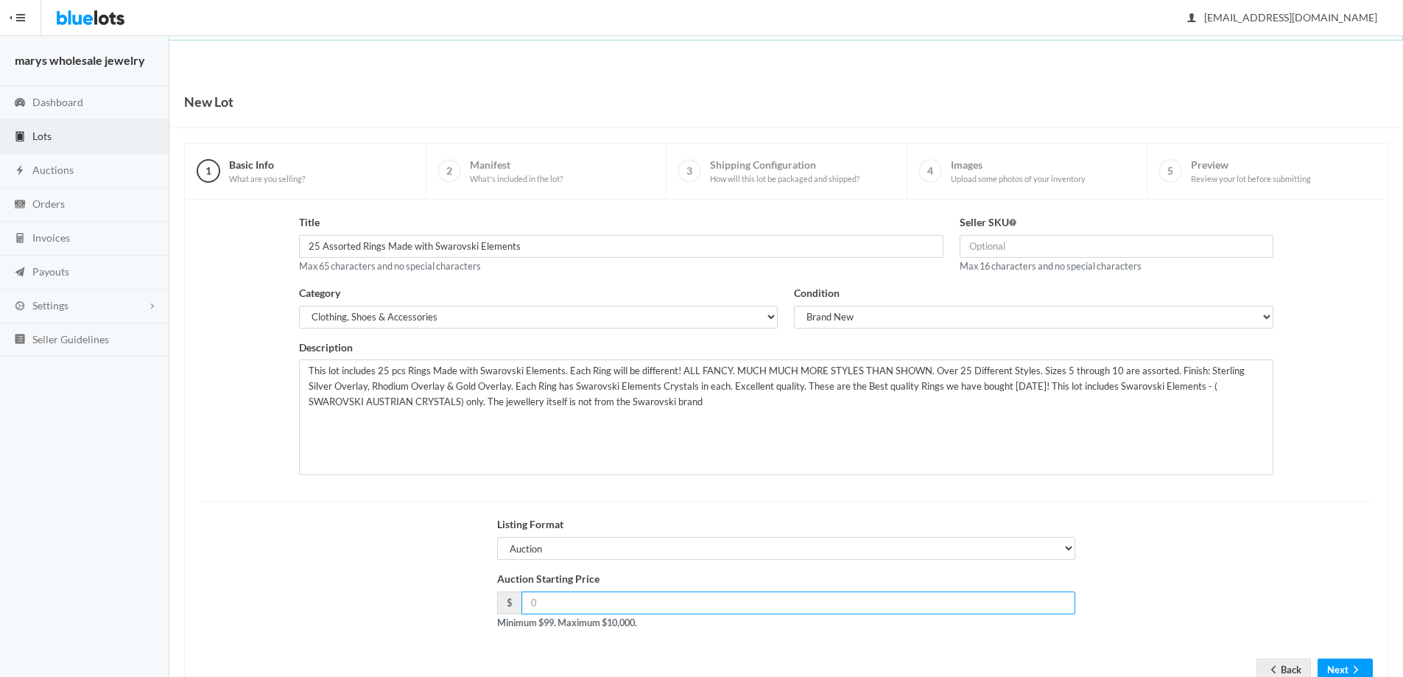
click at [560, 608] on input "number" at bounding box center [798, 602] width 555 height 23
type input "198.00"
click at [1341, 669] on button "Next" at bounding box center [1345, 669] width 55 height 23
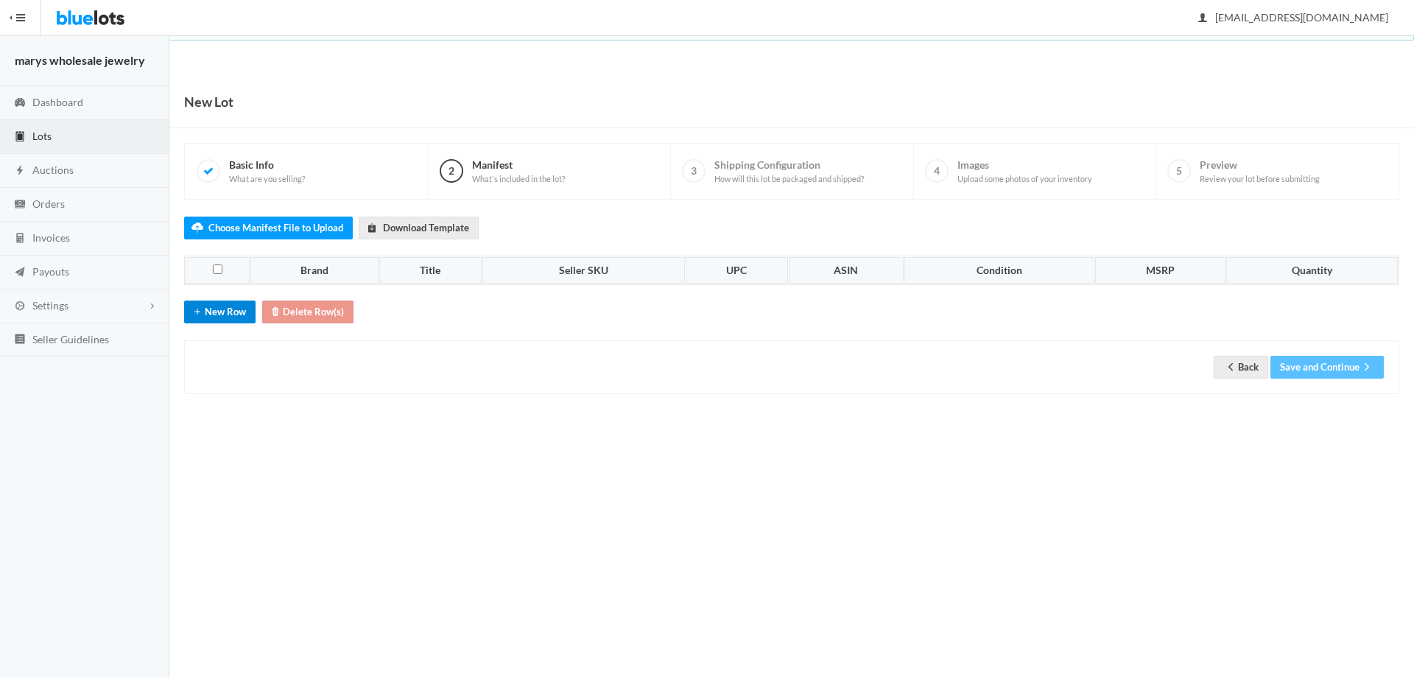
click at [225, 316] on button "New Row" at bounding box center [219, 311] width 71 height 23
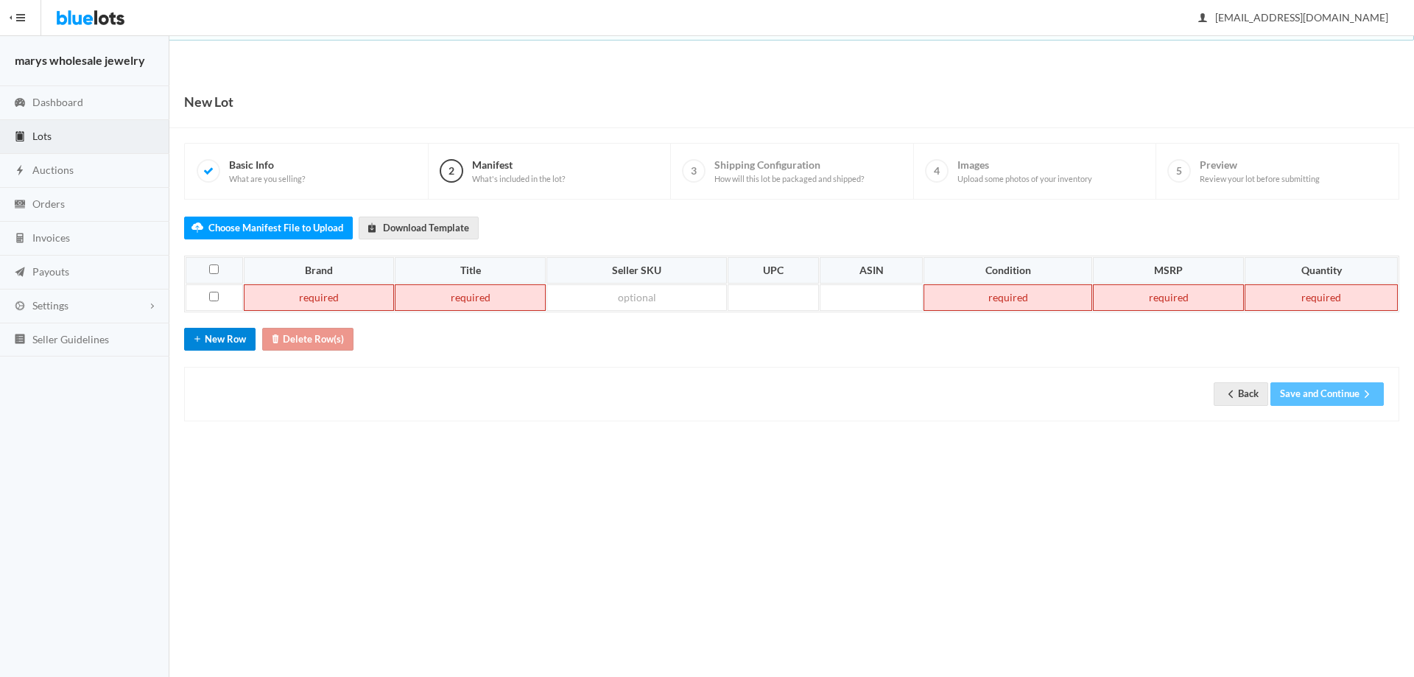
click at [236, 342] on button "New Row" at bounding box center [219, 339] width 71 height 23
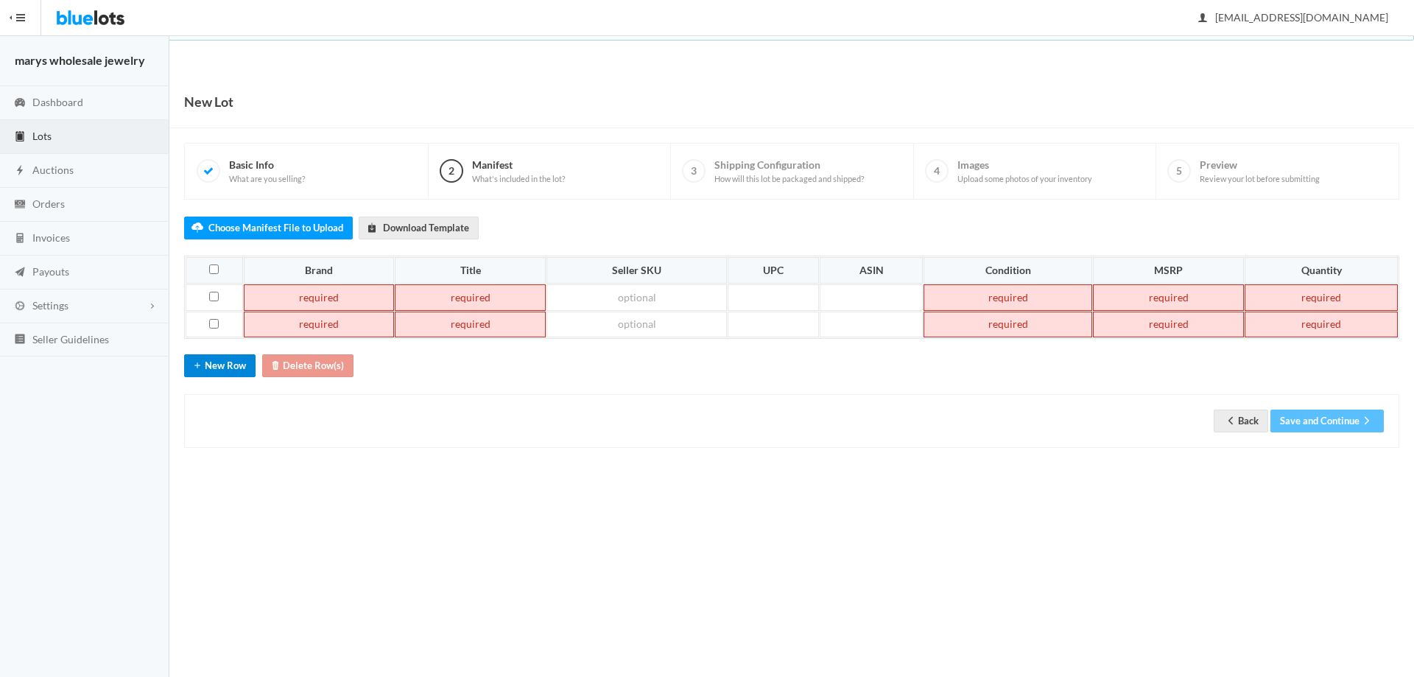
click at [238, 367] on button "New Row" at bounding box center [219, 365] width 71 height 23
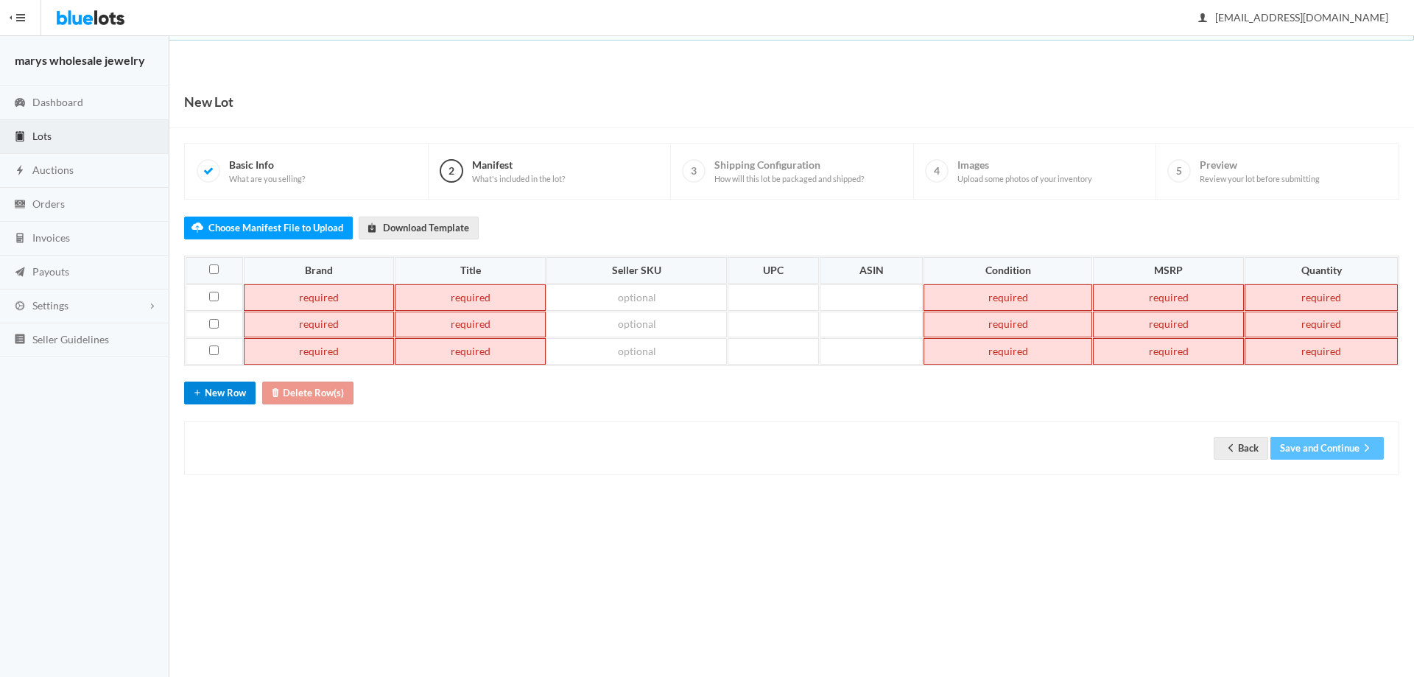
click at [239, 396] on button "New Row" at bounding box center [219, 392] width 71 height 23
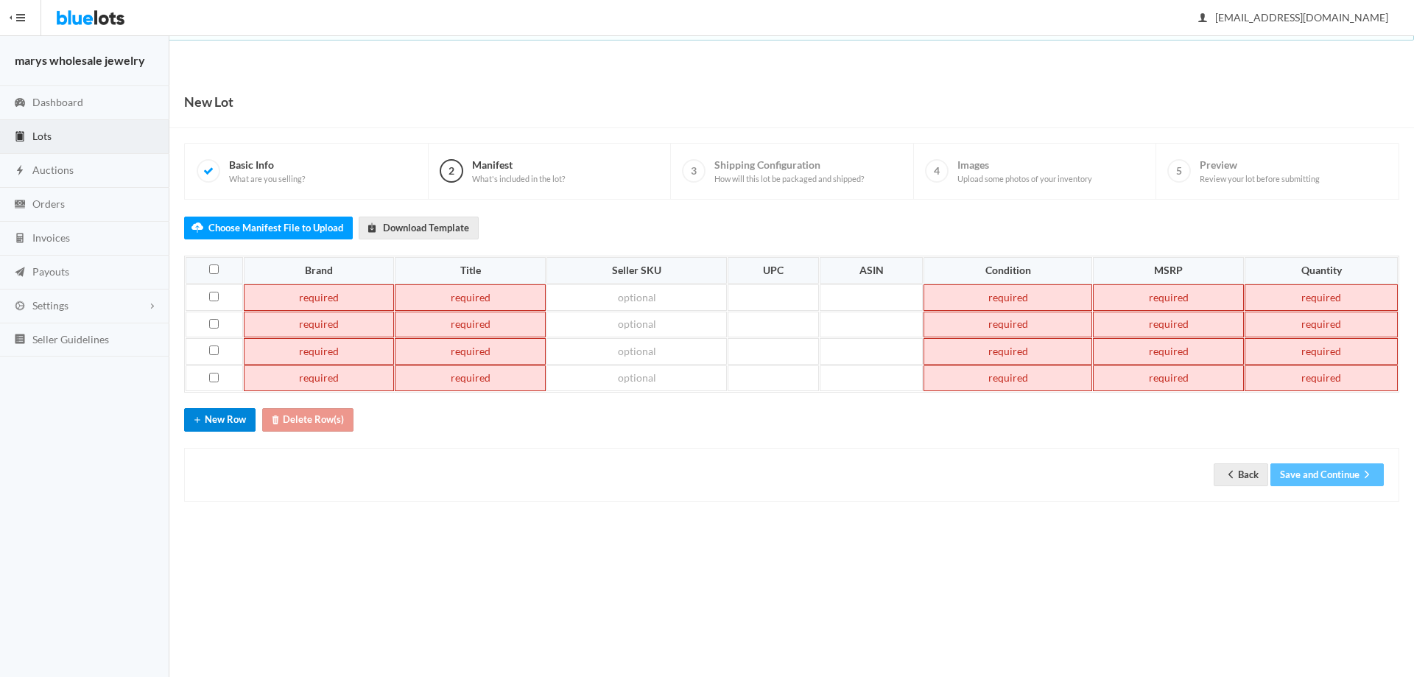
click at [239, 418] on button "New Row" at bounding box center [219, 419] width 71 height 23
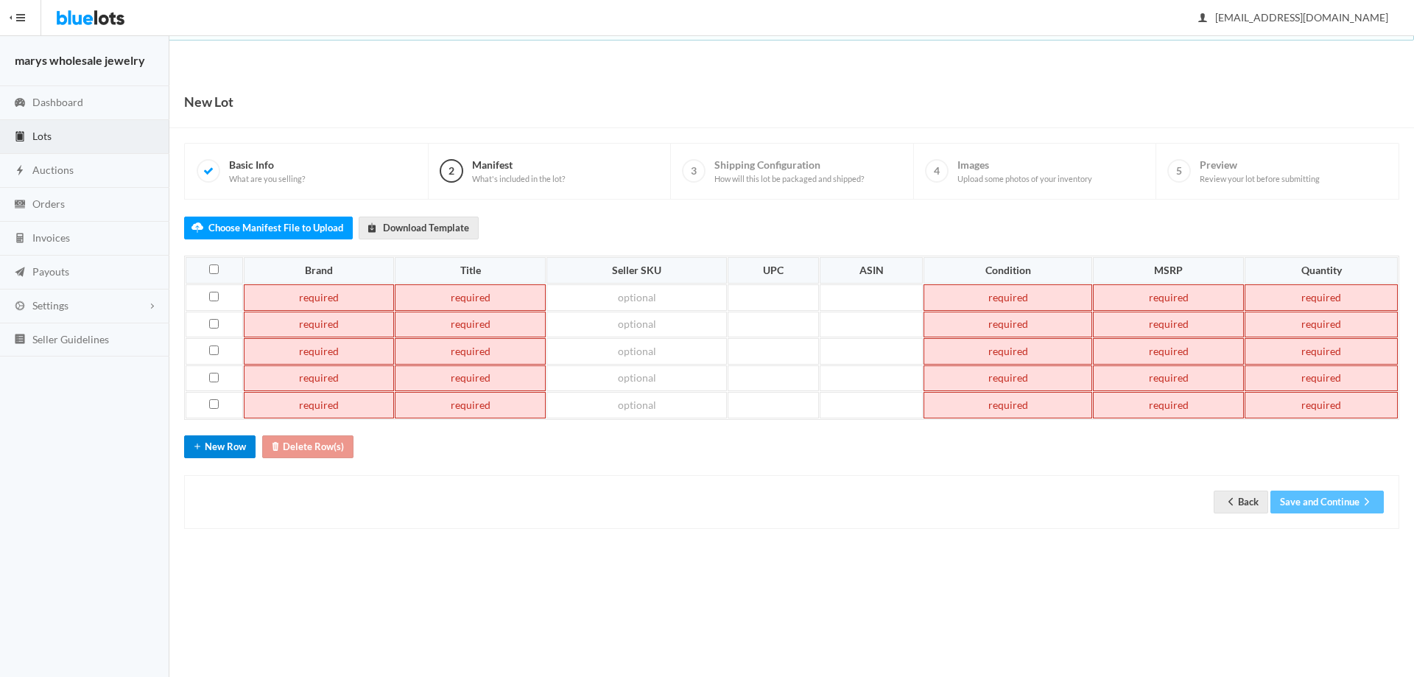
click at [246, 449] on button "New Row" at bounding box center [219, 446] width 71 height 23
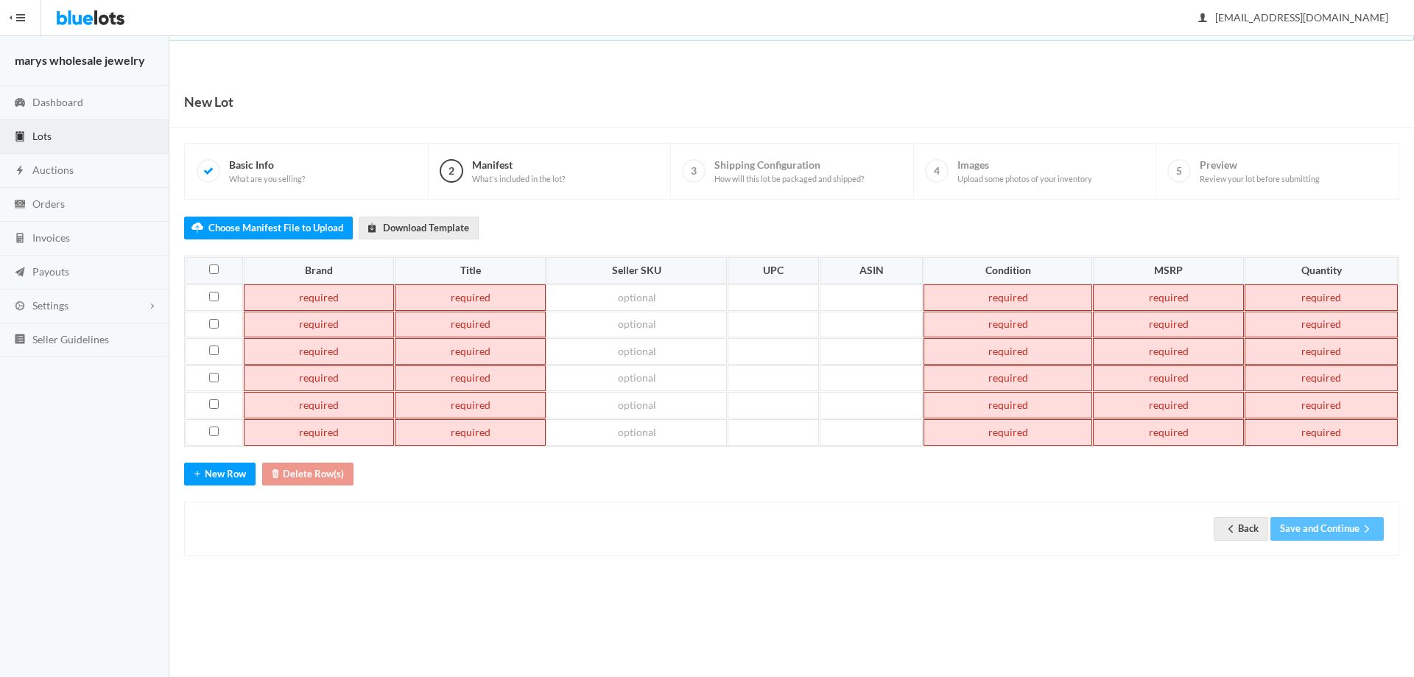
paste td
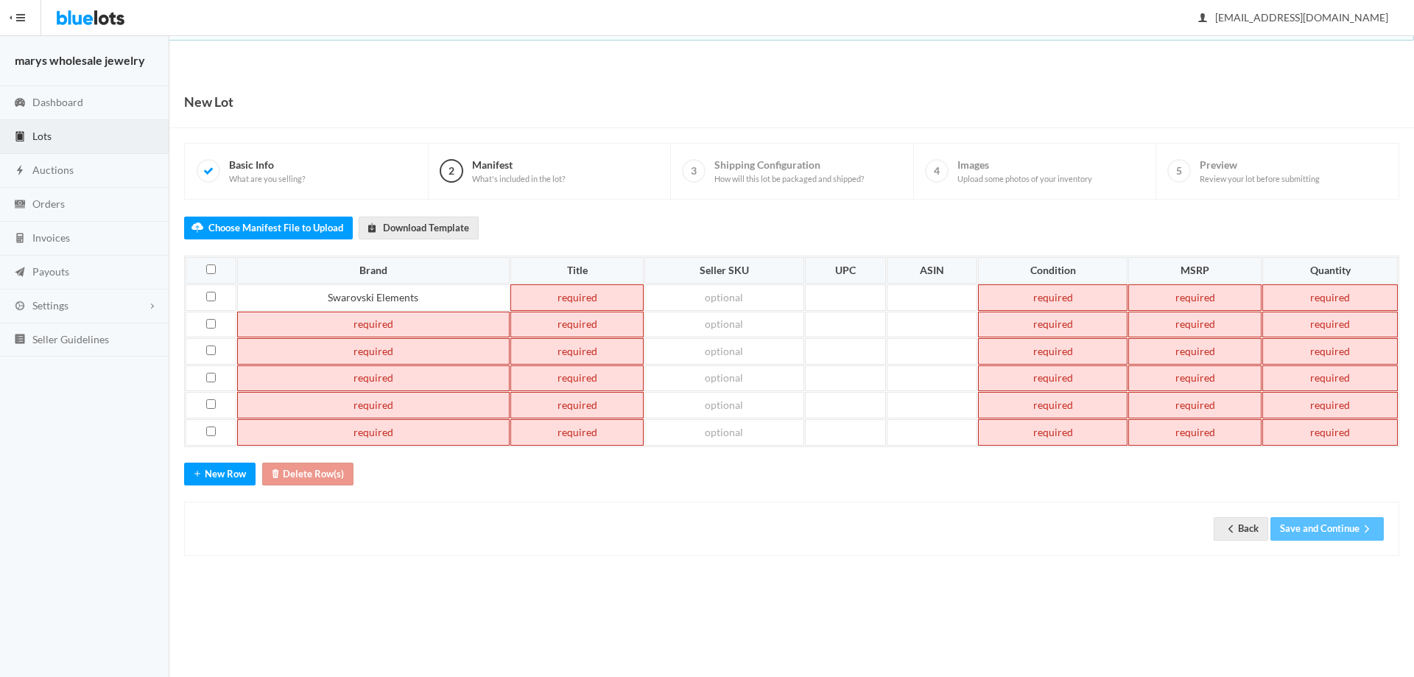
paste td
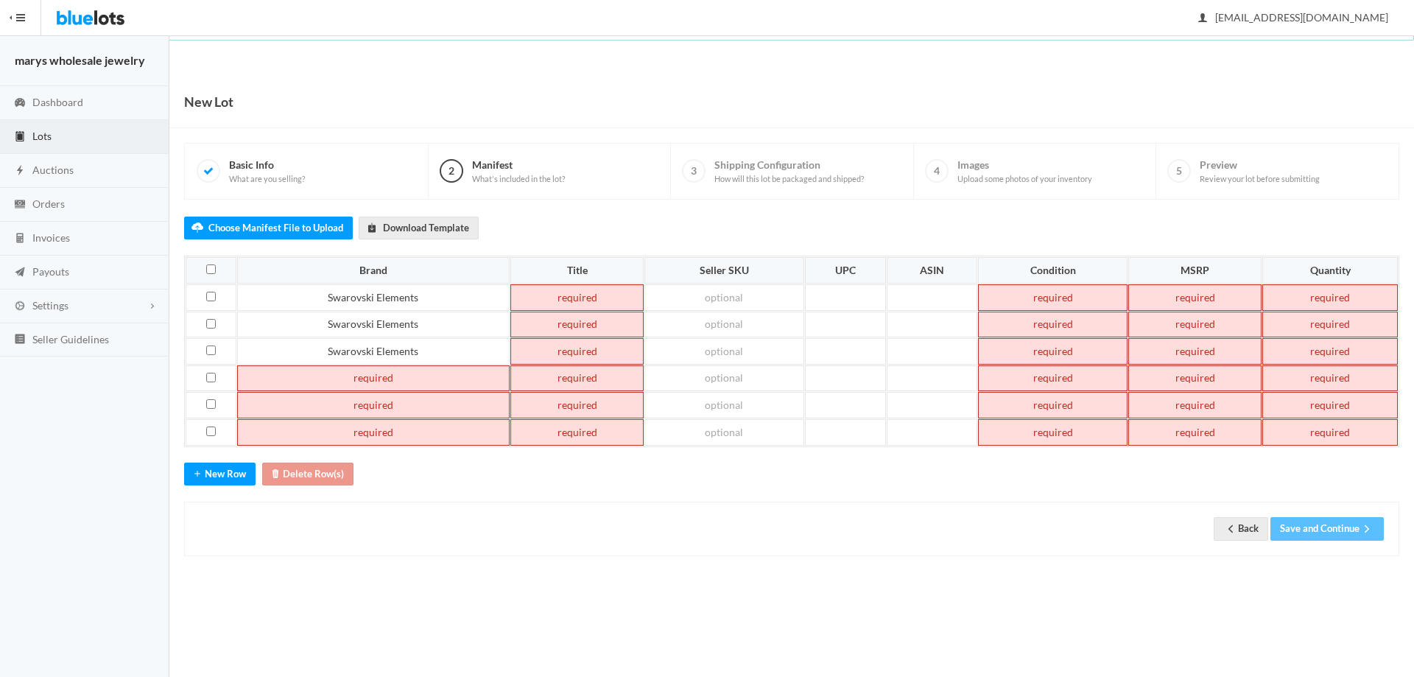
paste td
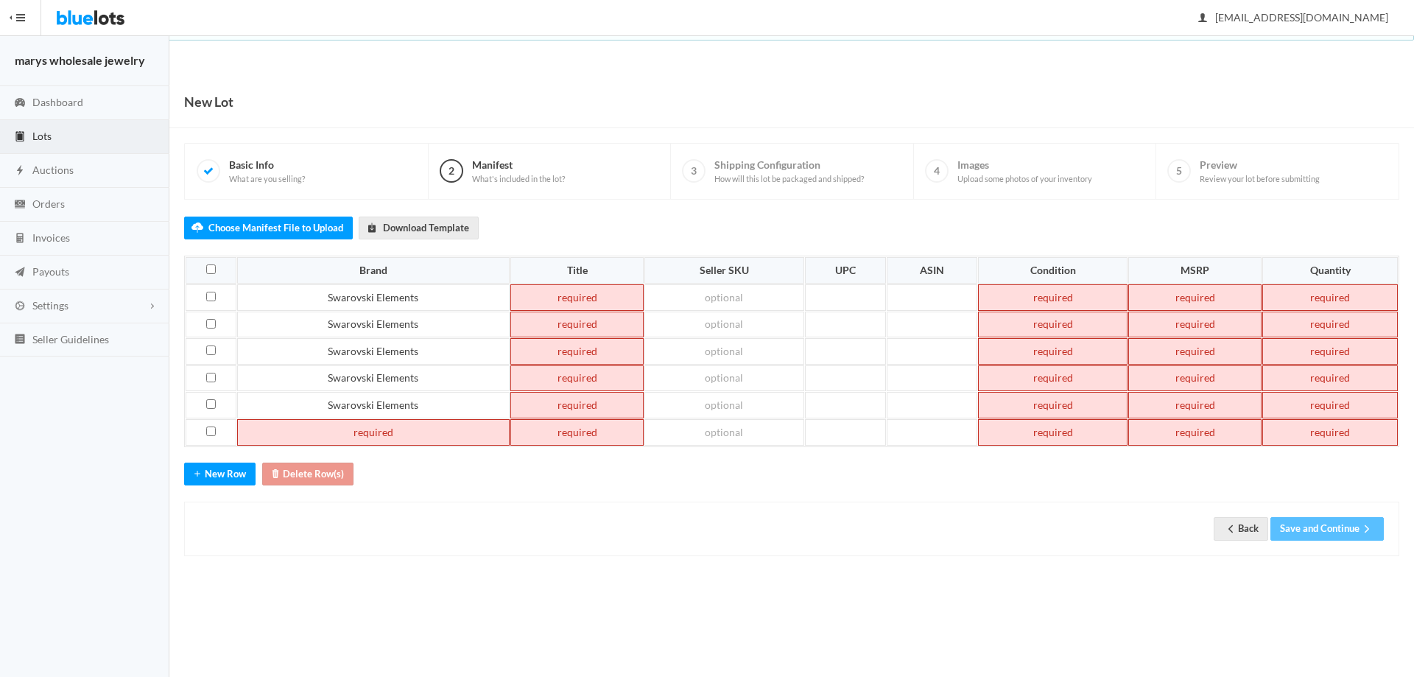
paste td
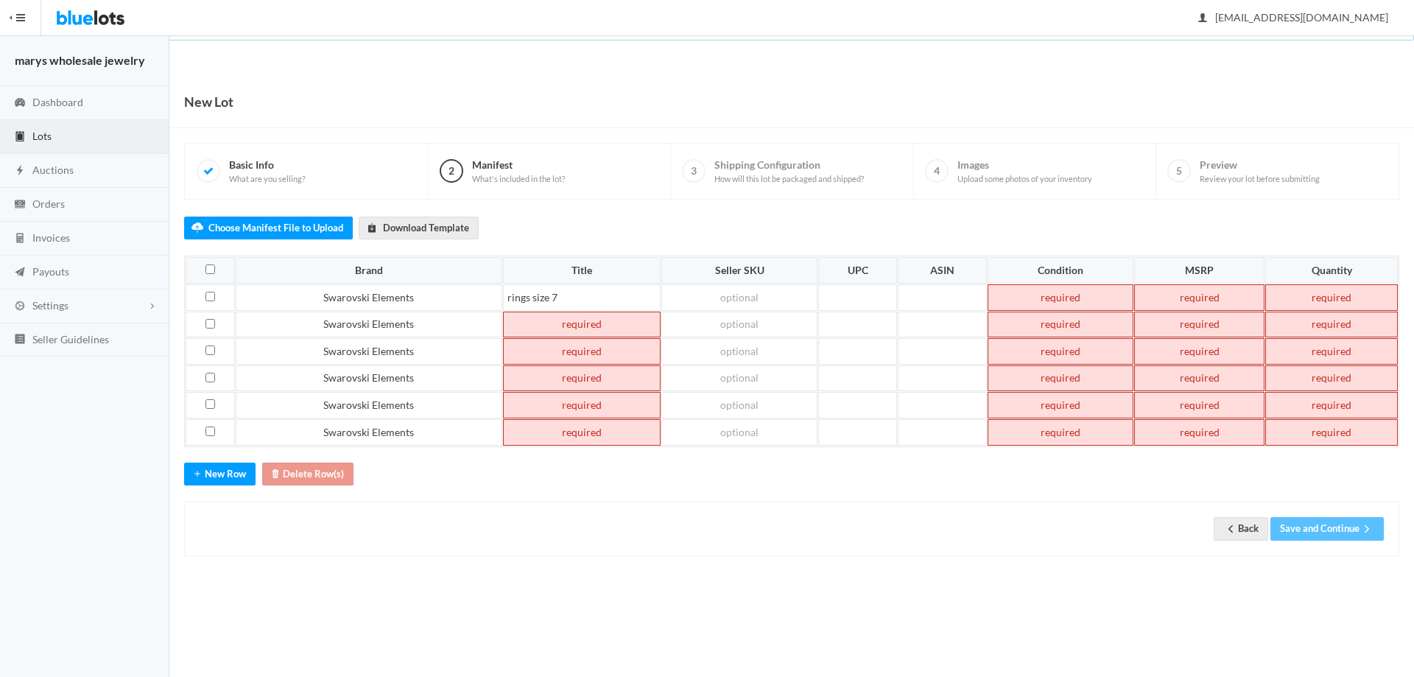
paste td
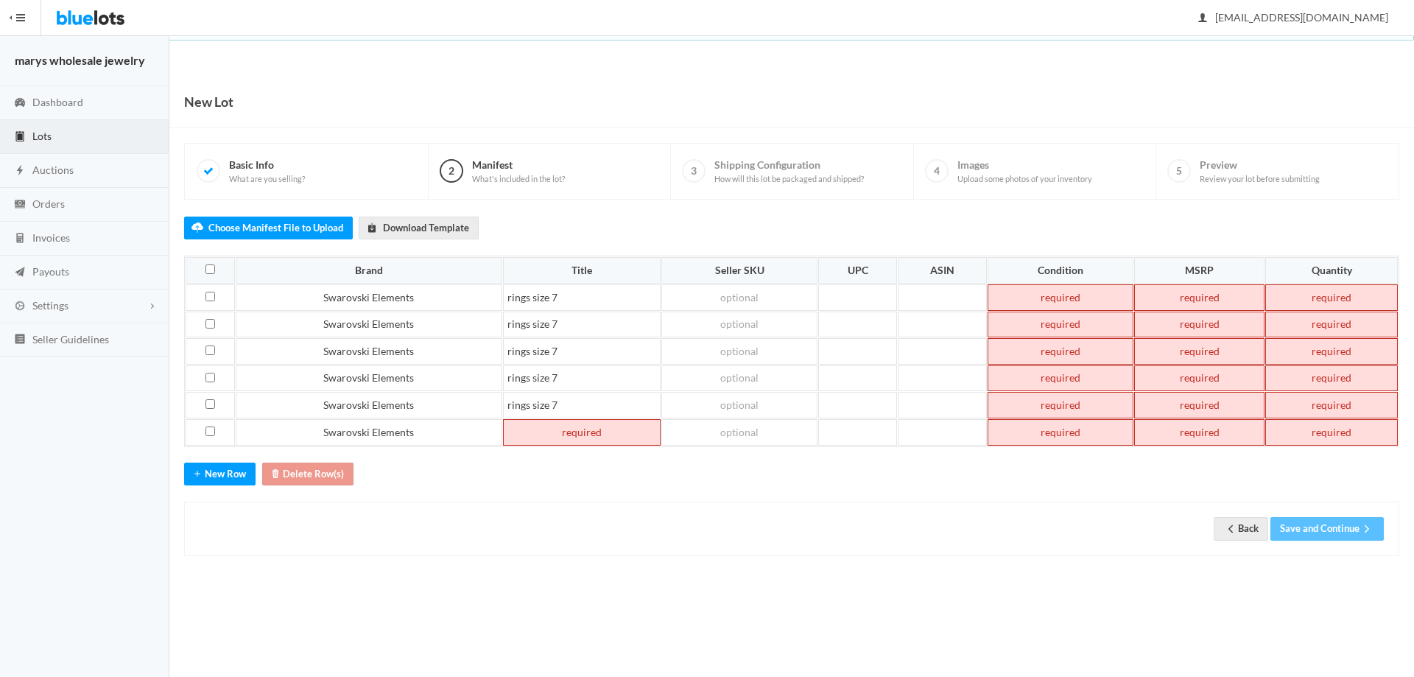
paste td
click at [579, 323] on td "rings size 7" at bounding box center [582, 325] width 158 height 27
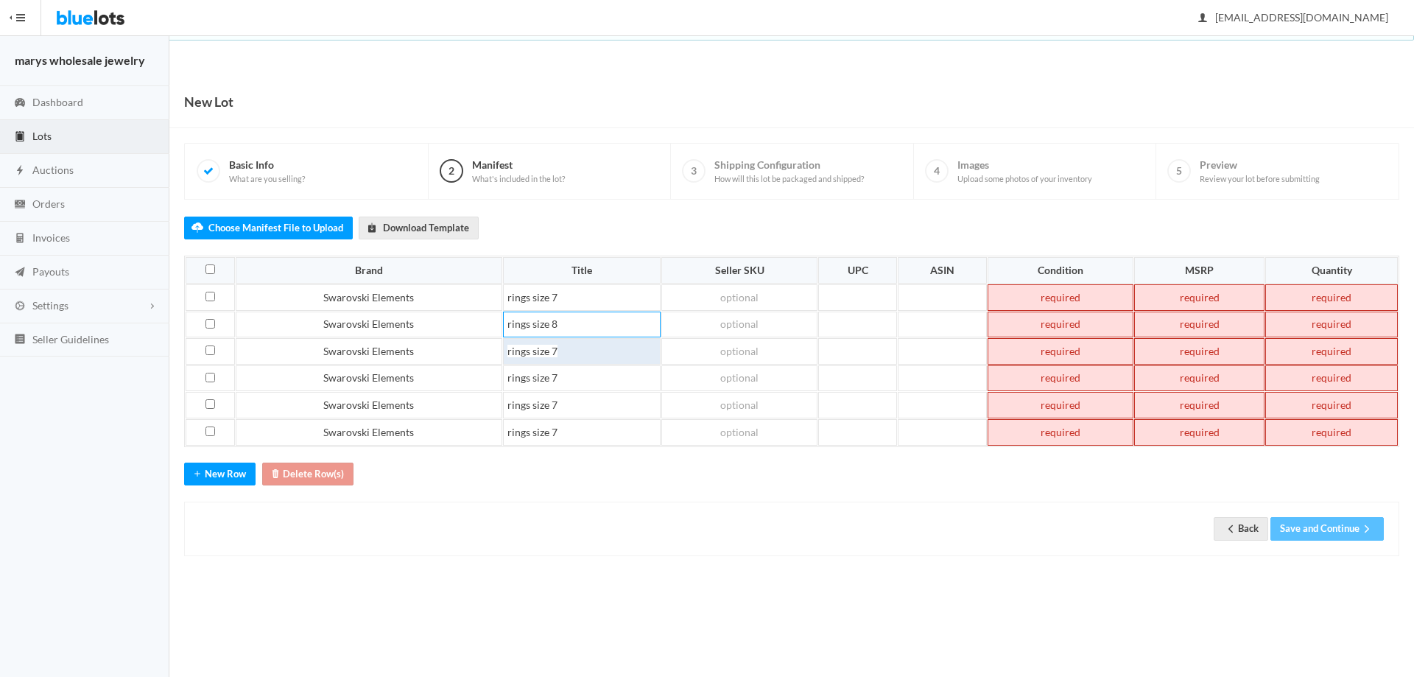
click at [574, 351] on td "rings size 7" at bounding box center [582, 351] width 158 height 27
click at [572, 376] on td "rings size 7" at bounding box center [582, 378] width 158 height 27
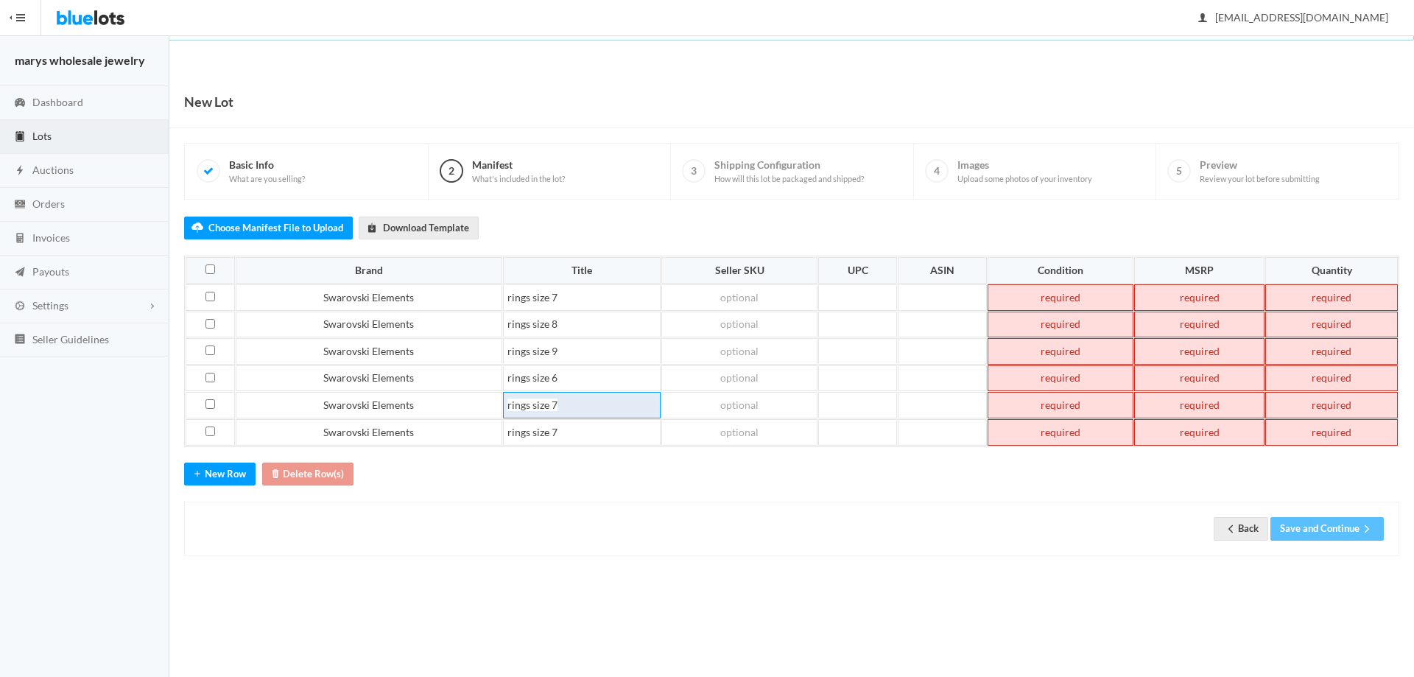
click at [577, 403] on td "rings size 7" at bounding box center [582, 405] width 158 height 27
click at [580, 431] on td "rings size 7" at bounding box center [582, 432] width 158 height 27
click at [1038, 303] on td at bounding box center [1065, 297] width 144 height 27
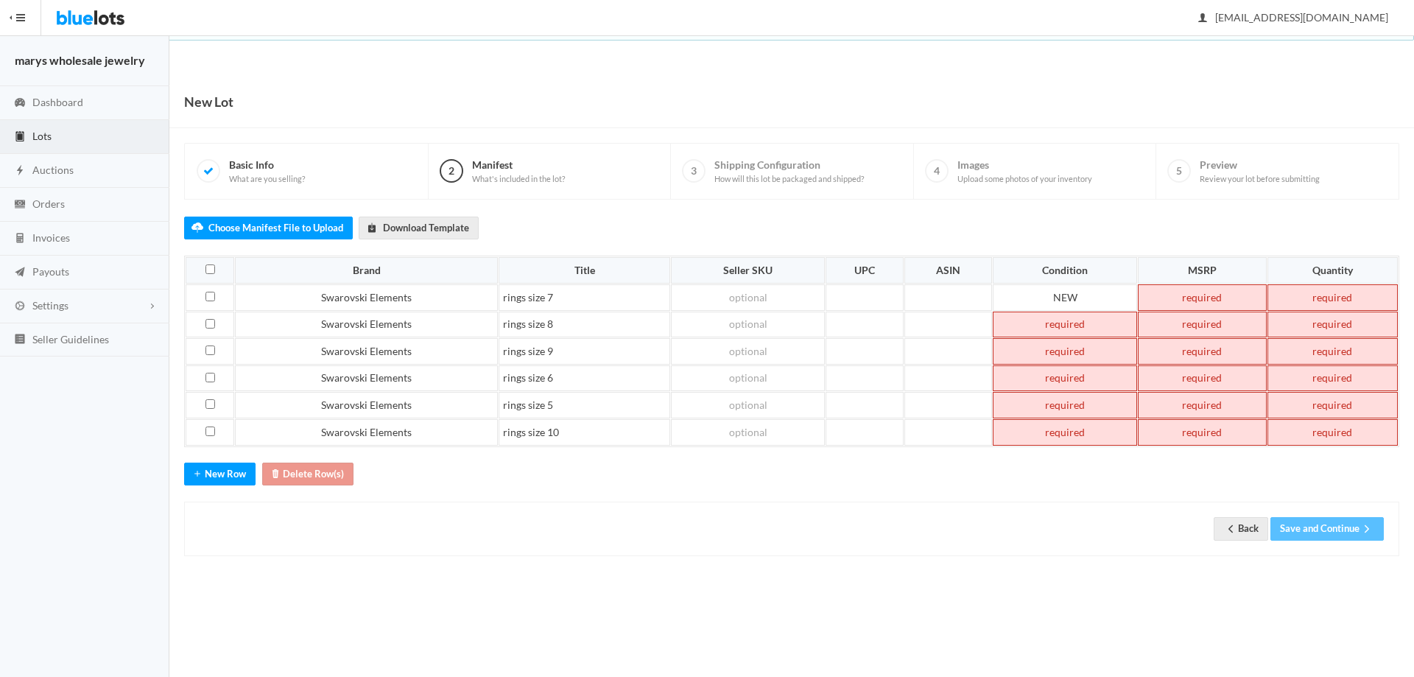
click at [1091, 326] on td at bounding box center [1065, 325] width 144 height 27
click at [1089, 348] on td at bounding box center [1065, 351] width 144 height 27
click at [1085, 379] on td at bounding box center [1065, 378] width 144 height 27
click at [1081, 403] on td at bounding box center [1065, 405] width 144 height 27
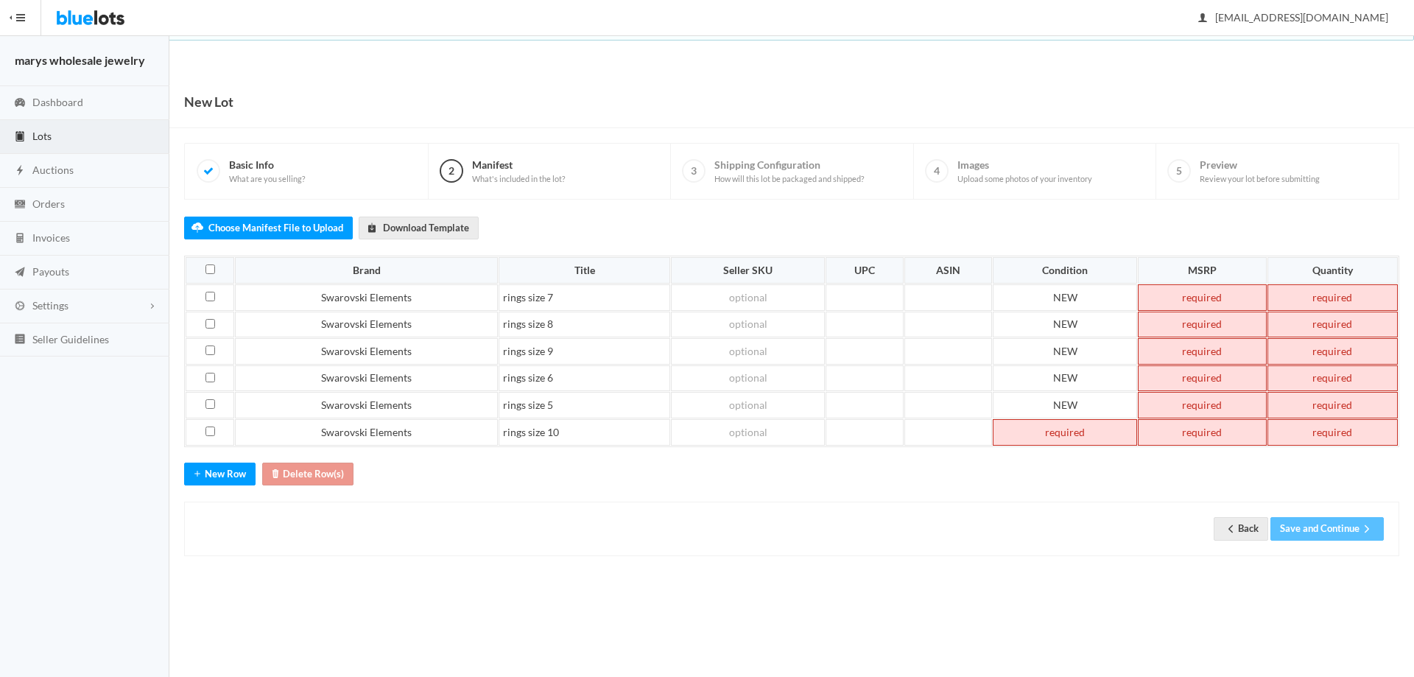
click at [1072, 429] on td at bounding box center [1065, 432] width 144 height 27
click at [1217, 295] on td at bounding box center [1202, 297] width 129 height 27
drag, startPoint x: 1184, startPoint y: 302, endPoint x: 1237, endPoint y: 294, distance: 53.6
click at [1237, 294] on td "79.00" at bounding box center [1202, 297] width 129 height 27
copy td "79.00"
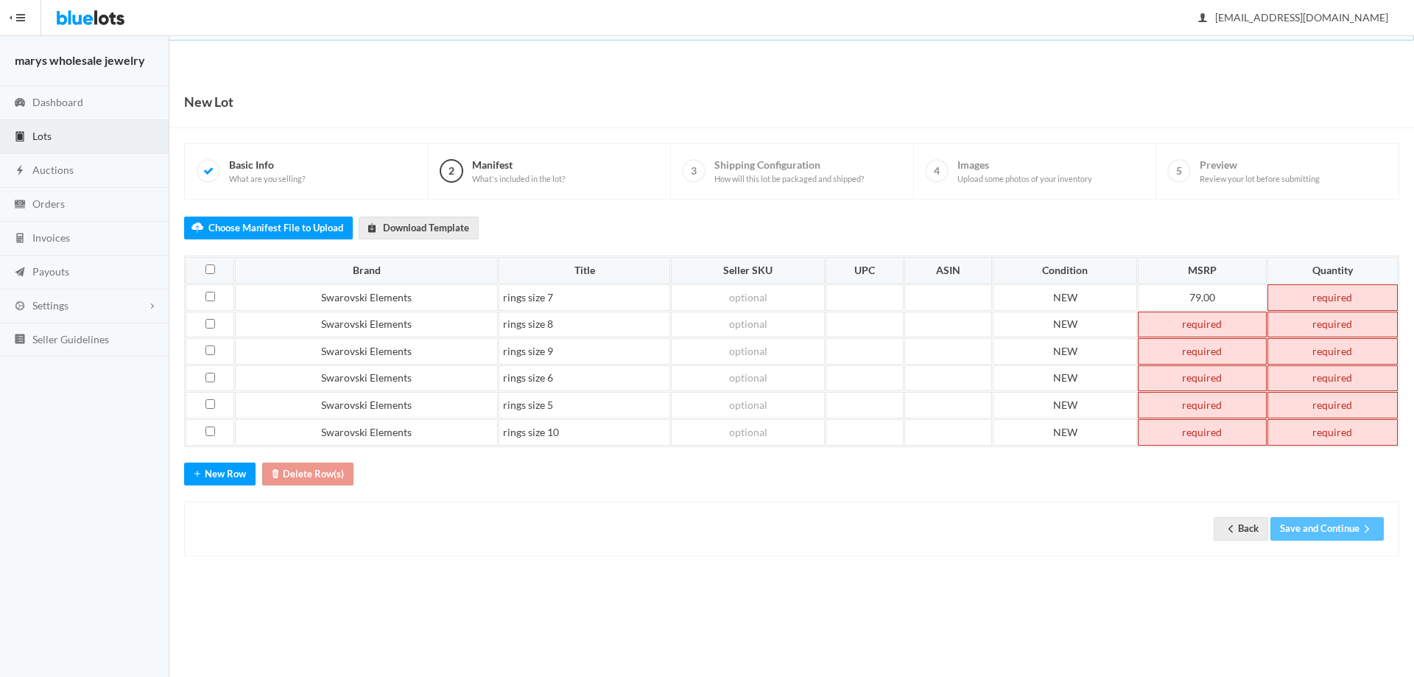
paste td
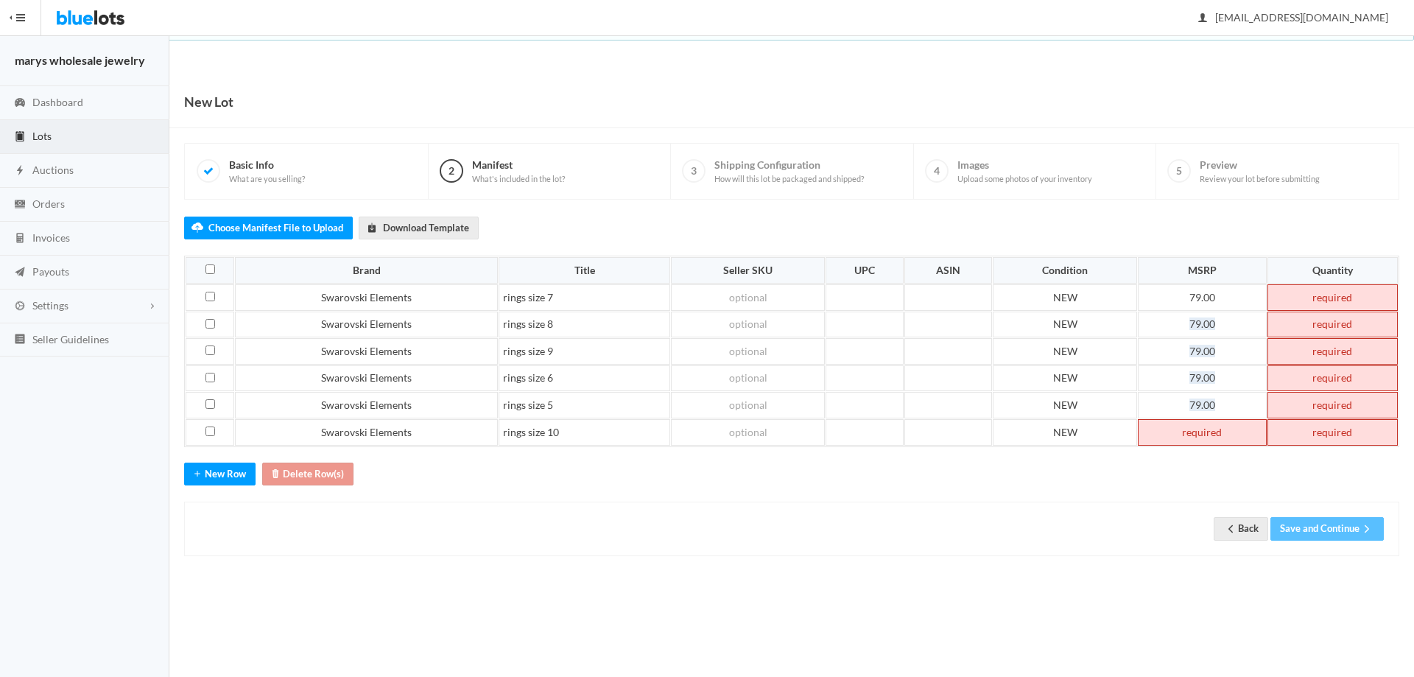
paste td
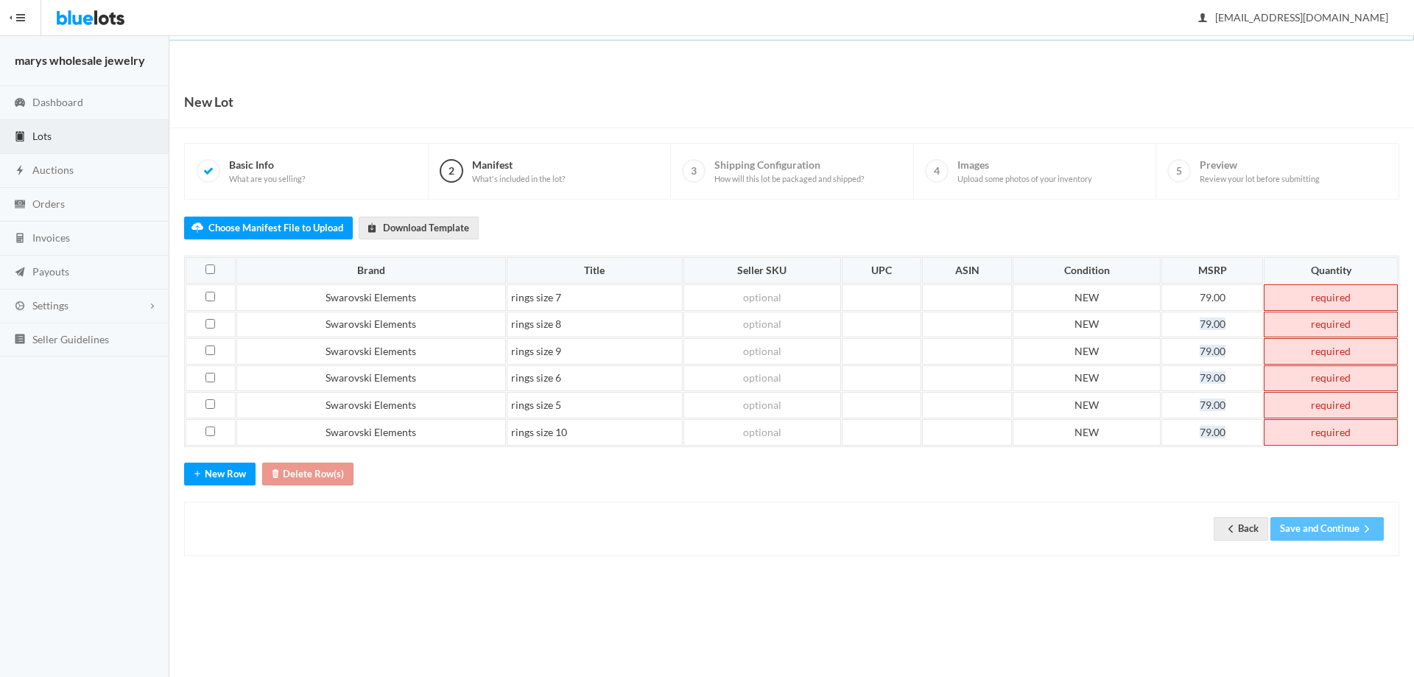
click at [1351, 301] on td at bounding box center [1331, 297] width 134 height 27
click at [1342, 329] on td at bounding box center [1331, 325] width 134 height 27
click at [1332, 353] on td at bounding box center [1331, 351] width 134 height 27
click at [1340, 377] on td at bounding box center [1331, 378] width 134 height 27
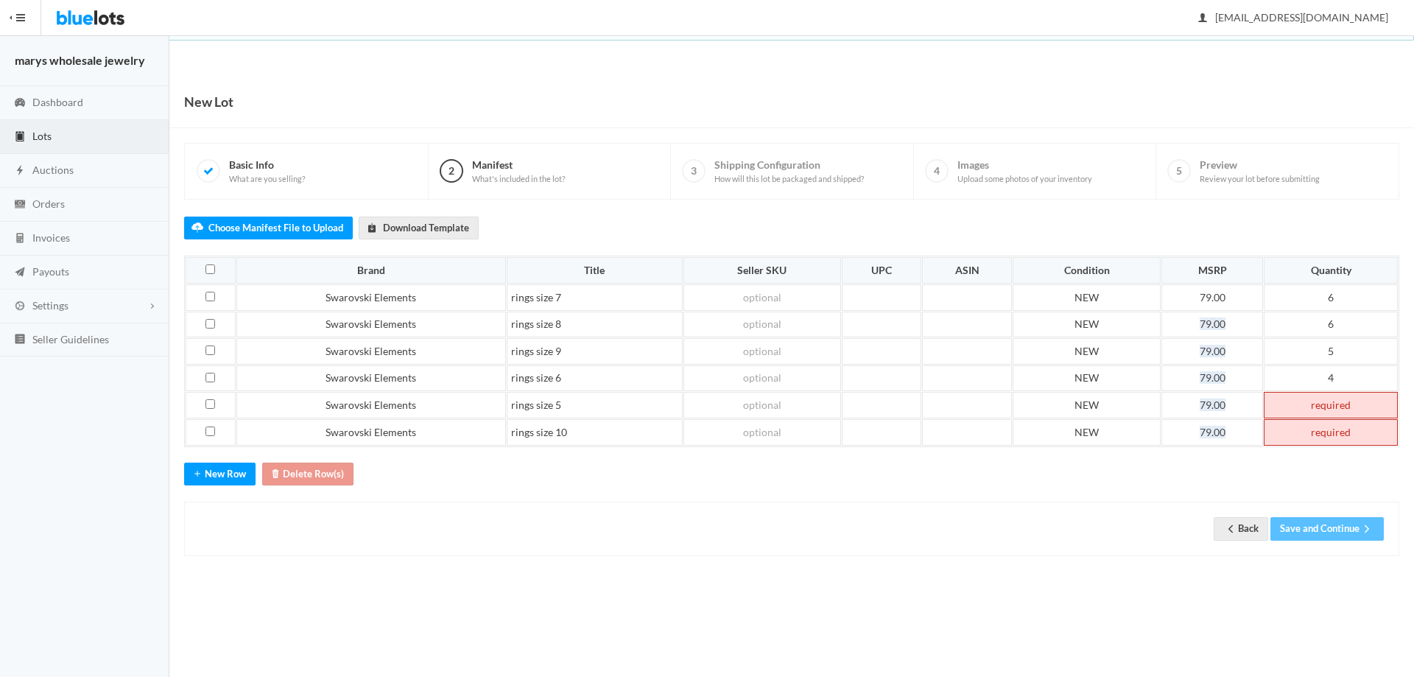
click at [1371, 401] on td at bounding box center [1331, 405] width 134 height 27
click at [1358, 437] on td at bounding box center [1331, 432] width 134 height 27
click at [1355, 537] on button "Save and Continue" at bounding box center [1326, 528] width 113 height 23
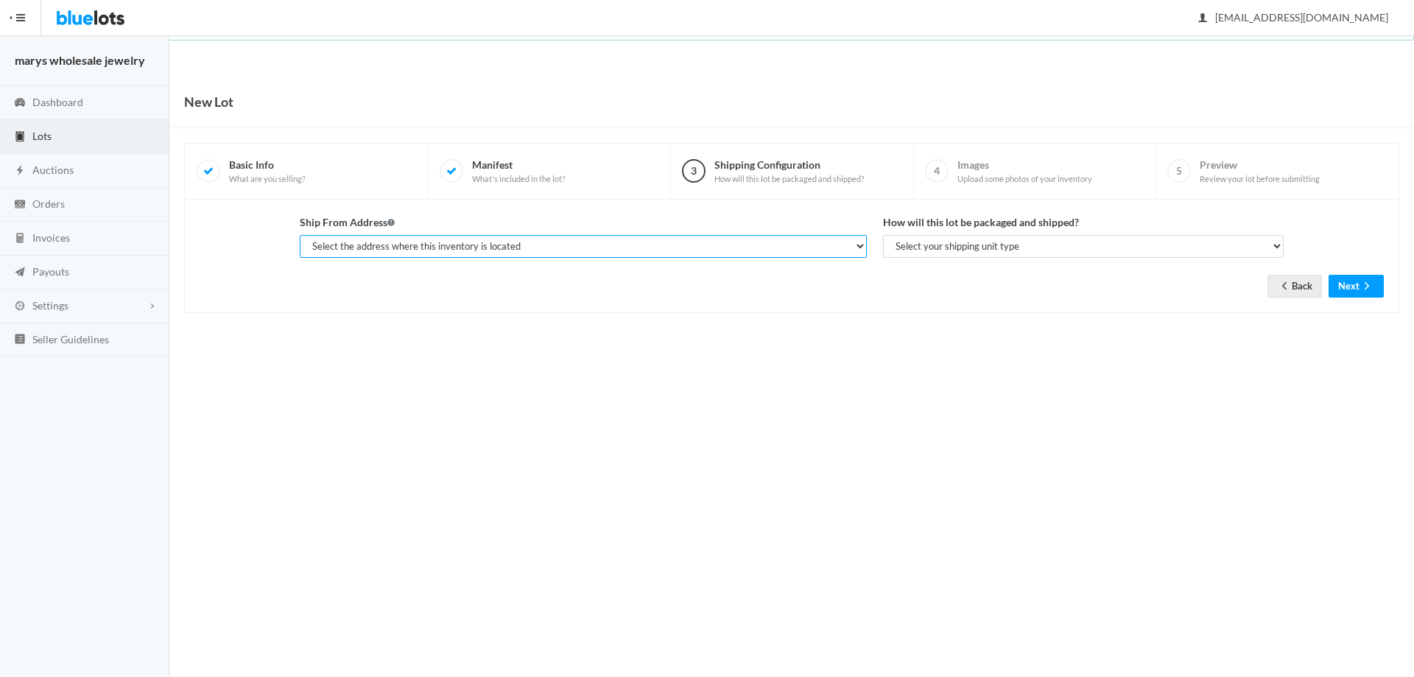
click at [599, 246] on select "Select the address where this inventory is located [PERSON_NAME], marys wholesa…" at bounding box center [583, 246] width 567 height 23
select select "19963"
click at [300, 235] on select "Select the address where this inventory is located [PERSON_NAME], marys wholesa…" at bounding box center [583, 246] width 567 height 23
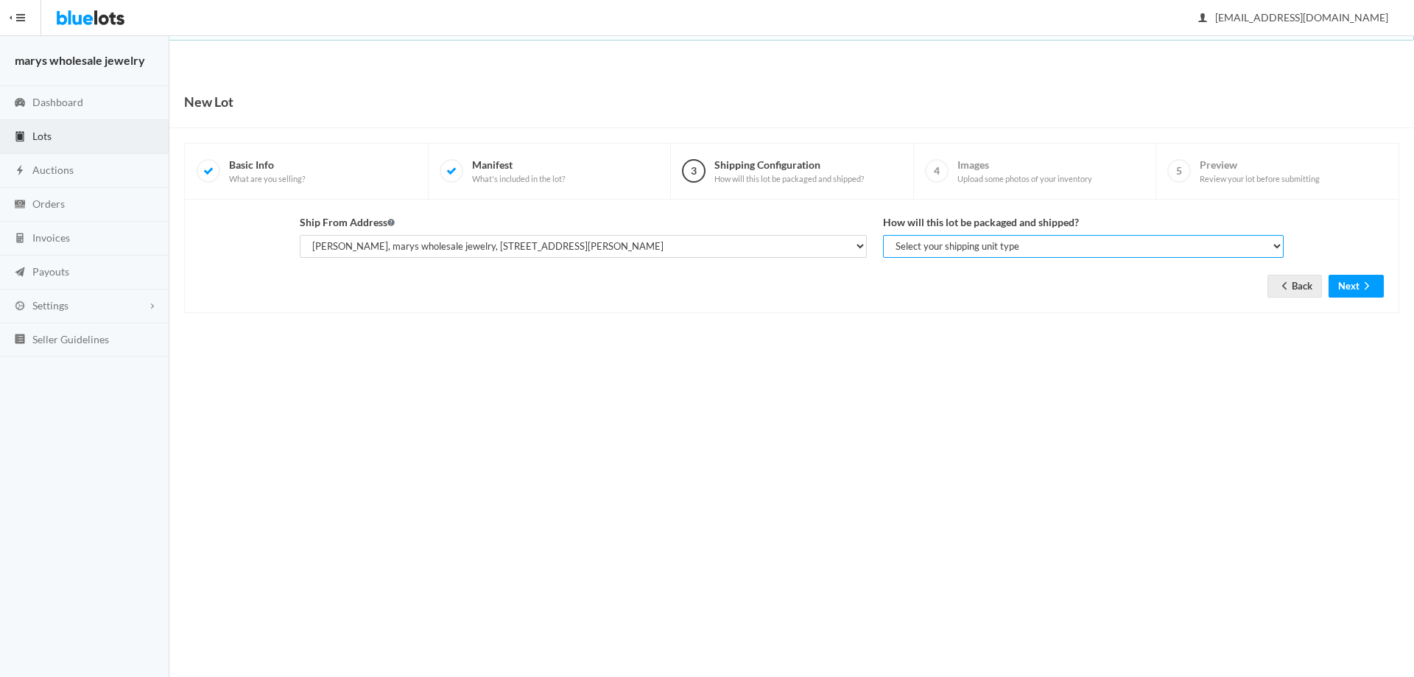
click at [946, 247] on select "Select your shipping unit type Parcel Pallet Truckload" at bounding box center [1083, 246] width 401 height 23
select select "parcel"
click at [883, 235] on select "Select your shipping unit type Parcel Pallet Truckload" at bounding box center [1083, 246] width 401 height 23
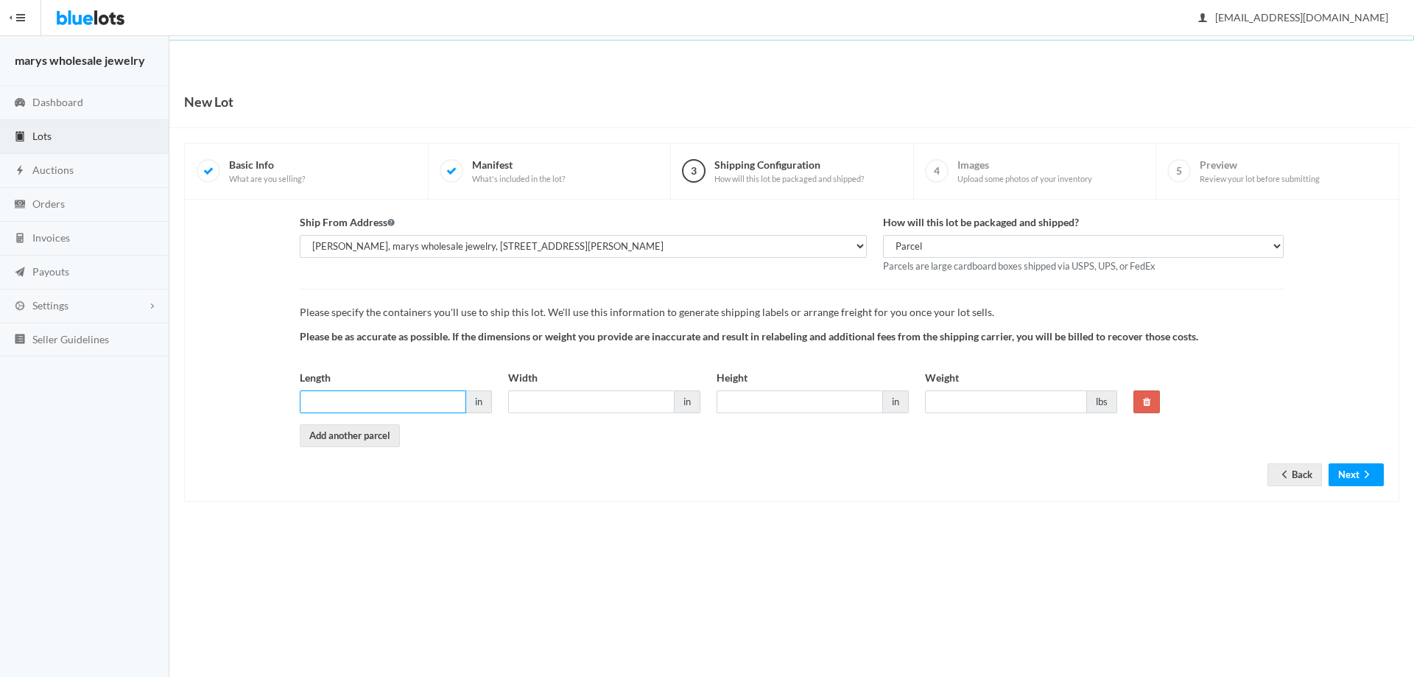
click at [351, 402] on input "Length" at bounding box center [383, 401] width 166 height 23
type input "6"
click at [559, 404] on input "Width" at bounding box center [591, 401] width 166 height 23
type input "6"
click at [790, 402] on input "Height" at bounding box center [800, 401] width 166 height 23
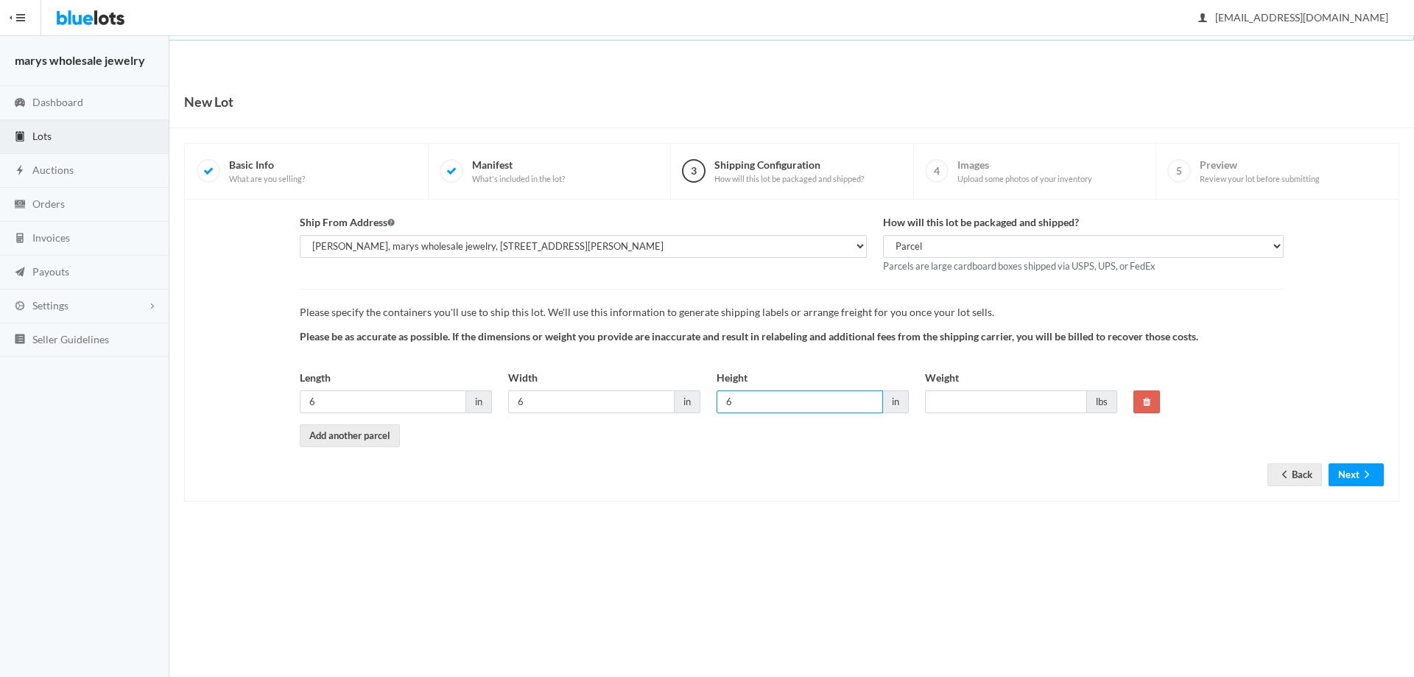
type input "6"
click at [950, 407] on input "Weight" at bounding box center [1006, 401] width 162 height 23
type input "1"
click at [1359, 477] on button "Next" at bounding box center [1356, 474] width 55 height 23
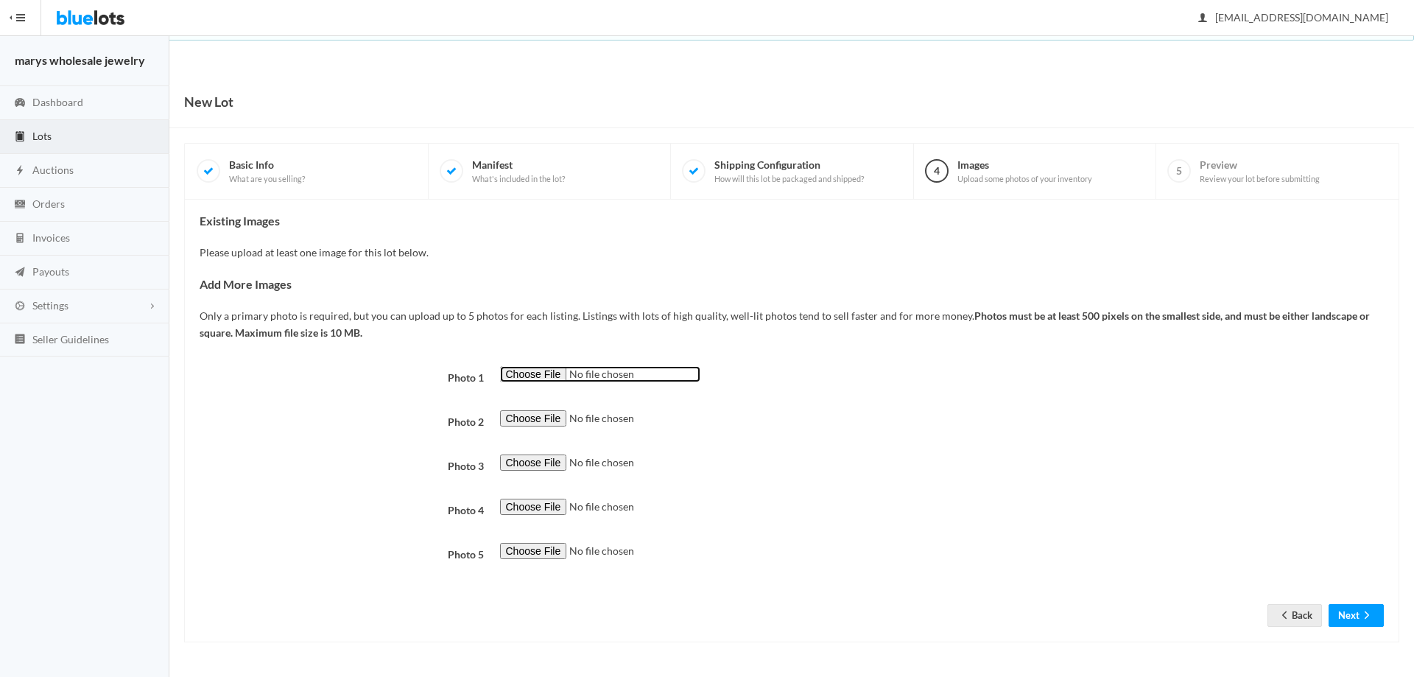
click at [551, 370] on input "file" at bounding box center [600, 374] width 200 height 17
type input "C:\fakepath\SE80.png"
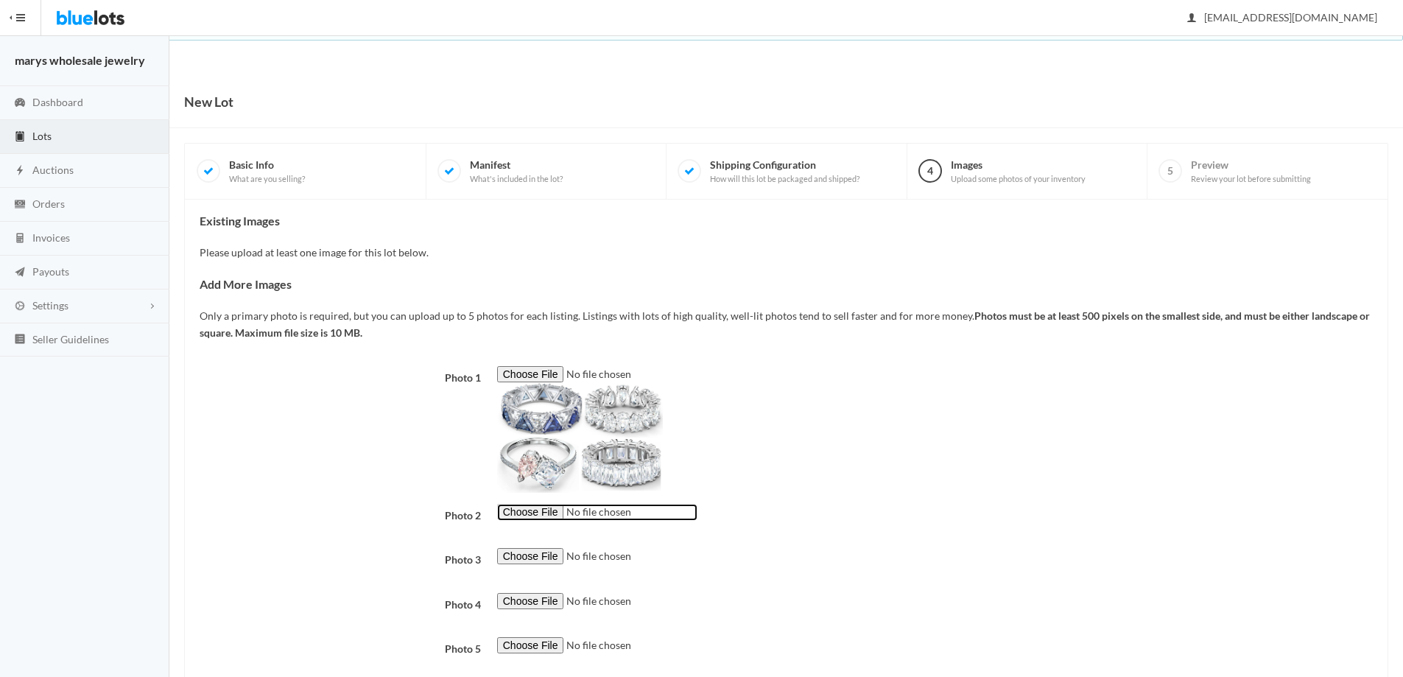
click at [552, 510] on input "file" at bounding box center [597, 512] width 200 height 17
type input "C:\fakepath\SE81.png"
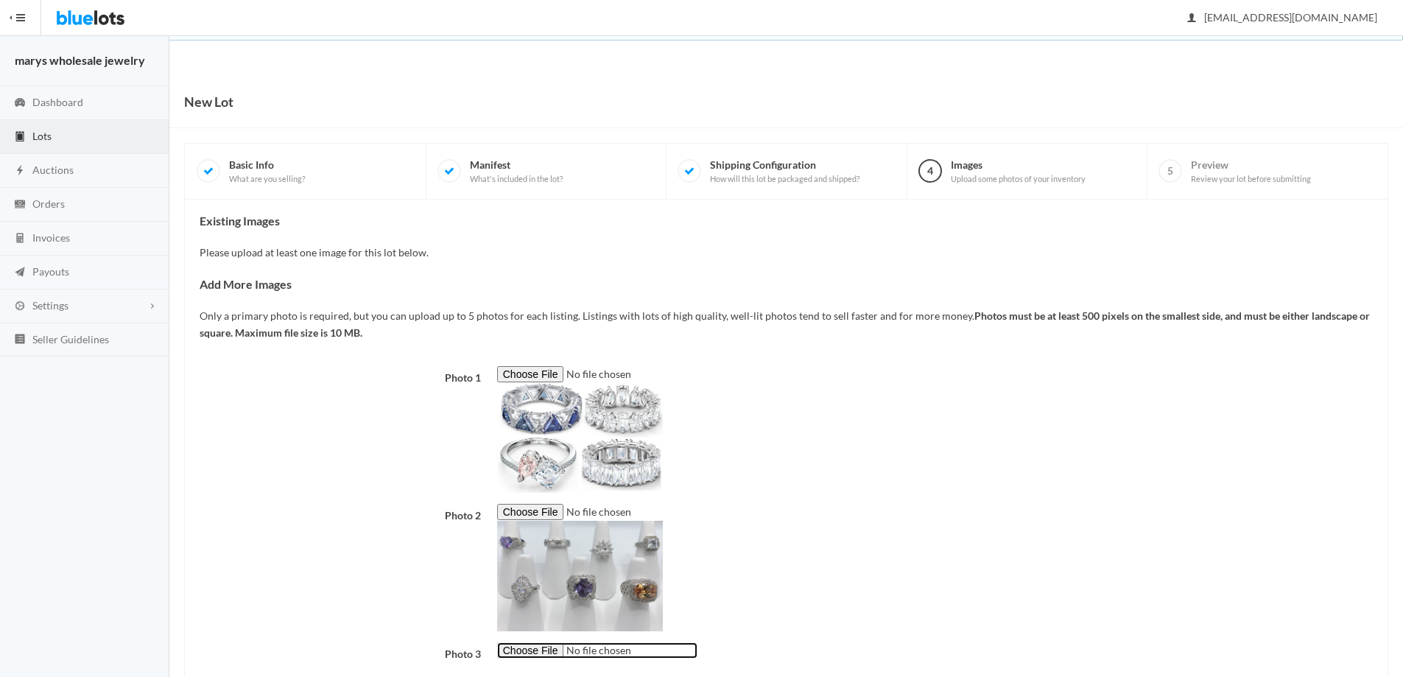
click at [555, 649] on input "file" at bounding box center [597, 650] width 200 height 17
type input "C:\fakepath\SE82.png"
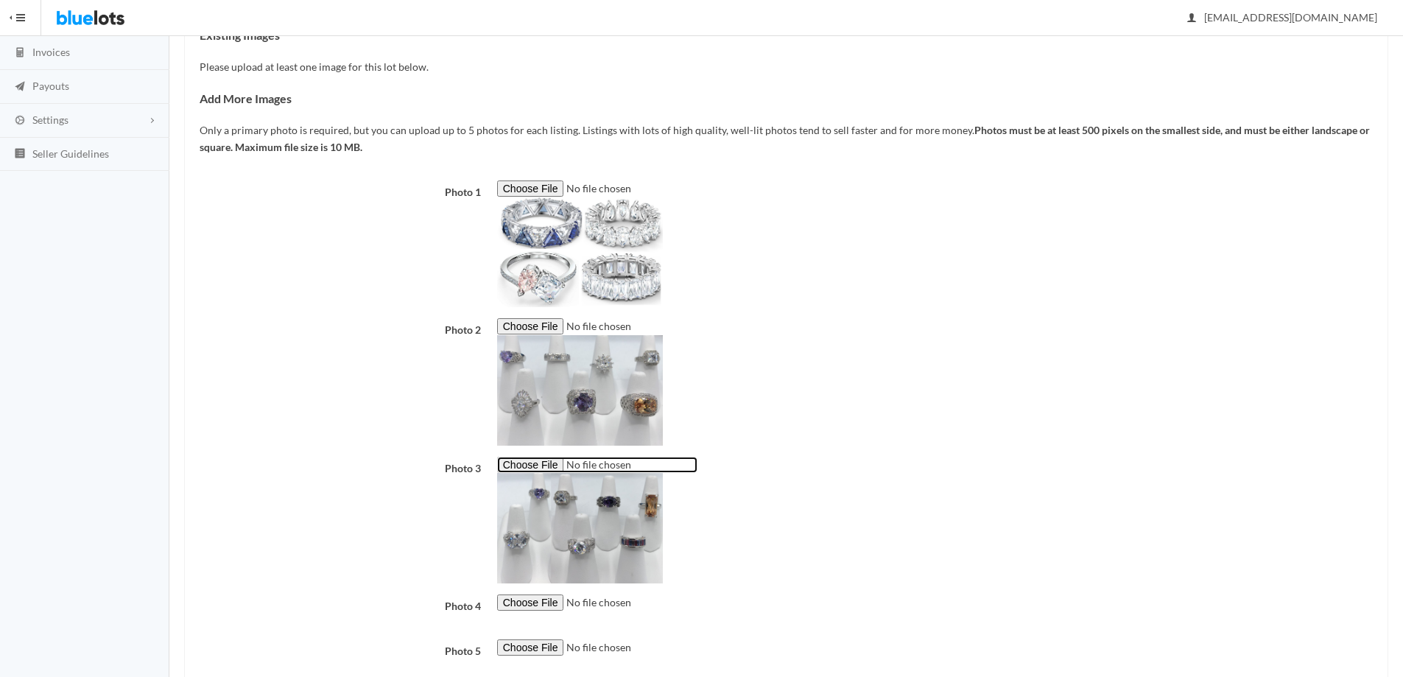
scroll to position [278, 0]
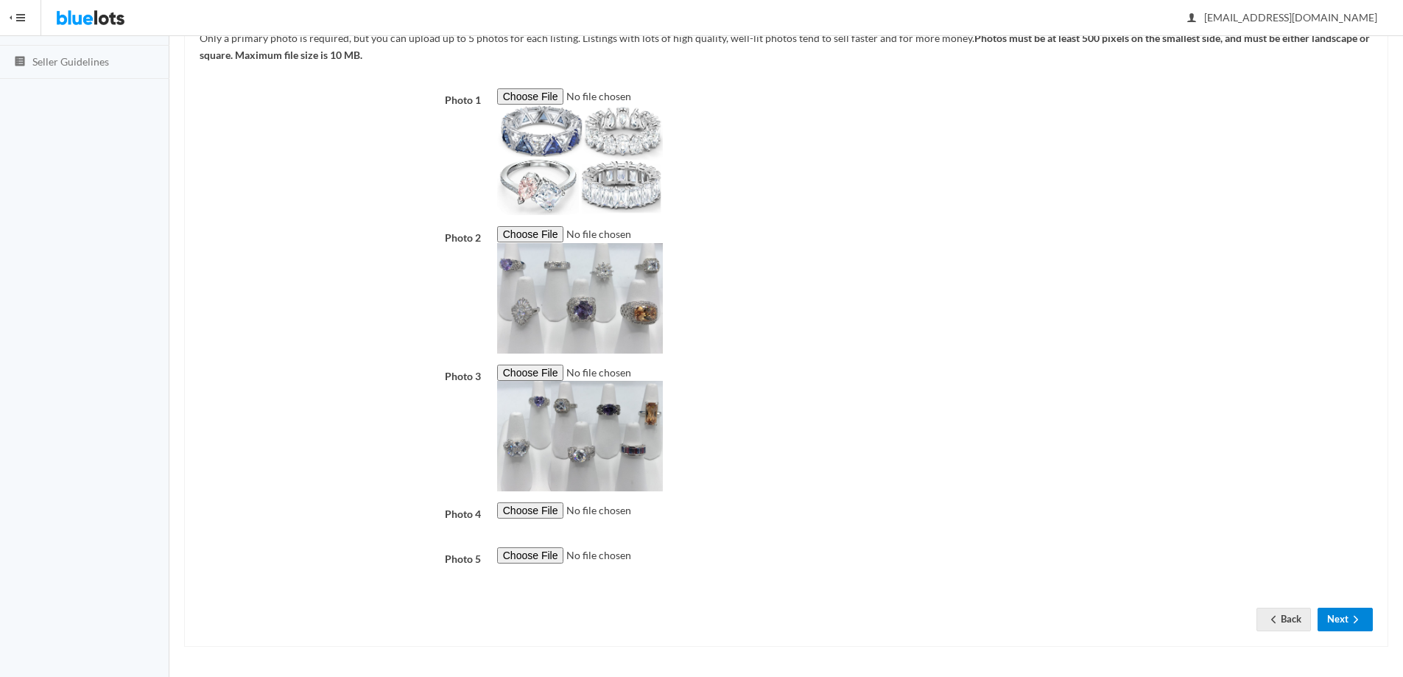
click at [1343, 621] on button "Next" at bounding box center [1345, 619] width 55 height 23
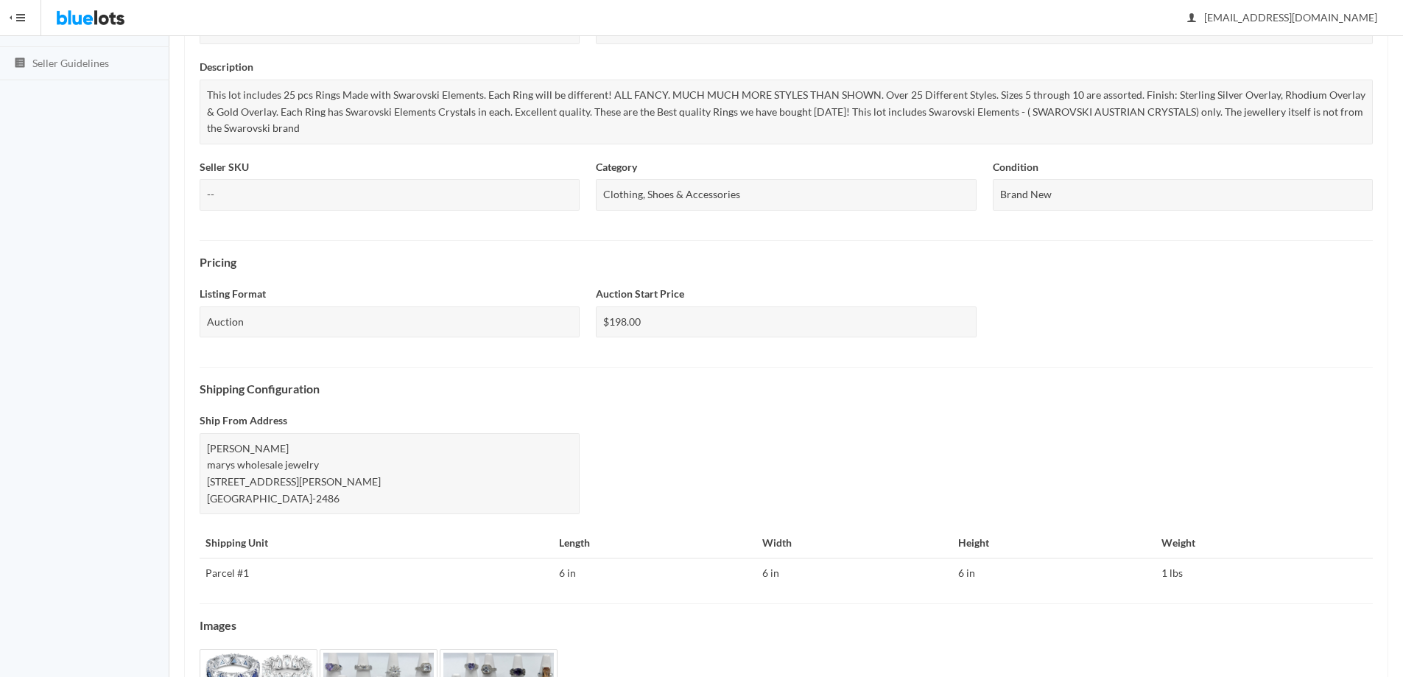
scroll to position [398, 0]
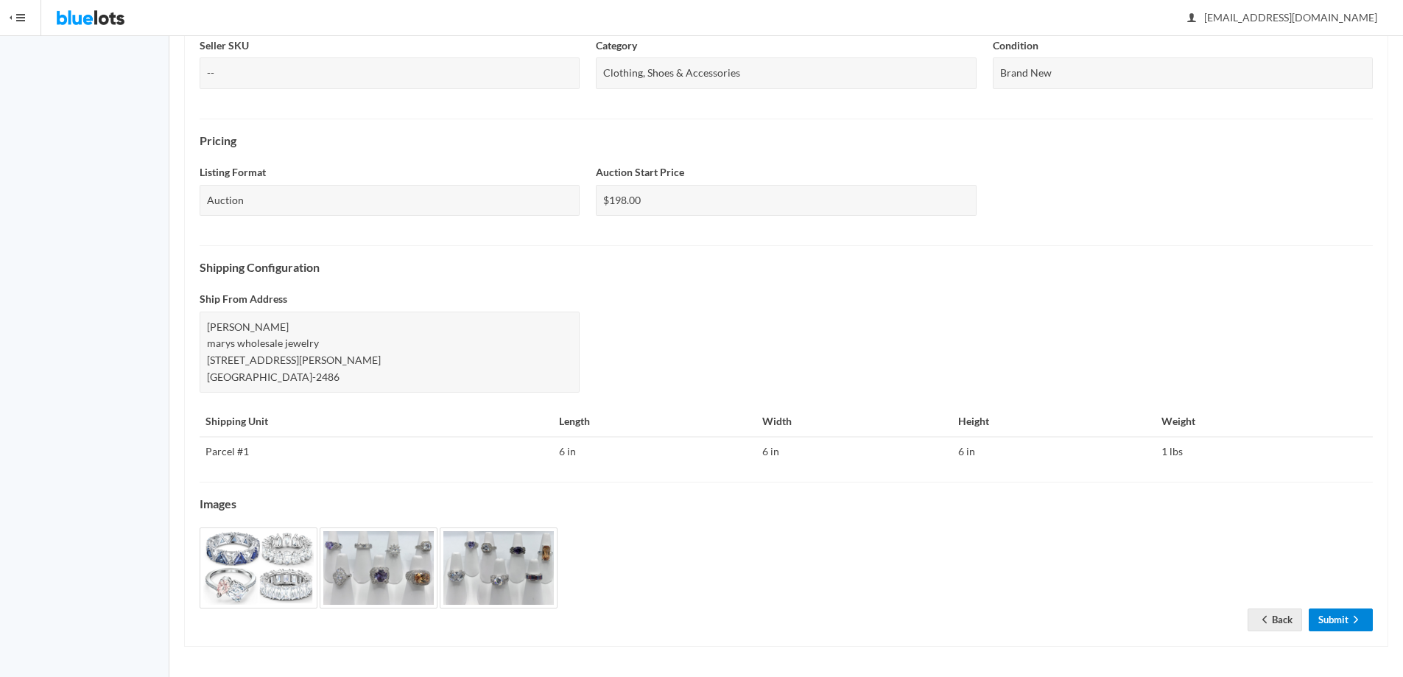
click at [1335, 616] on link "Submit" at bounding box center [1341, 619] width 64 height 23
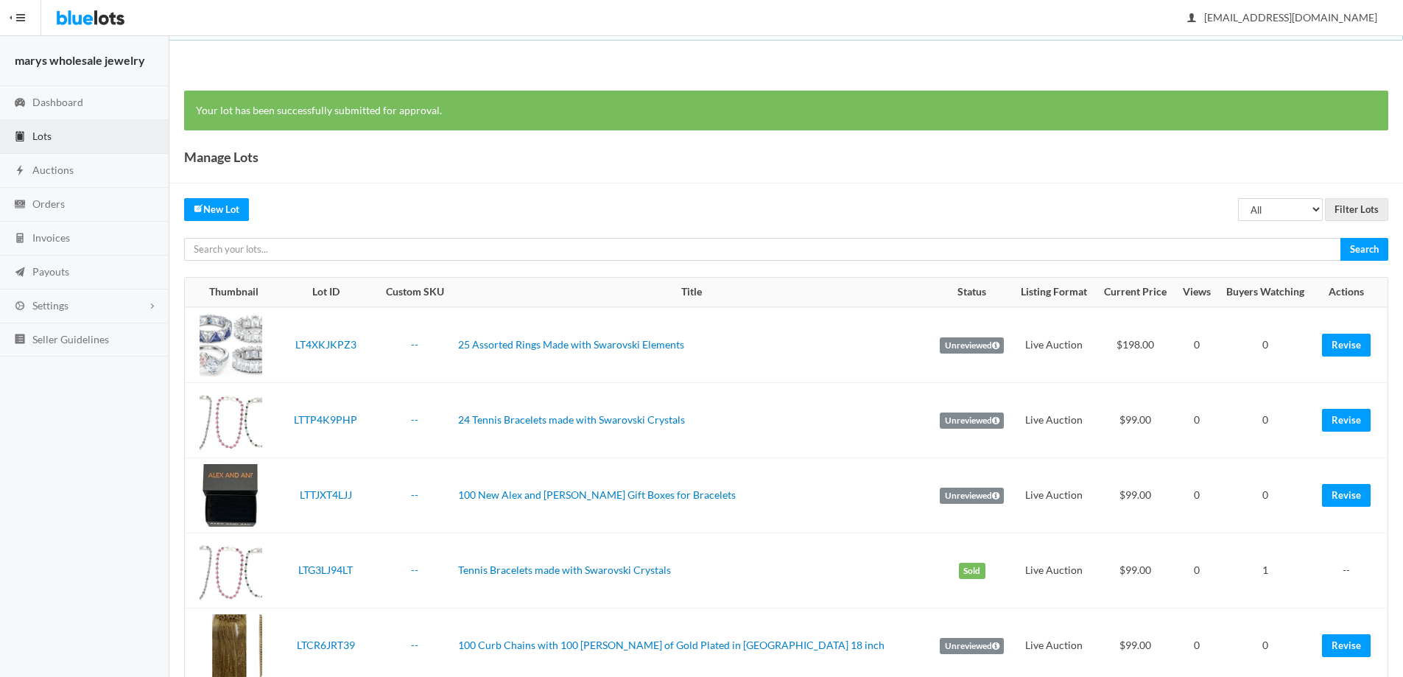
click at [59, 133] on link "Lots" at bounding box center [84, 137] width 169 height 34
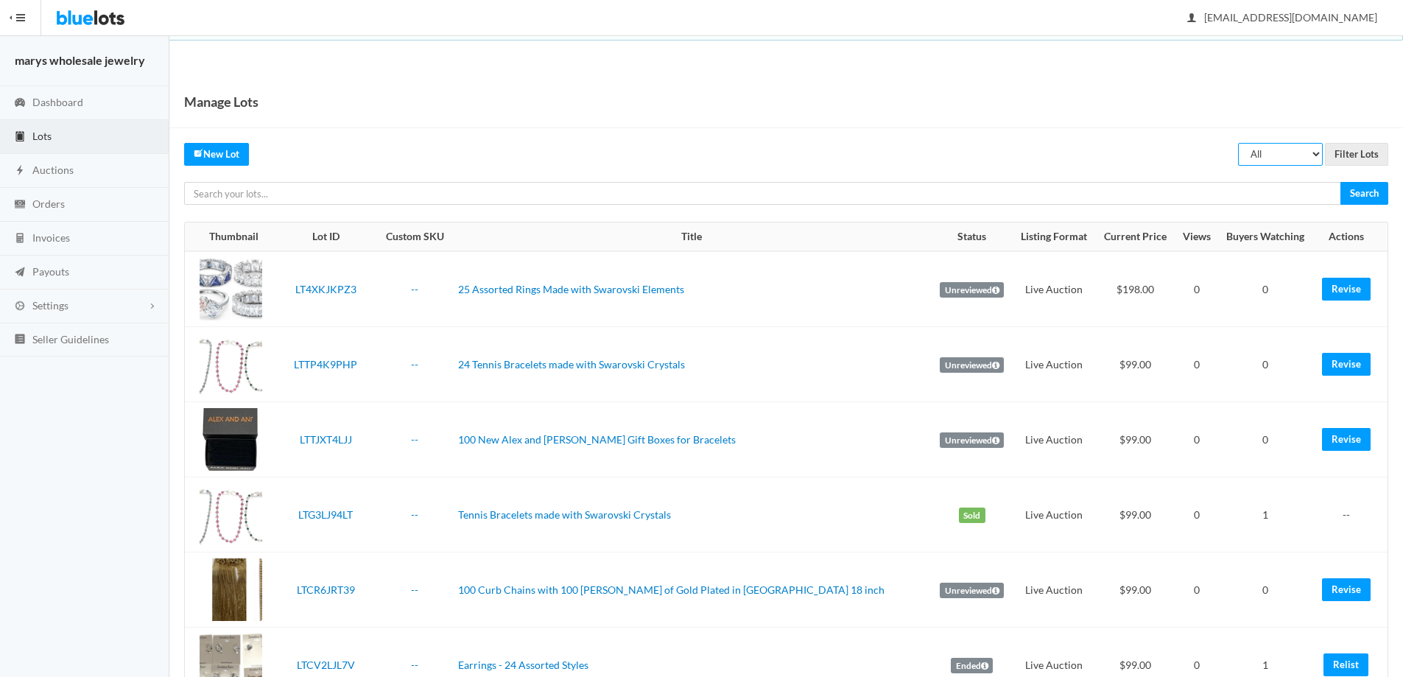
click at [1281, 158] on select "All Draft Unreviewed Rejected Scheduled Listed Sold Ended" at bounding box center [1280, 154] width 85 height 23
select select "ended"
click at [1238, 143] on select "All Draft Unreviewed Rejected Scheduled Listed Sold Ended" at bounding box center [1280, 154] width 85 height 23
click at [1357, 152] on input "Filter Lots" at bounding box center [1356, 154] width 63 height 23
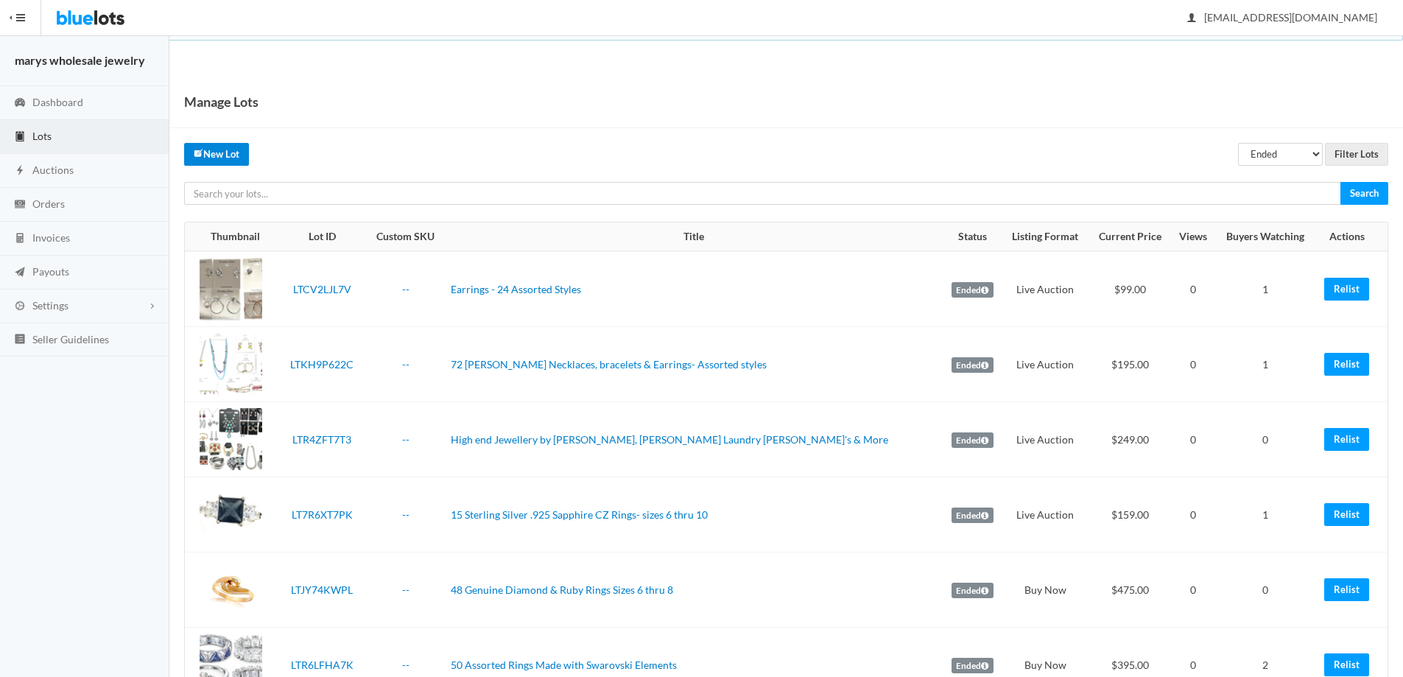
click at [208, 150] on link "New Lot" at bounding box center [216, 154] width 65 height 23
